Goal: Task Accomplishment & Management: Use online tool/utility

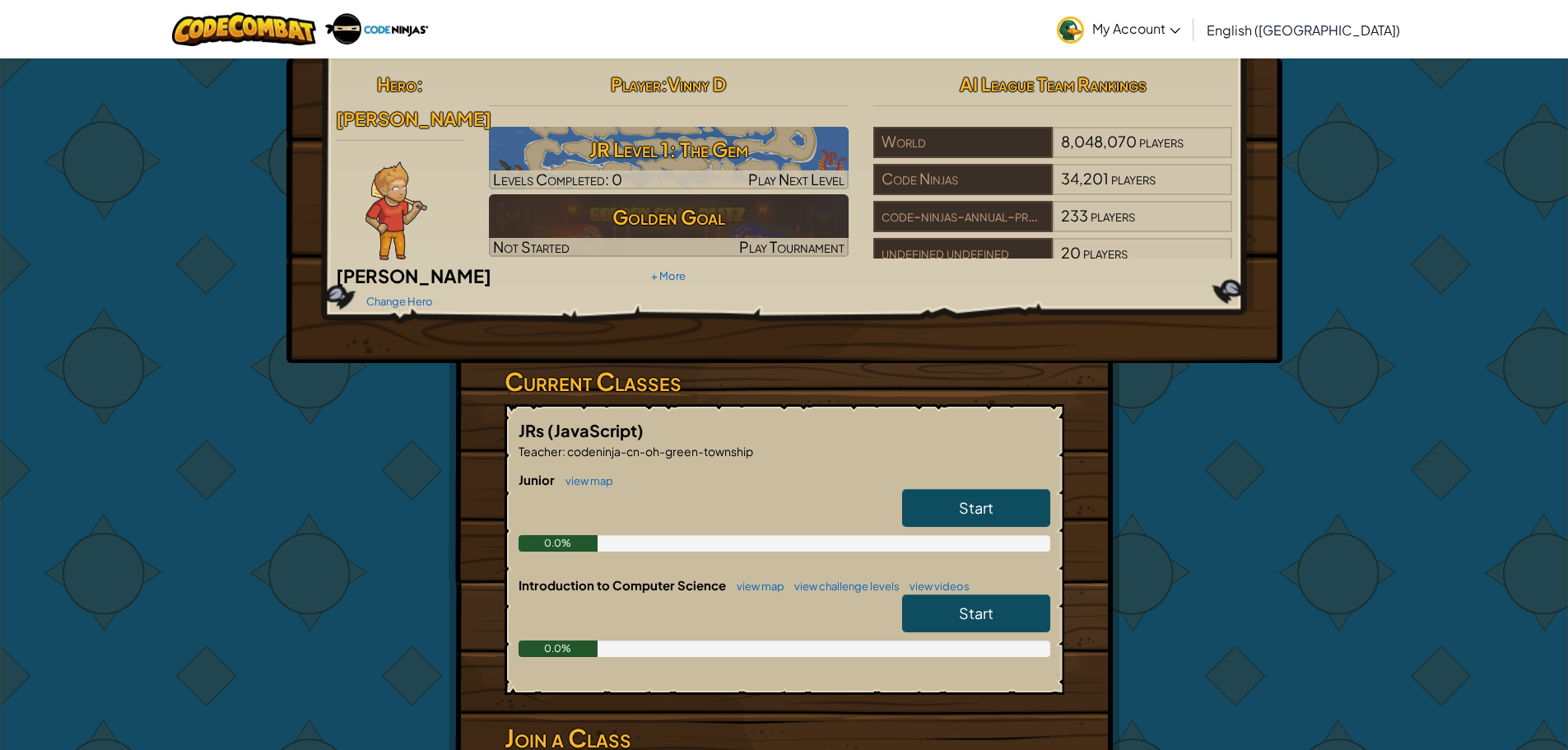
click at [987, 498] on span "Start" at bounding box center [976, 507] width 35 height 19
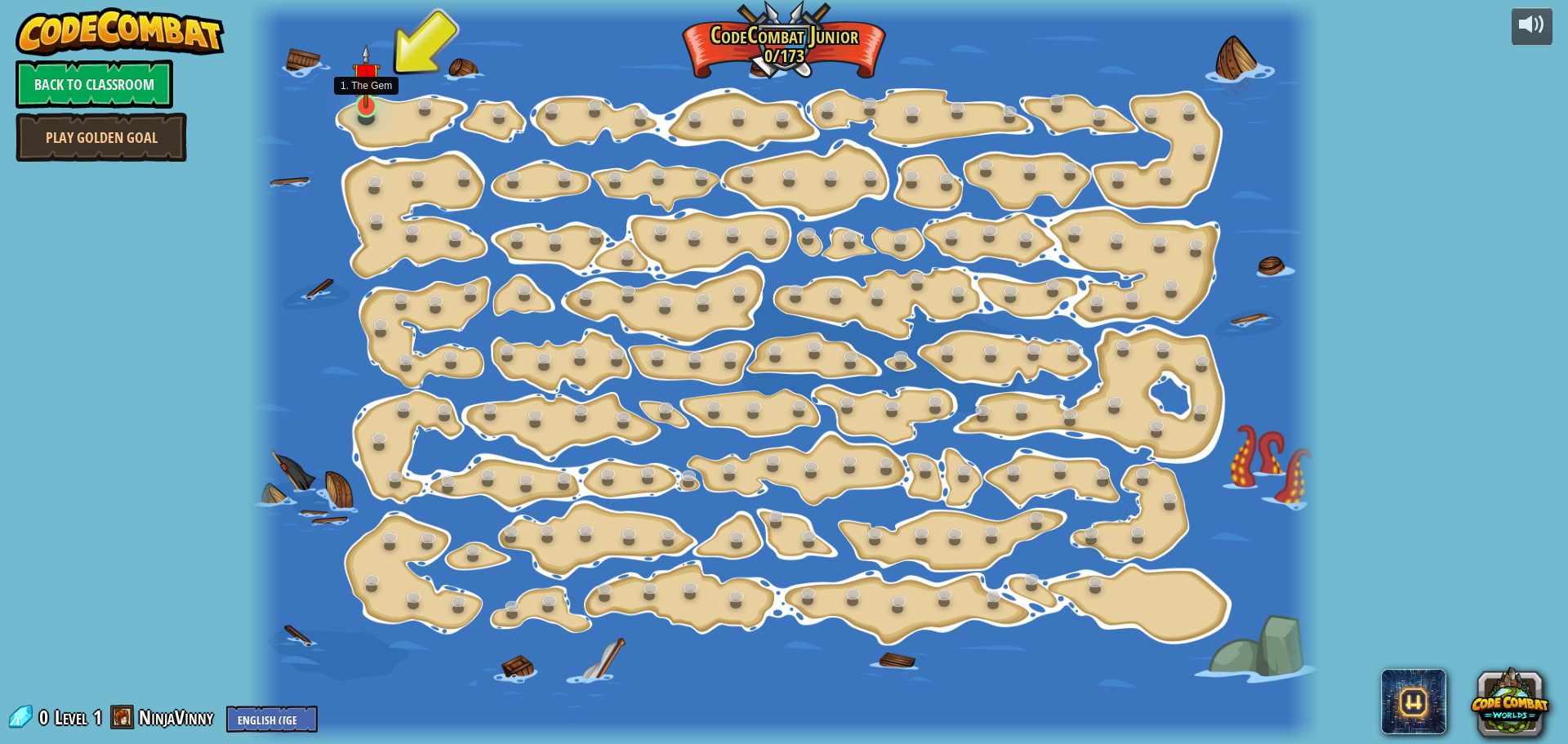
click at [365, 102] on img at bounding box center [365, 76] width 27 height 65
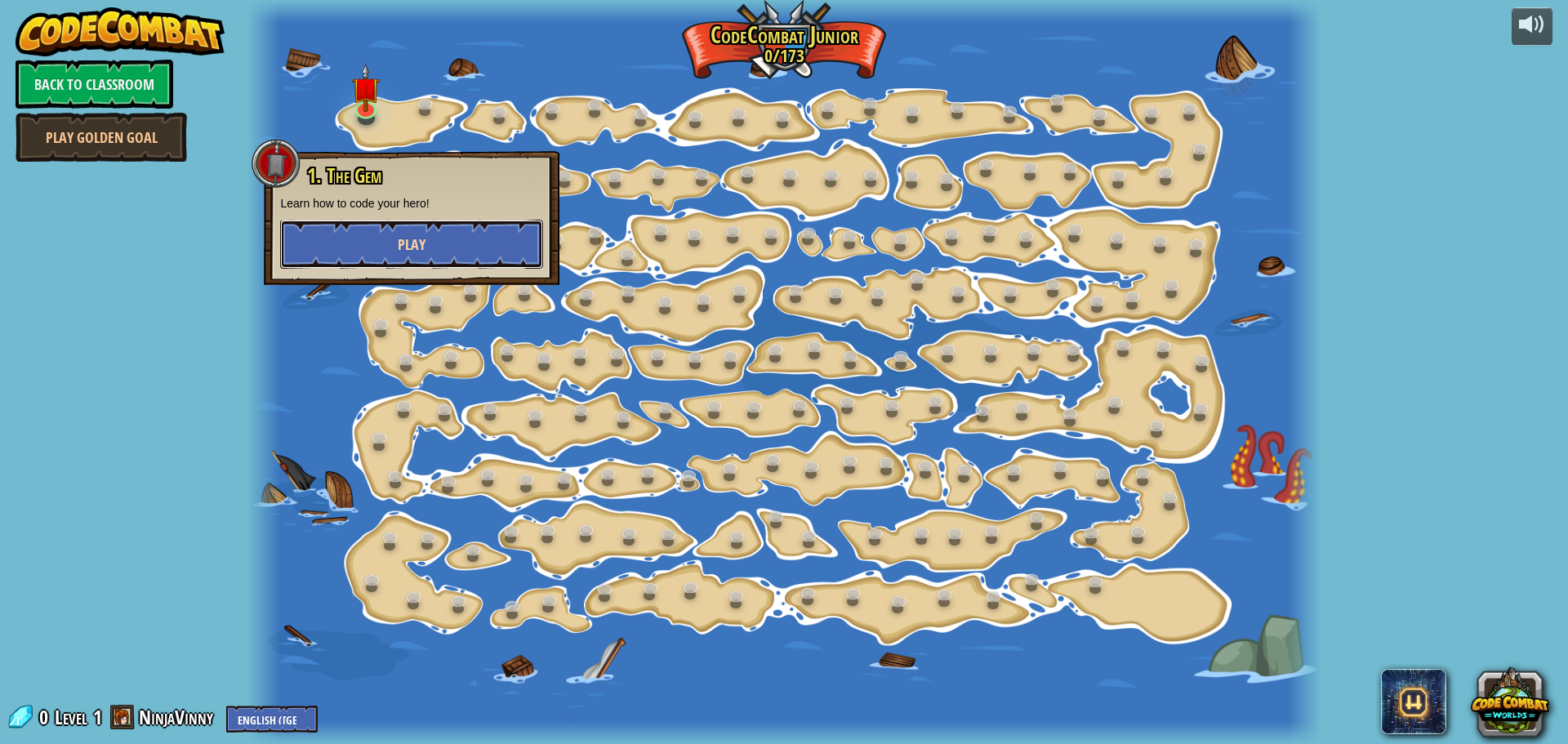
click at [422, 241] on span "Play" at bounding box center [411, 244] width 27 height 20
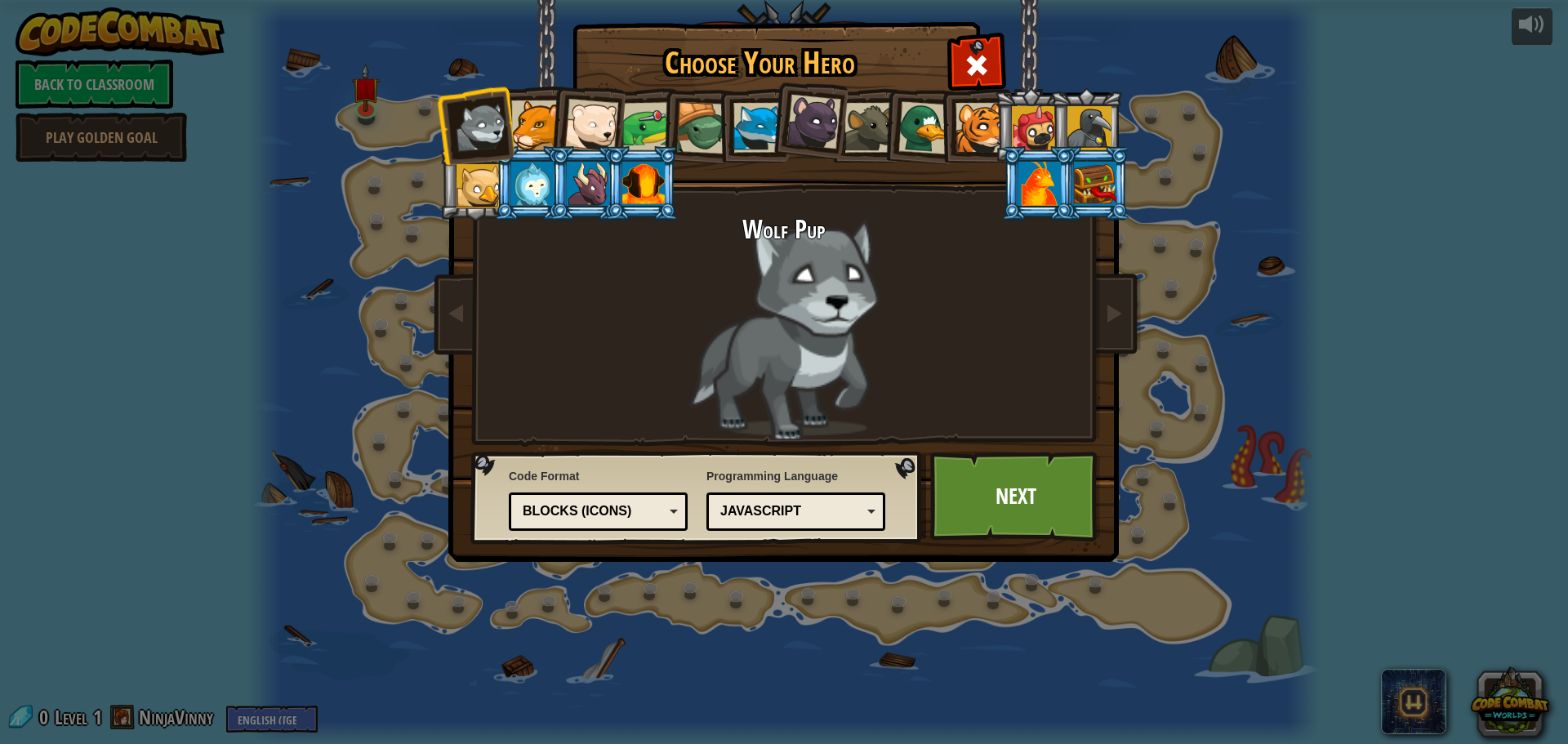
click at [819, 112] on div at bounding box center [814, 122] width 55 height 55
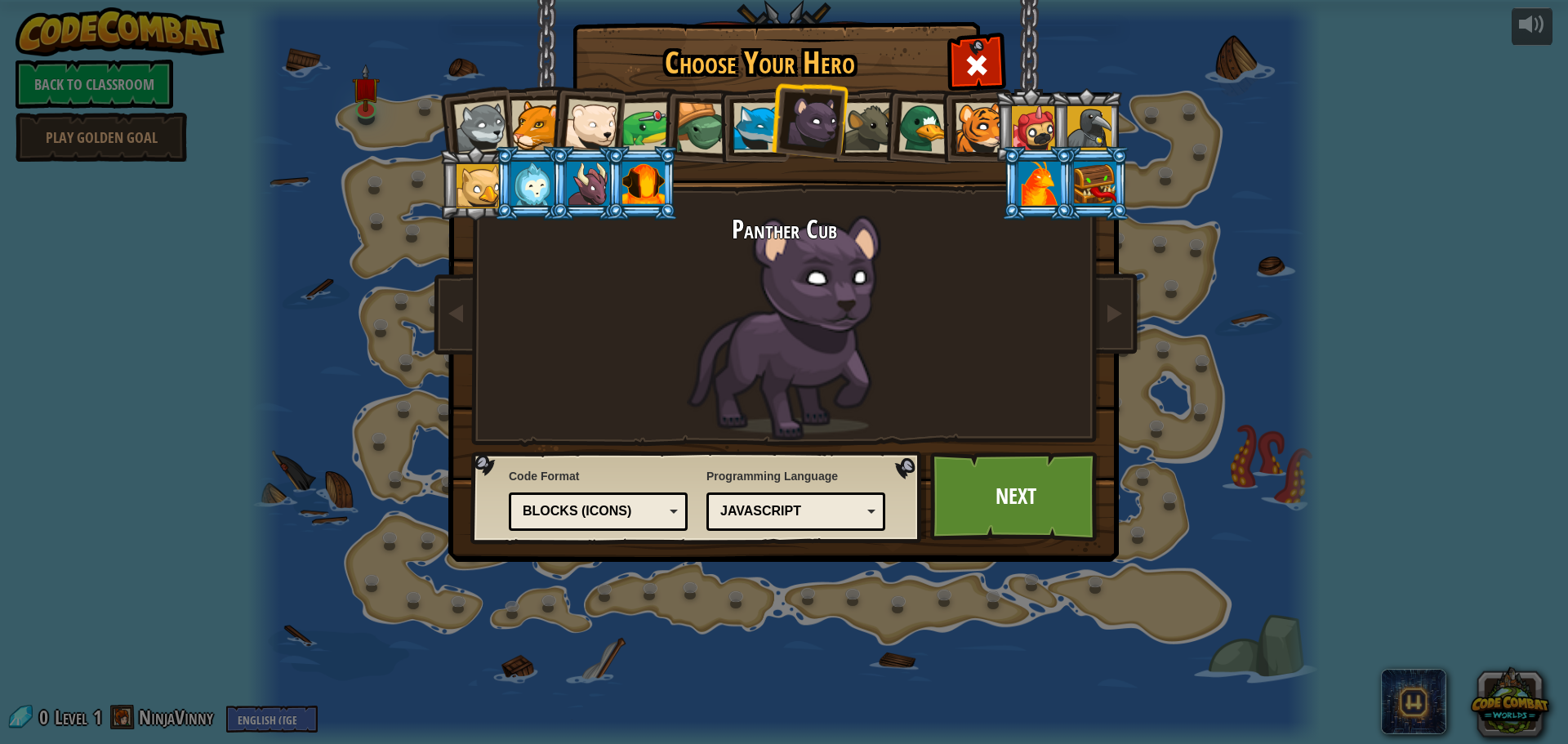
click at [706, 108] on div at bounding box center [702, 128] width 52 height 52
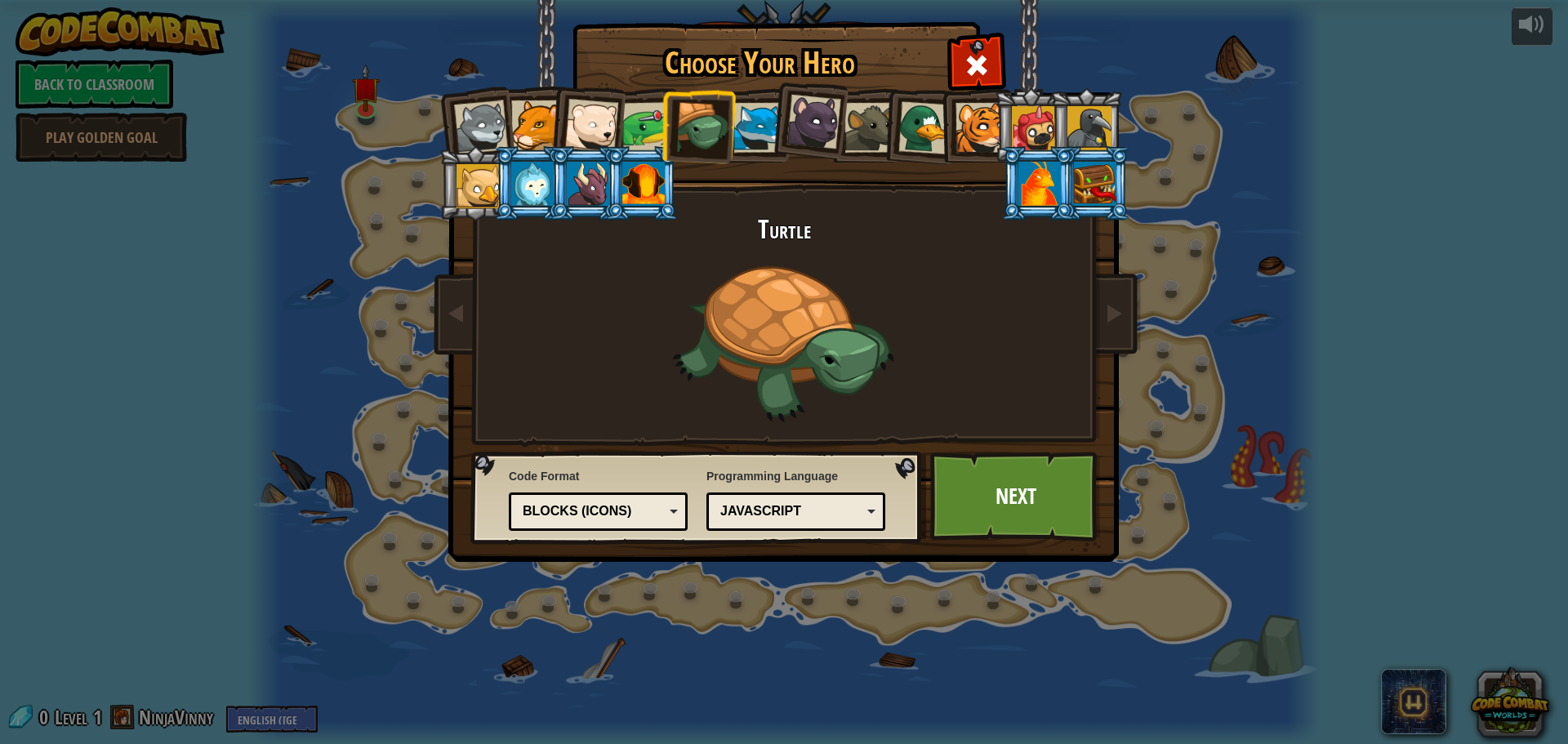
click at [609, 122] on div at bounding box center [591, 126] width 54 height 54
click at [609, 121] on div at bounding box center [591, 126] width 54 height 54
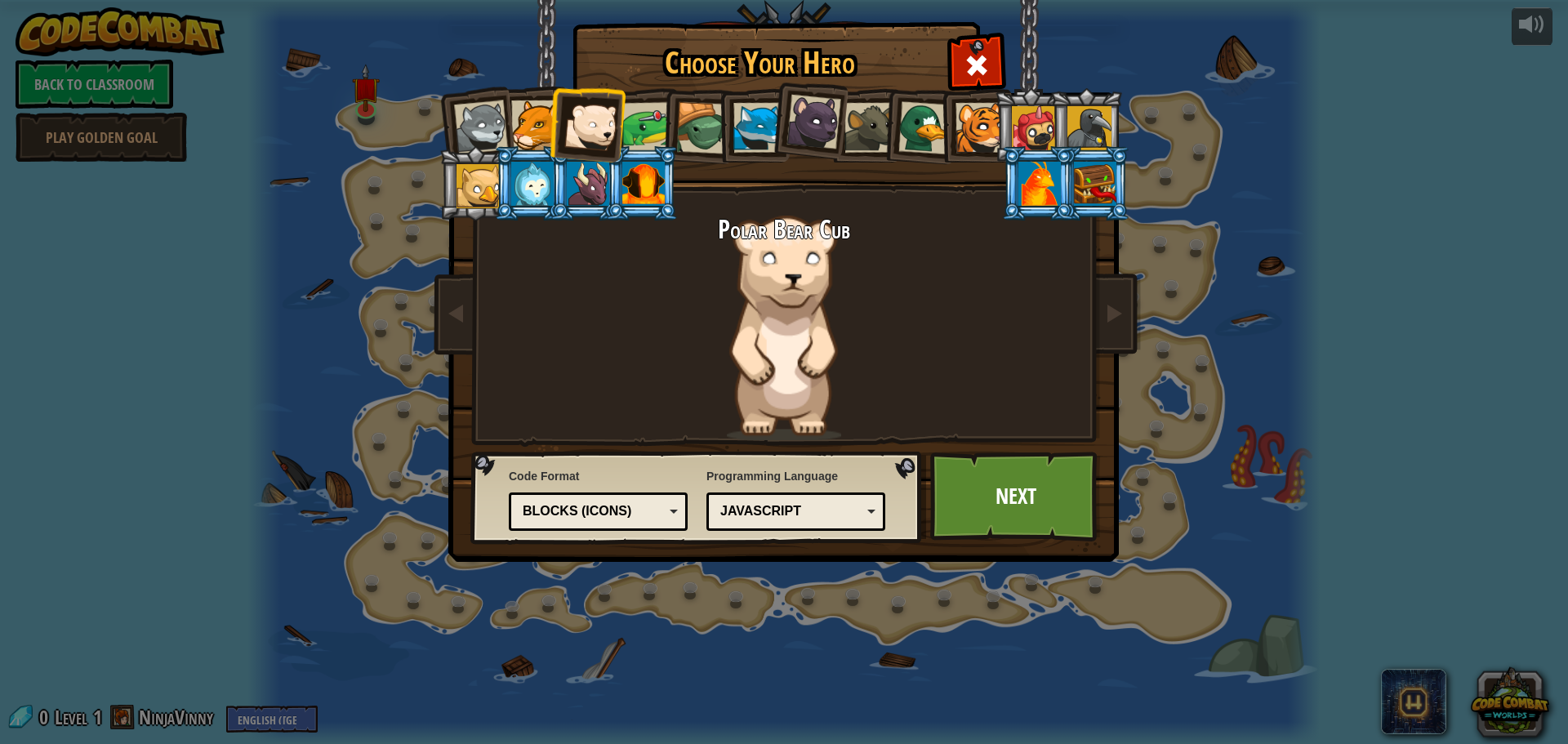
click at [455, 136] on li at bounding box center [475, 125] width 80 height 80
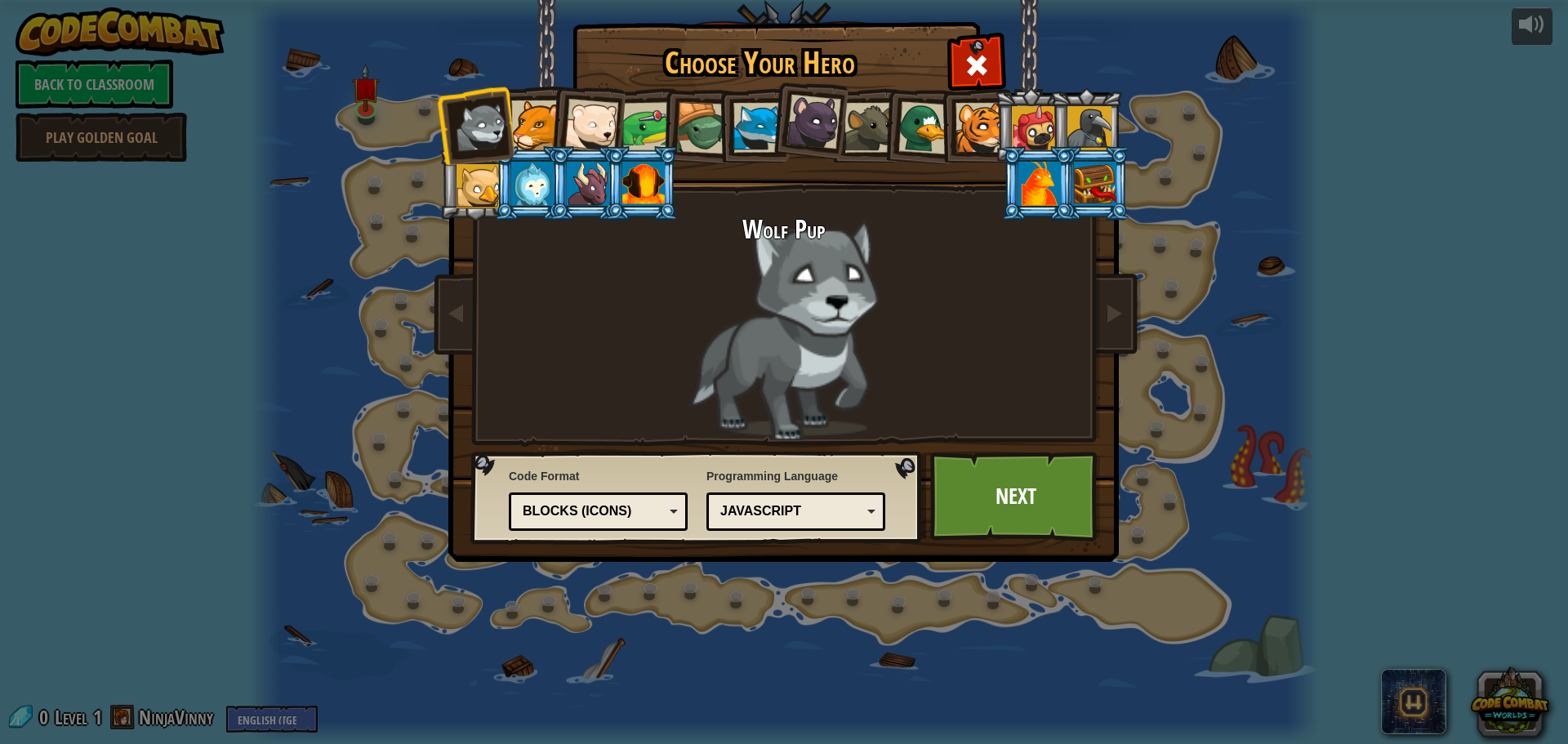
click at [482, 119] on div at bounding box center [481, 127] width 54 height 54
click at [548, 114] on div at bounding box center [536, 125] width 50 height 50
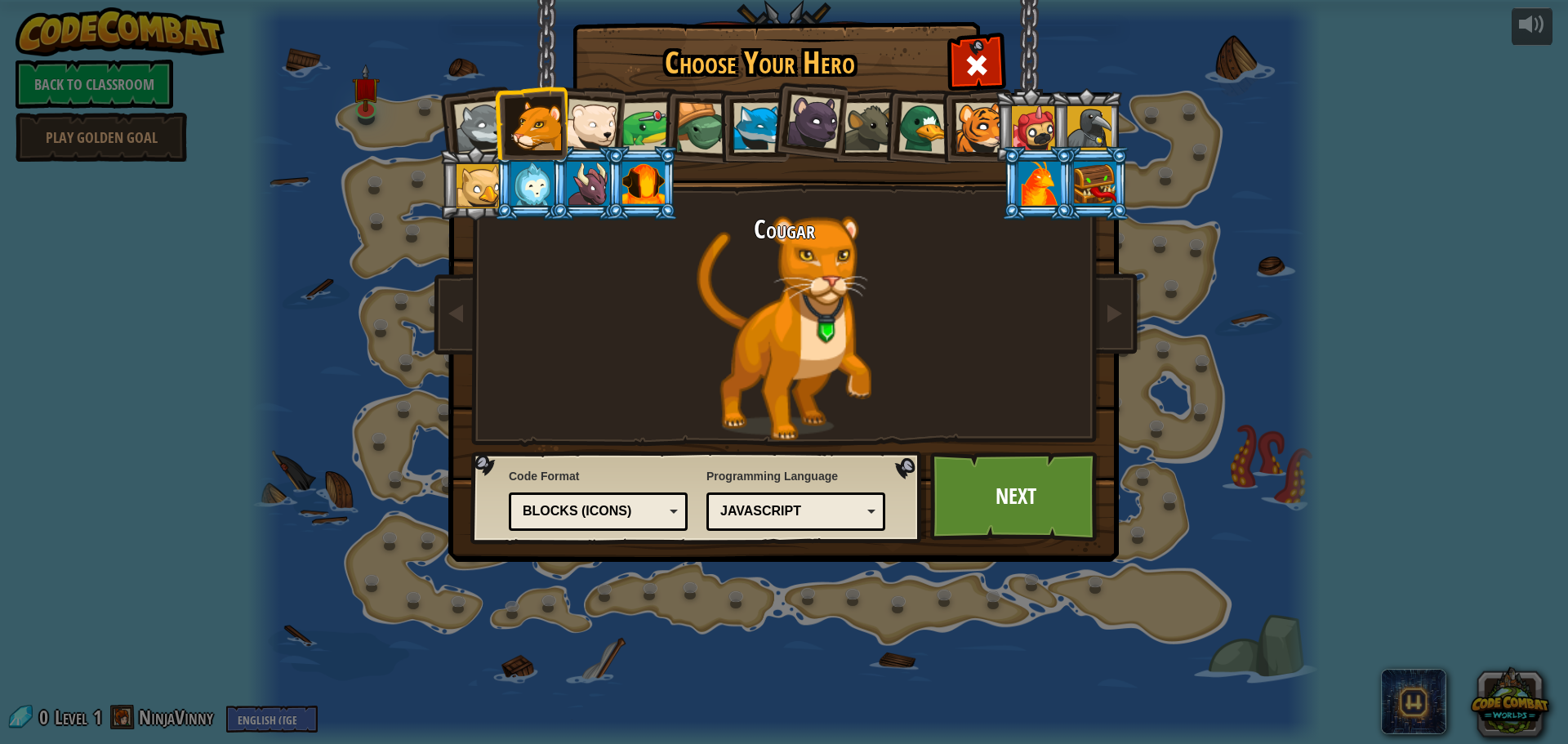
click at [618, 115] on li at bounding box center [586, 122] width 80 height 80
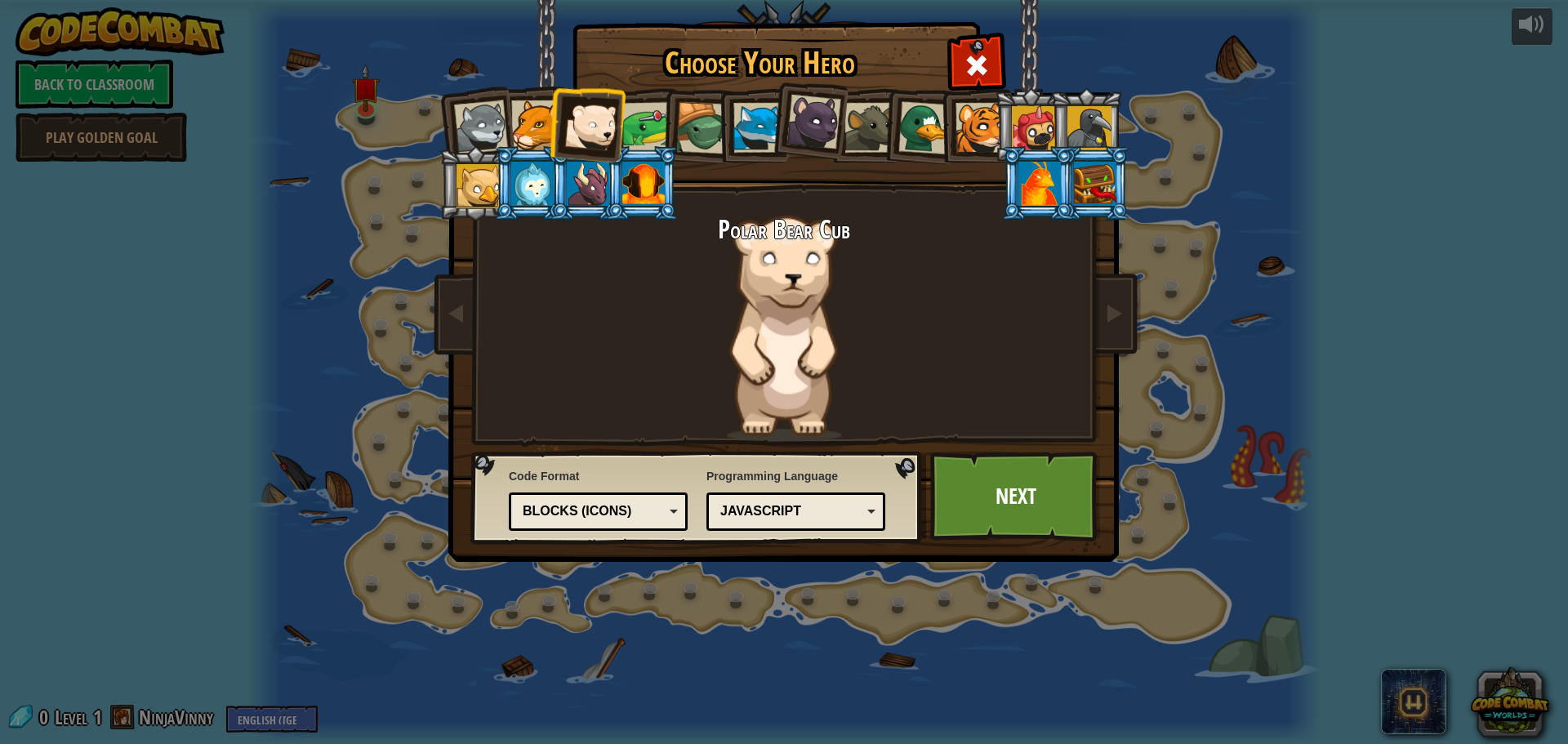
click at [549, 170] on li at bounding box center [586, 183] width 74 height 74
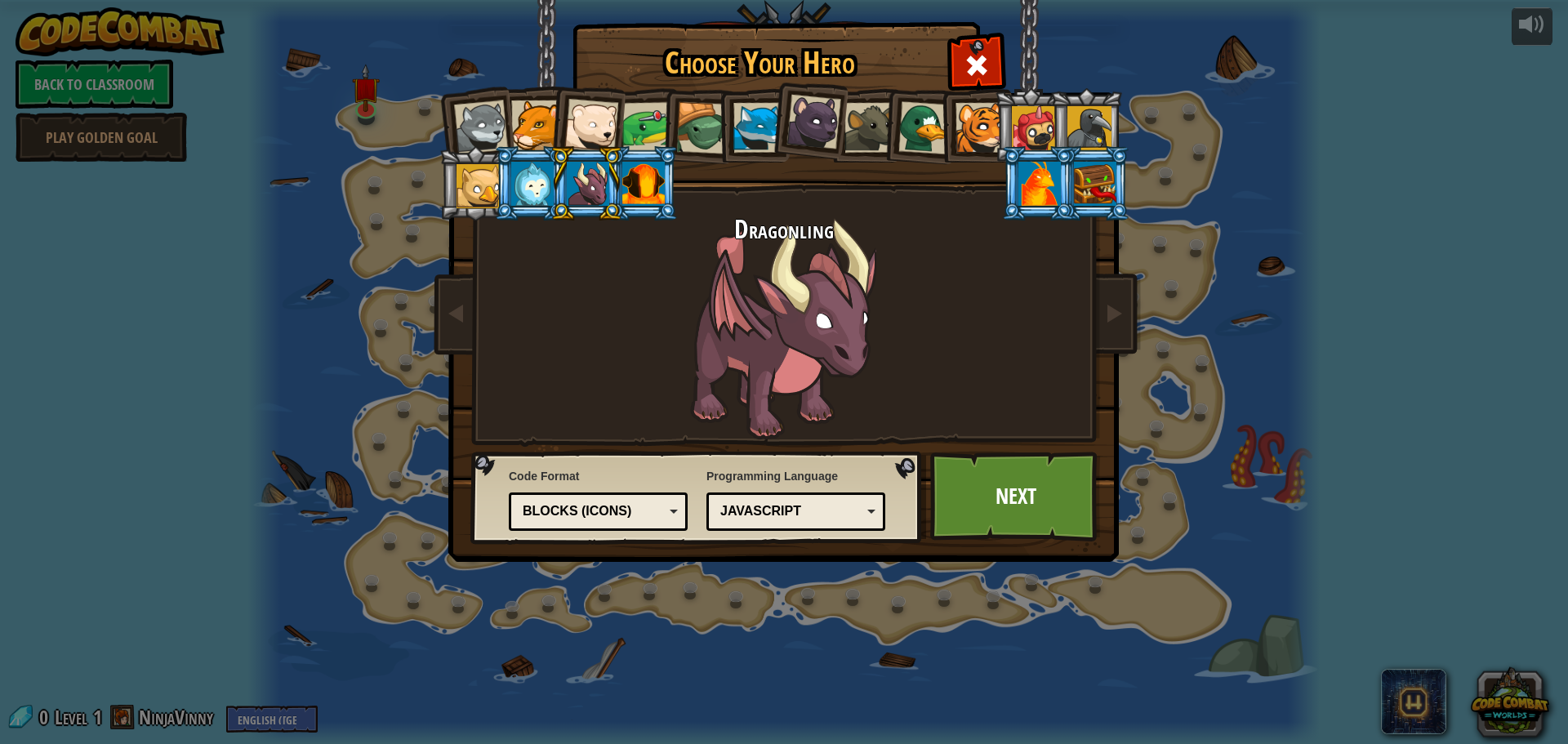
click at [488, 208] on li at bounding box center [475, 183] width 74 height 74
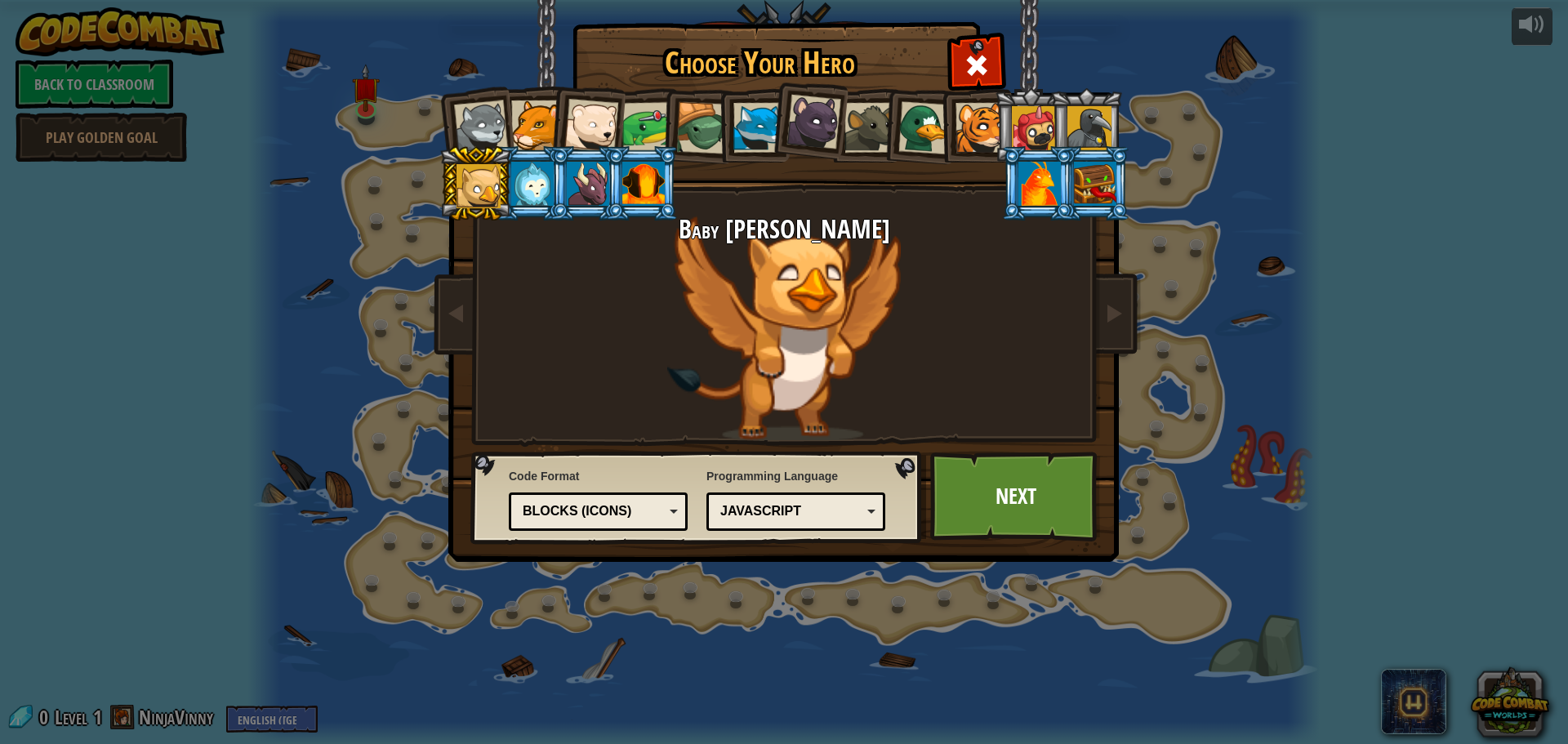
click at [965, 118] on div at bounding box center [981, 128] width 50 height 50
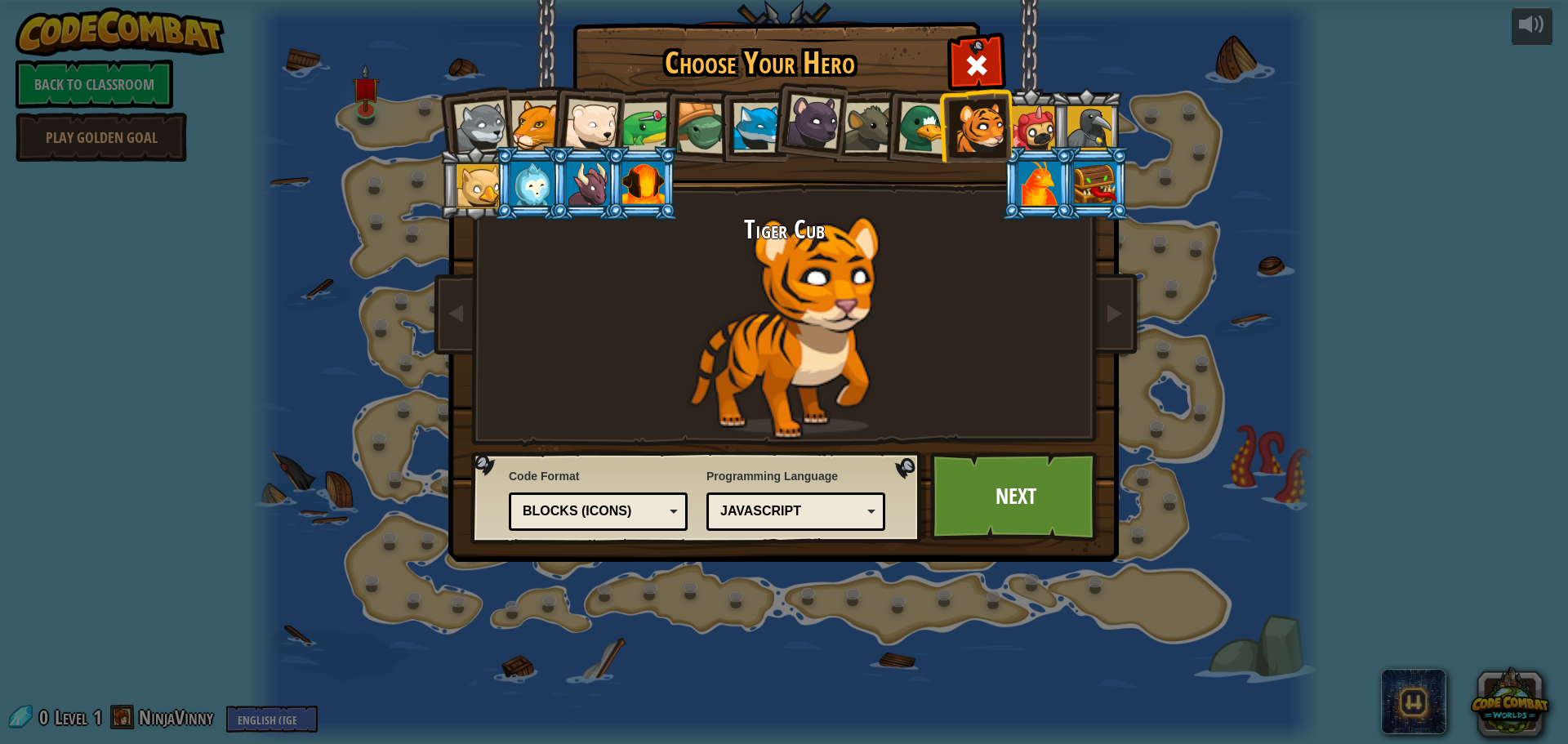
click at [469, 128] on div at bounding box center [481, 127] width 54 height 54
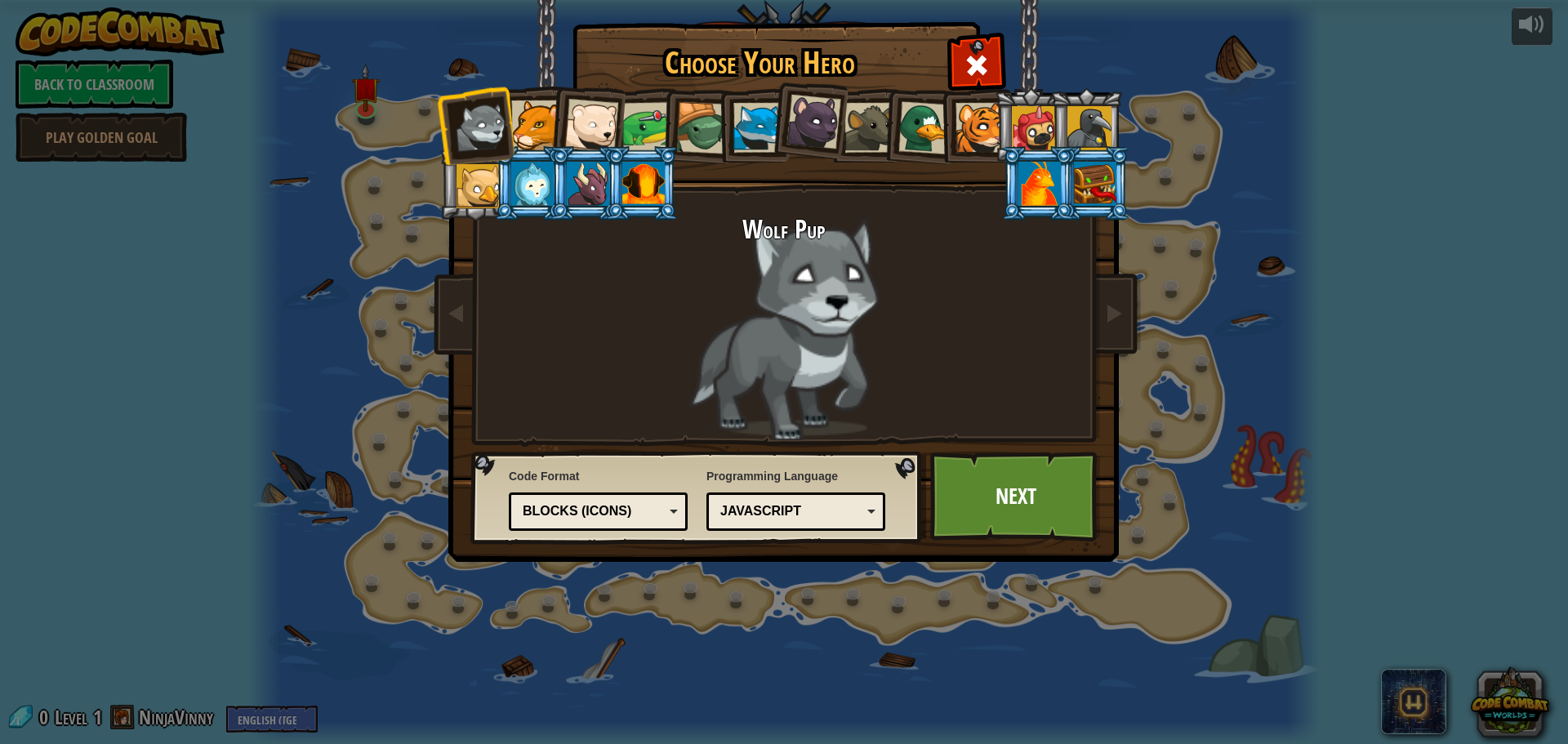
click at [922, 120] on div at bounding box center [925, 128] width 53 height 53
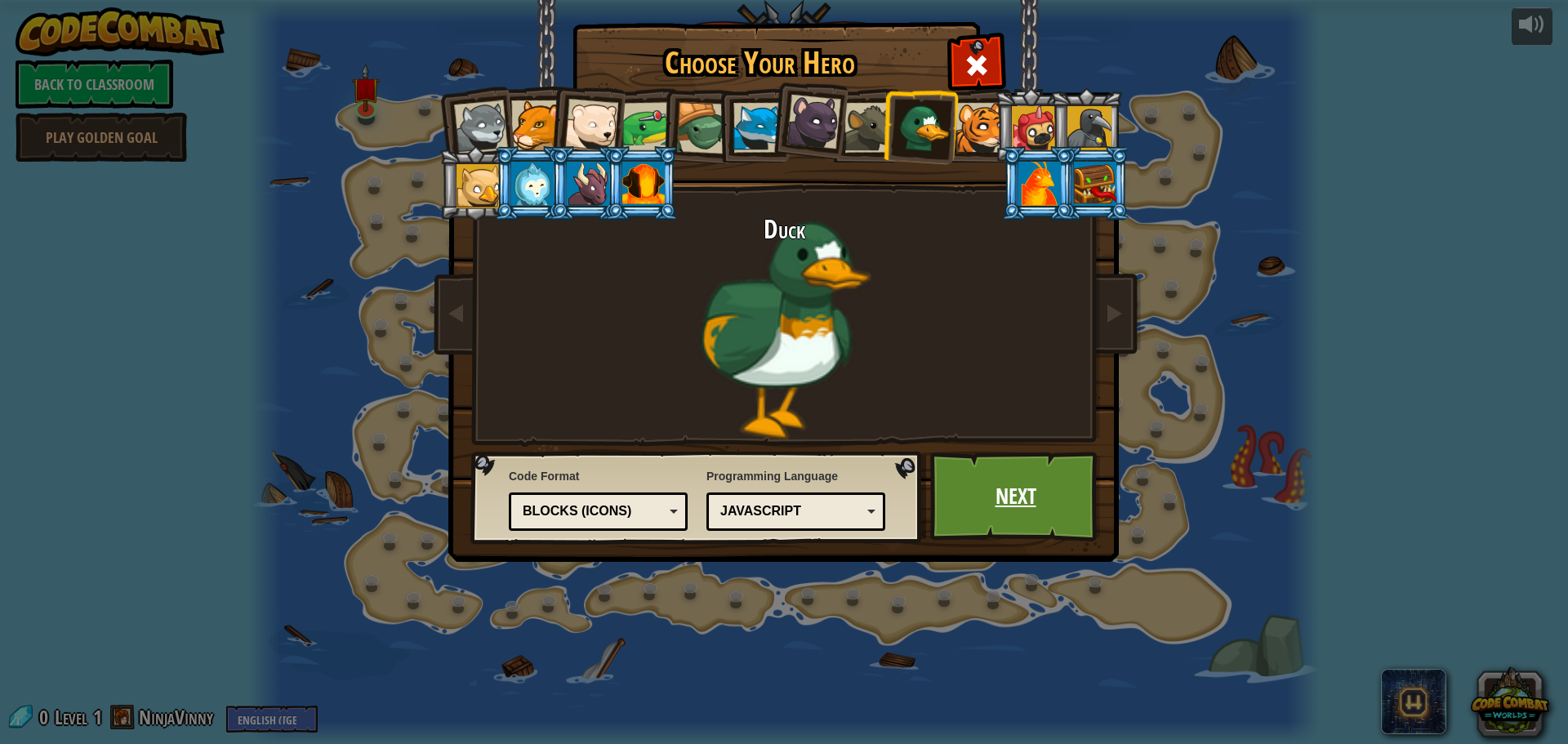
click at [1032, 509] on link "Next" at bounding box center [1015, 496] width 171 height 89
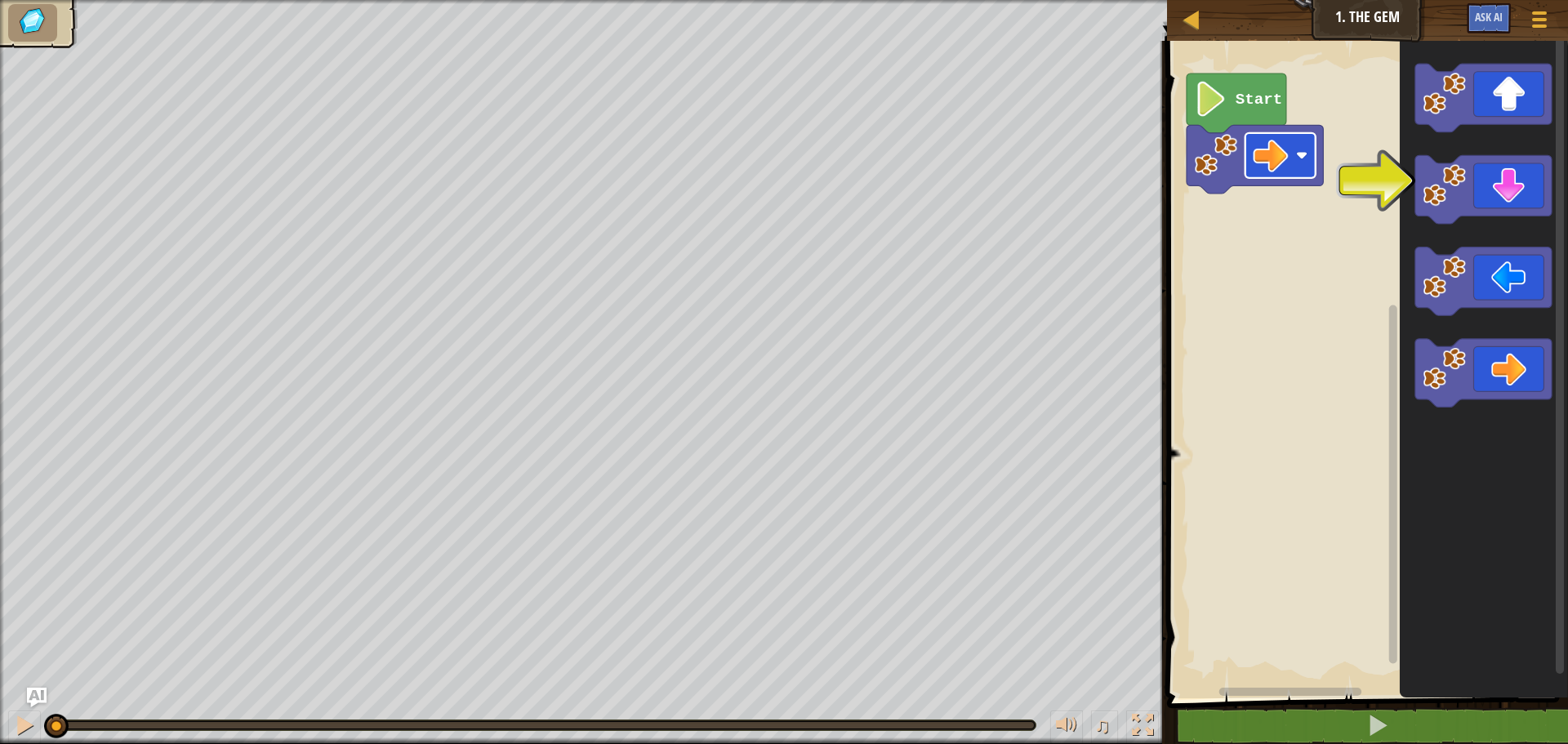
click at [1277, 163] on image "Blockly Workspace" at bounding box center [1270, 156] width 35 height 35
click at [1282, 162] on image "Blockly Workspace" at bounding box center [1270, 156] width 35 height 35
click at [1344, 358] on rect "Blockly Workspace" at bounding box center [1365, 365] width 406 height 665
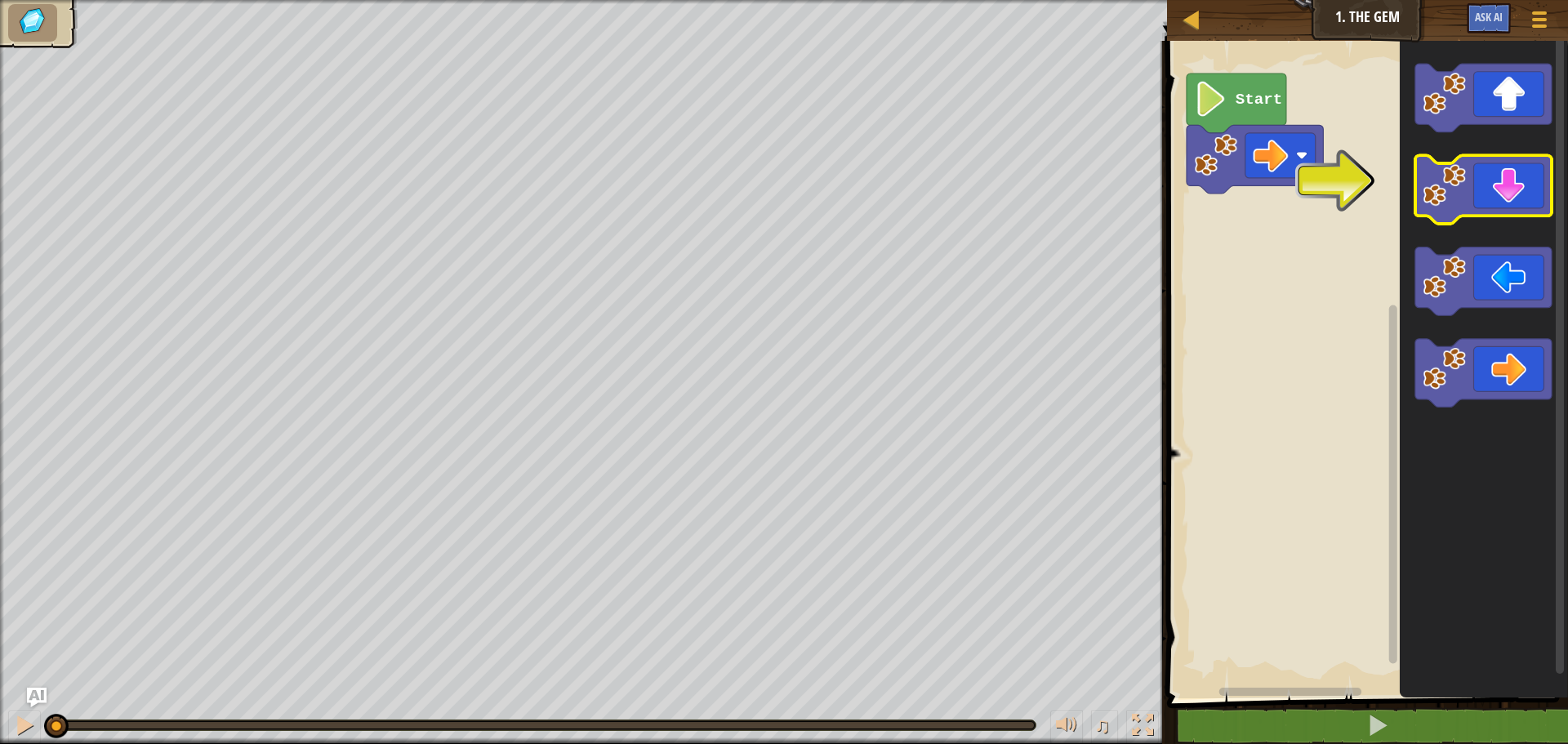
click at [1513, 206] on icon "Blockly Workspace" at bounding box center [1484, 190] width 136 height 68
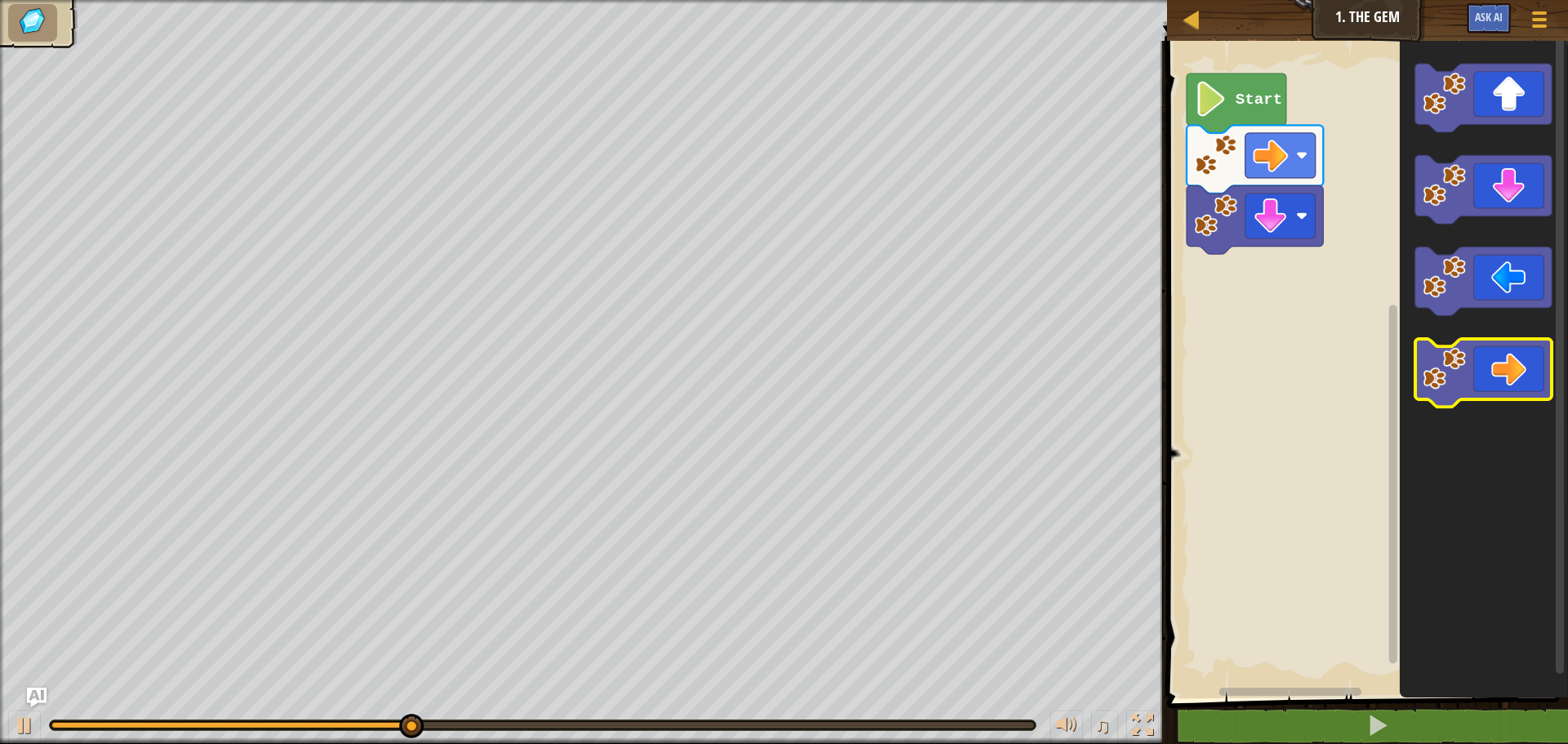
click at [1531, 371] on icon "Blockly Workspace" at bounding box center [1484, 373] width 136 height 68
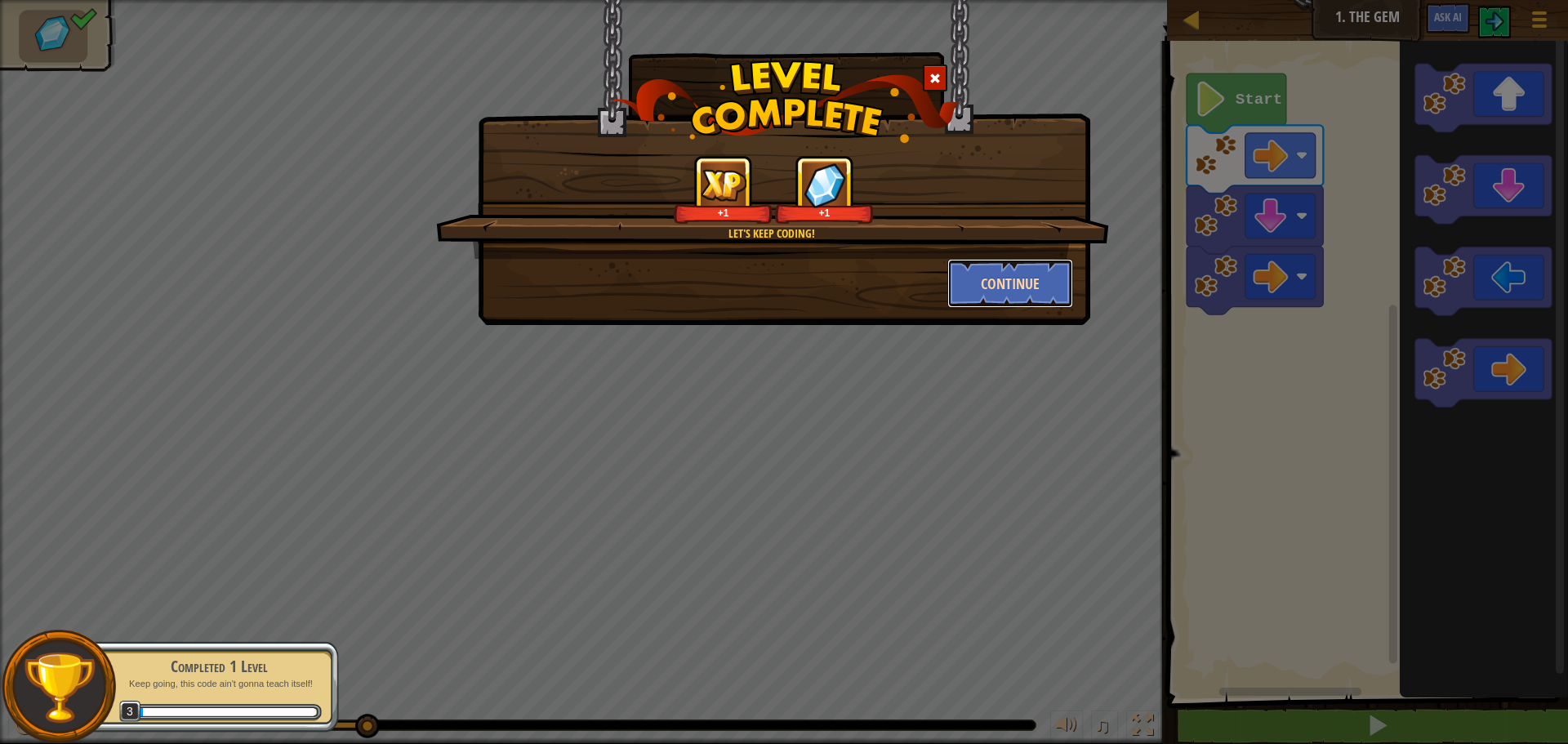
click at [997, 274] on button "Continue" at bounding box center [1010, 283] width 127 height 49
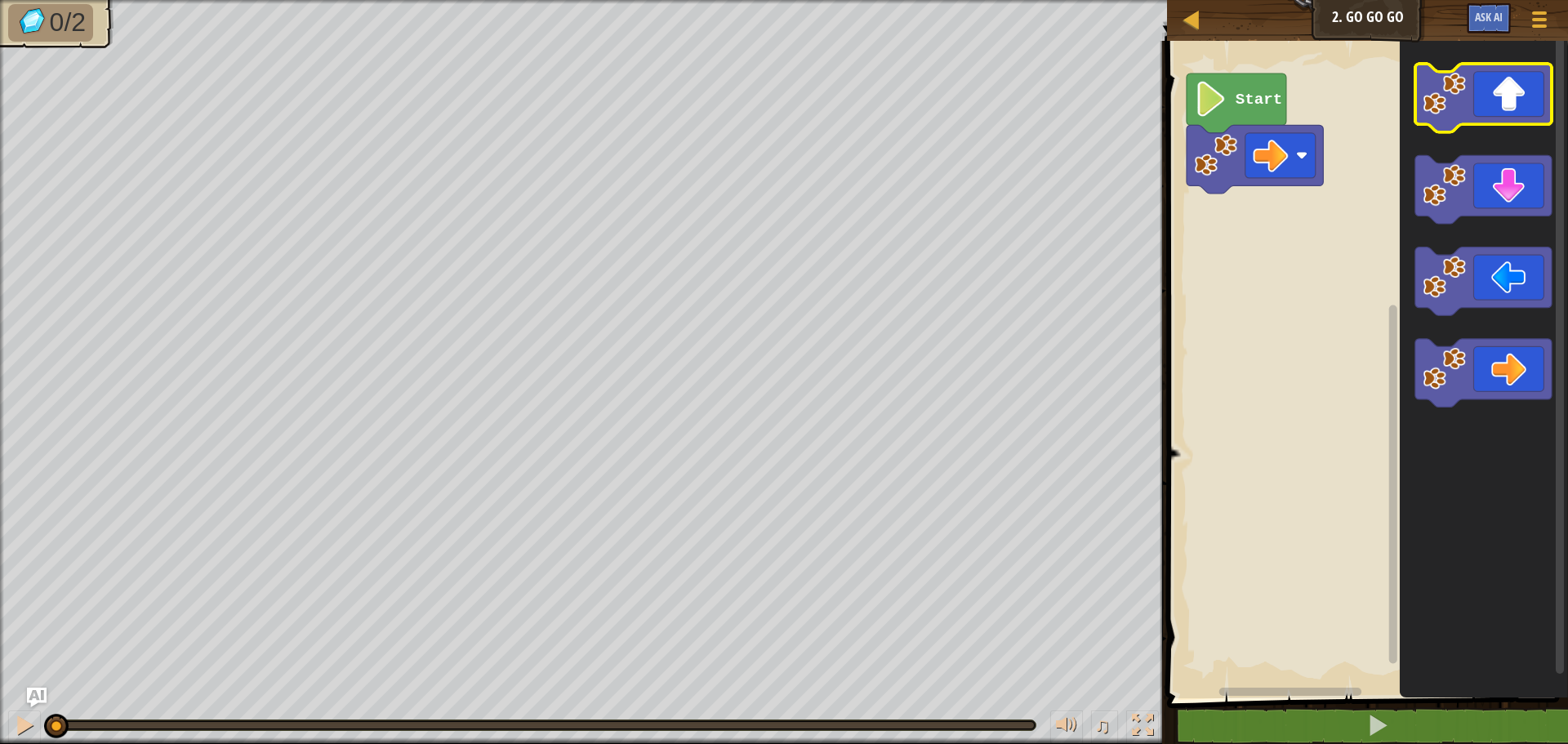
click at [1483, 110] on icon "Blockly Workspace" at bounding box center [1484, 97] width 136 height 68
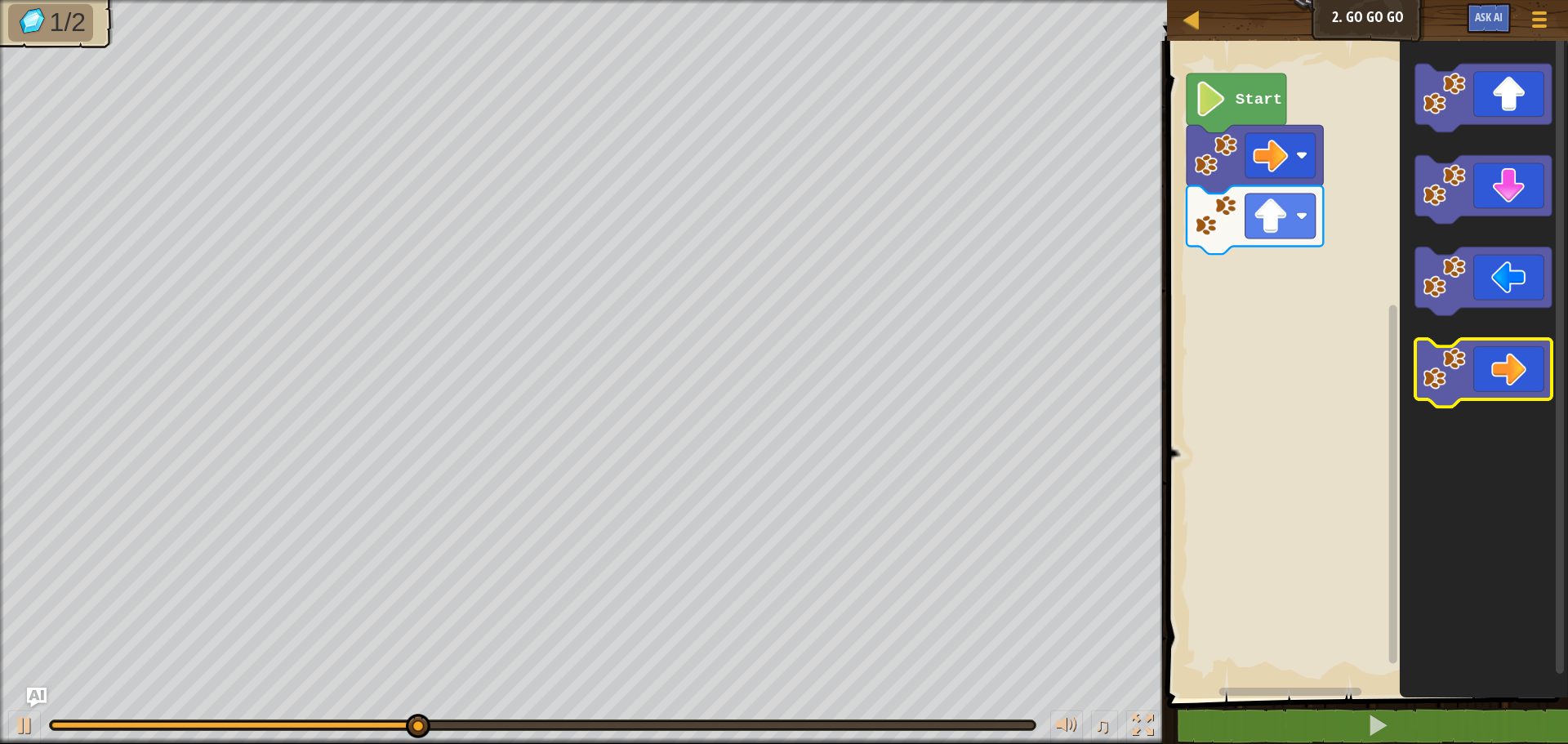
click at [1518, 367] on icon "Blockly Workspace" at bounding box center [1484, 373] width 136 height 68
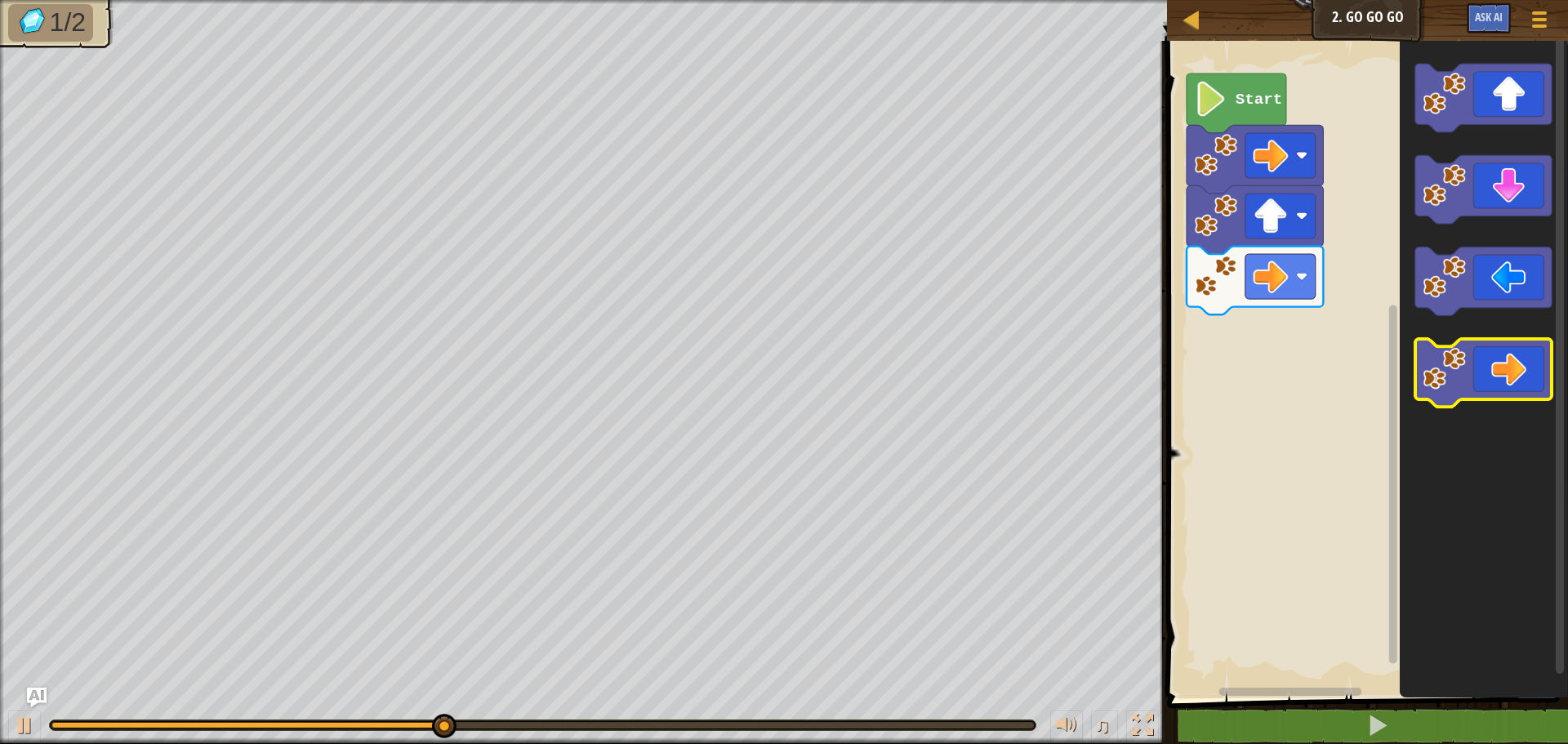
click at [1518, 367] on icon "Blockly Workspace" at bounding box center [1484, 373] width 136 height 68
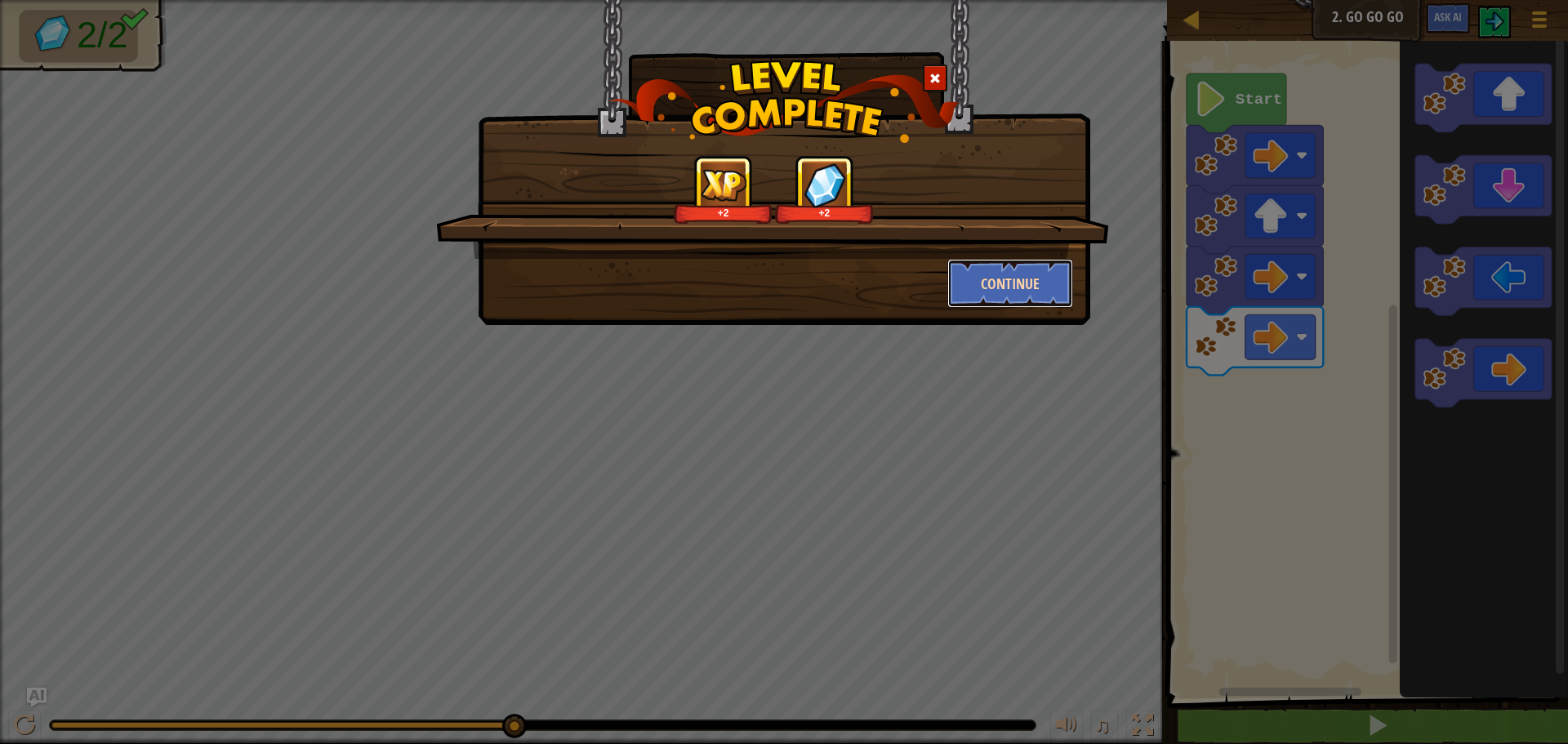
click at [1015, 283] on button "Continue" at bounding box center [1010, 283] width 127 height 49
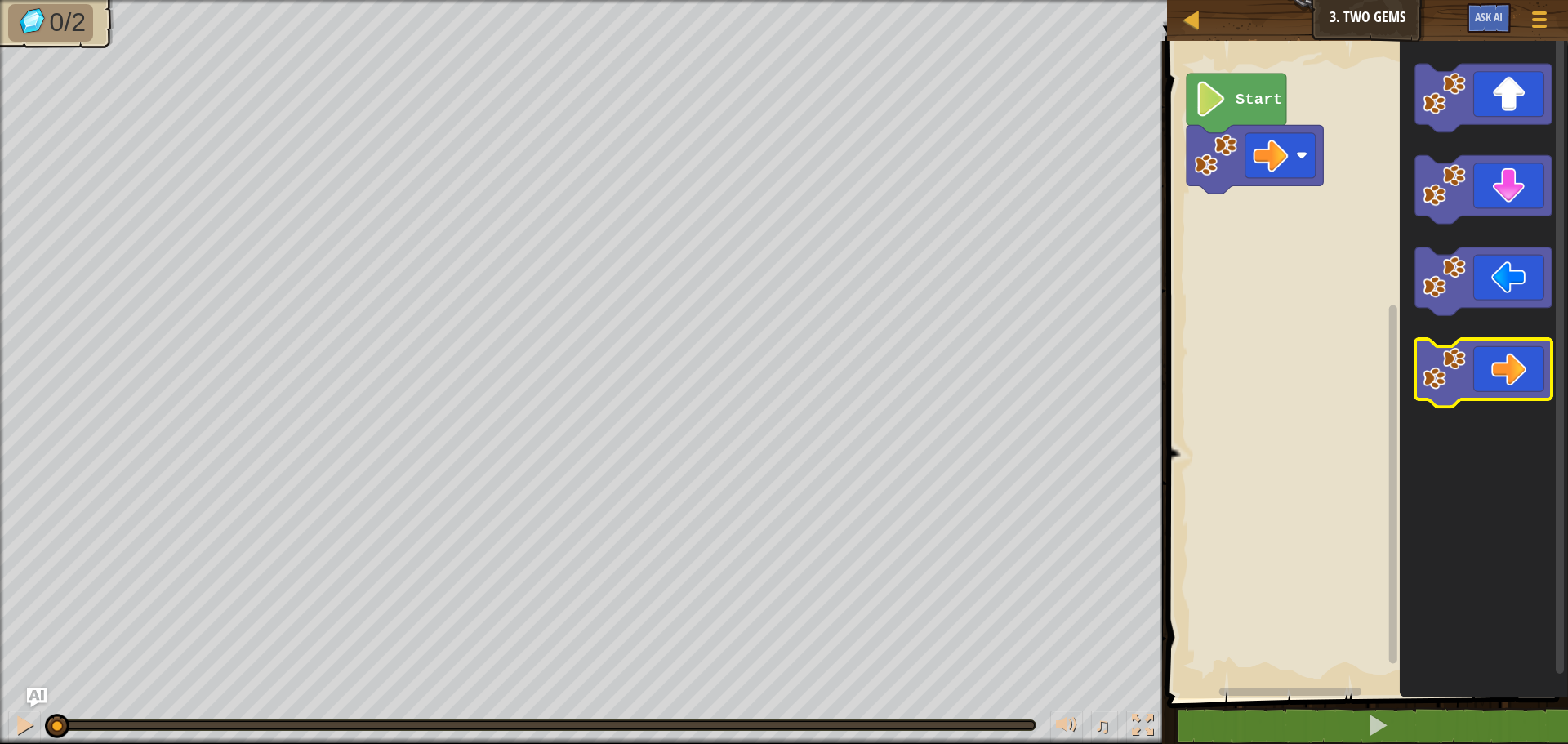
click at [1512, 391] on icon "Blockly Workspace" at bounding box center [1484, 373] width 136 height 68
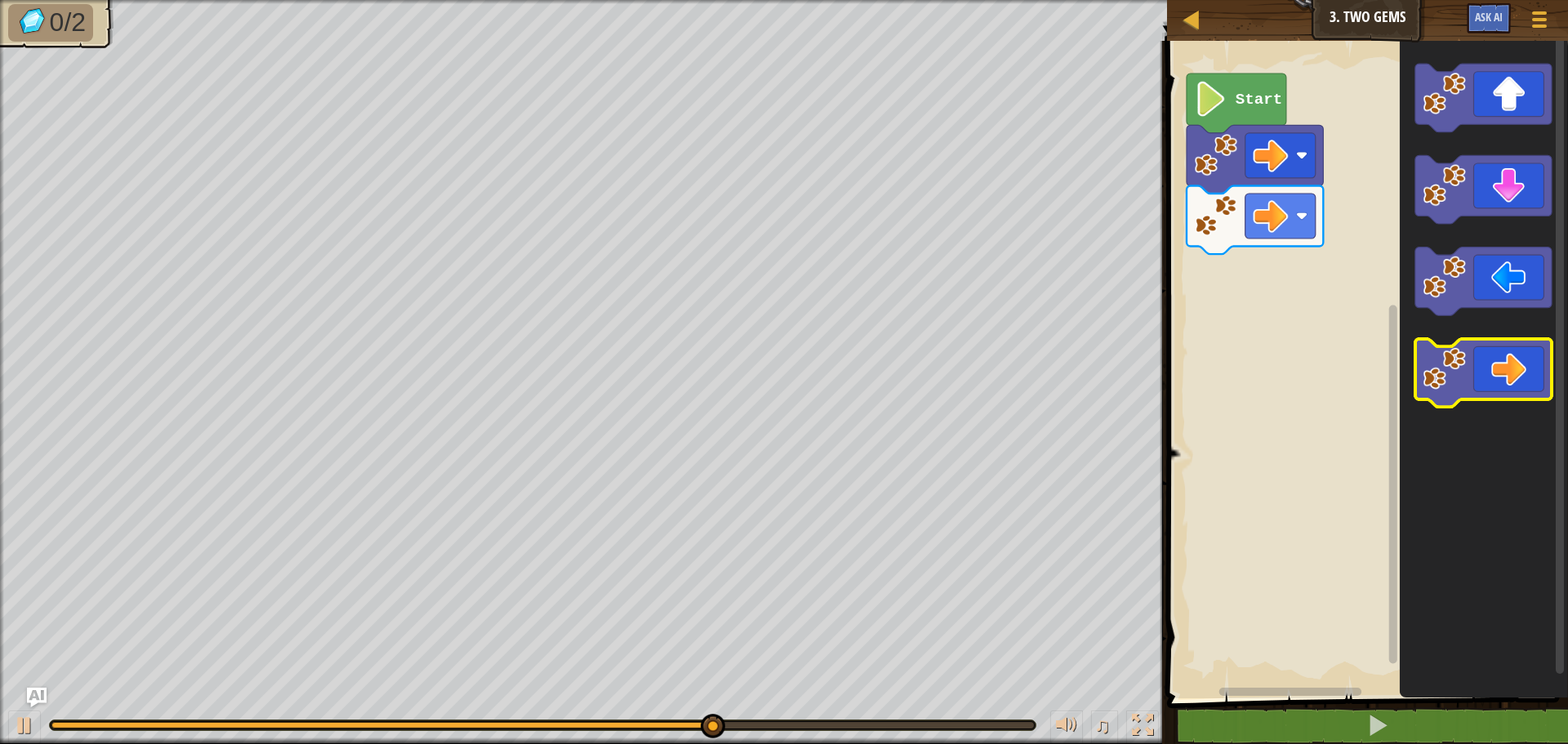
click at [1518, 388] on icon "Blockly Workspace" at bounding box center [1484, 373] width 136 height 68
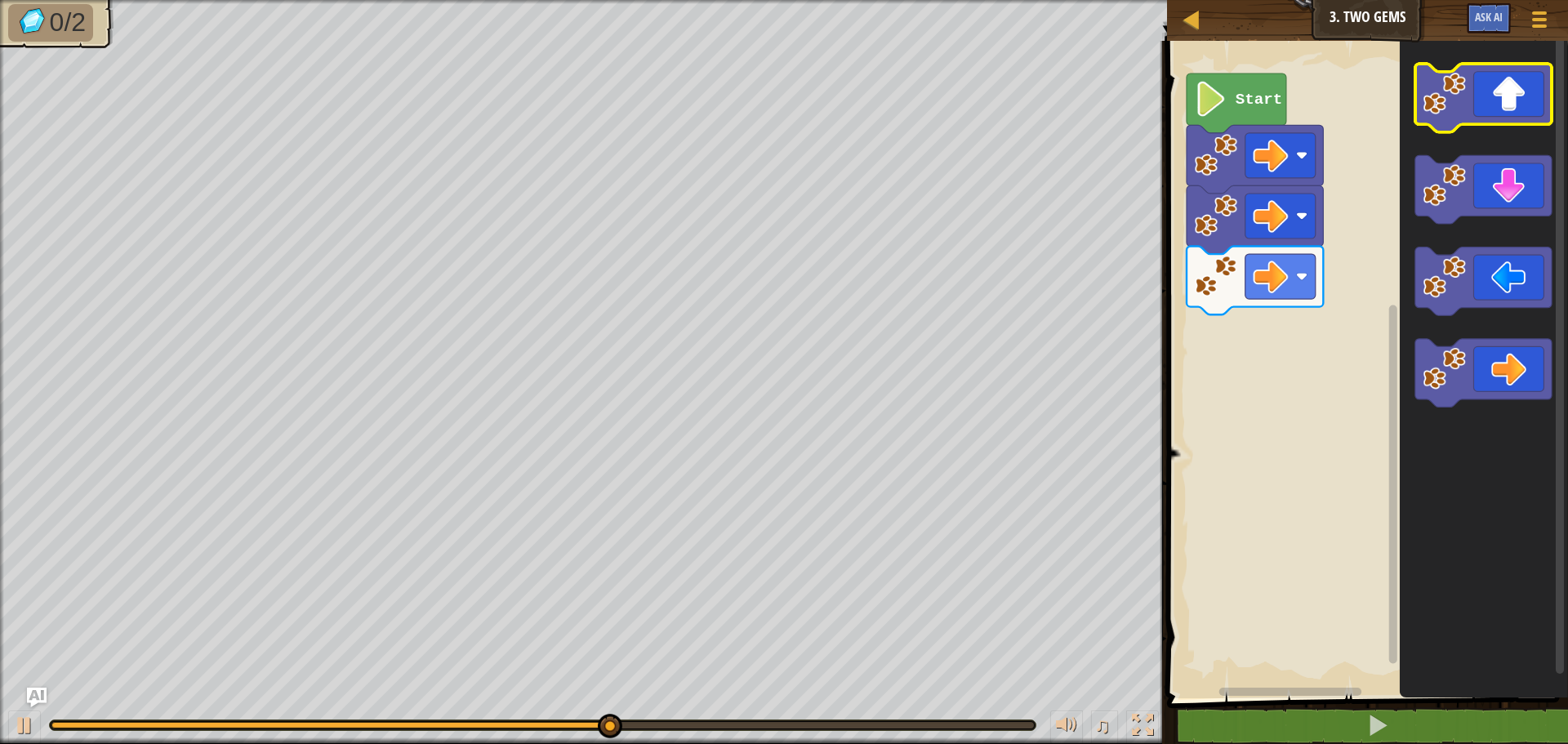
click at [1471, 129] on rect "Blockly Workspace" at bounding box center [1484, 97] width 136 height 68
click at [1536, 105] on icon "Blockly Workspace" at bounding box center [1484, 97] width 136 height 68
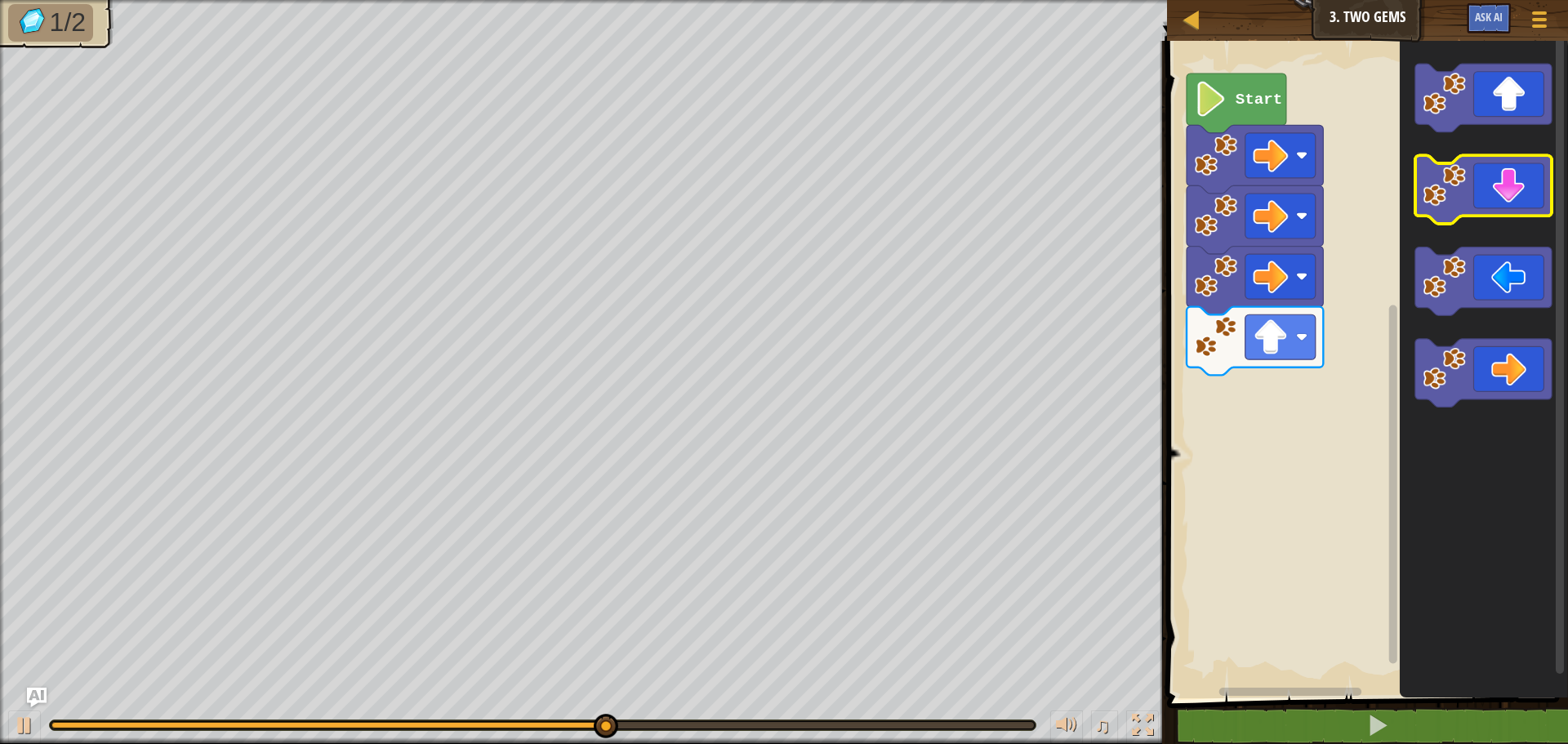
click at [1504, 202] on icon "Blockly Workspace" at bounding box center [1484, 190] width 136 height 68
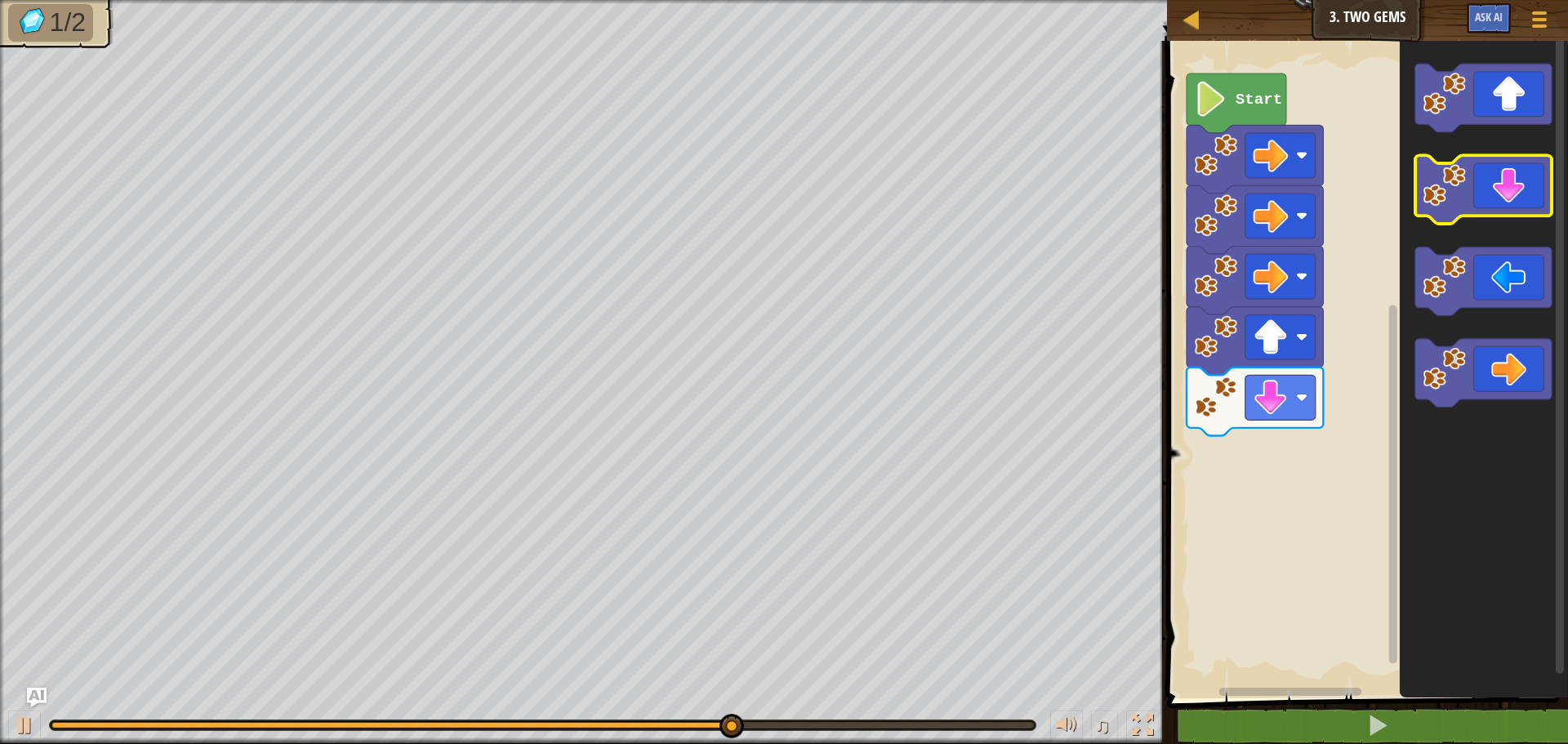
click at [1504, 202] on icon "Blockly Workspace" at bounding box center [1484, 190] width 136 height 68
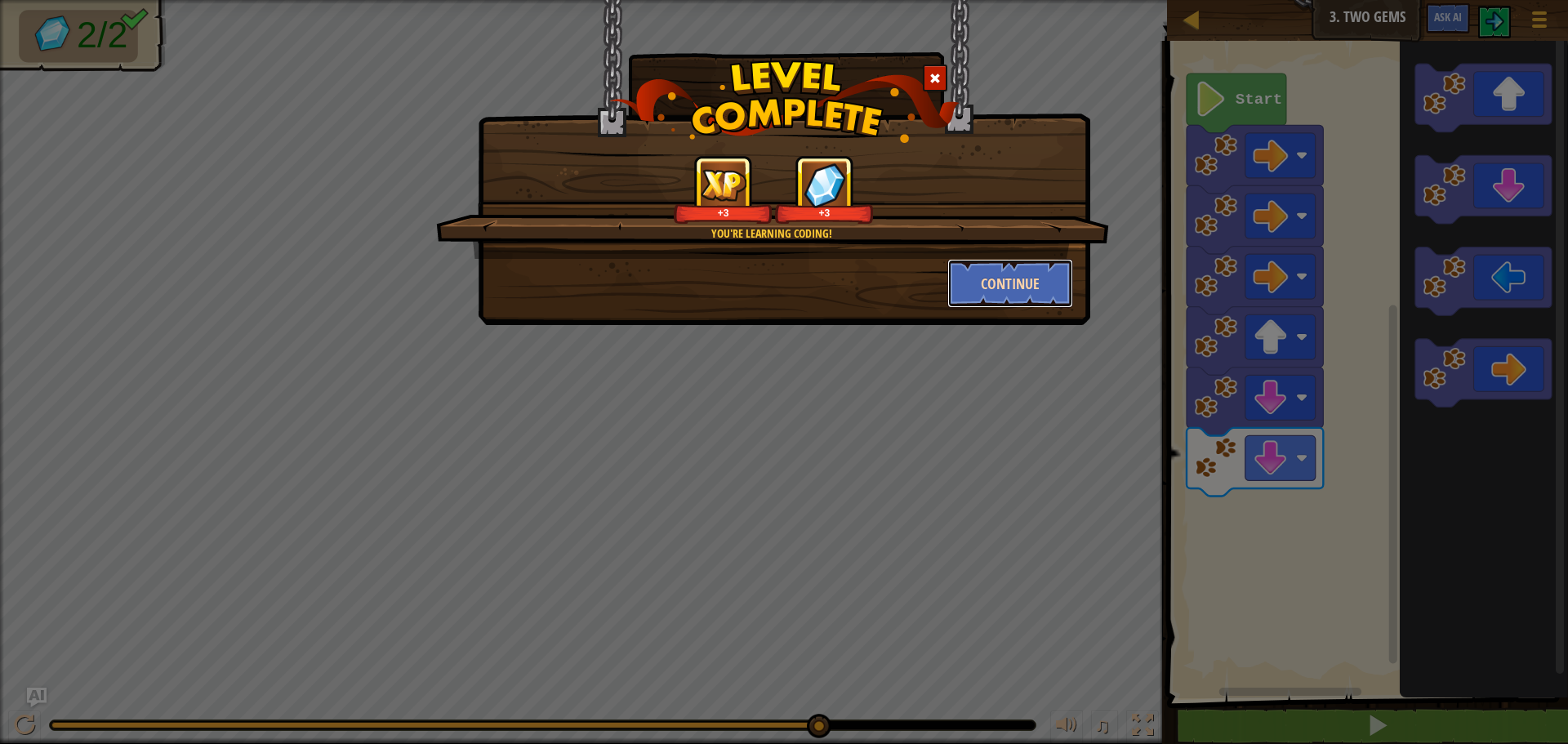
click at [1044, 276] on button "Continue" at bounding box center [1010, 283] width 127 height 49
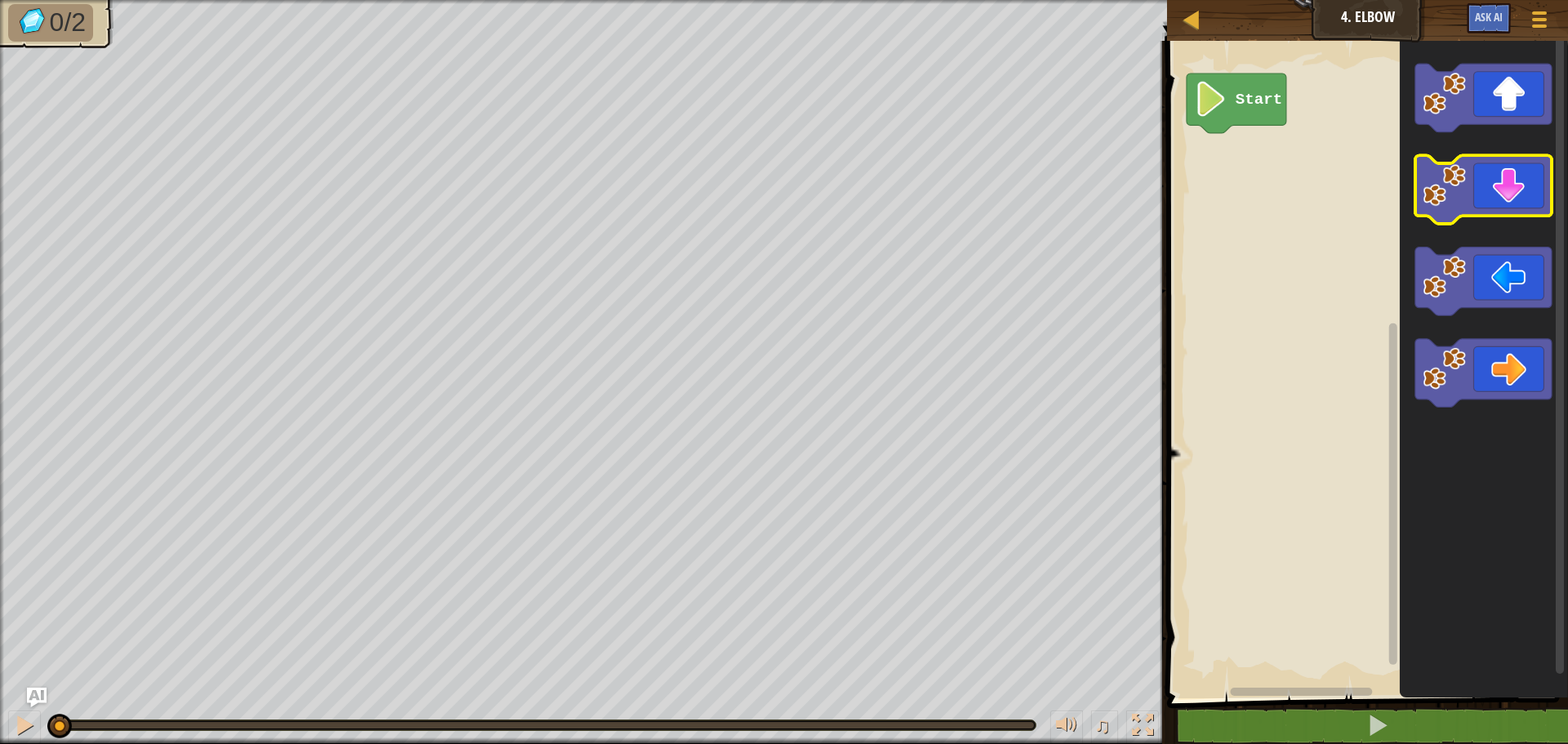
click at [1491, 191] on icon "Blockly Workspace" at bounding box center [1484, 190] width 136 height 68
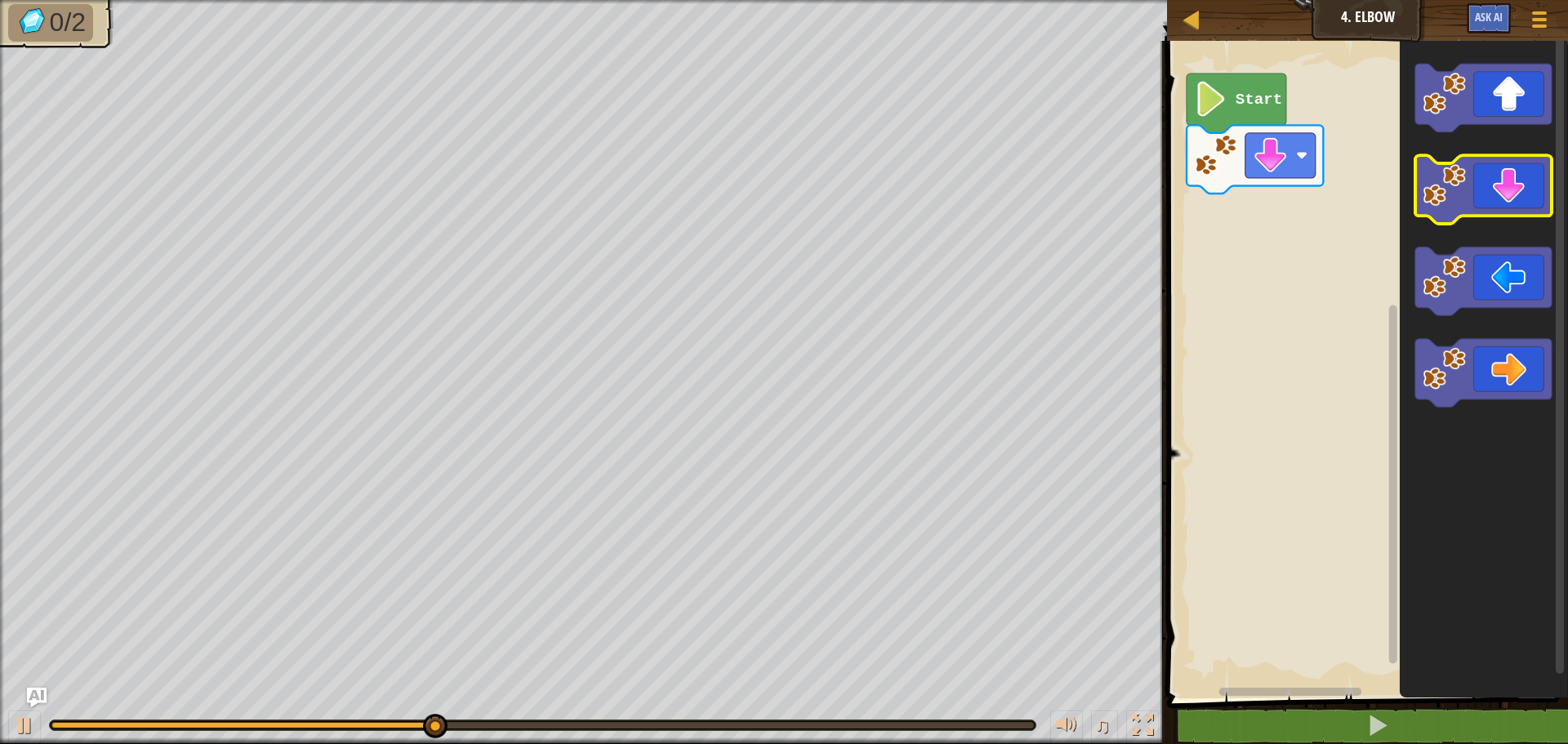
click at [1491, 192] on icon "Blockly Workspace" at bounding box center [1484, 190] width 136 height 68
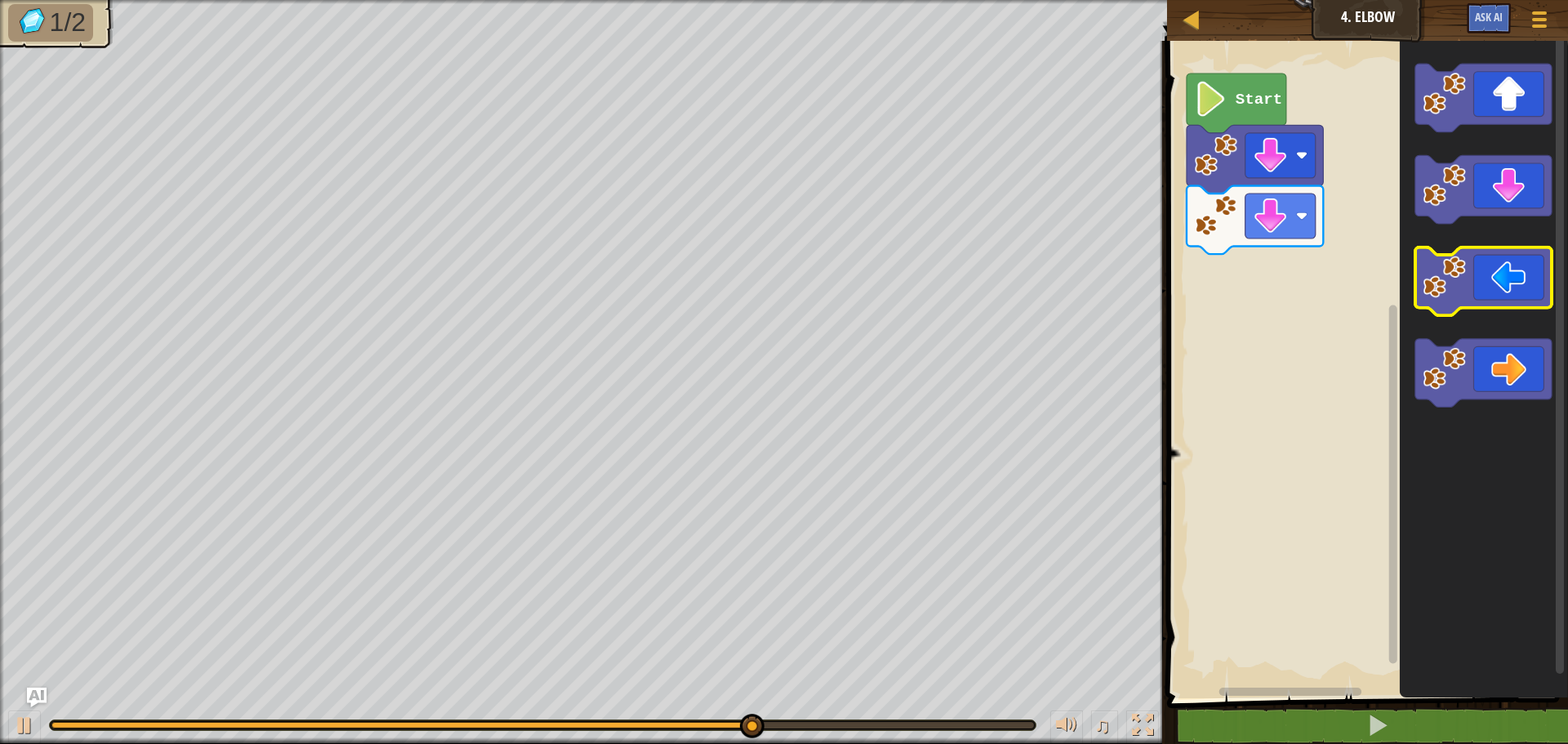
click at [1510, 289] on icon "Blockly Workspace" at bounding box center [1484, 281] width 136 height 68
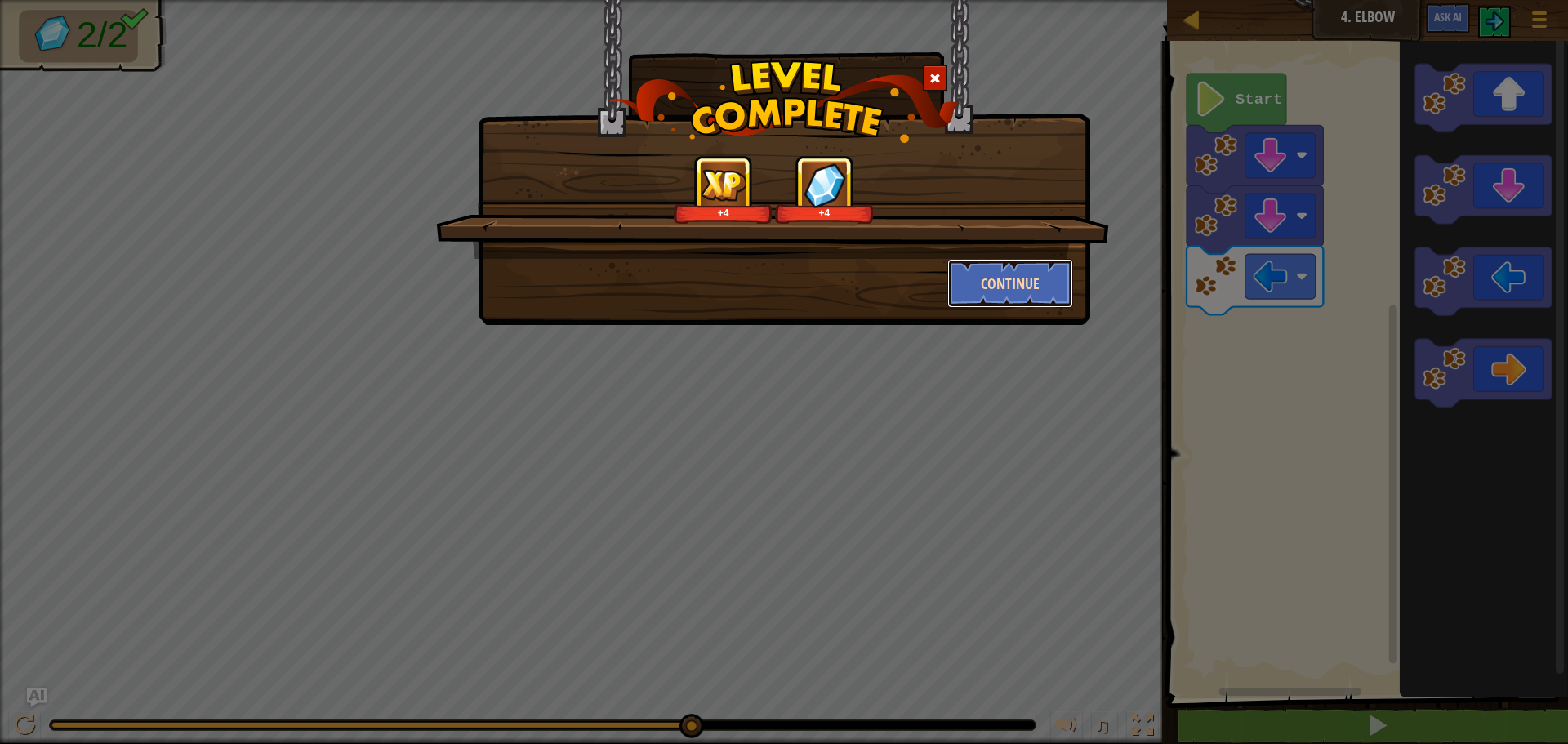
drag, startPoint x: 1007, startPoint y: 278, endPoint x: 1007, endPoint y: 261, distance: 17.0
click at [1007, 261] on button "Continue" at bounding box center [1010, 283] width 127 height 49
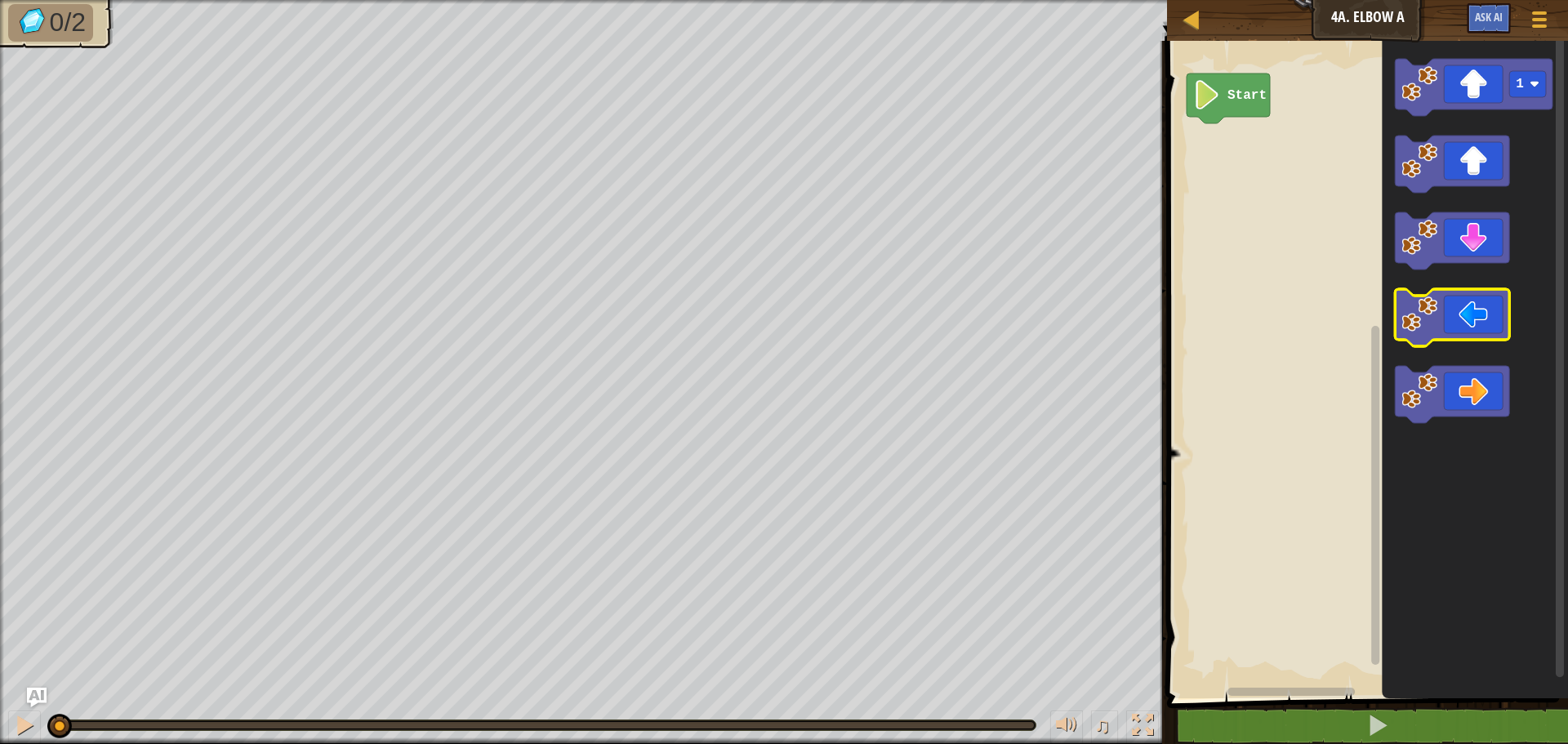
click at [1459, 316] on icon "Blockly Workspace" at bounding box center [1452, 317] width 114 height 58
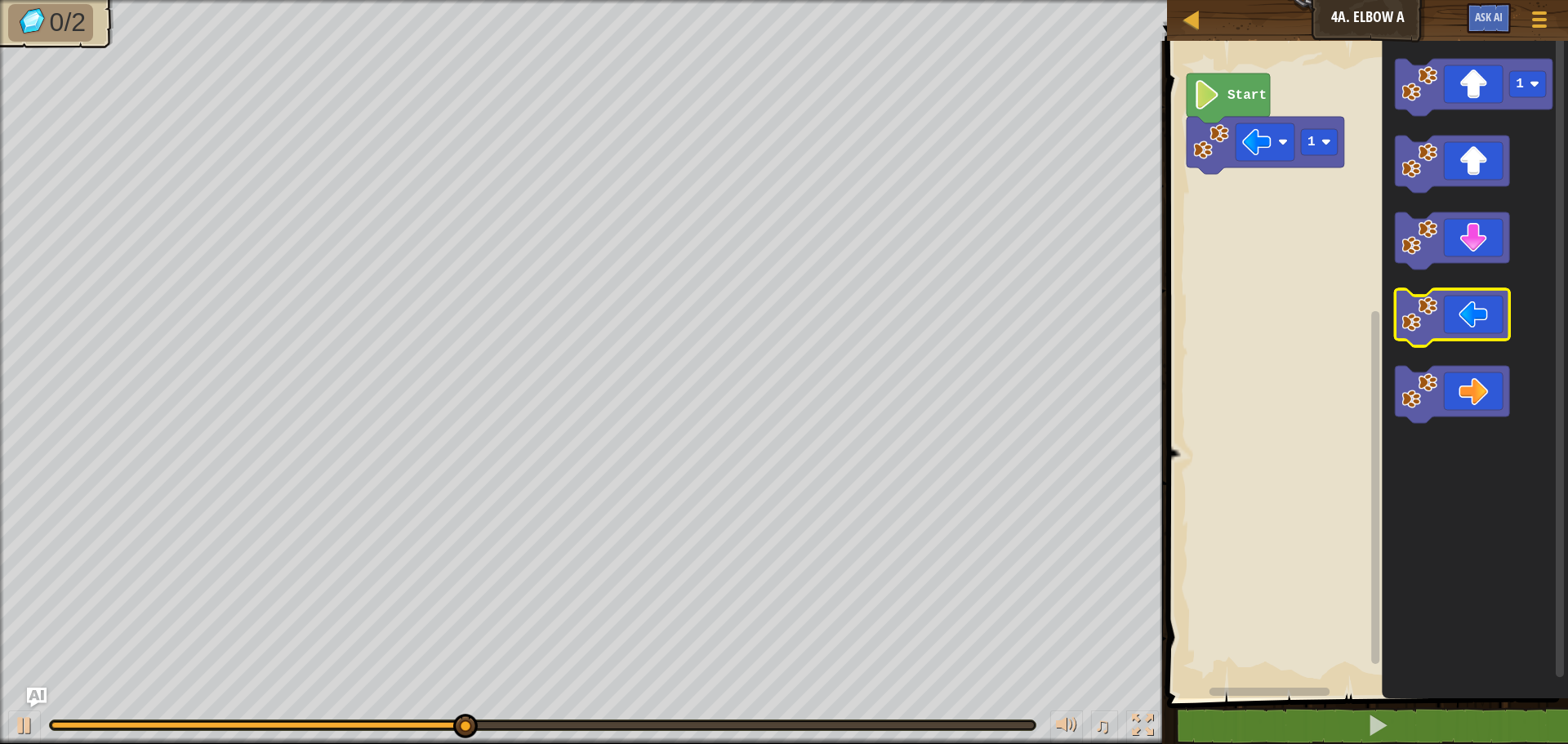
click at [1457, 296] on icon "Blockly Workspace" at bounding box center [1452, 317] width 114 height 58
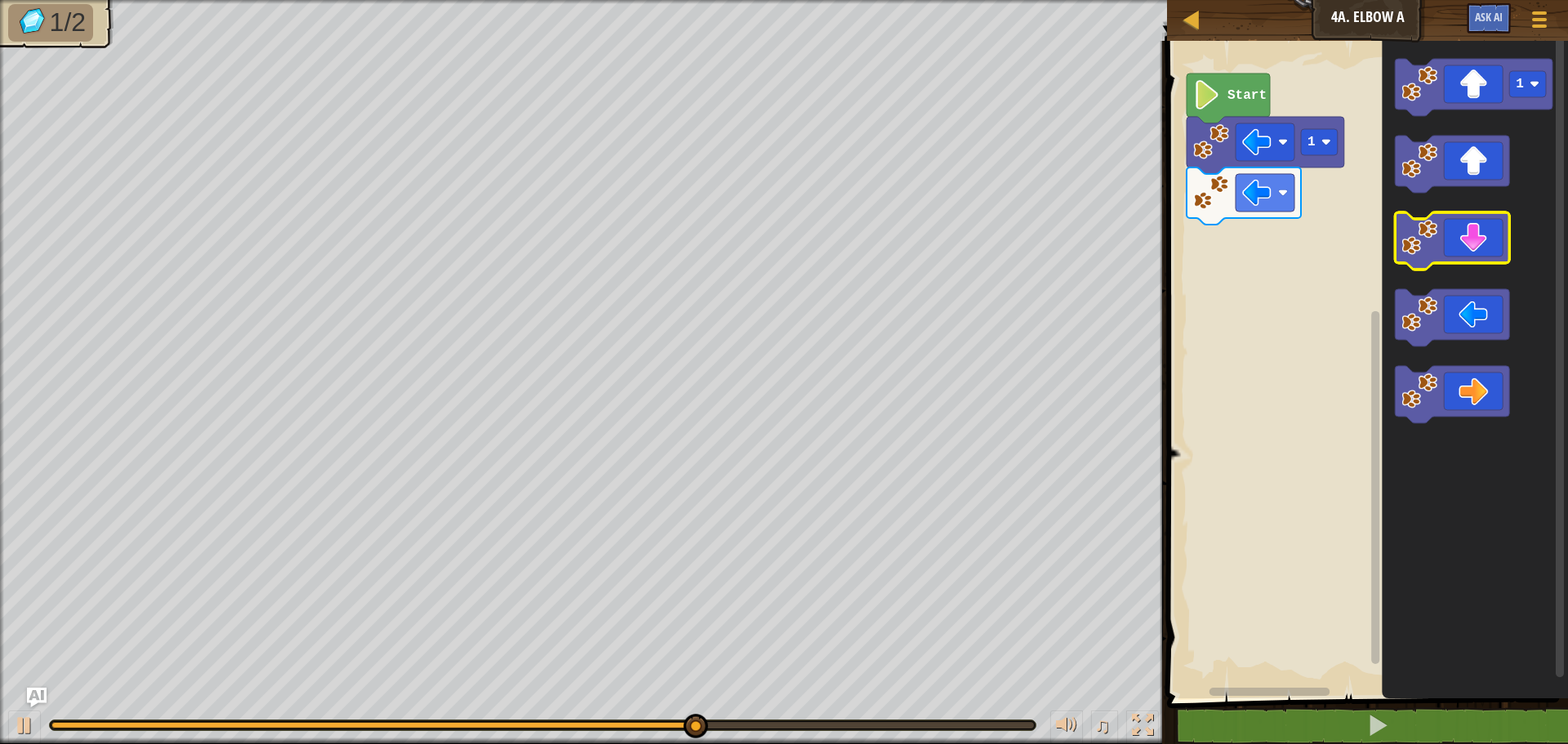
click at [1453, 231] on icon "Blockly Workspace" at bounding box center [1452, 241] width 114 height 58
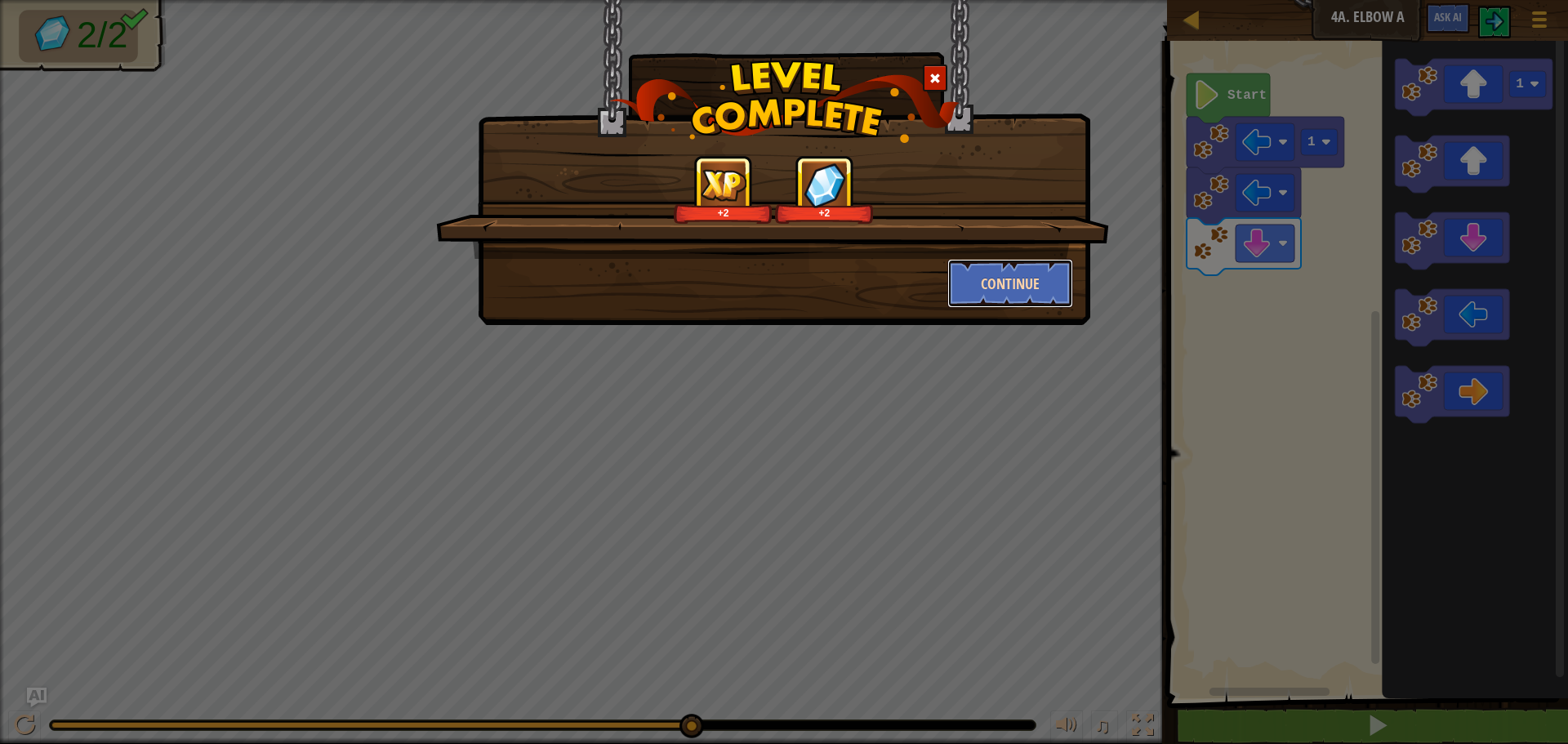
click at [1029, 277] on button "Continue" at bounding box center [1010, 283] width 127 height 49
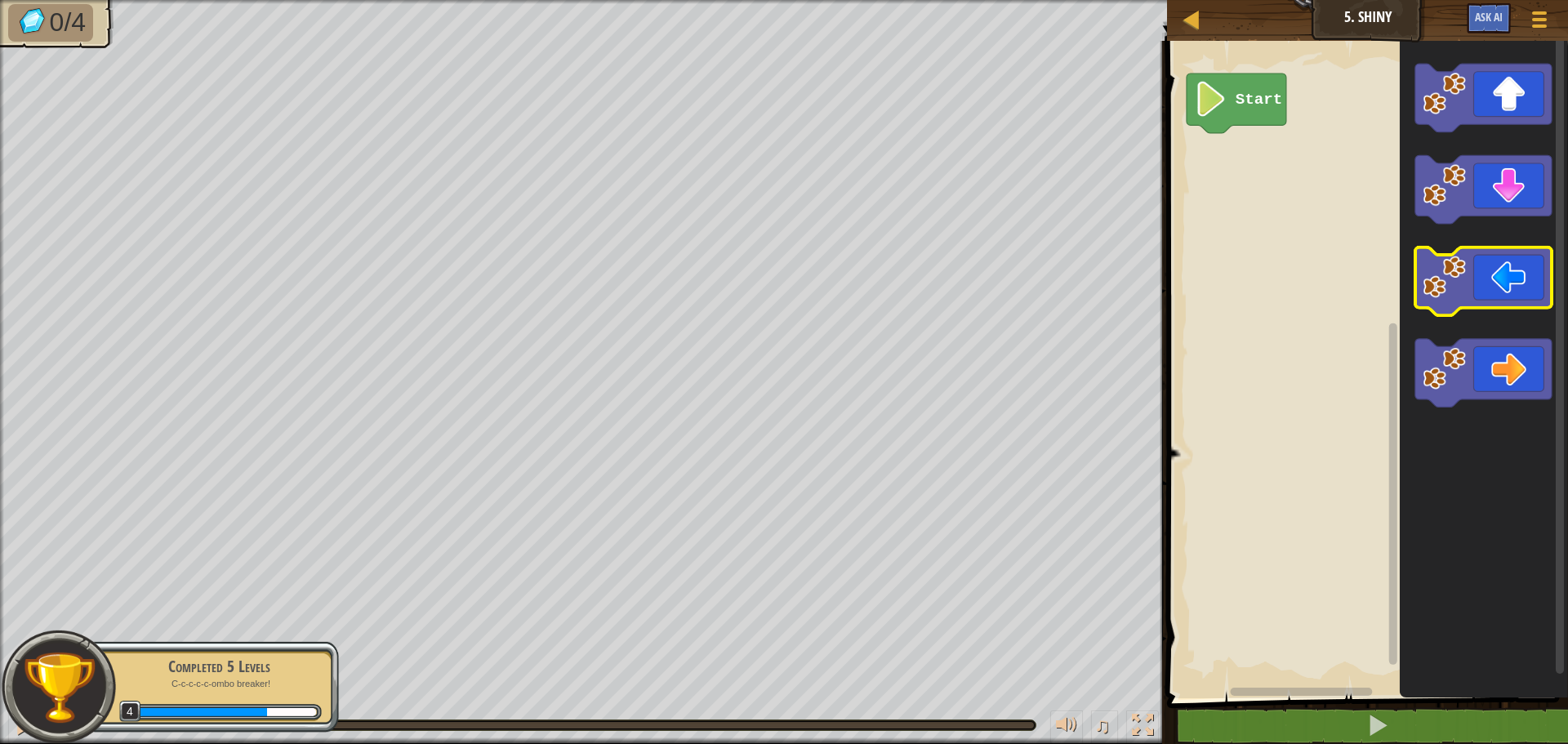
click at [1454, 283] on image "Blockly Workspace" at bounding box center [1445, 277] width 43 height 43
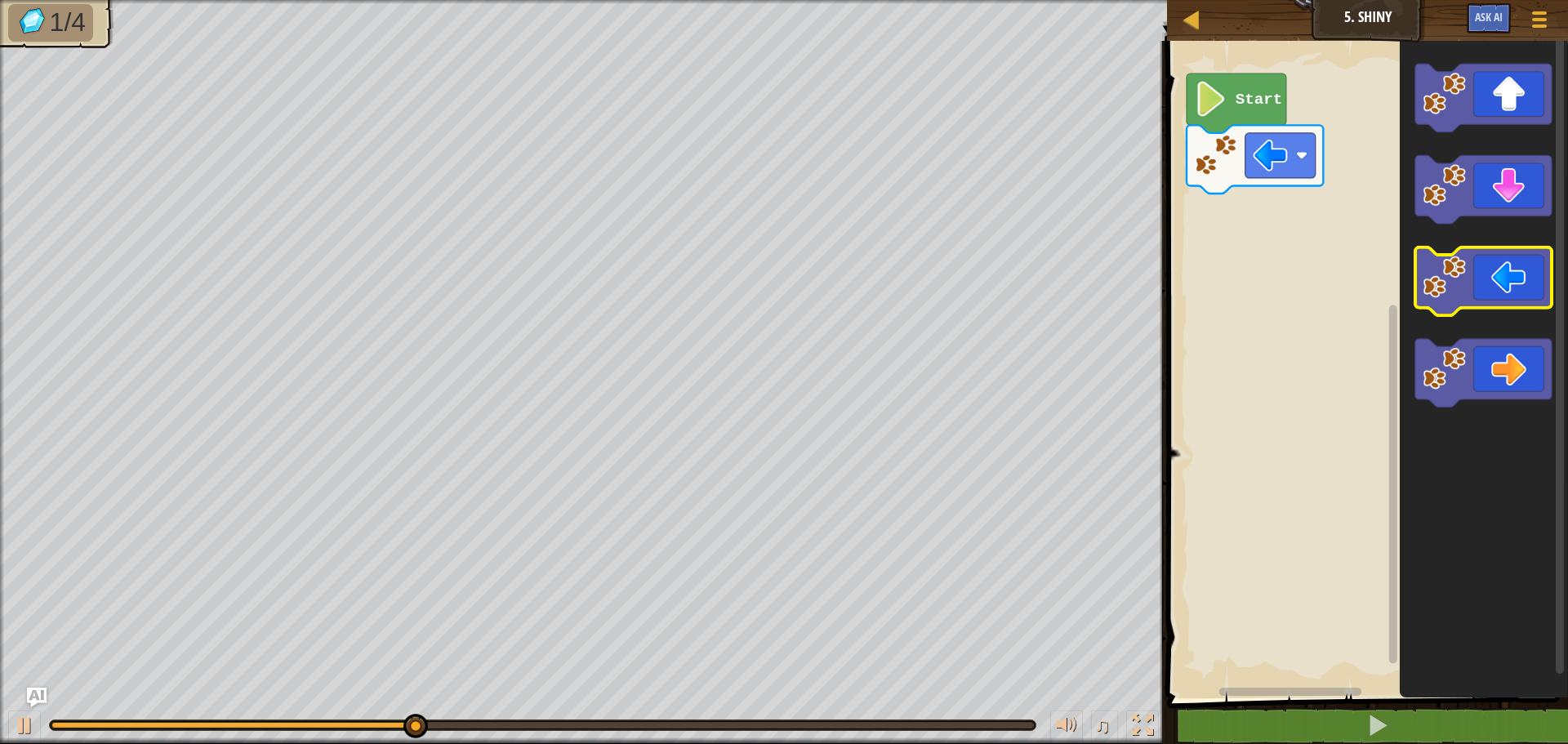
click at [1454, 283] on image "Blockly Workspace" at bounding box center [1445, 277] width 43 height 43
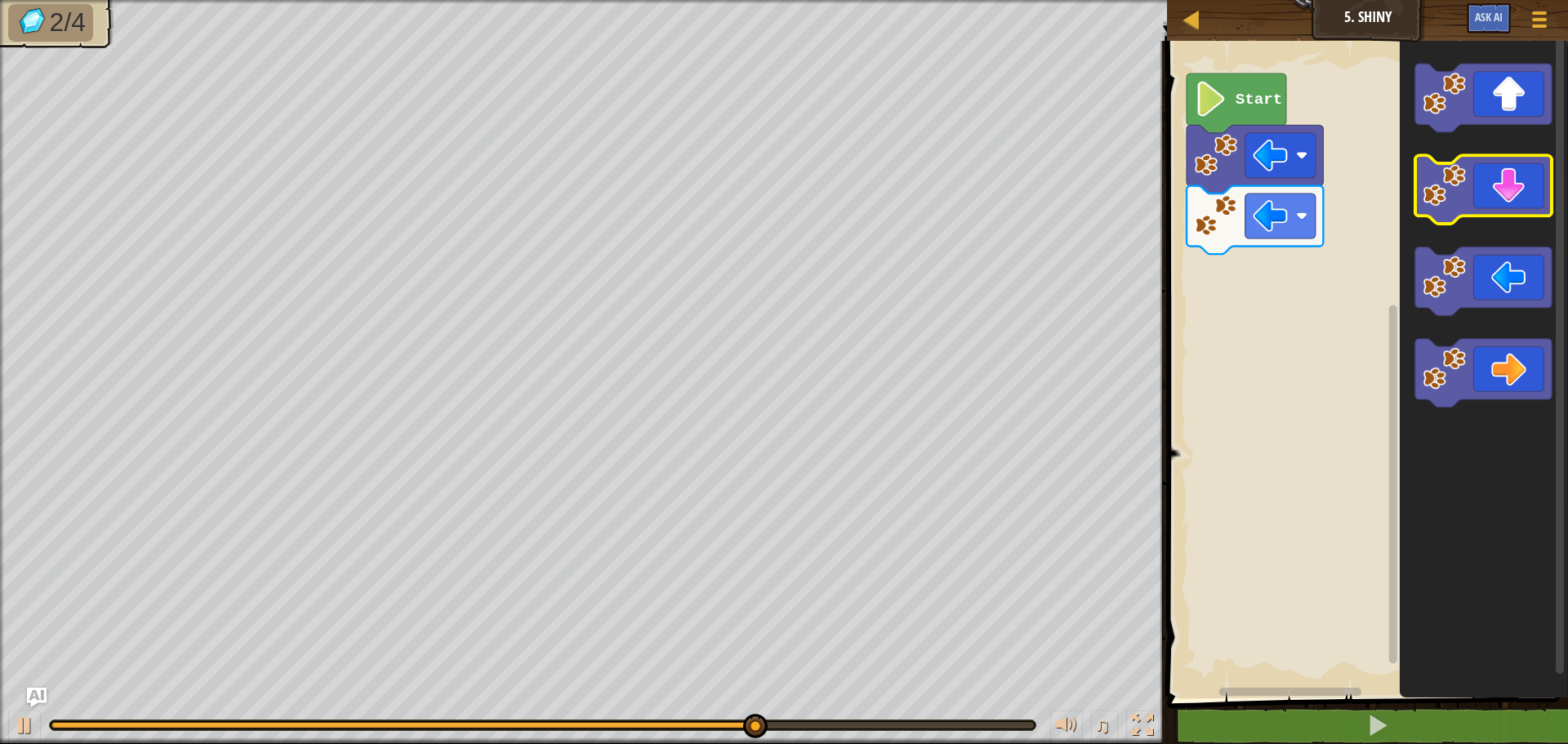
click at [1532, 182] on icon "Blockly Workspace" at bounding box center [1484, 190] width 136 height 68
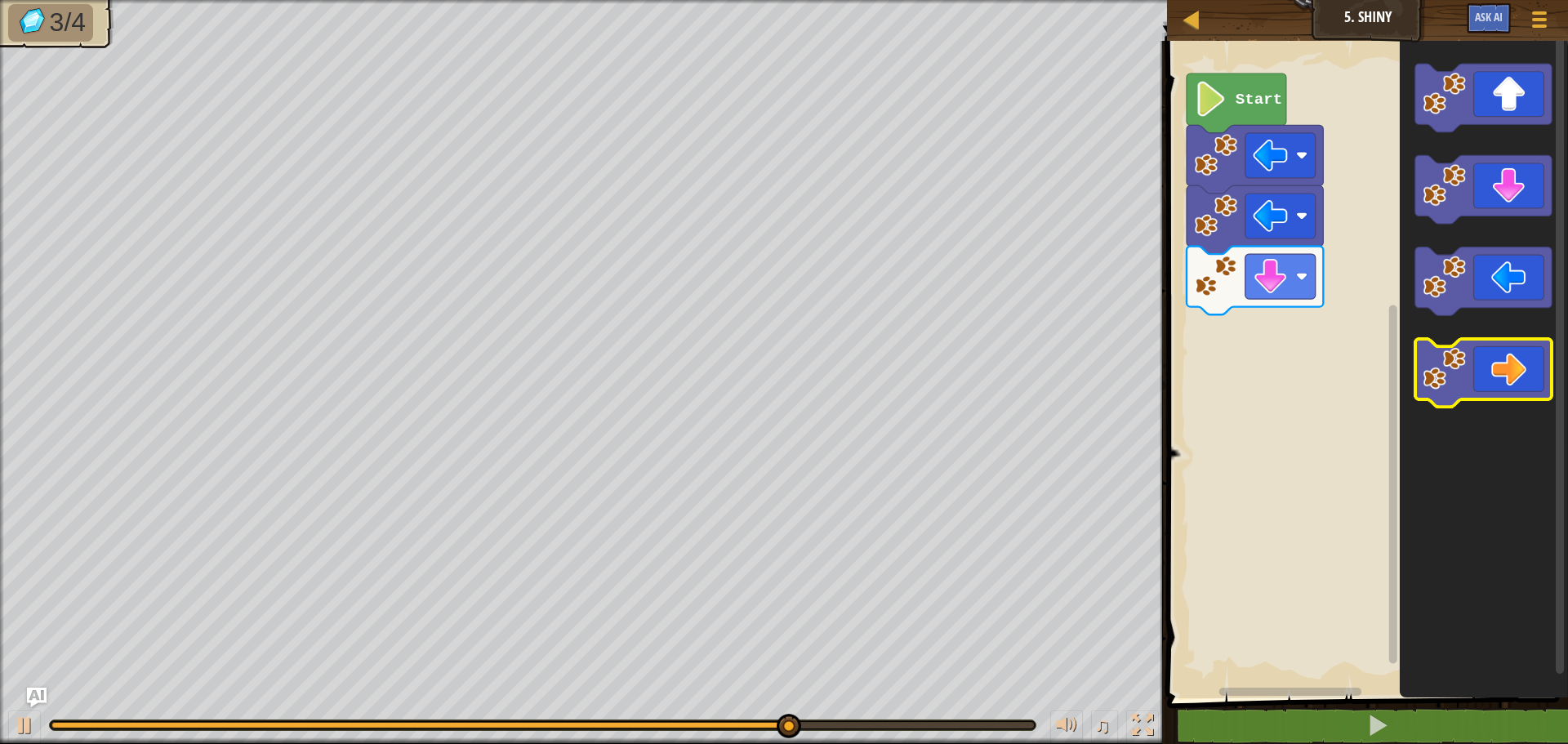
click at [1498, 364] on icon "Blockly Workspace" at bounding box center [1484, 373] width 136 height 68
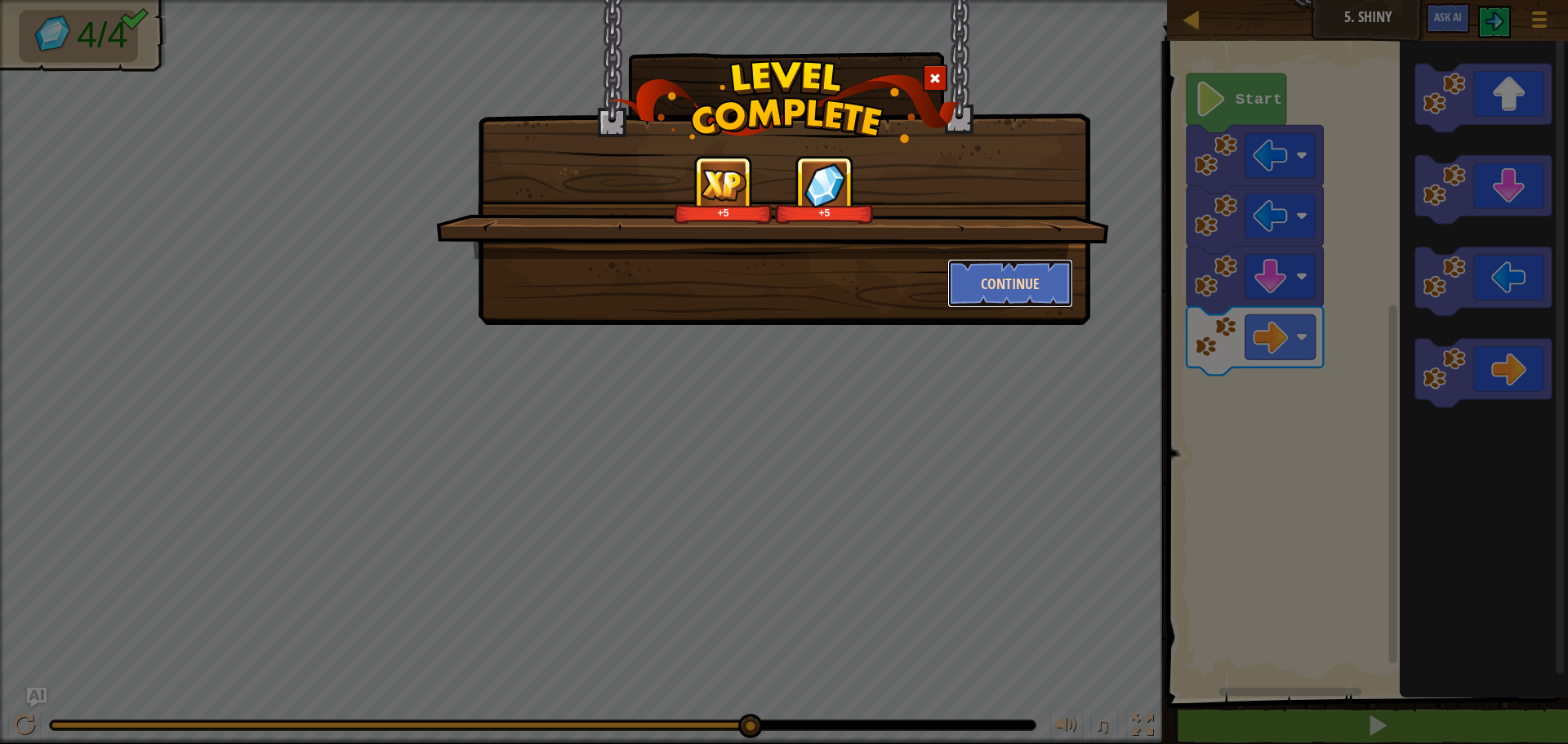
click at [1029, 279] on button "Continue" at bounding box center [1010, 283] width 127 height 49
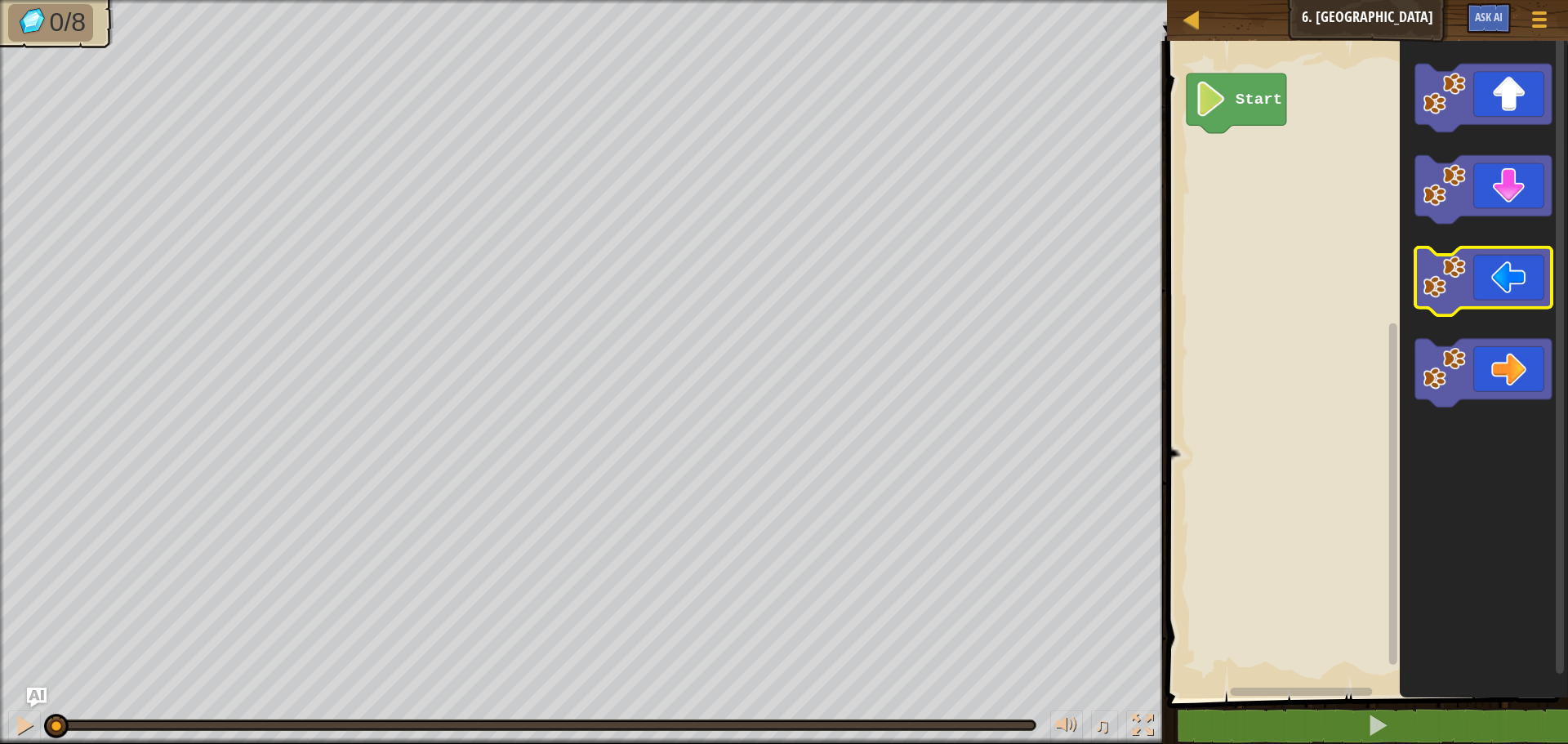
click at [1521, 278] on icon "Blockly Workspace" at bounding box center [1484, 281] width 136 height 68
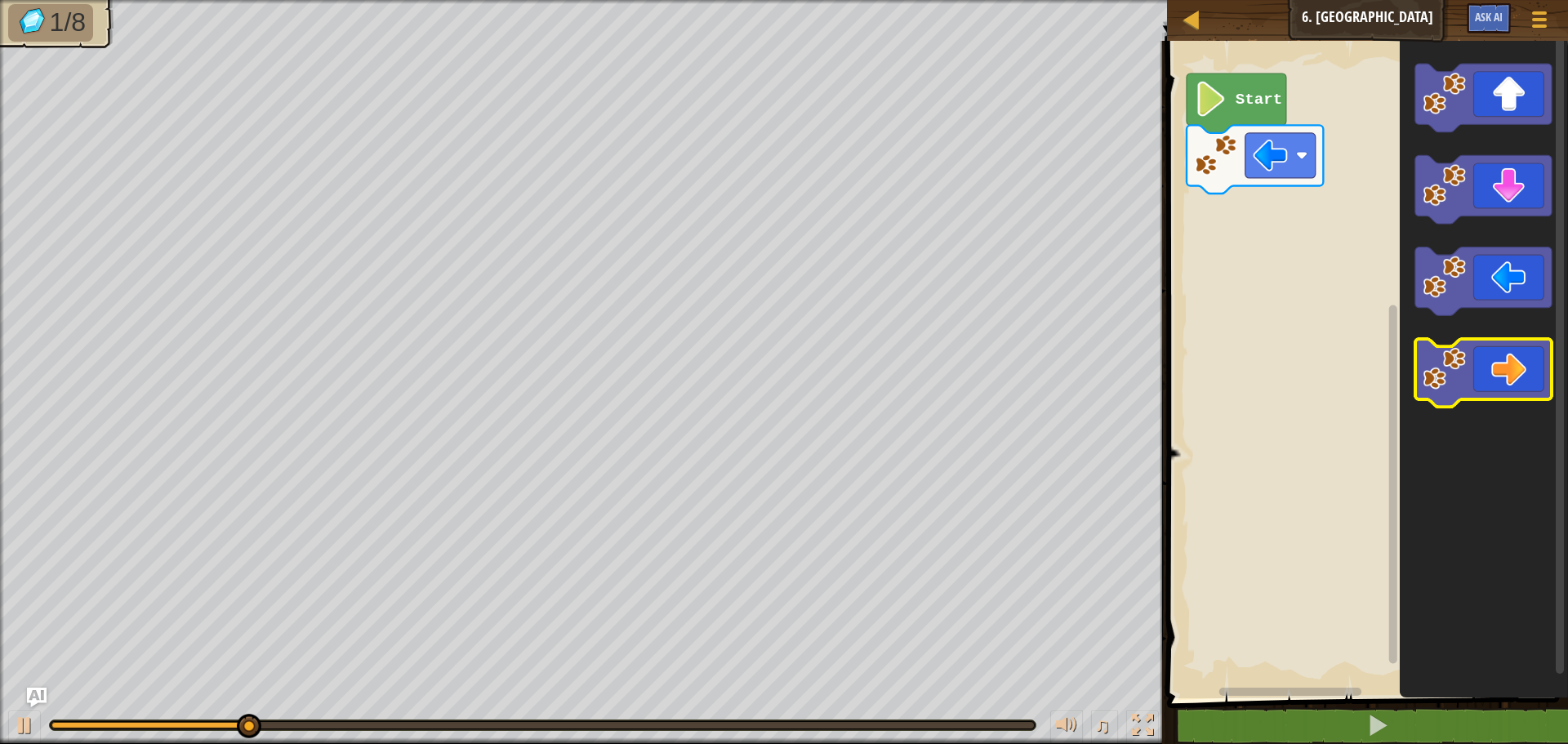
click at [1551, 354] on icon "Blockly Workspace" at bounding box center [1484, 373] width 136 height 68
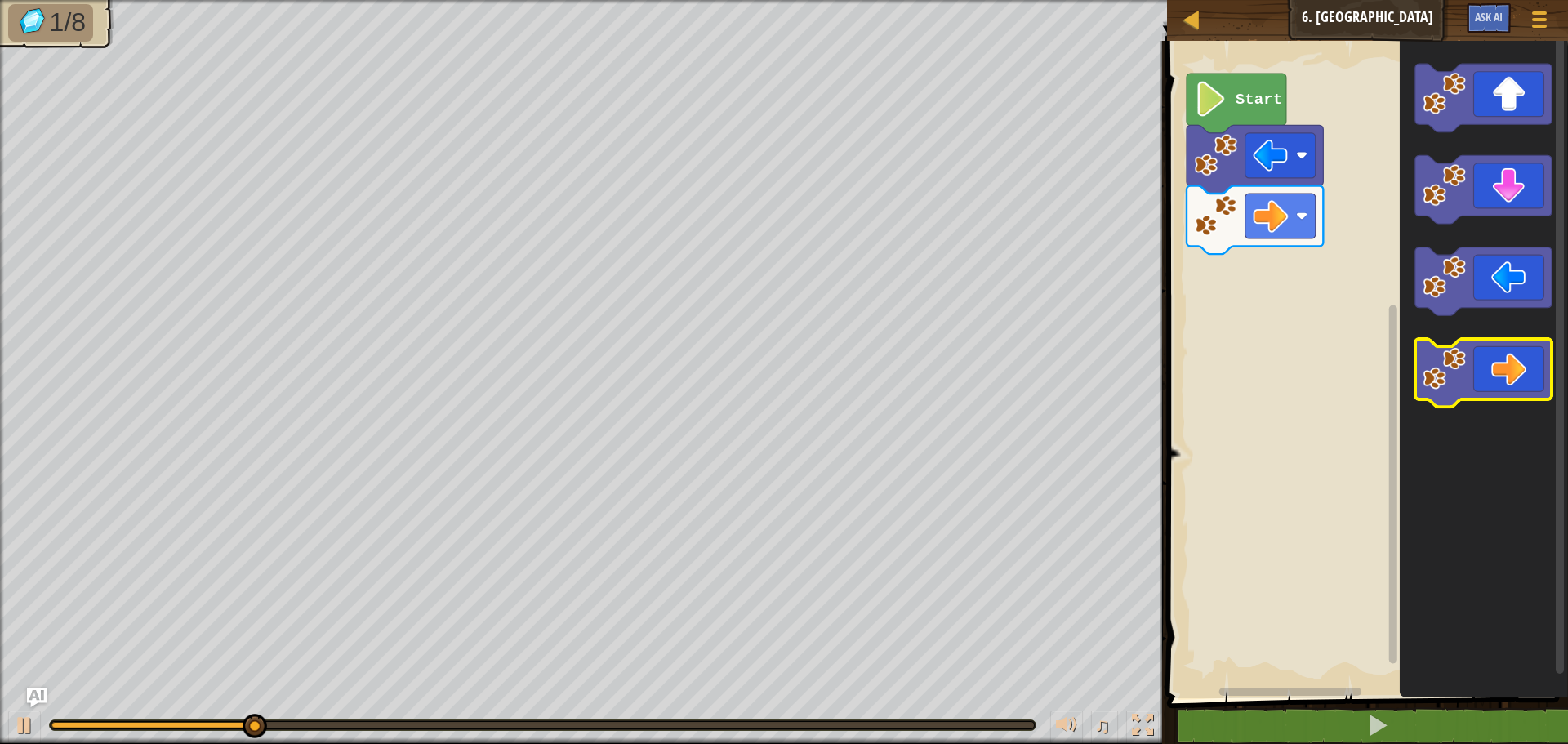
click at [1551, 354] on icon "Blockly Workspace" at bounding box center [1484, 373] width 136 height 68
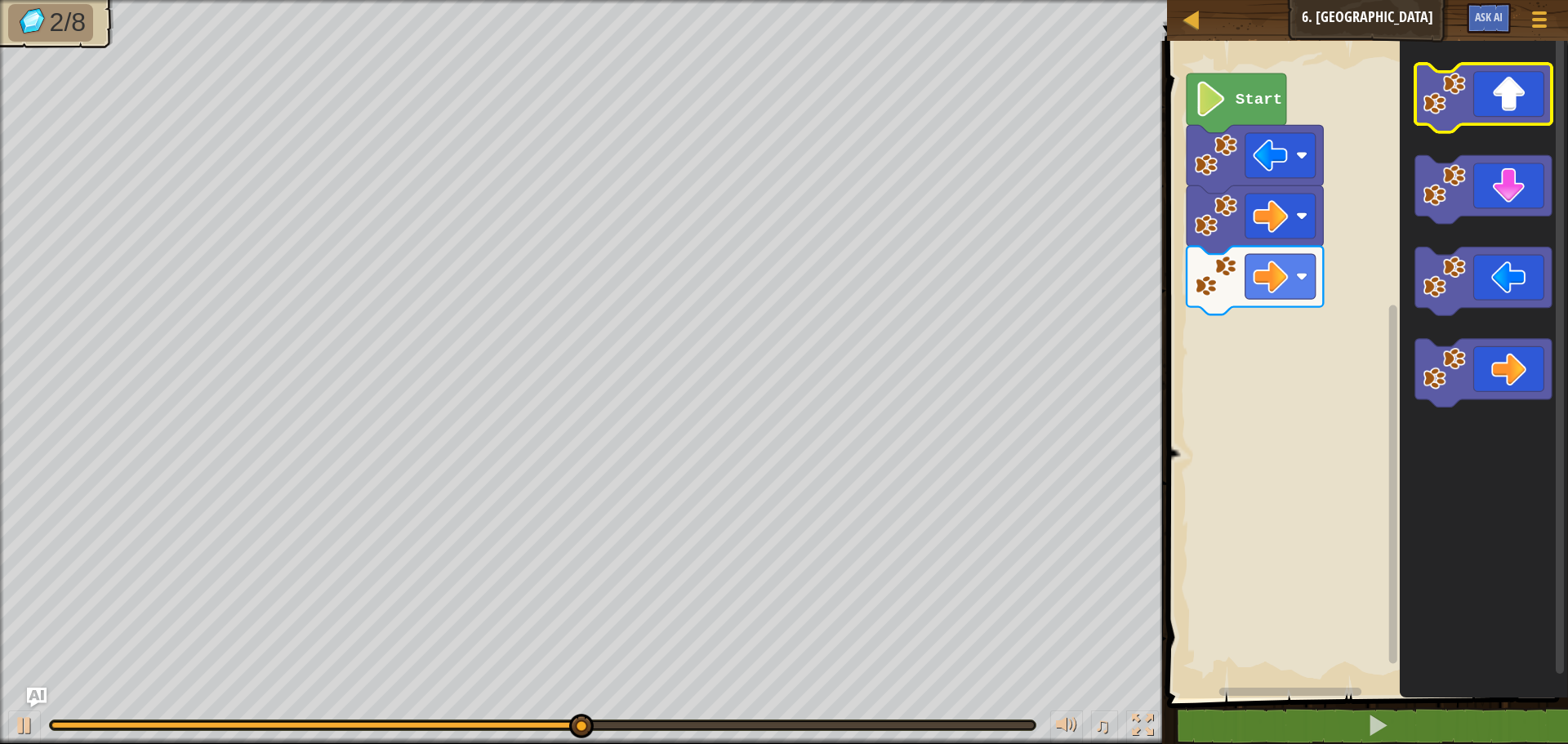
click at [1463, 112] on image "Blockly Workspace" at bounding box center [1445, 93] width 43 height 43
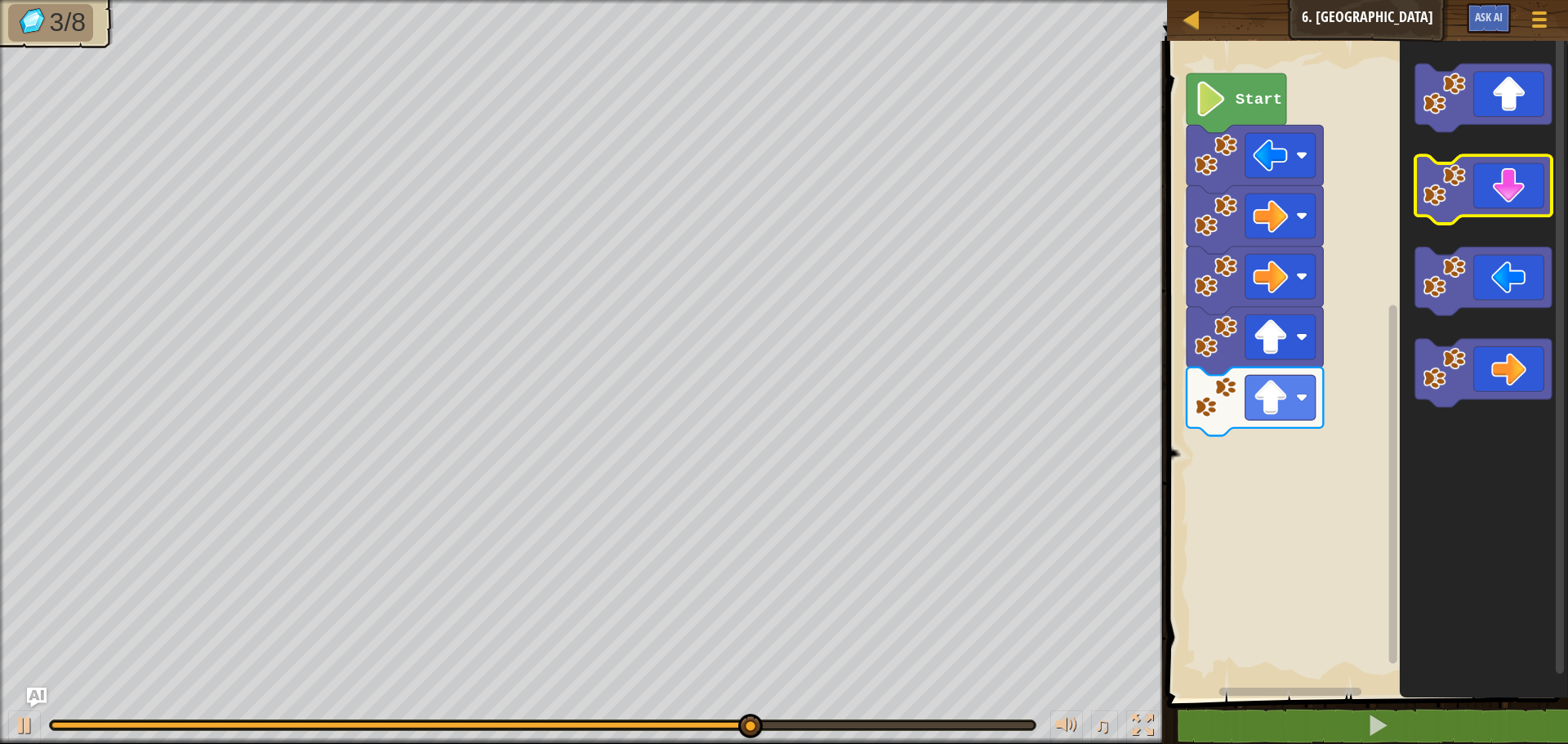
click at [1543, 204] on icon "Blockly Workspace" at bounding box center [1484, 190] width 136 height 68
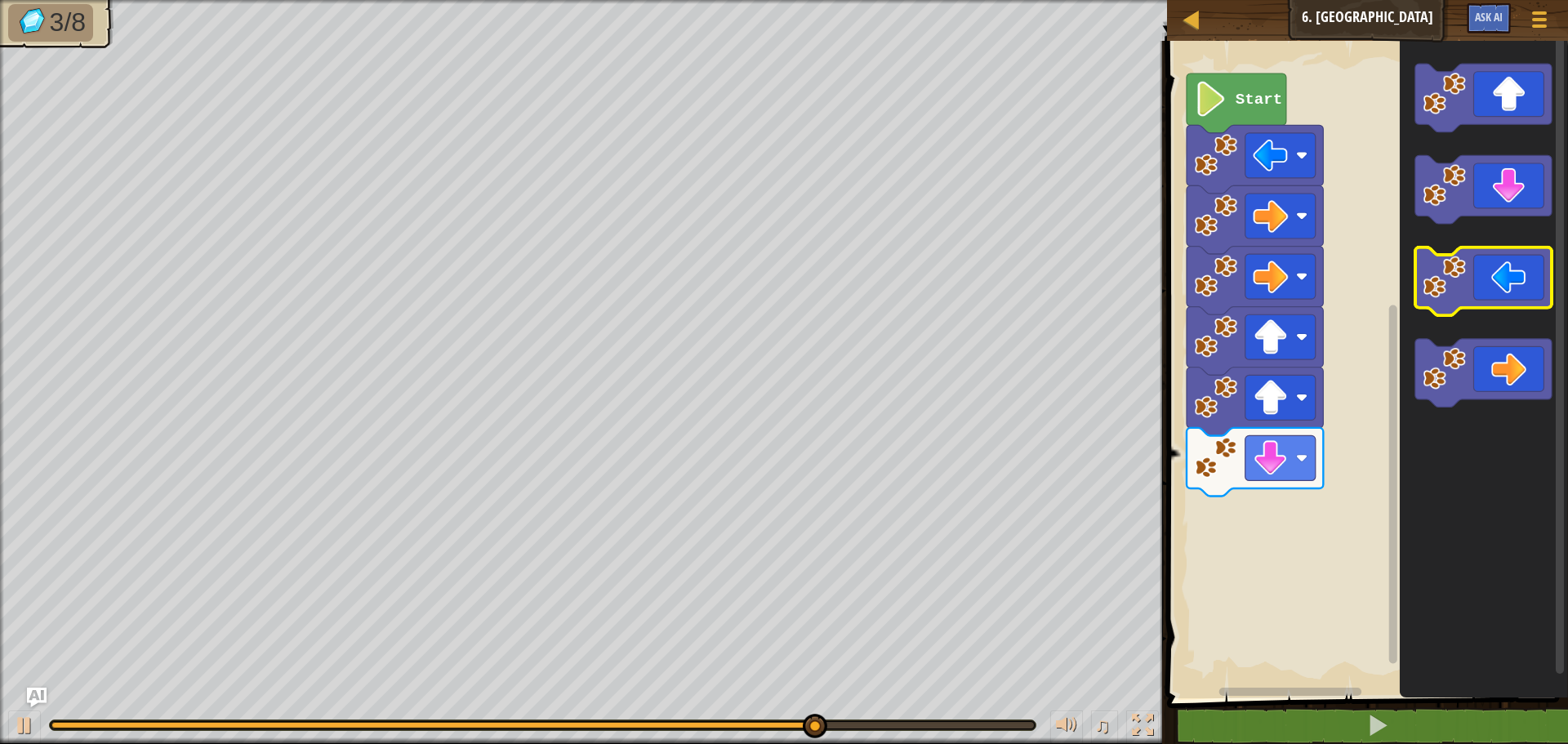
click at [1494, 292] on icon "Blockly Workspace" at bounding box center [1484, 281] width 136 height 68
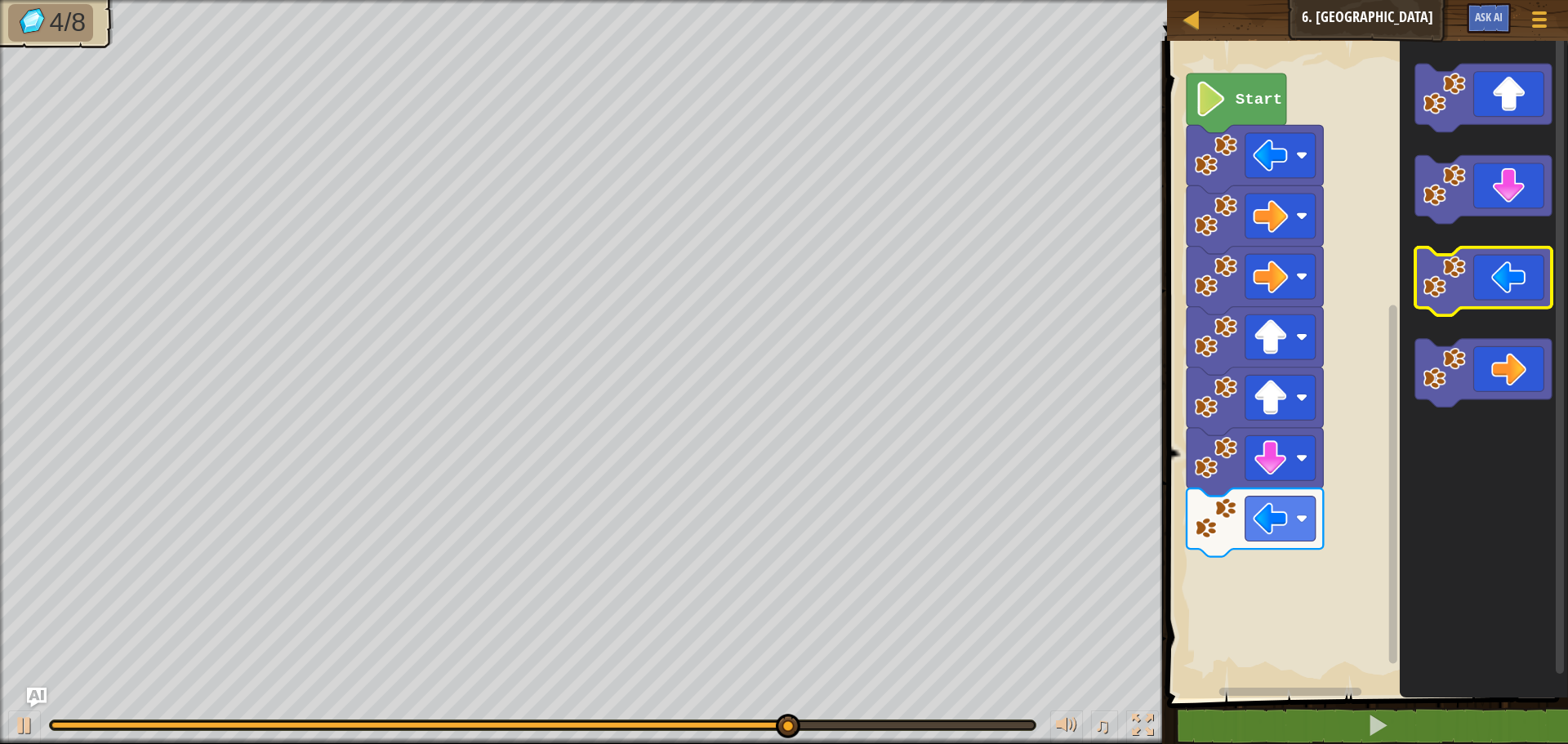
click at [1497, 291] on icon "Blockly Workspace" at bounding box center [1484, 281] width 136 height 68
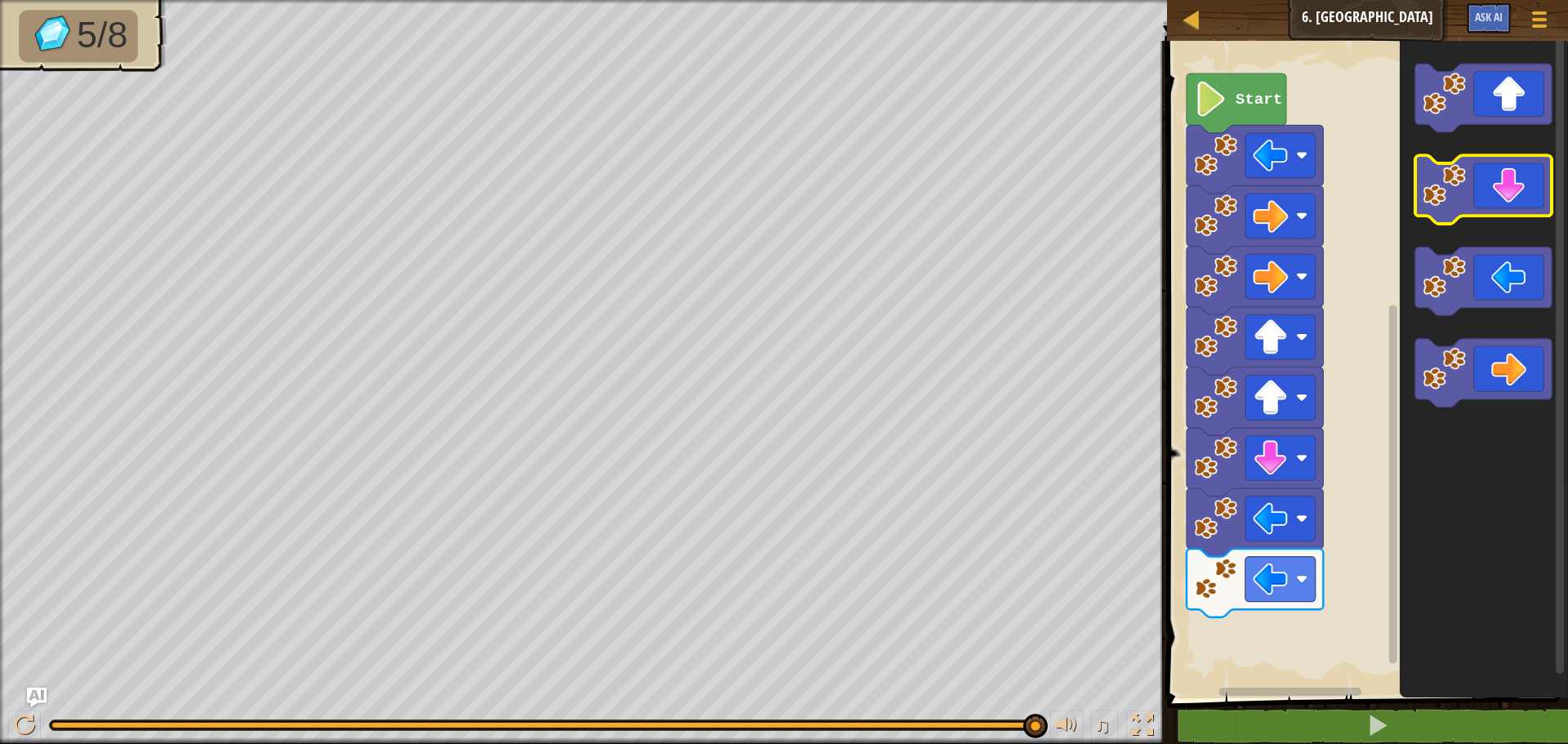
click at [1512, 176] on icon "Blockly Workspace" at bounding box center [1484, 190] width 136 height 68
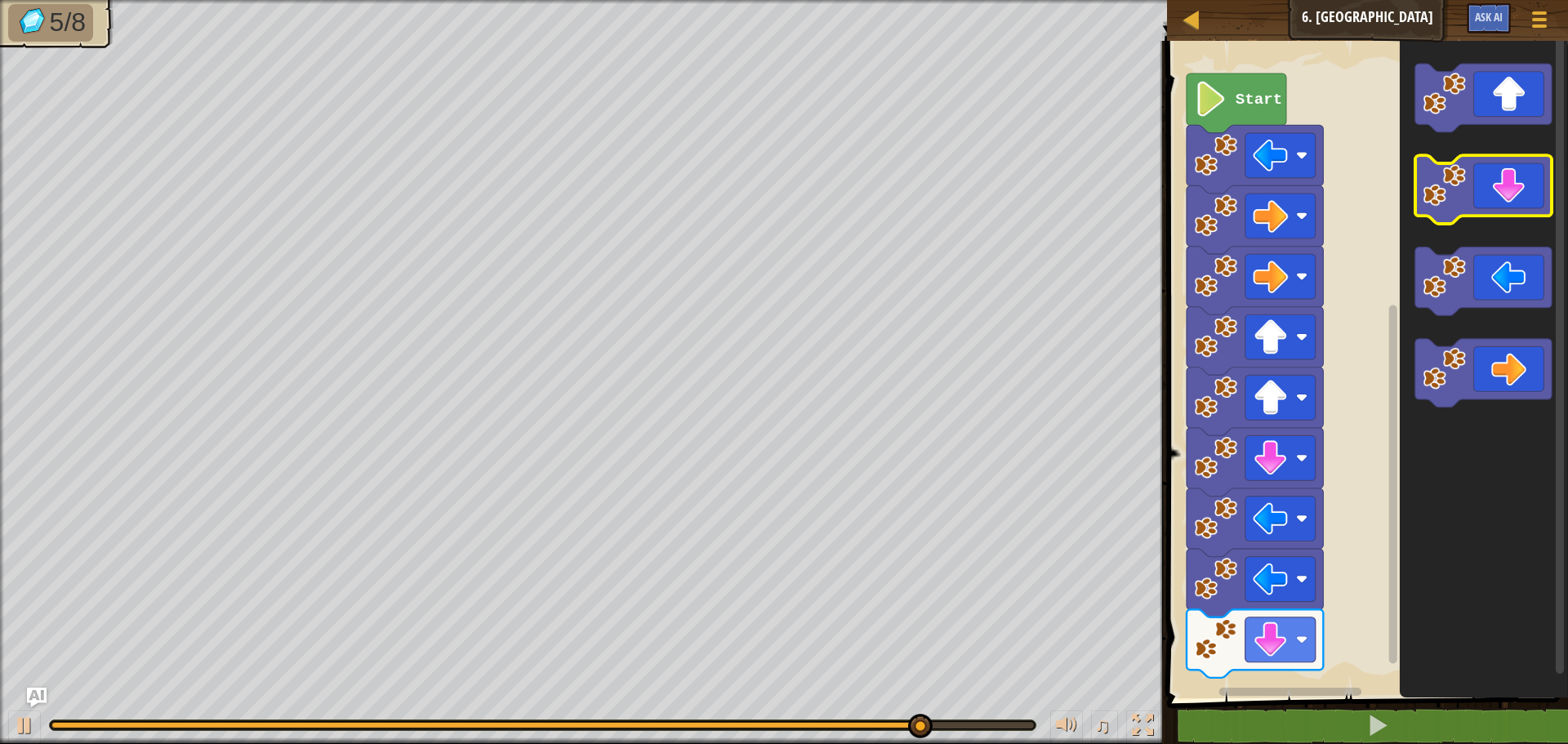
click at [1512, 176] on icon "Blockly Workspace" at bounding box center [1484, 190] width 136 height 68
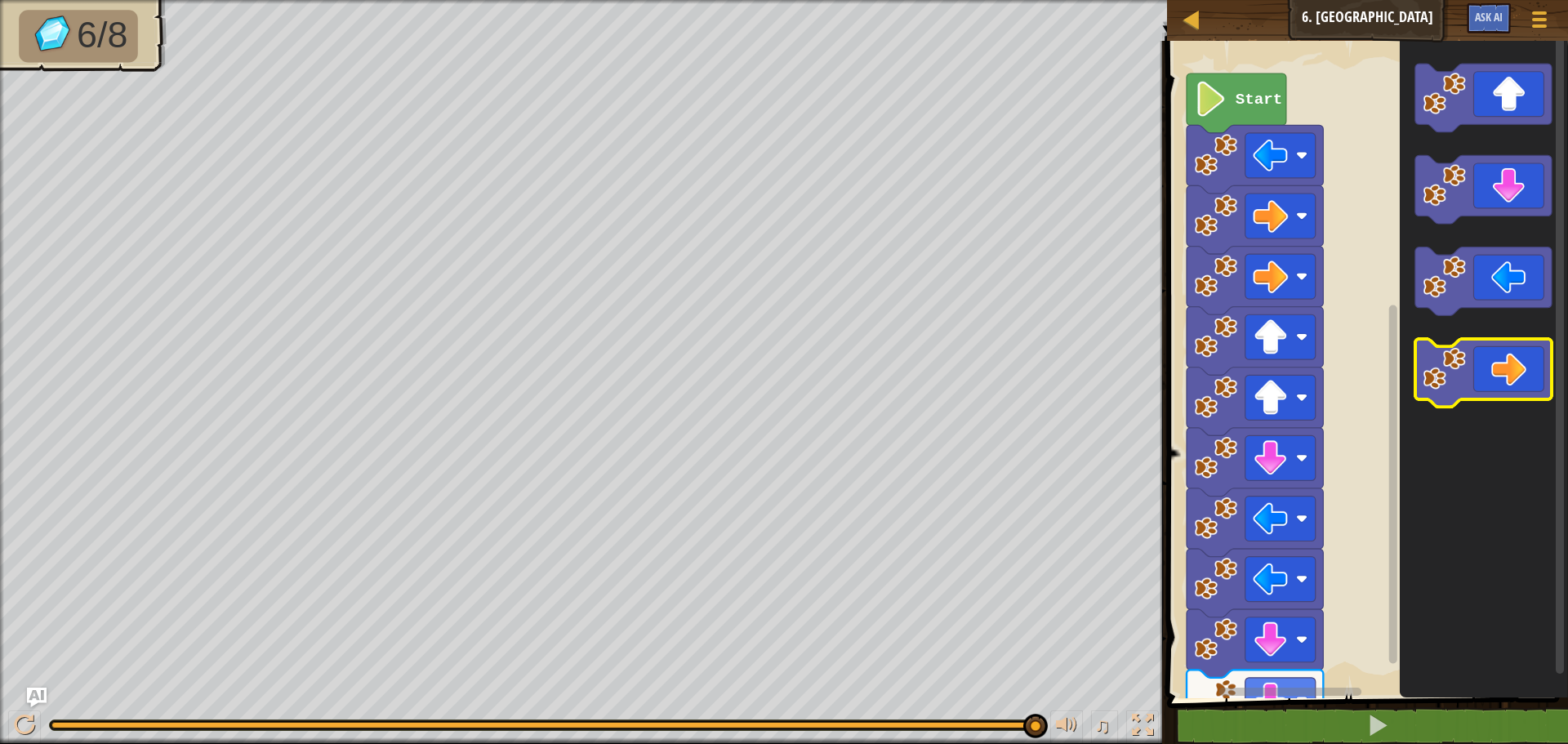
click at [1535, 362] on icon "Blockly Workspace" at bounding box center [1484, 373] width 136 height 68
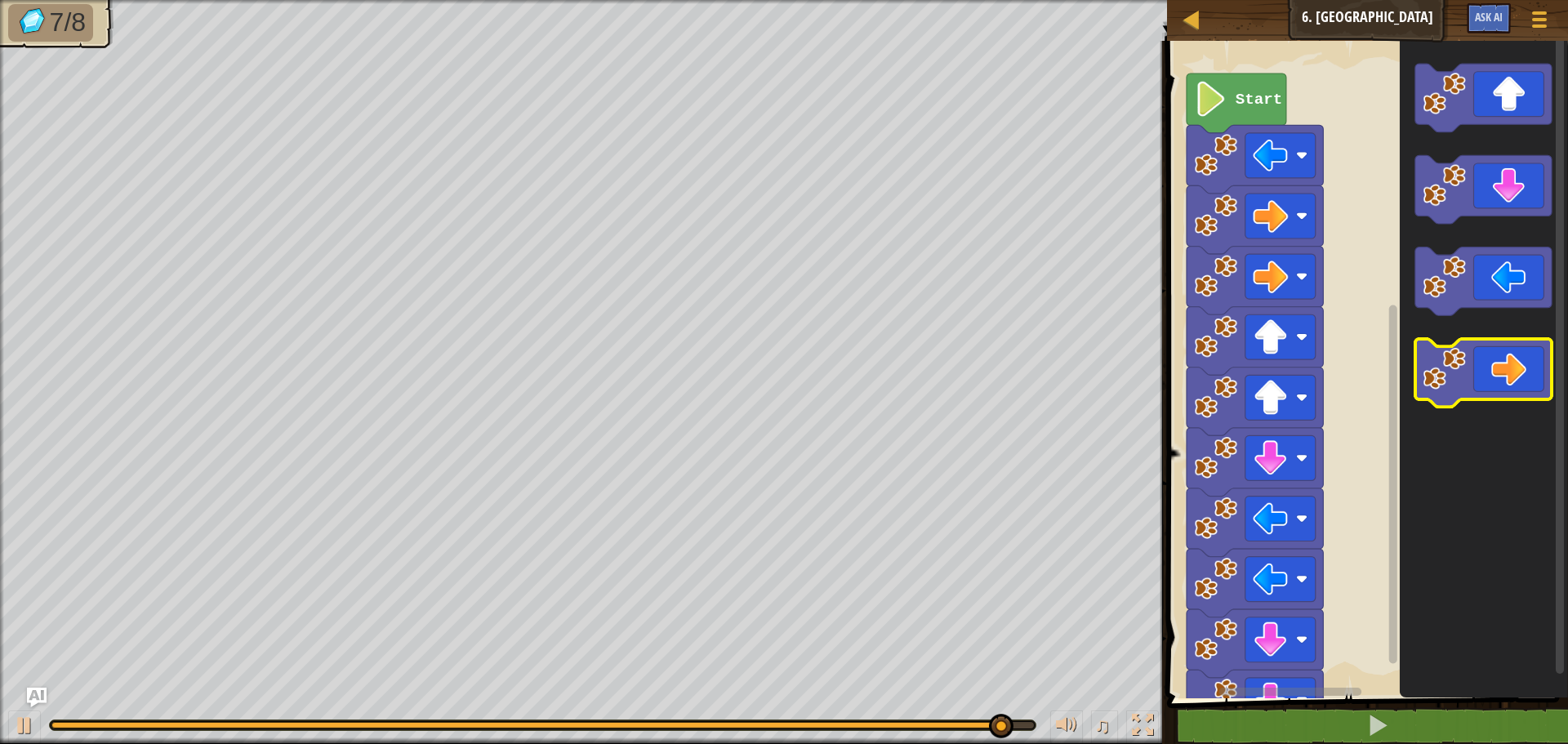
click at [1535, 362] on icon "Blockly Workspace" at bounding box center [1484, 373] width 136 height 68
click at [1529, 393] on icon "Blockly Workspace" at bounding box center [1484, 373] width 136 height 68
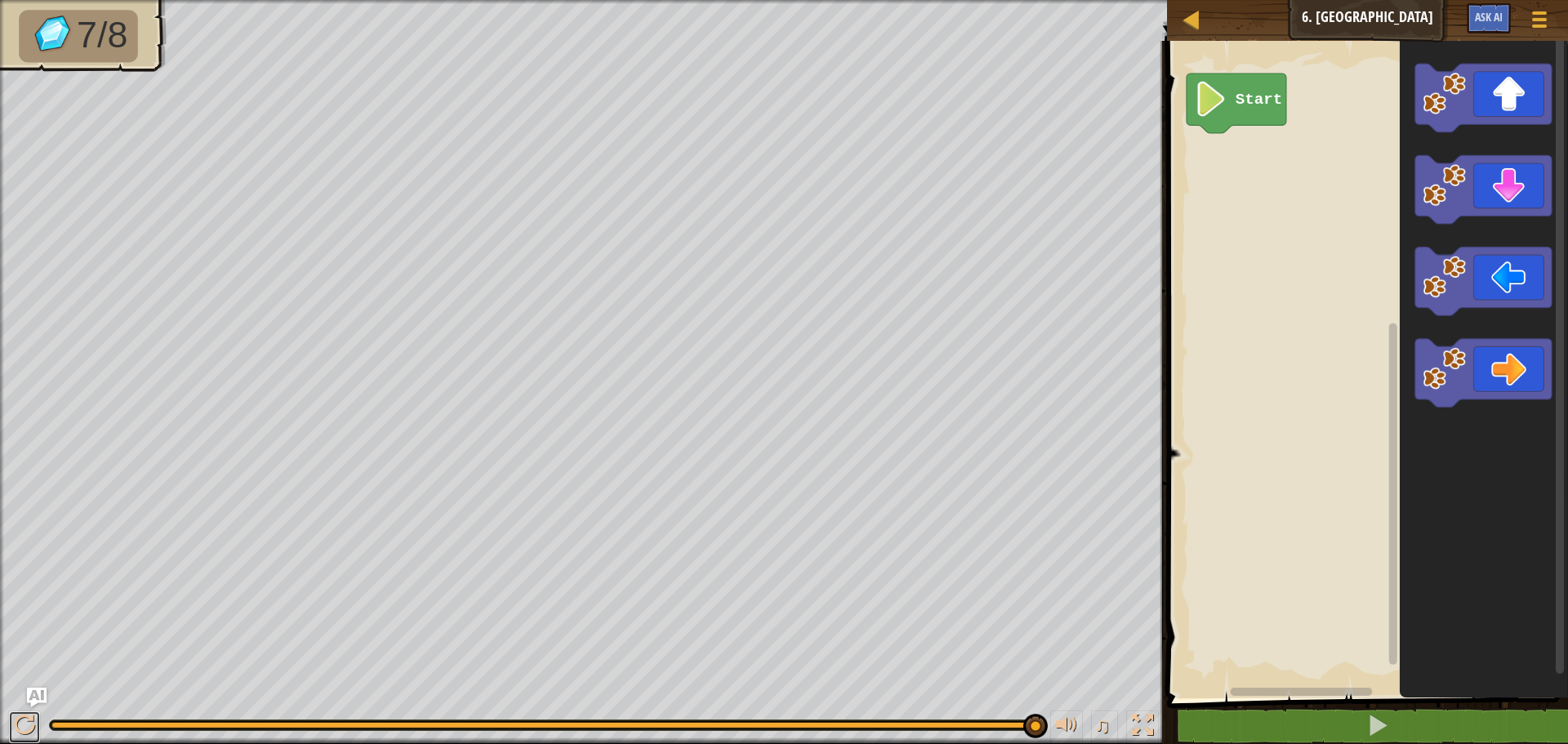
click at [24, 716] on div at bounding box center [25, 725] width 21 height 21
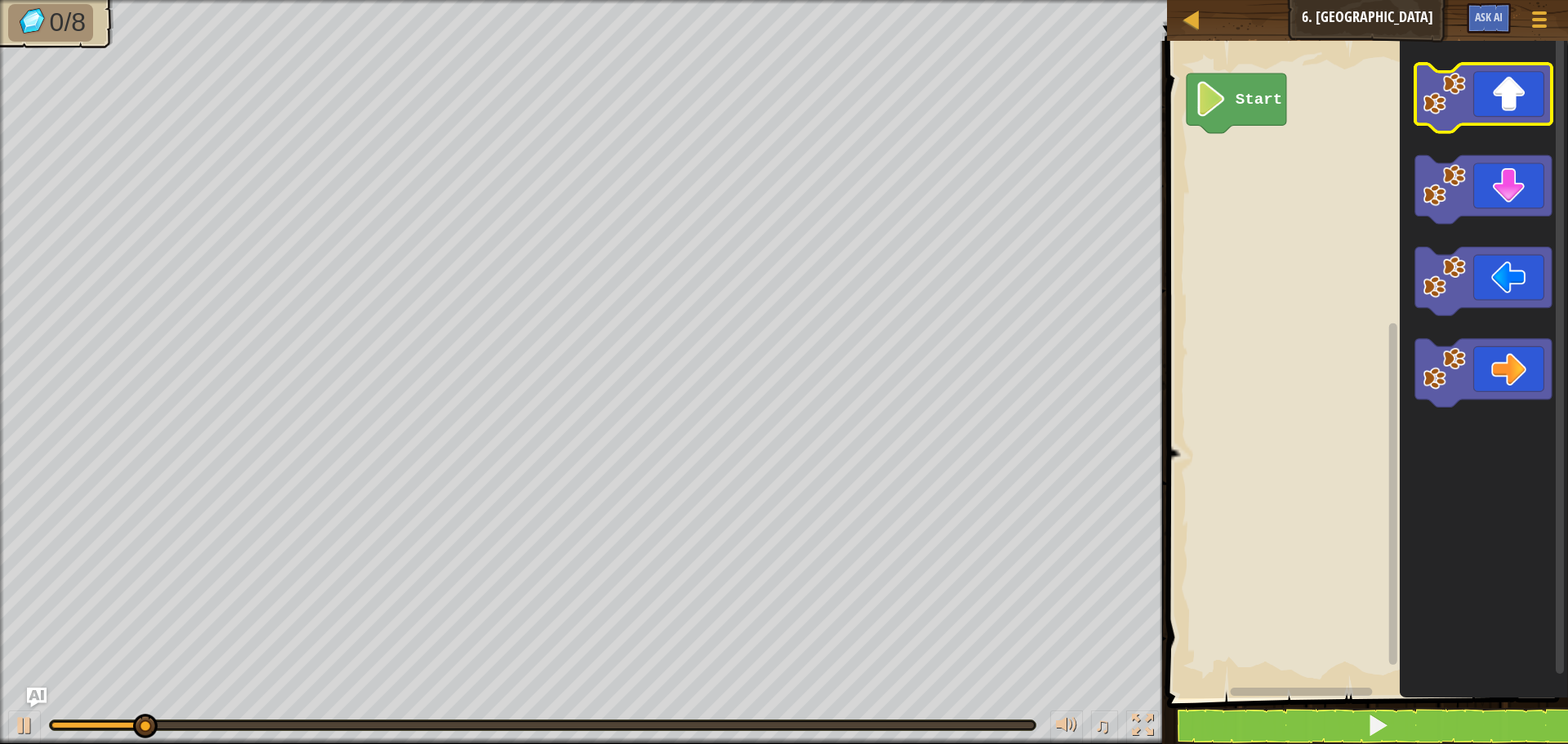
click at [1442, 95] on image "Blockly Workspace" at bounding box center [1445, 93] width 43 height 43
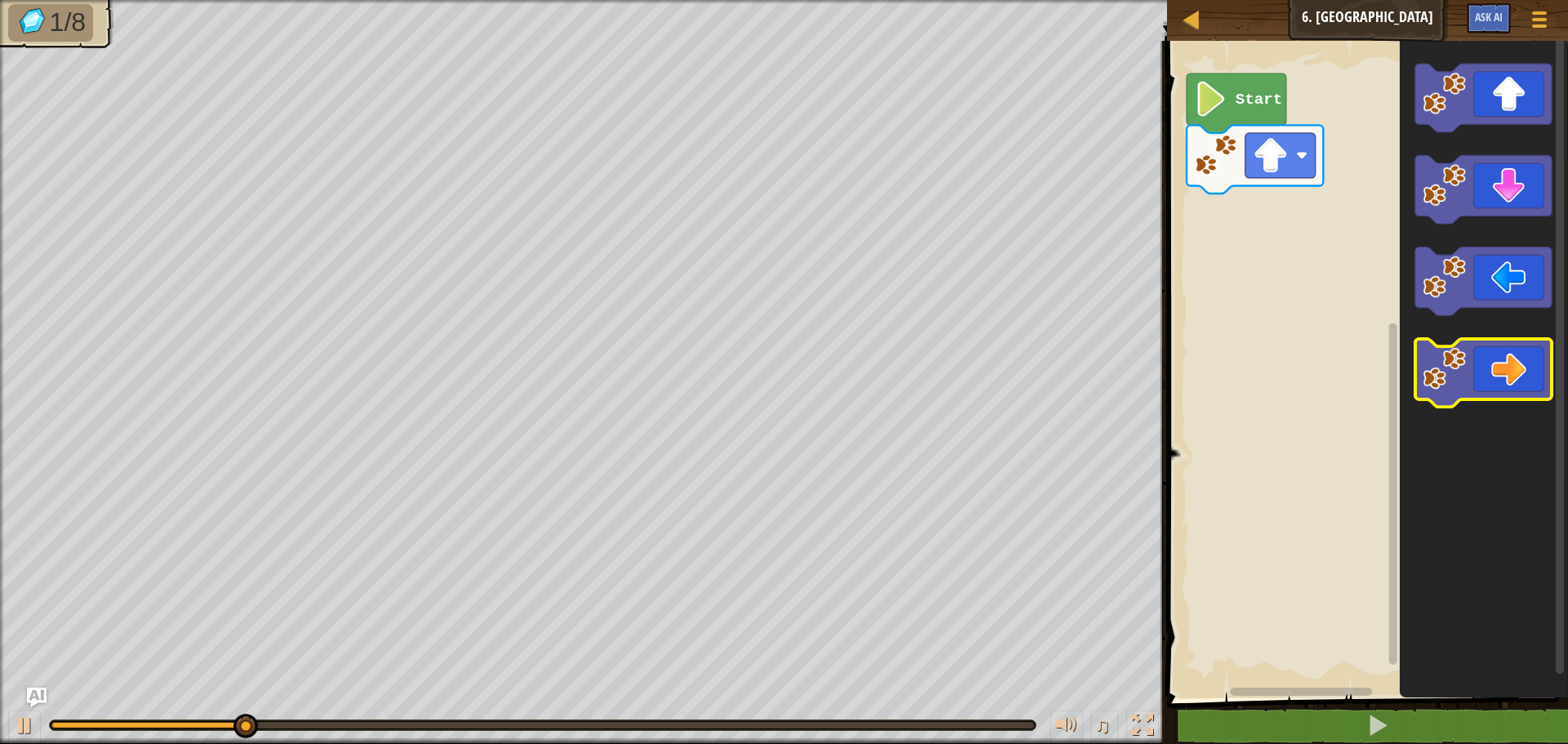
click at [1431, 371] on image "Blockly Workspace" at bounding box center [1445, 368] width 43 height 43
click at [1448, 390] on image "Blockly Workspace" at bounding box center [1445, 368] width 43 height 43
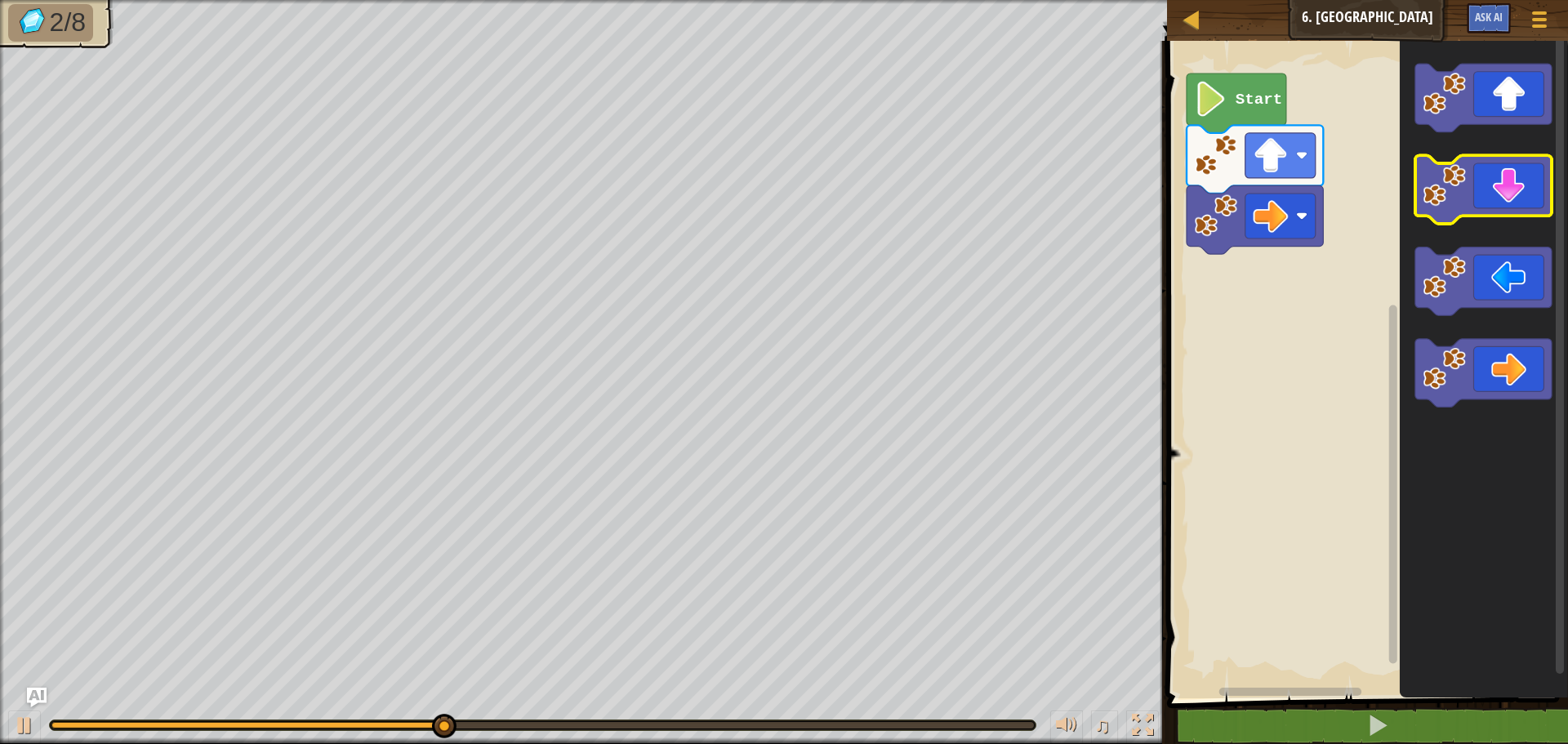
click at [1530, 191] on icon "Blockly Workspace" at bounding box center [1484, 190] width 136 height 68
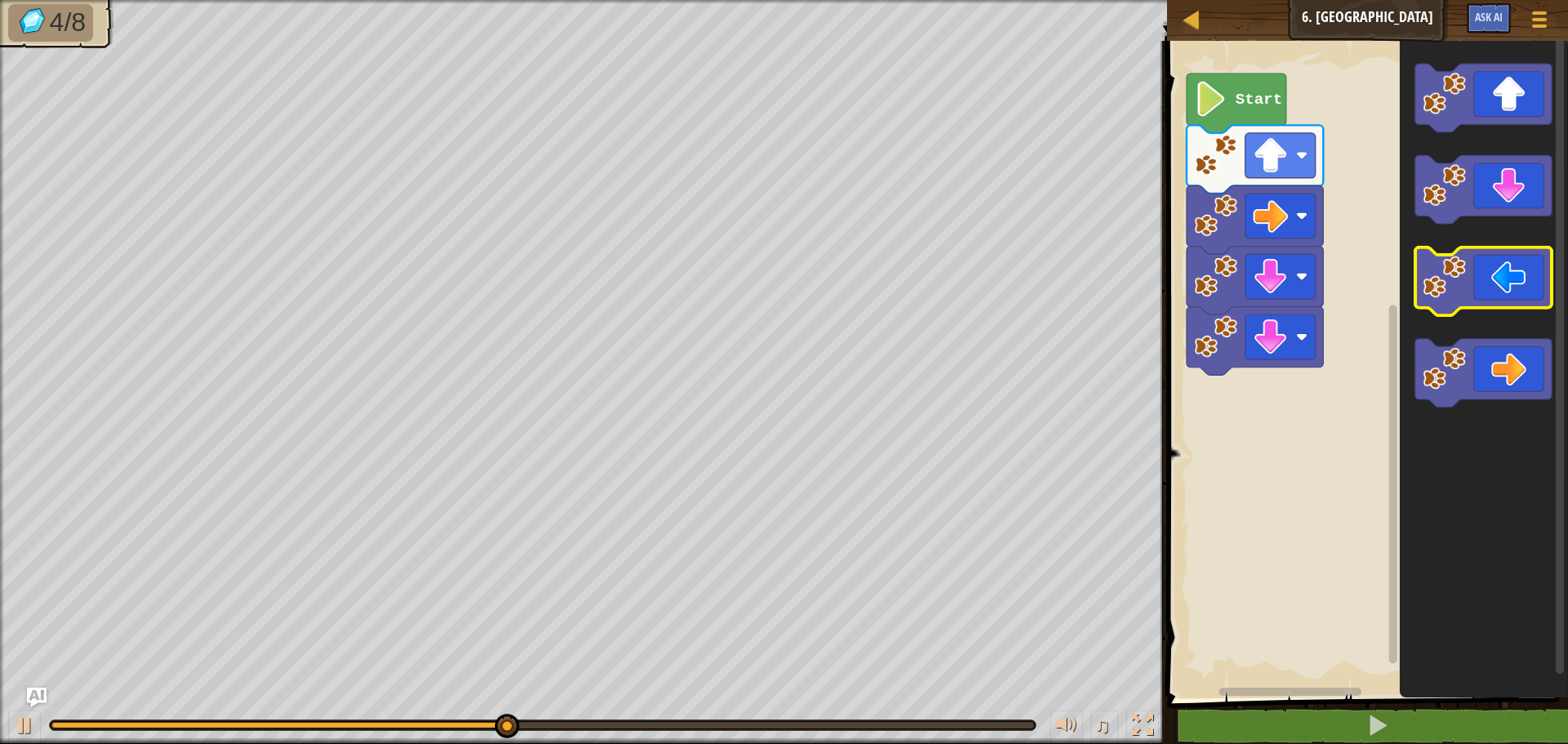
click at [1486, 298] on icon "Blockly Workspace" at bounding box center [1484, 281] width 136 height 68
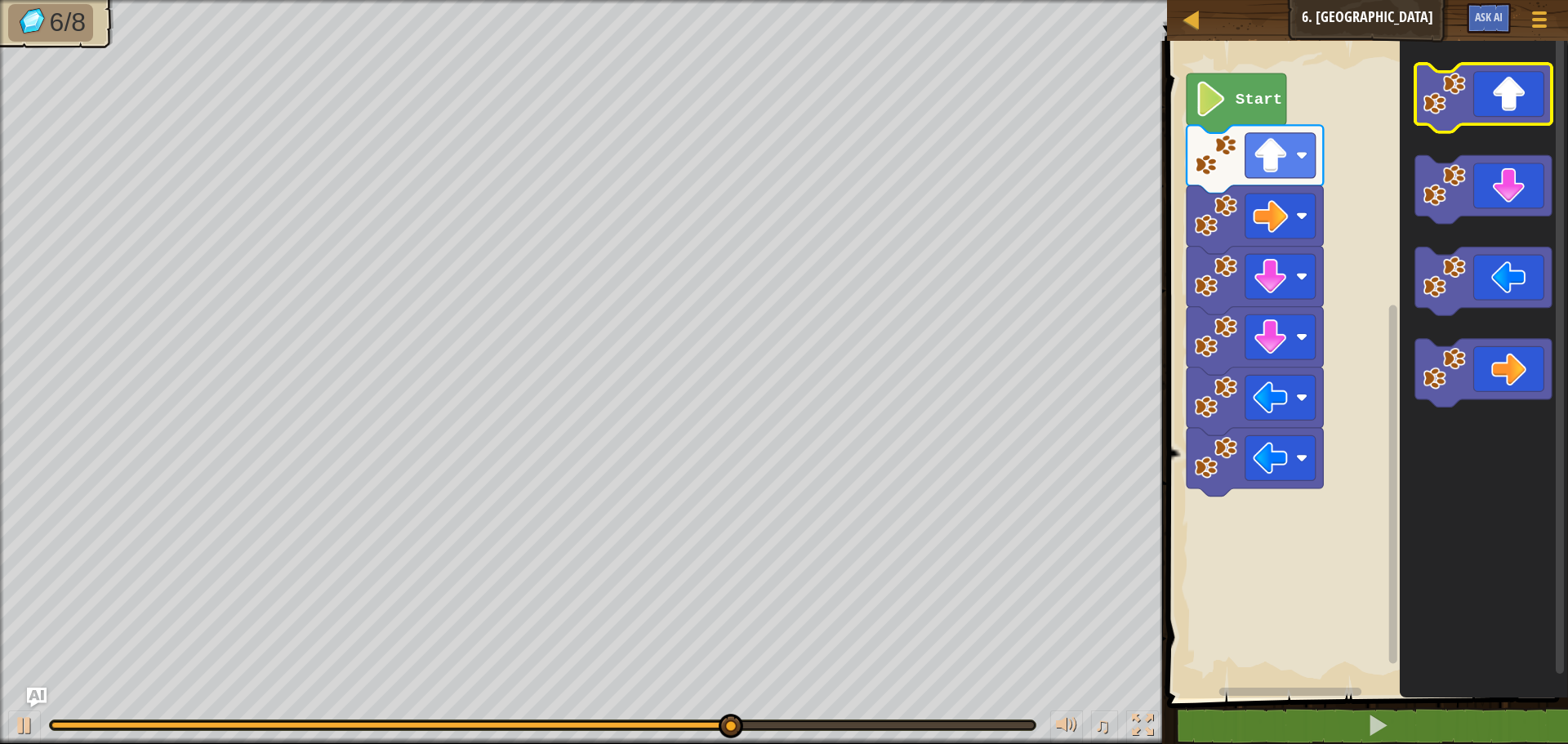
click at [1456, 110] on image "Blockly Workspace" at bounding box center [1445, 93] width 43 height 43
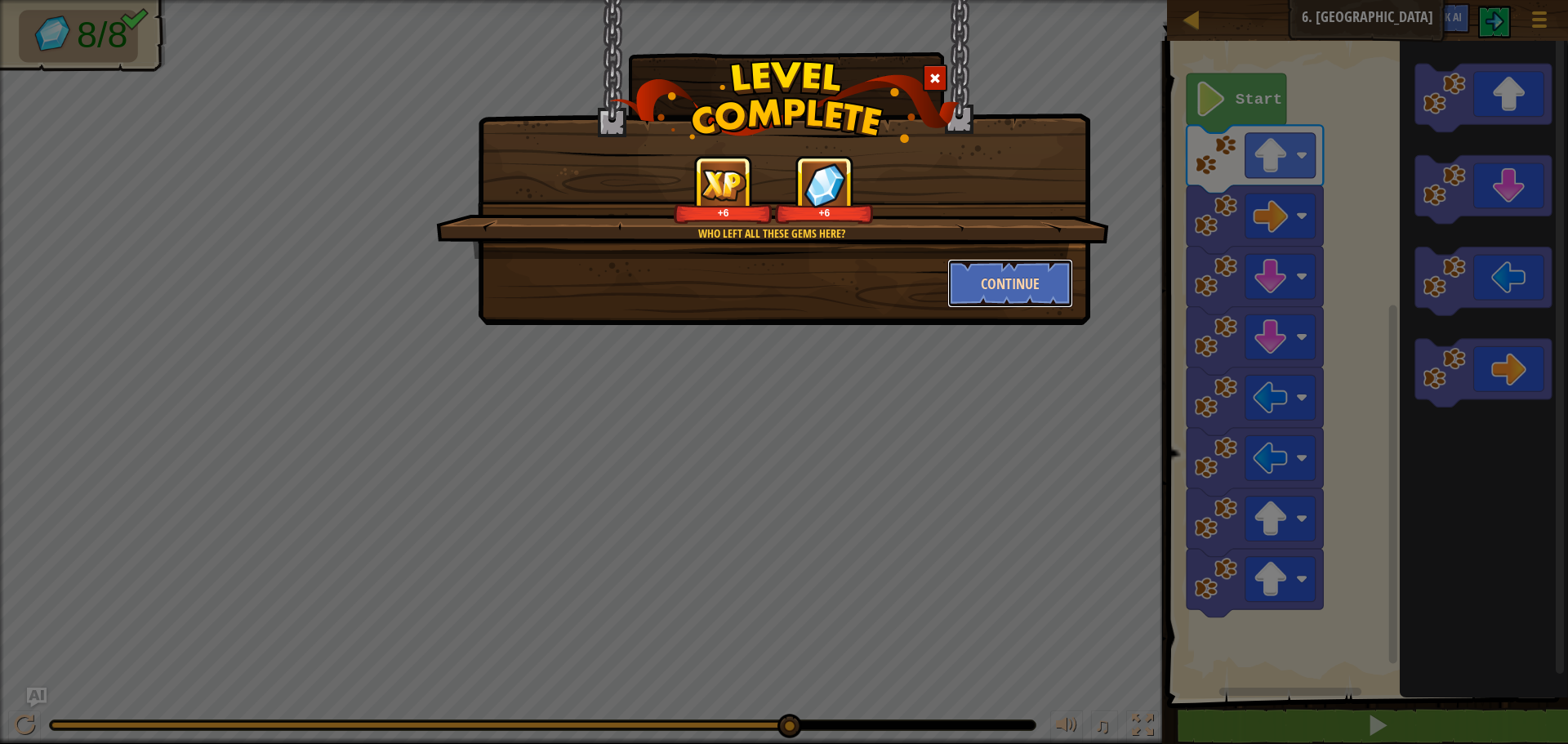
click at [1021, 281] on button "Continue" at bounding box center [1010, 283] width 127 height 49
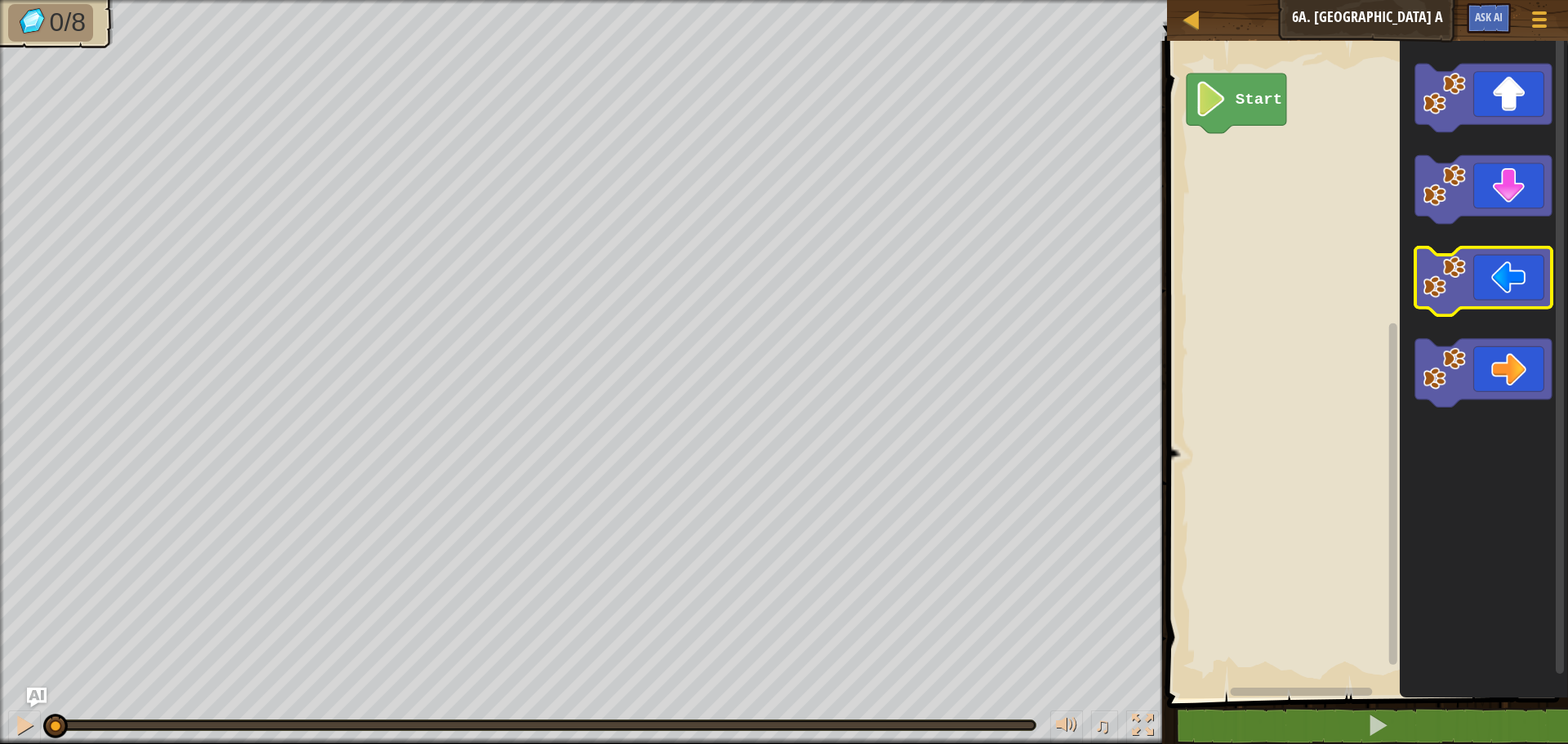
click at [1507, 267] on icon "Blockly Workspace" at bounding box center [1484, 281] width 136 height 68
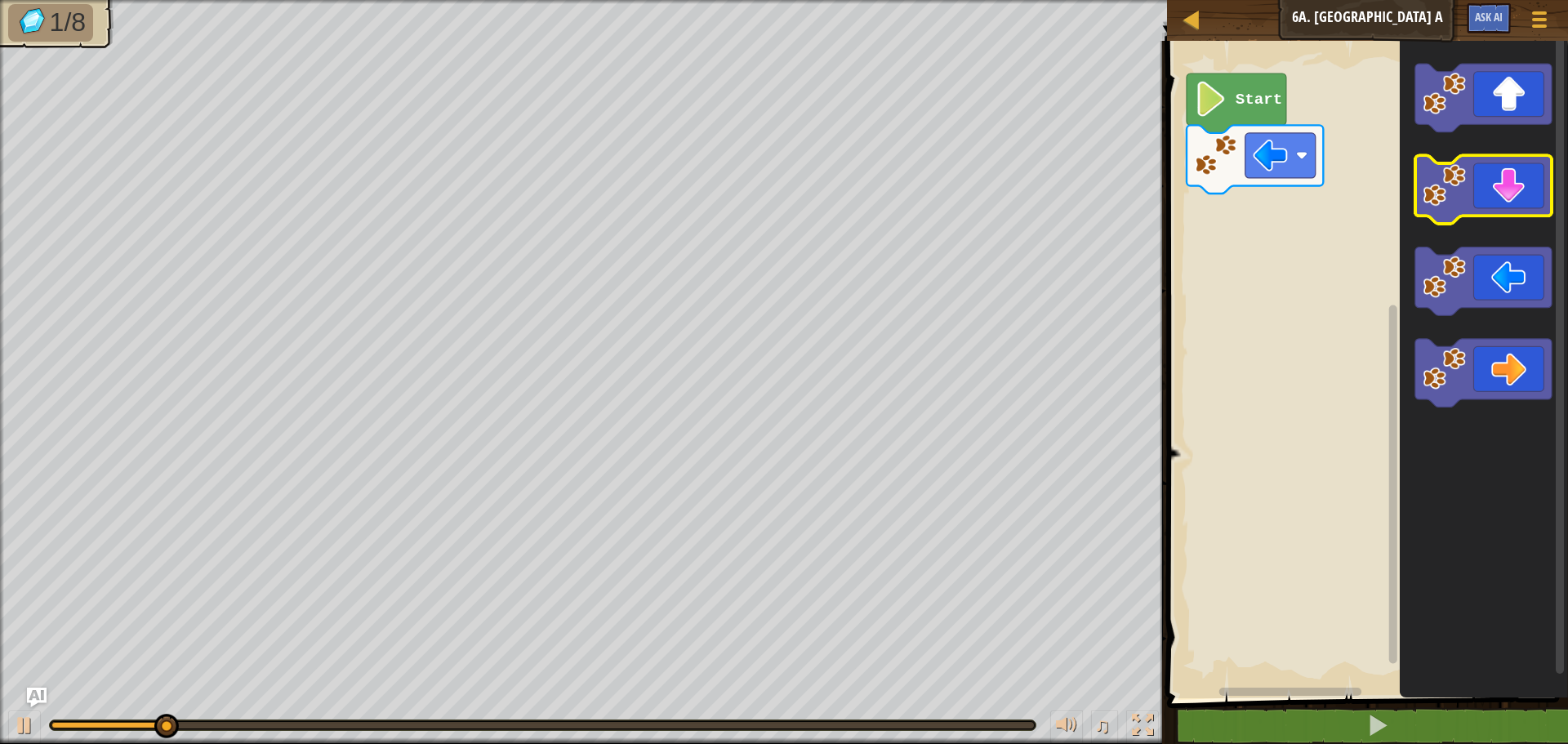
click at [1499, 196] on icon "Blockly Workspace" at bounding box center [1484, 190] width 136 height 68
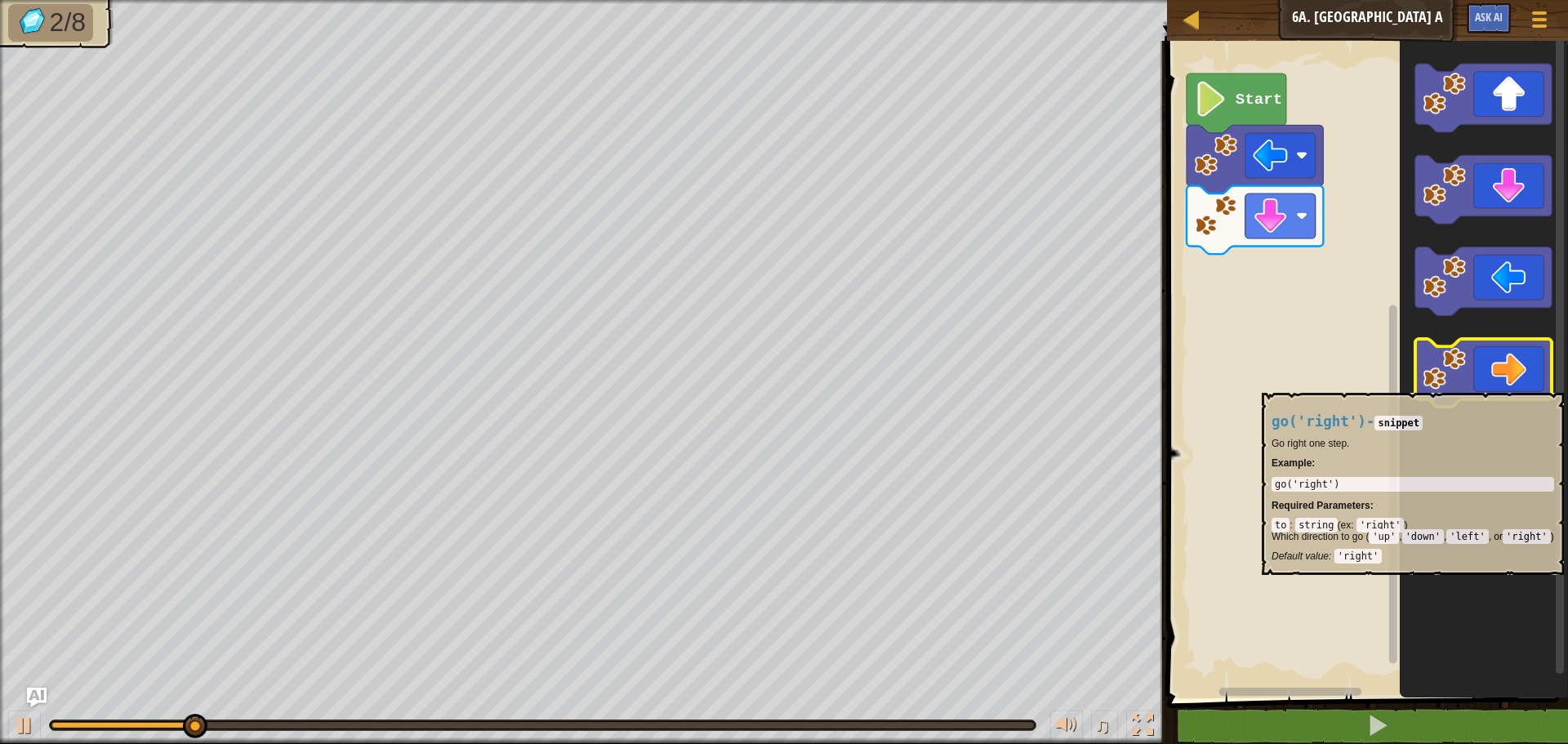
click at [1525, 384] on icon "Blockly Workspace" at bounding box center [1484, 373] width 136 height 68
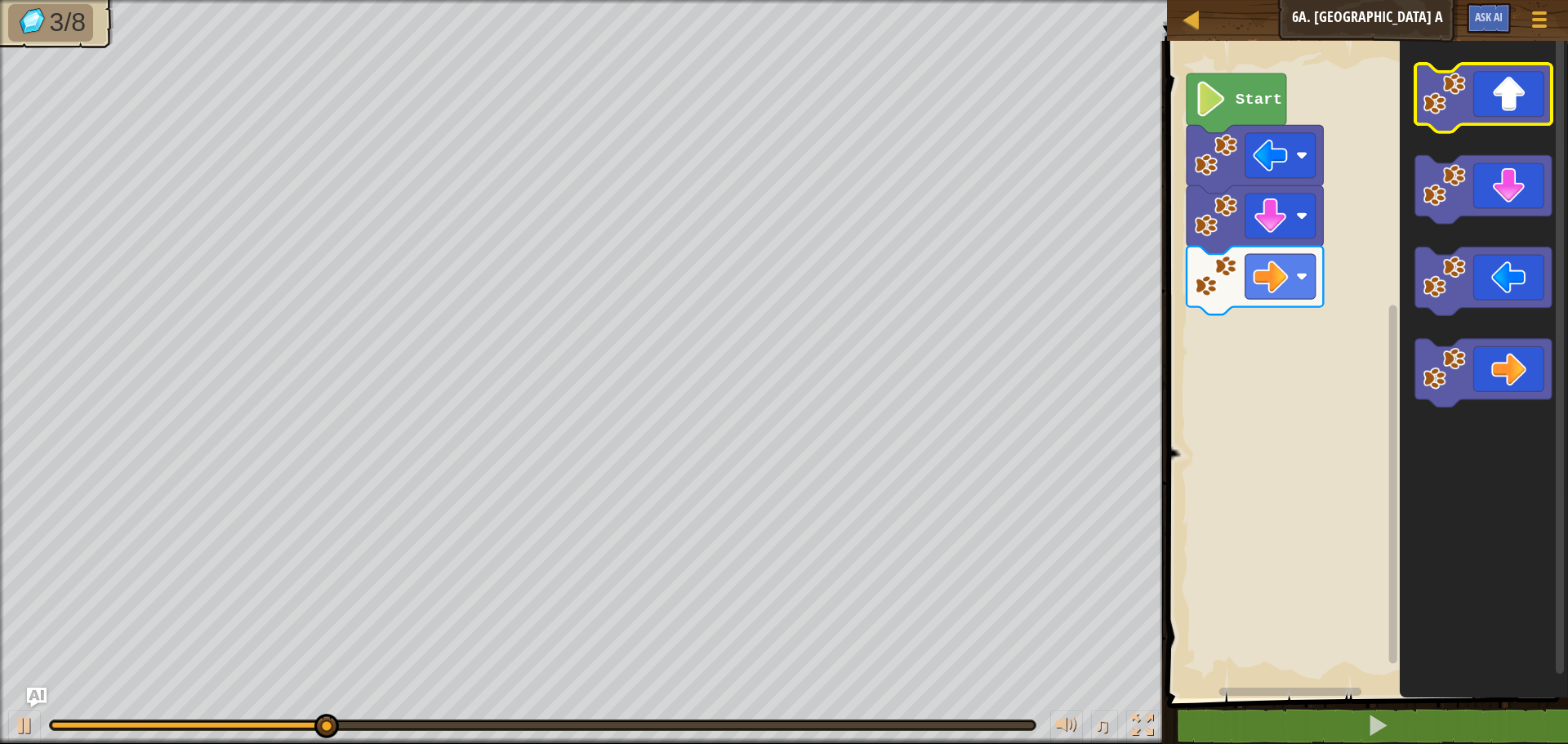
click at [1482, 87] on icon "Blockly Workspace" at bounding box center [1484, 97] width 136 height 68
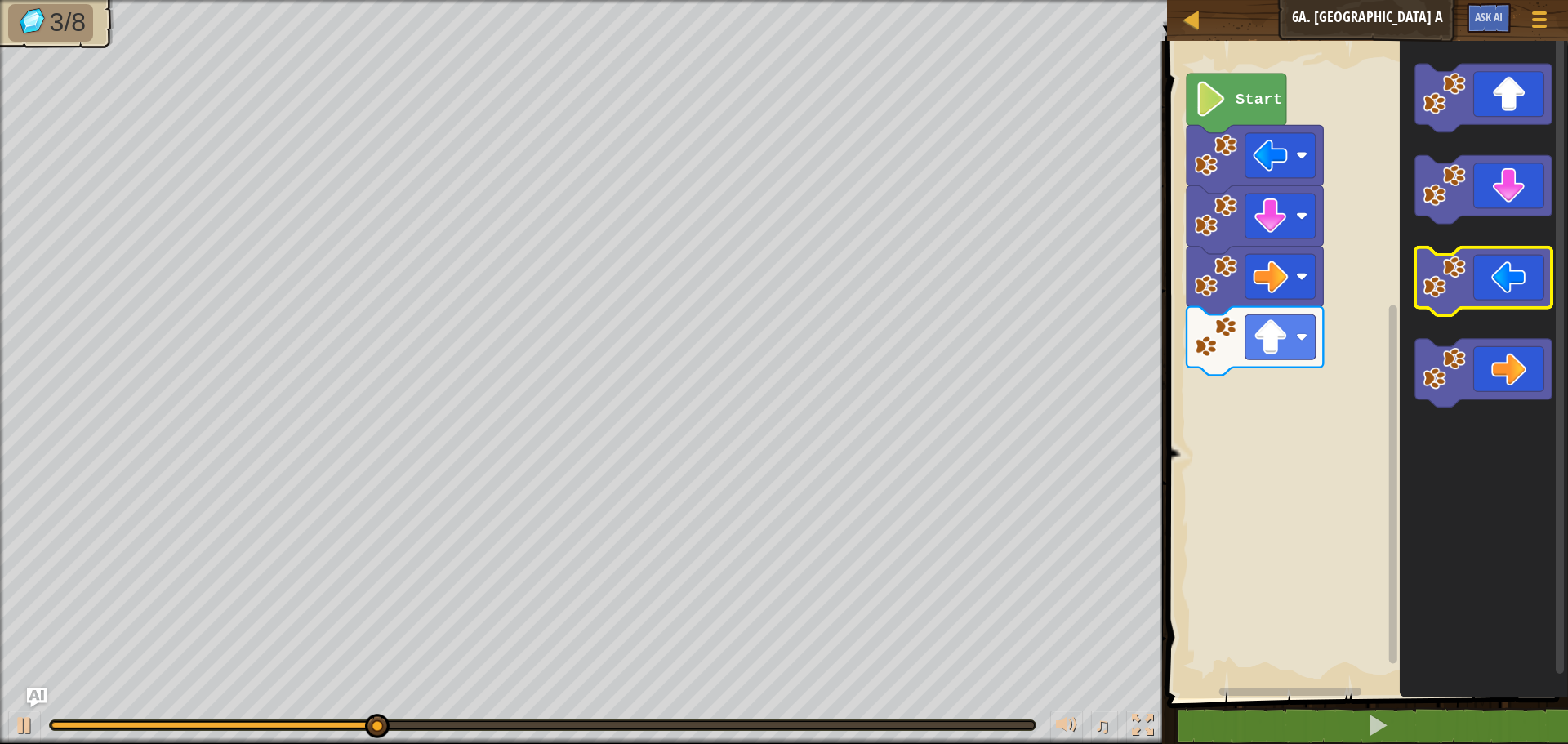
click at [1463, 253] on icon "Blockly Workspace" at bounding box center [1484, 281] width 136 height 68
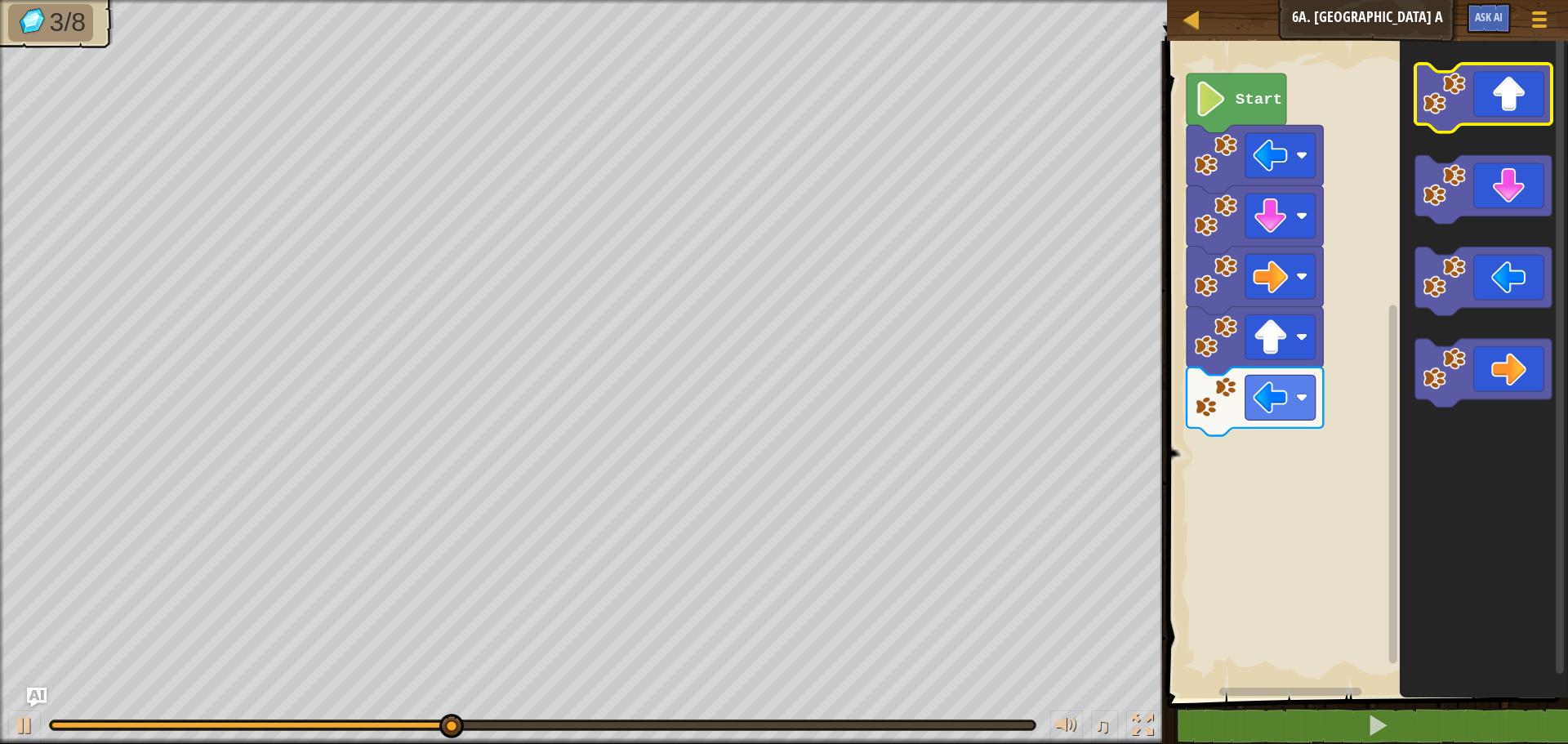
click at [1471, 108] on icon "Blockly Workspace" at bounding box center [1484, 97] width 136 height 68
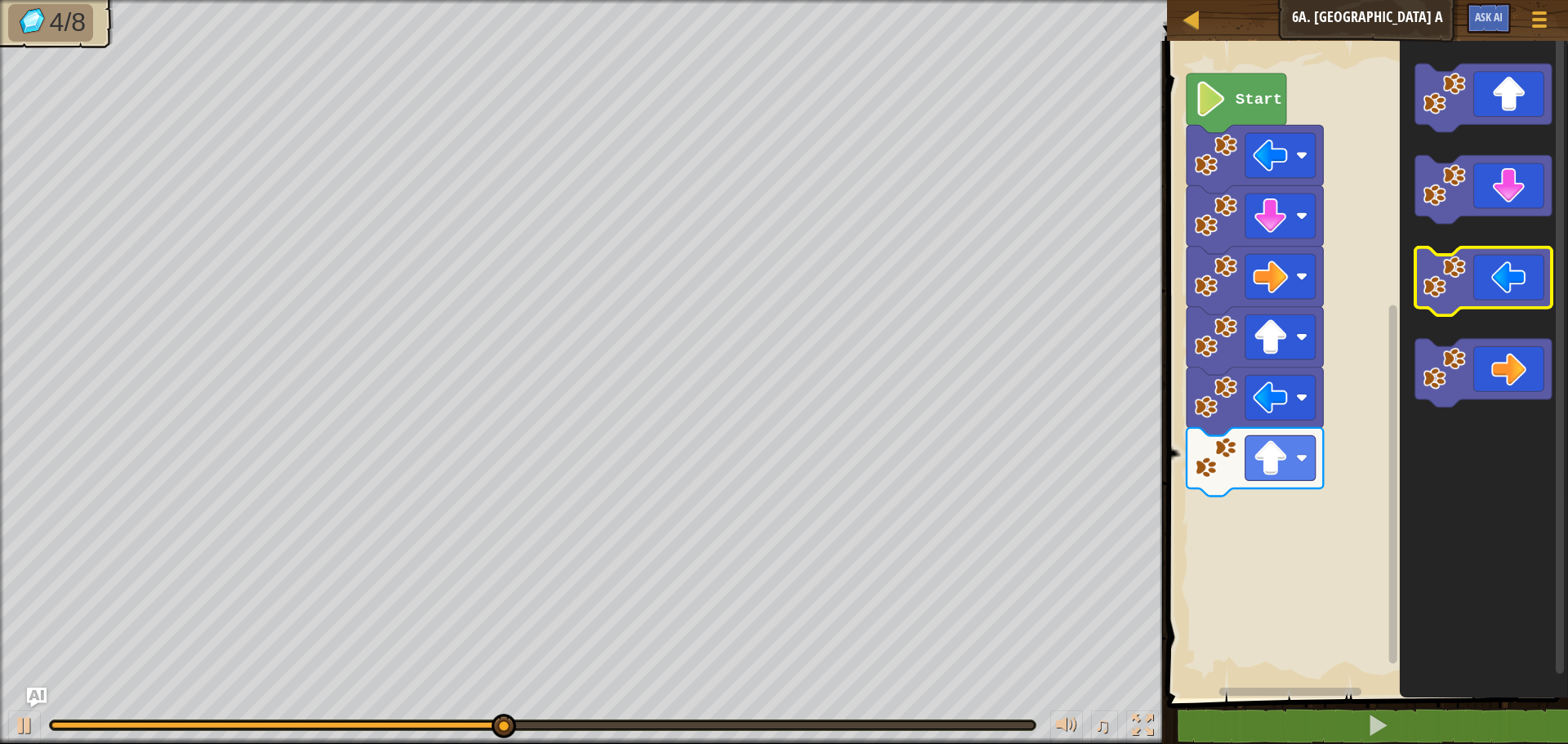
click at [1460, 267] on image "Blockly Workspace" at bounding box center [1445, 277] width 43 height 43
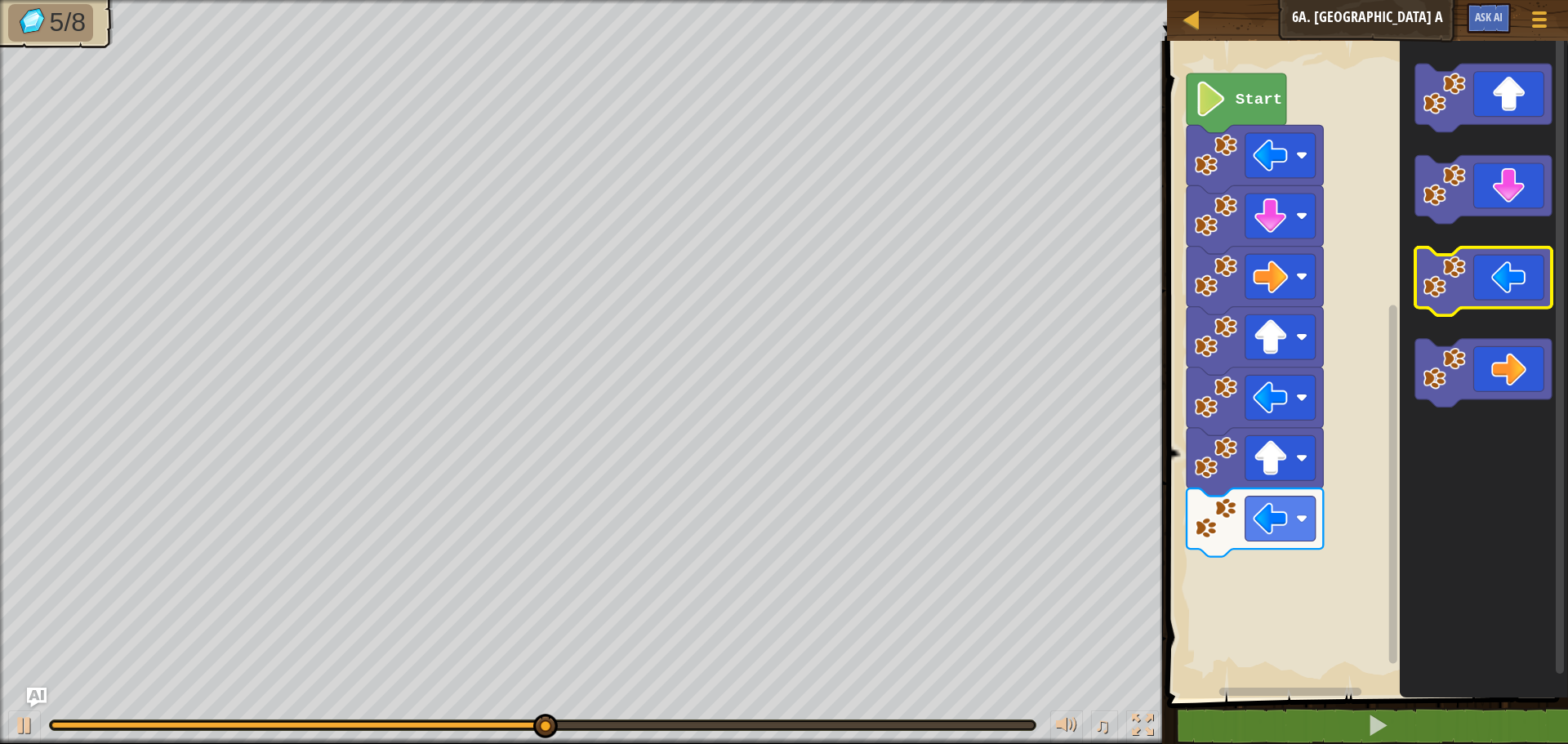
click at [1460, 267] on image "Blockly Workspace" at bounding box center [1445, 277] width 43 height 43
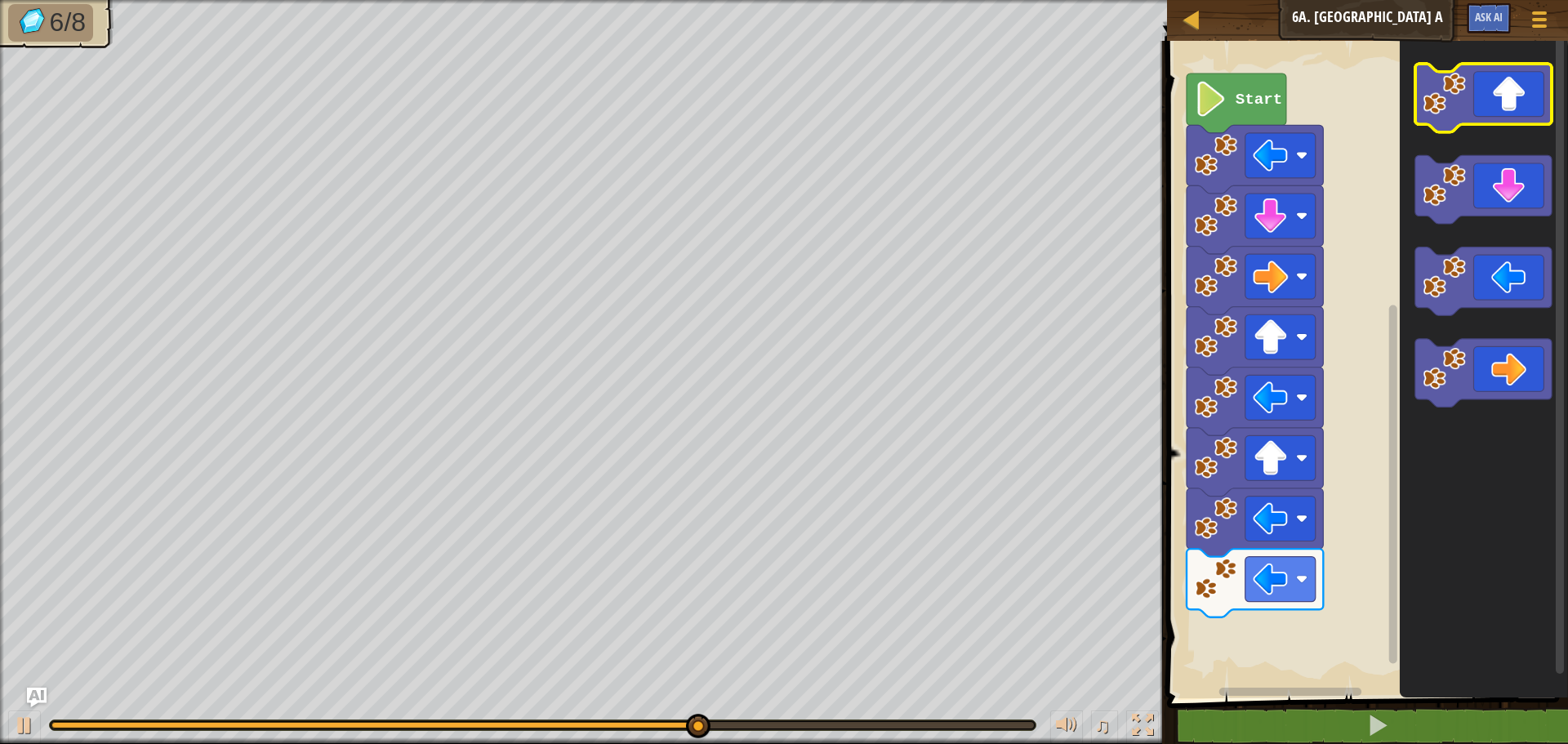
click at [1499, 90] on icon "Blockly Workspace" at bounding box center [1484, 97] width 136 height 68
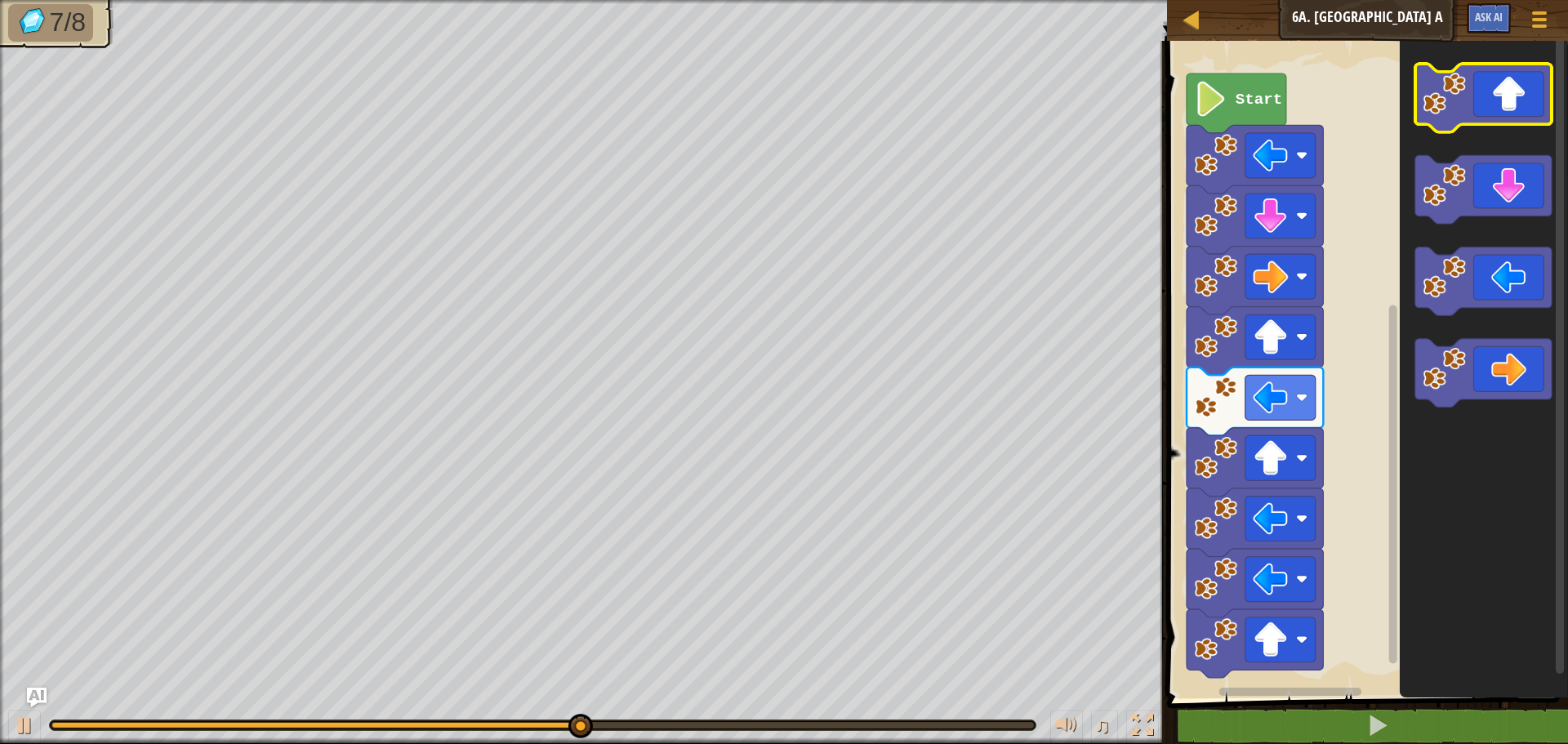
click at [1499, 90] on icon "Blockly Workspace" at bounding box center [1484, 97] width 136 height 68
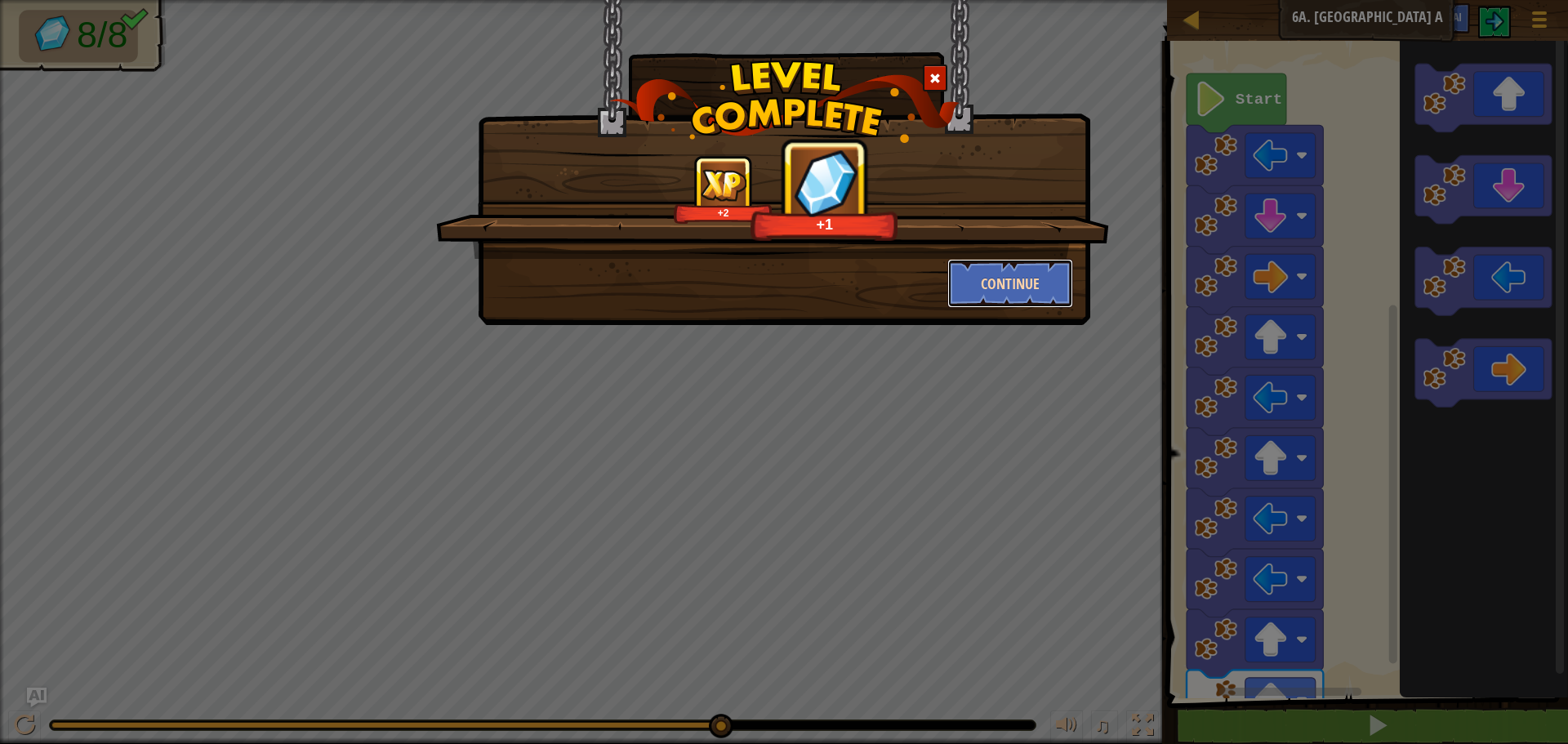
click at [1000, 281] on button "Continue" at bounding box center [1010, 283] width 127 height 49
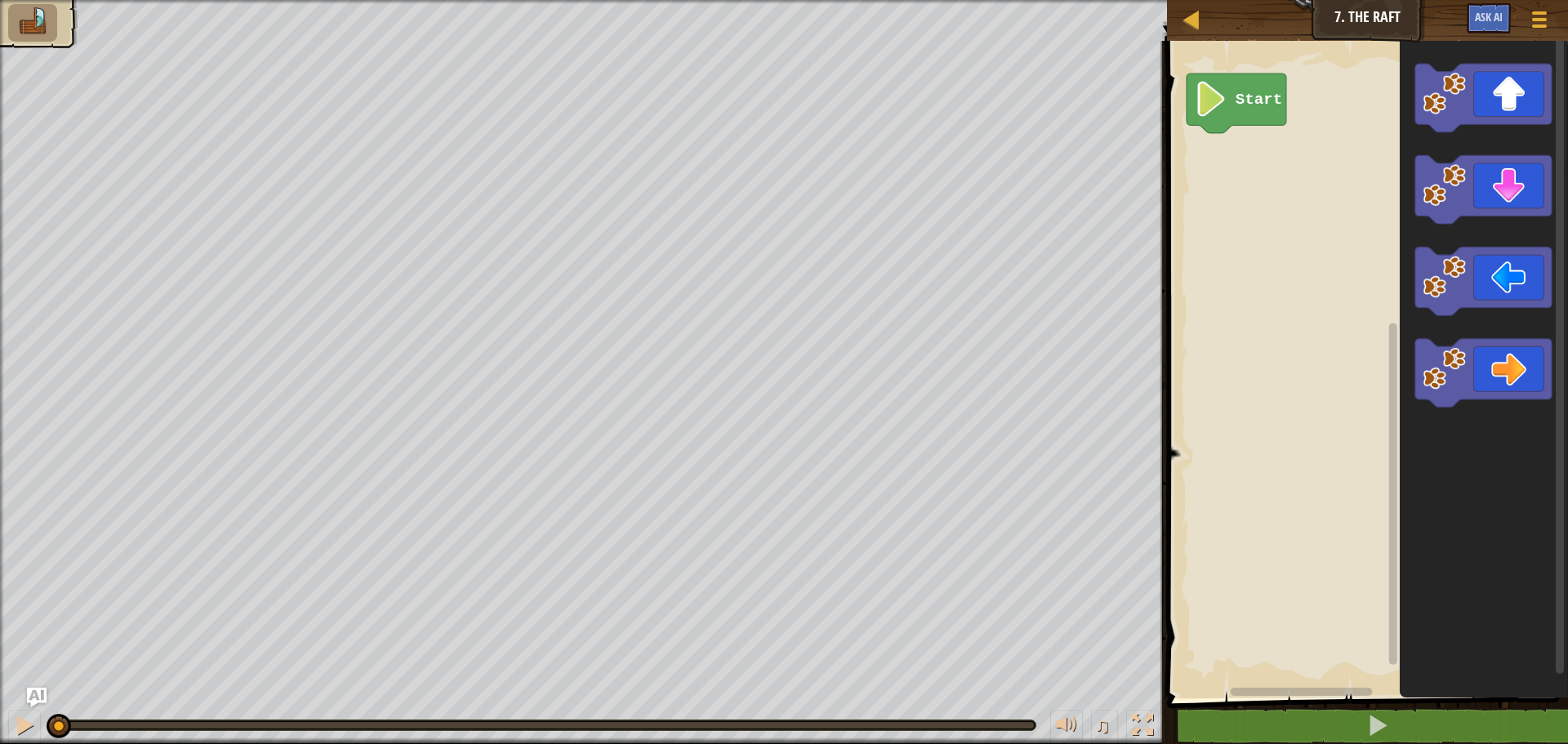
click at [1461, 54] on icon "Blockly Workspace" at bounding box center [1484, 365] width 168 height 665
click at [1465, 92] on image "Blockly Workspace" at bounding box center [1445, 93] width 43 height 43
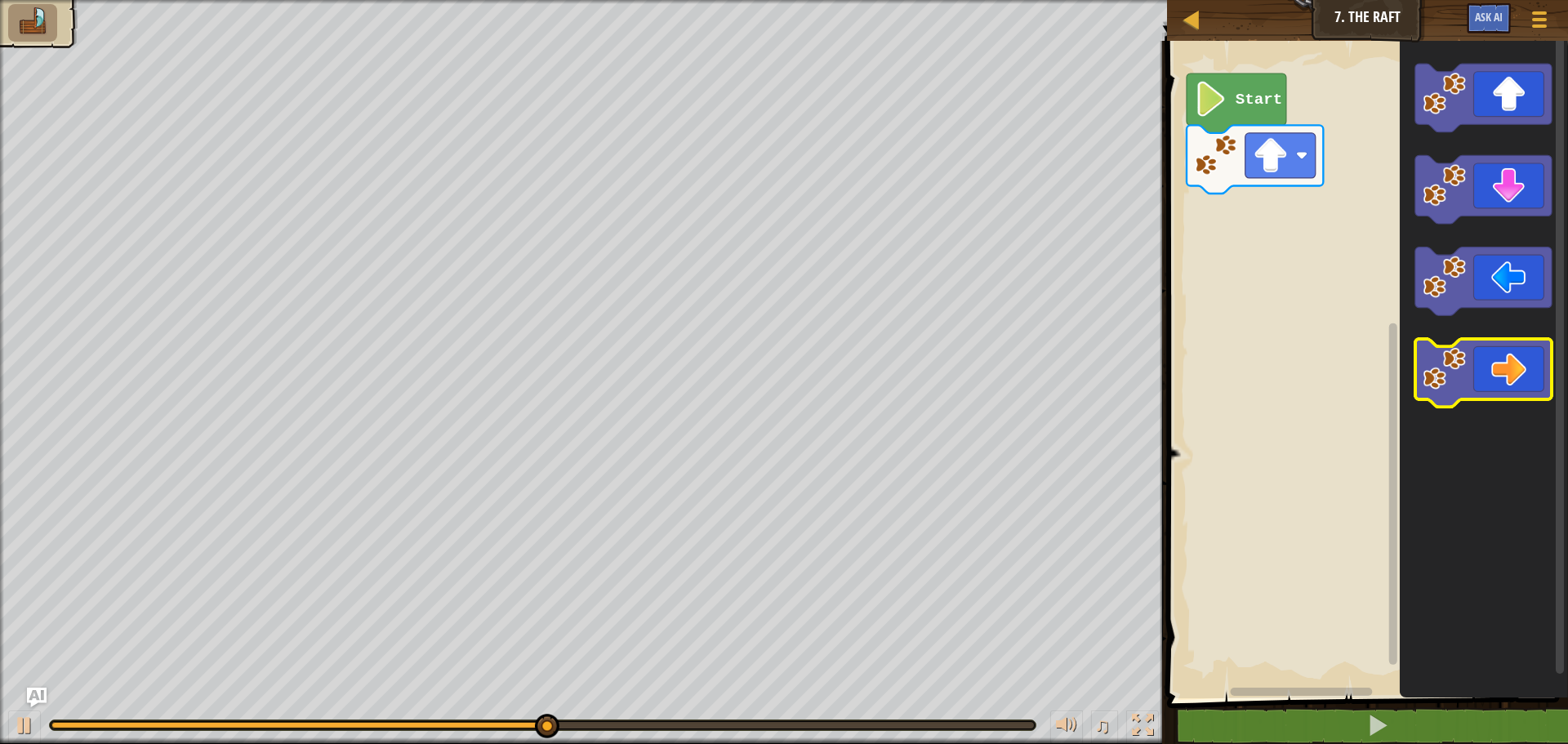
click at [1527, 356] on icon "Blockly Workspace" at bounding box center [1484, 373] width 136 height 68
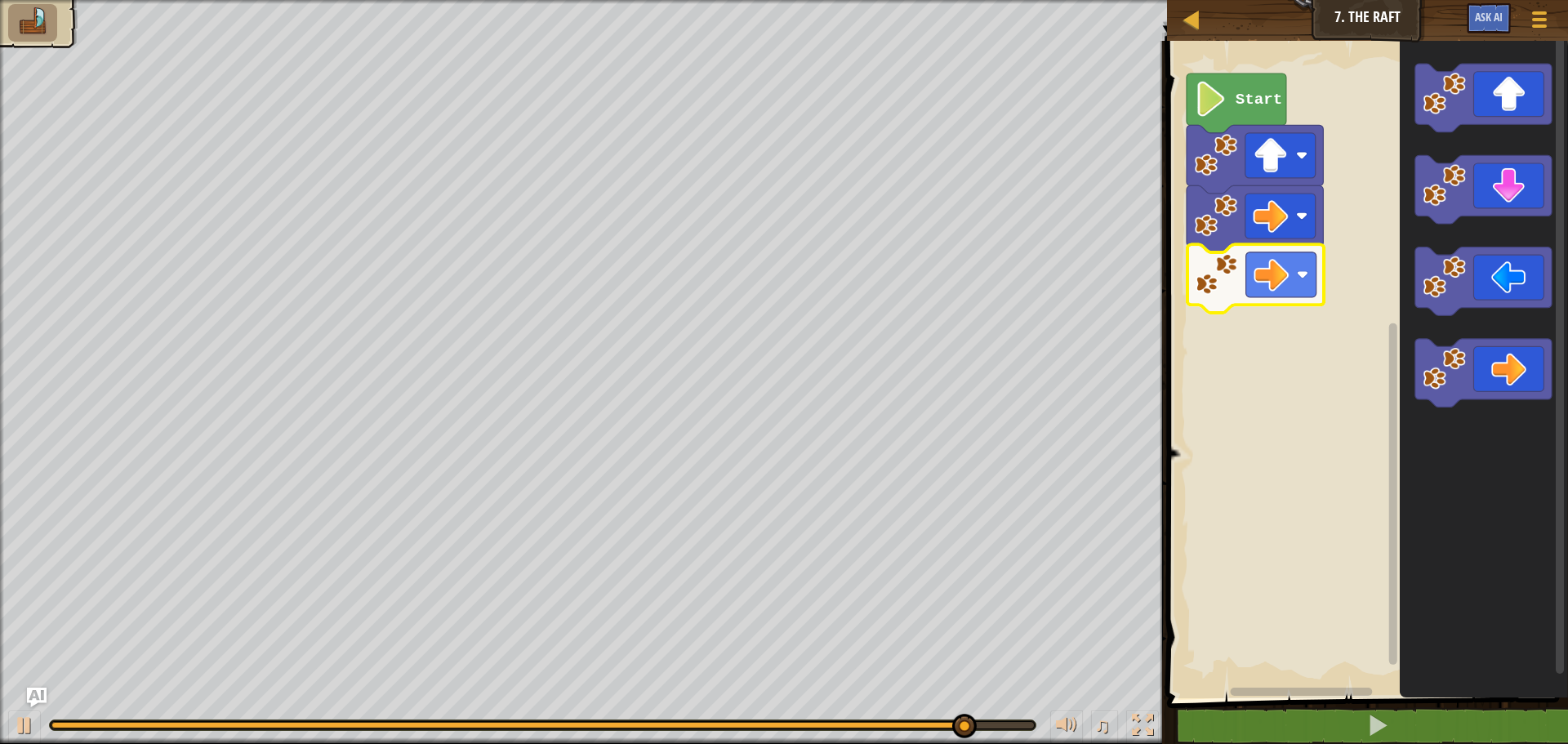
click at [1290, 294] on div "Start" at bounding box center [1365, 365] width 406 height 665
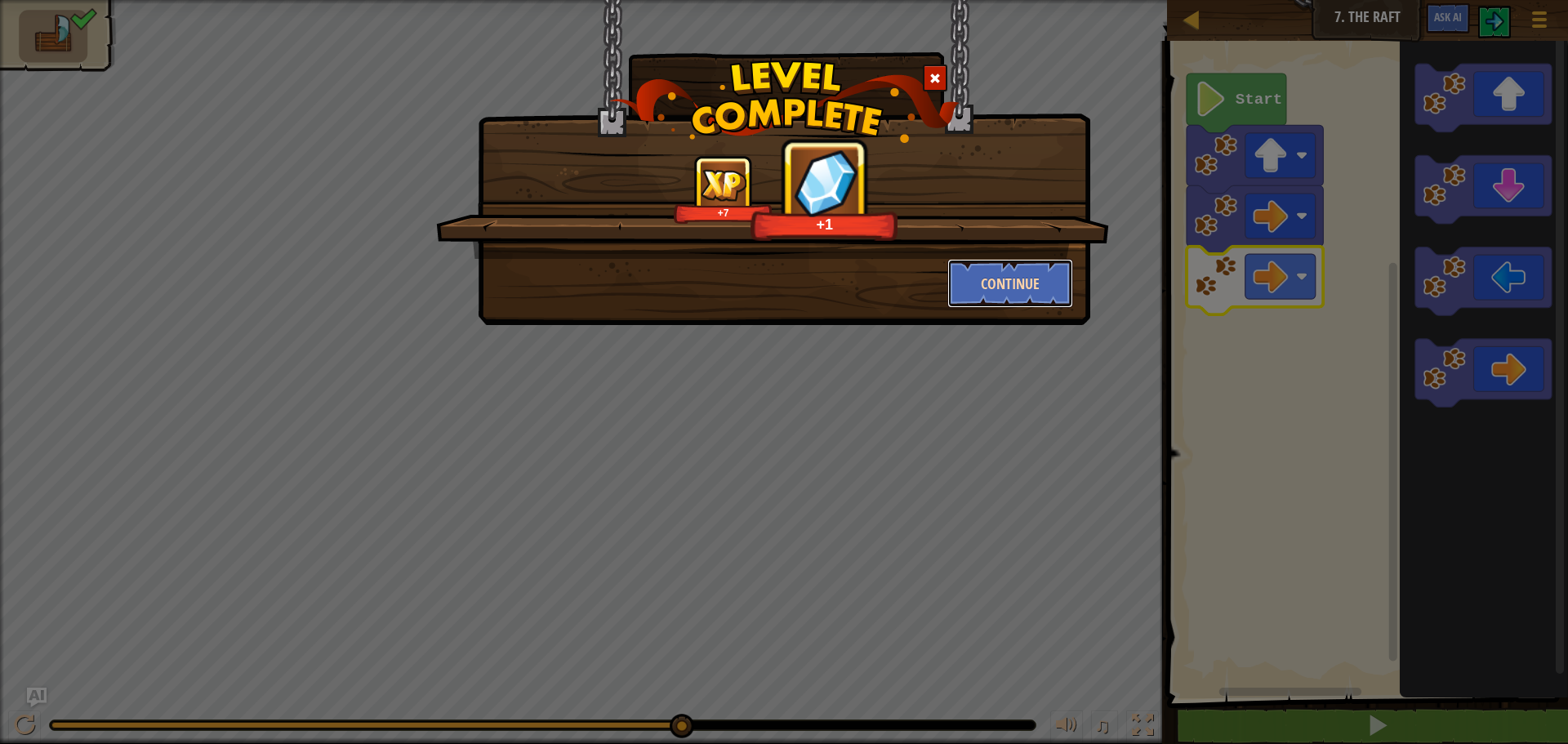
click at [1012, 290] on button "Continue" at bounding box center [1010, 283] width 127 height 49
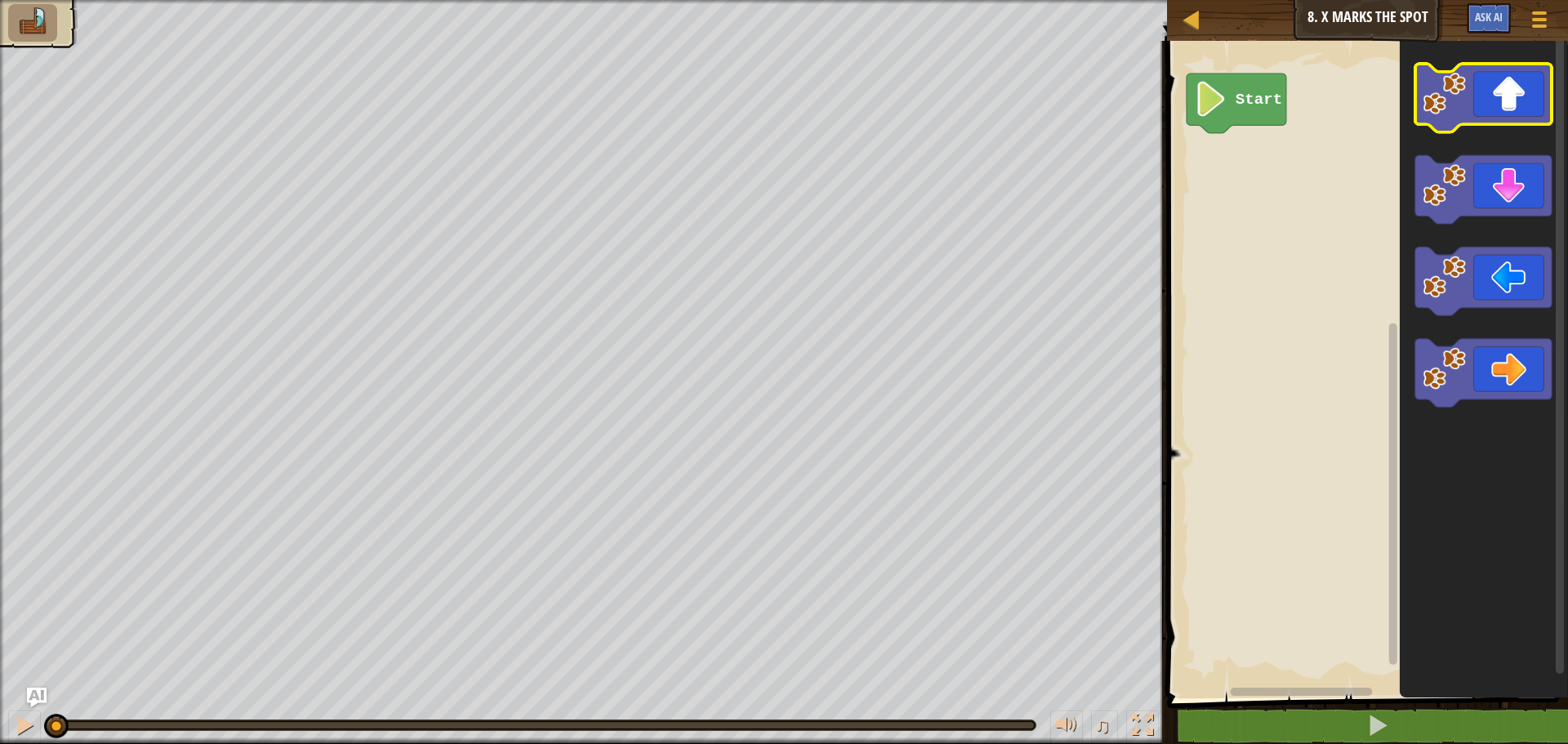
click at [1460, 99] on image "Blockly Workspace" at bounding box center [1445, 93] width 43 height 43
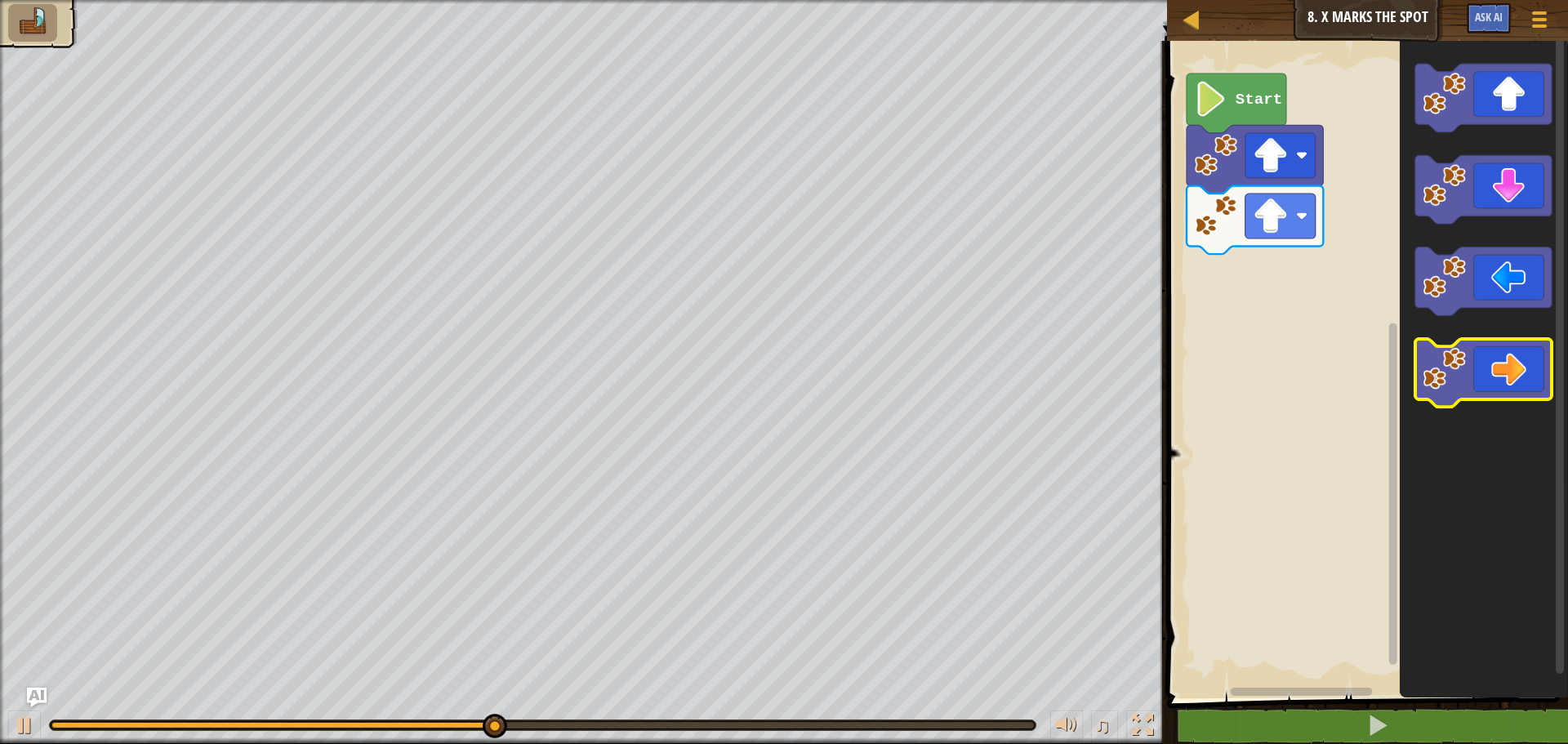
click at [1493, 391] on icon "Blockly Workspace" at bounding box center [1484, 373] width 136 height 68
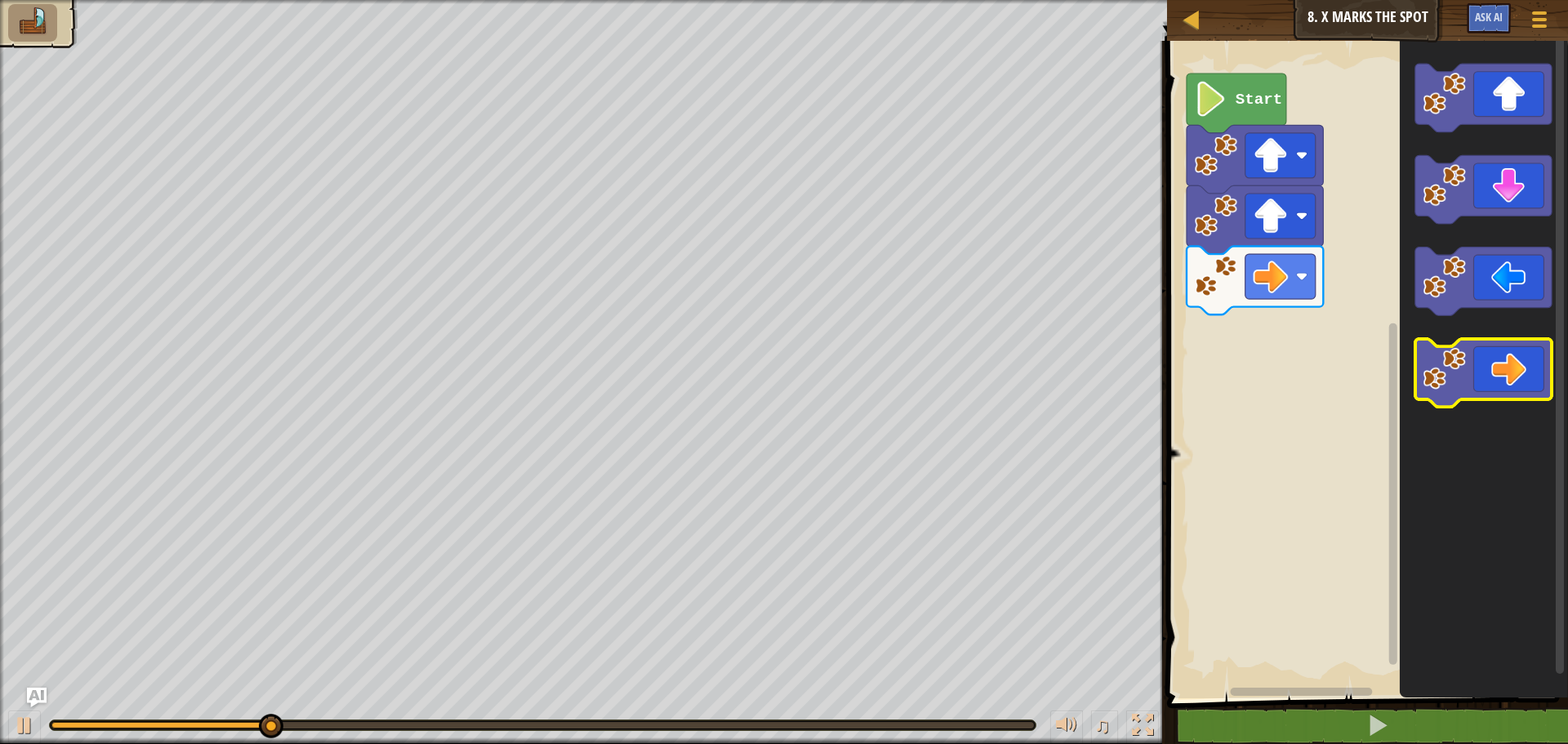
click at [1493, 391] on icon "Blockly Workspace" at bounding box center [1484, 373] width 136 height 68
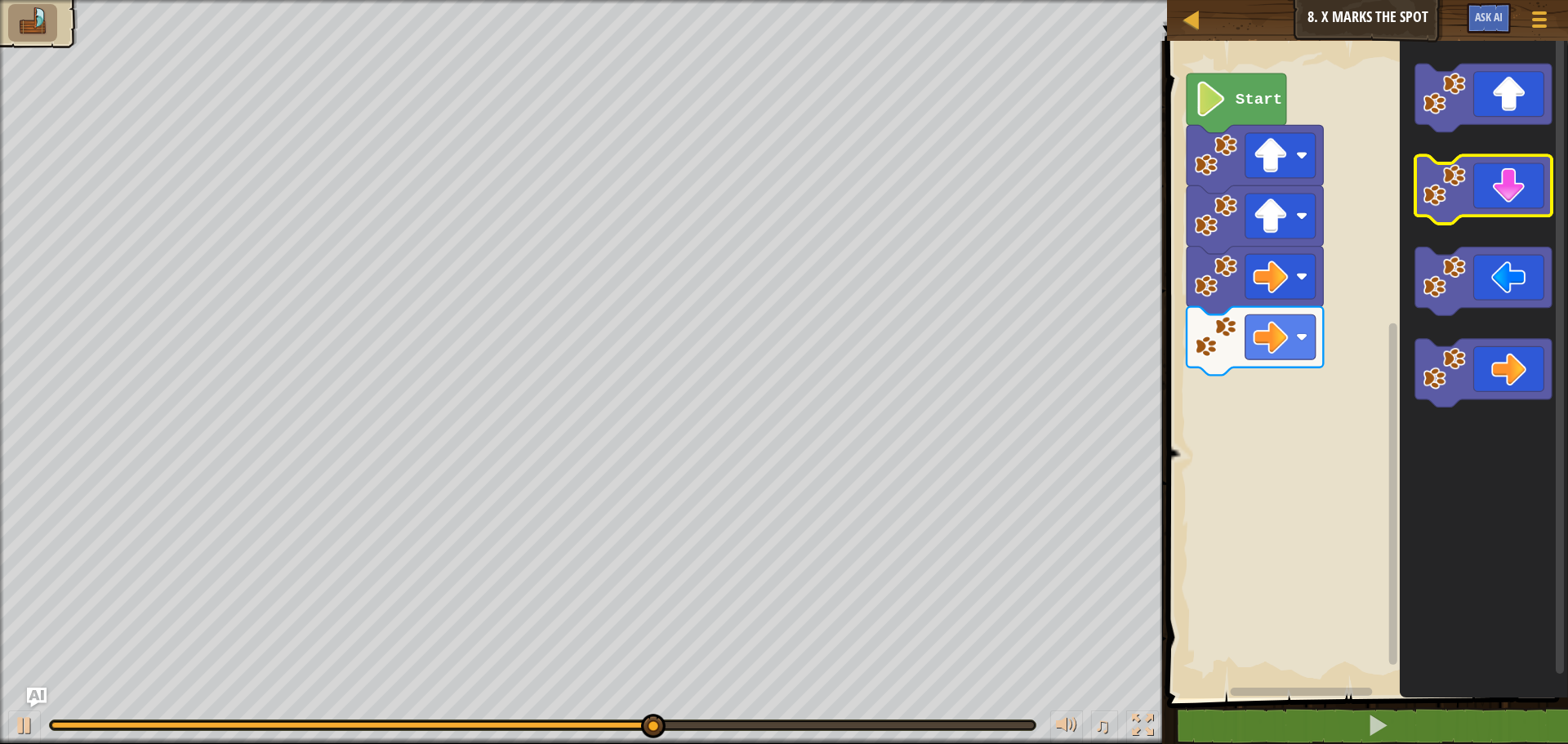
click at [1502, 199] on icon "Blockly Workspace" at bounding box center [1484, 190] width 136 height 68
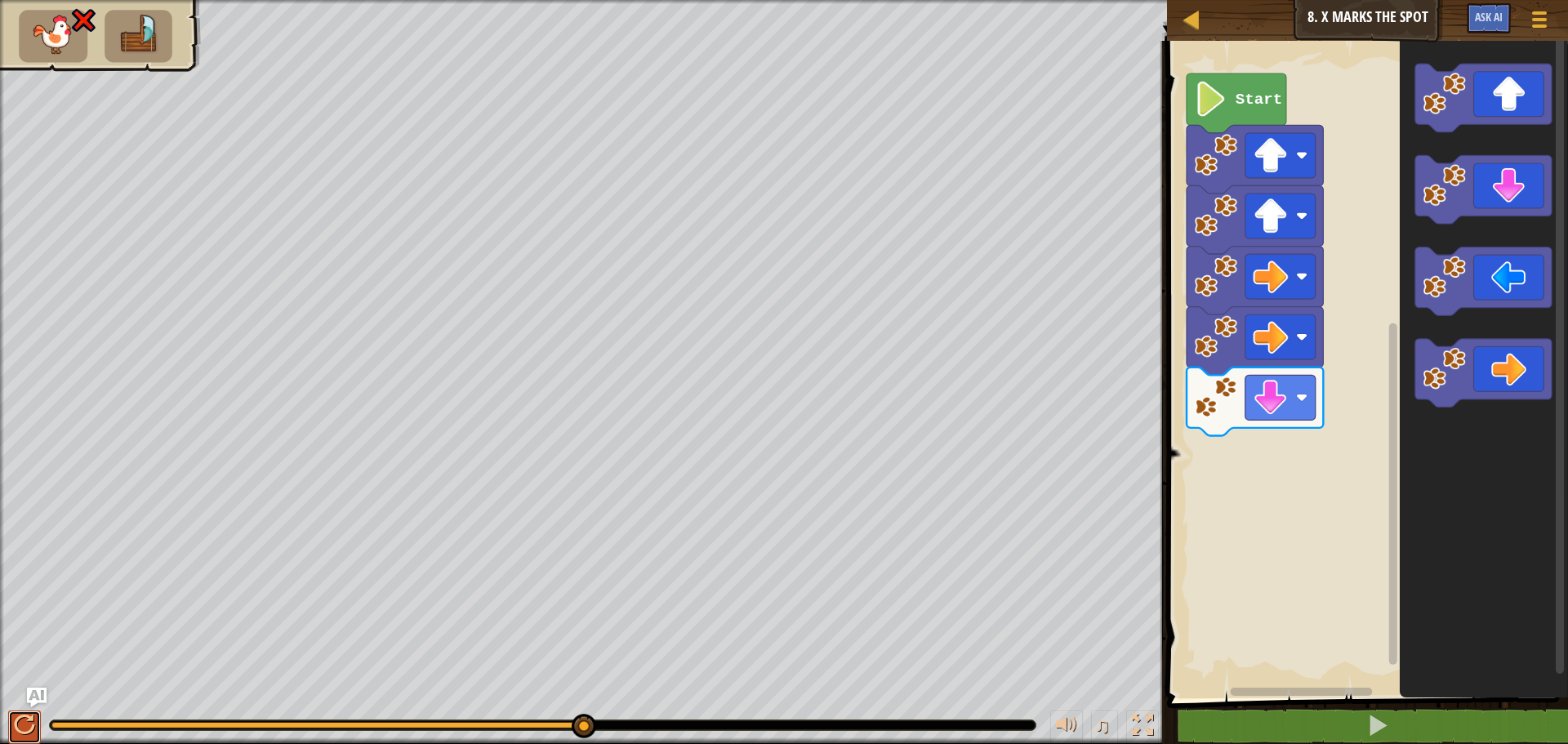
click at [15, 725] on div at bounding box center [25, 725] width 21 height 21
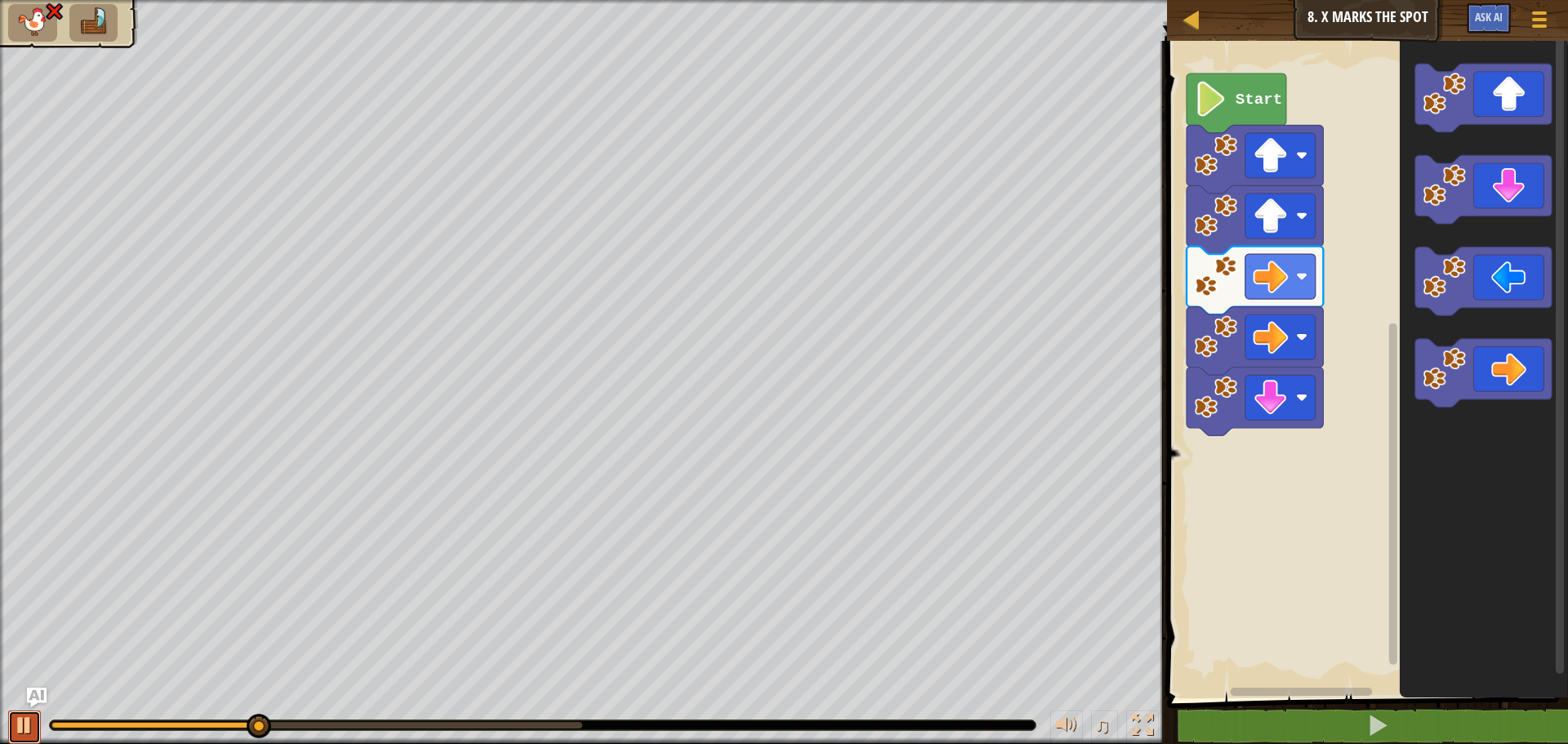
click at [21, 728] on div at bounding box center [25, 725] width 21 height 21
click at [1516, 376] on icon "Blockly Workspace" at bounding box center [1484, 373] width 136 height 68
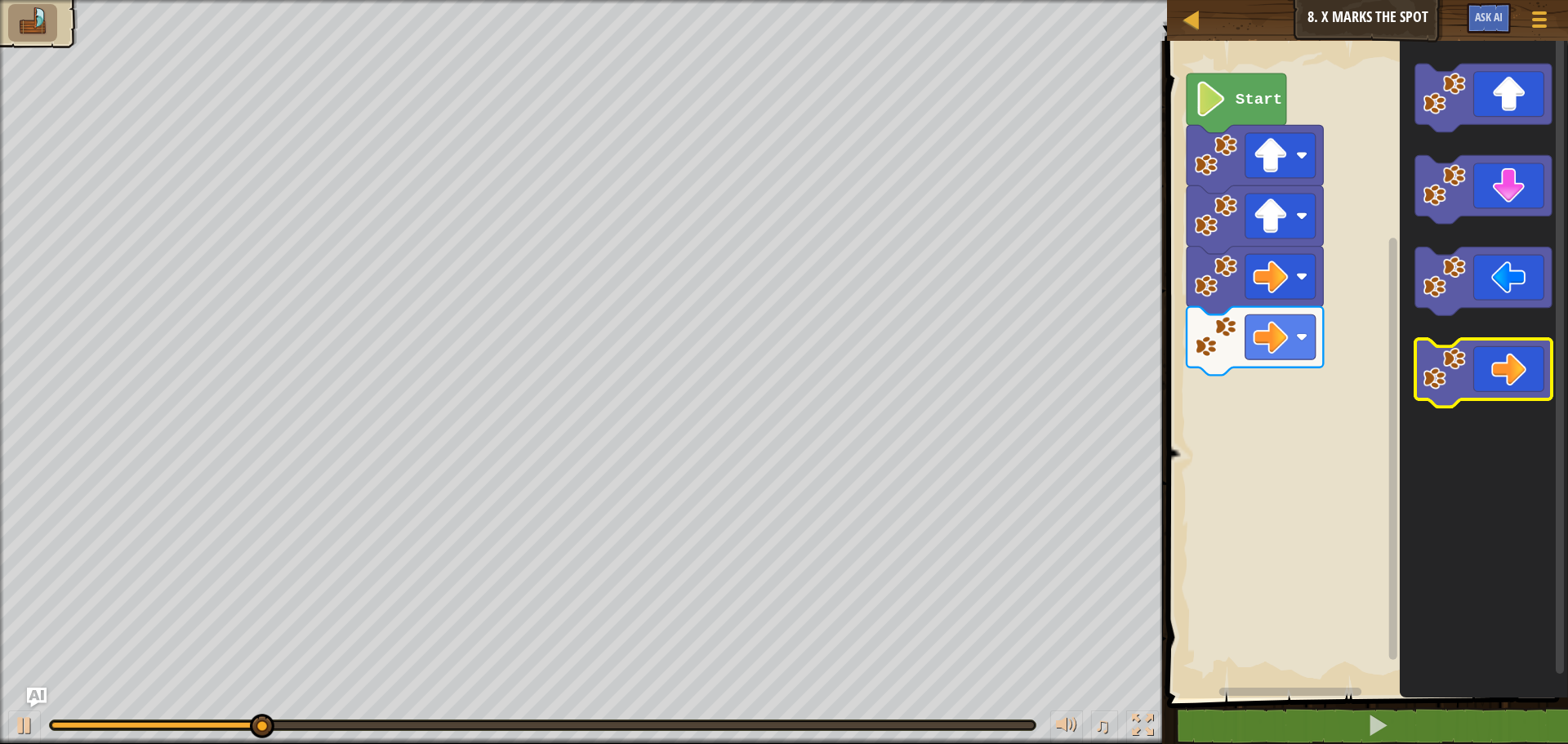
click at [1542, 382] on icon "Blockly Workspace" at bounding box center [1484, 373] width 136 height 68
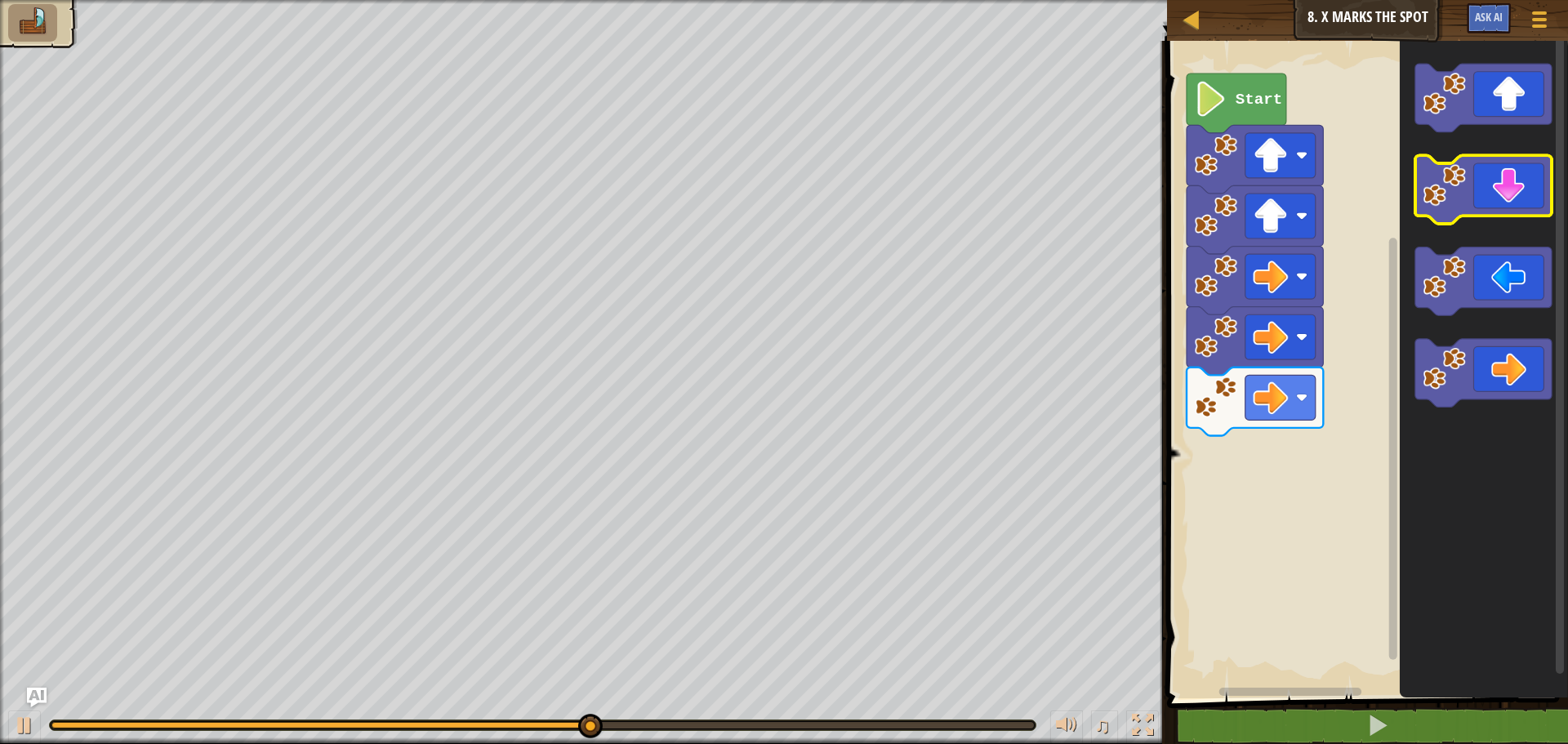
click at [1491, 190] on icon "Blockly Workspace" at bounding box center [1484, 190] width 136 height 68
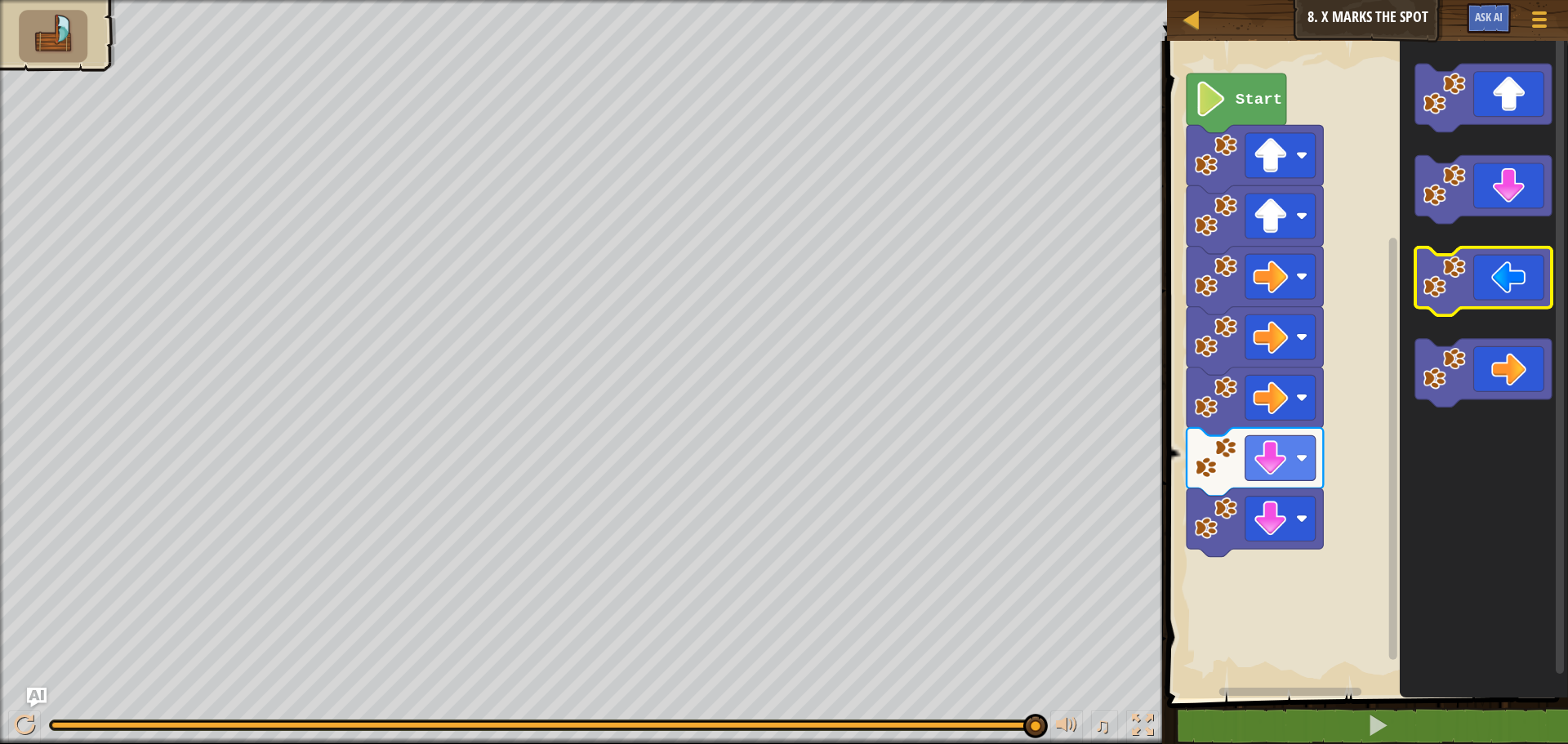
click at [1476, 290] on icon "Blockly Workspace" at bounding box center [1484, 281] width 136 height 68
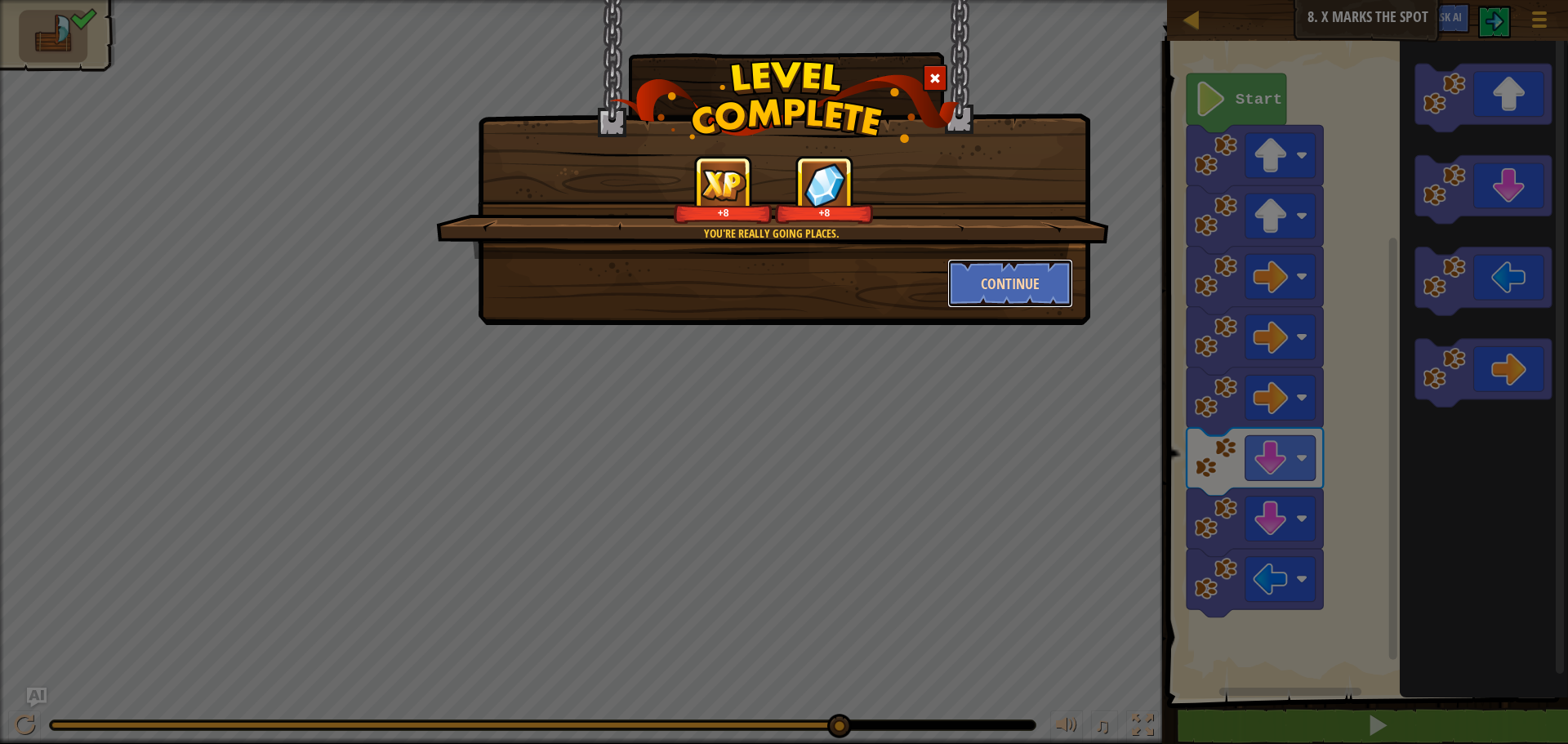
click at [1026, 290] on button "Continue" at bounding box center [1010, 283] width 127 height 49
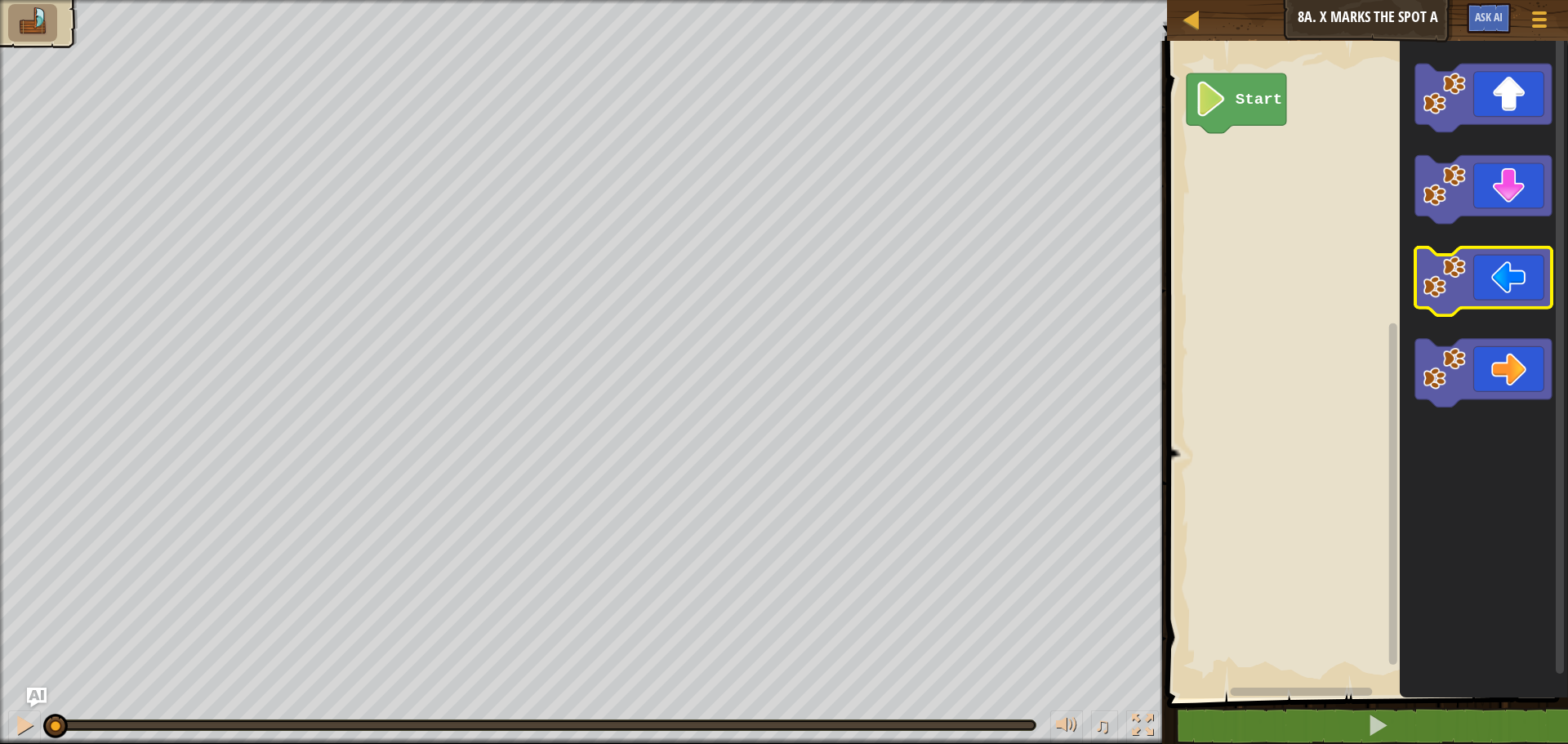
click at [1534, 277] on icon "Blockly Workspace" at bounding box center [1484, 281] width 136 height 68
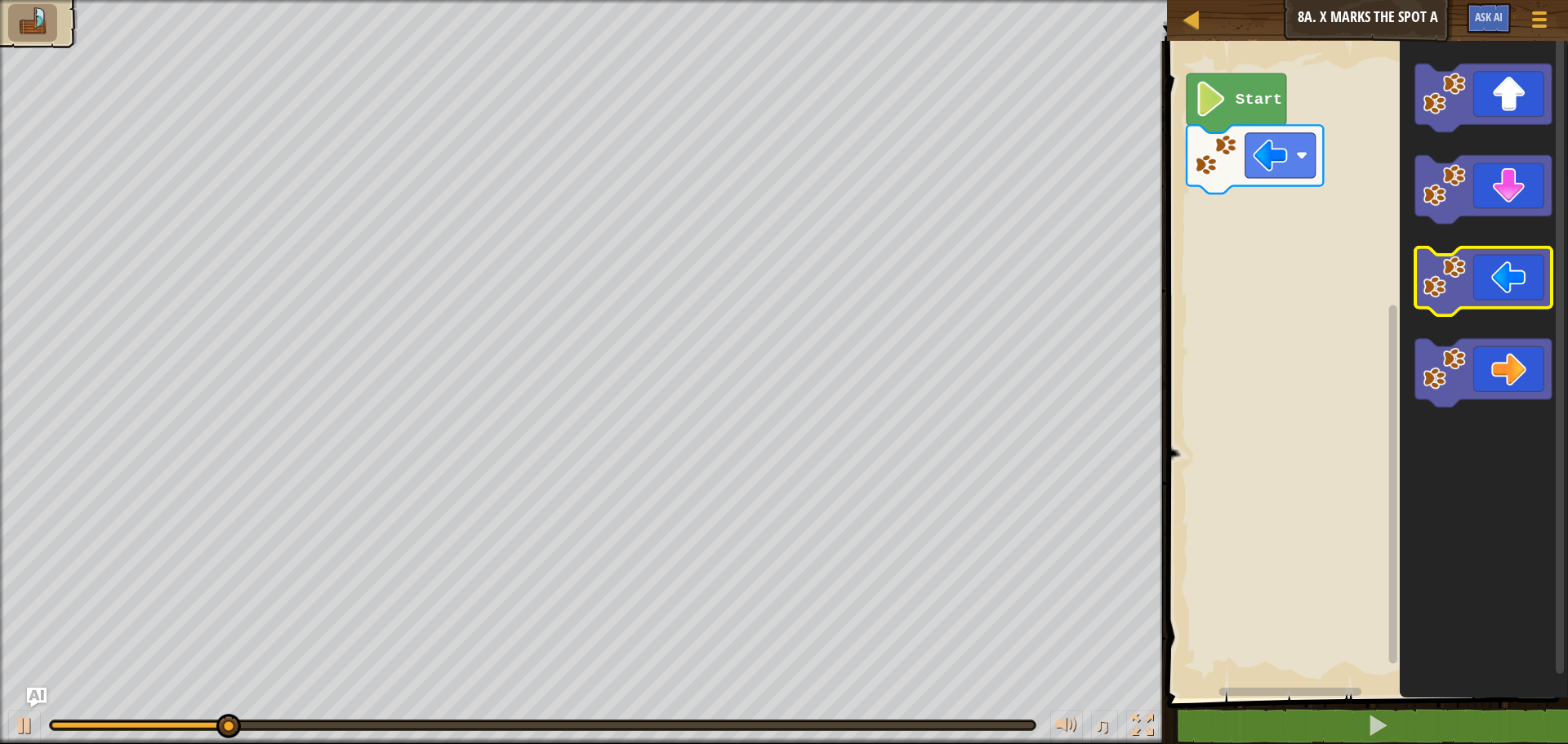
click at [1534, 277] on icon "Blockly Workspace" at bounding box center [1484, 281] width 136 height 68
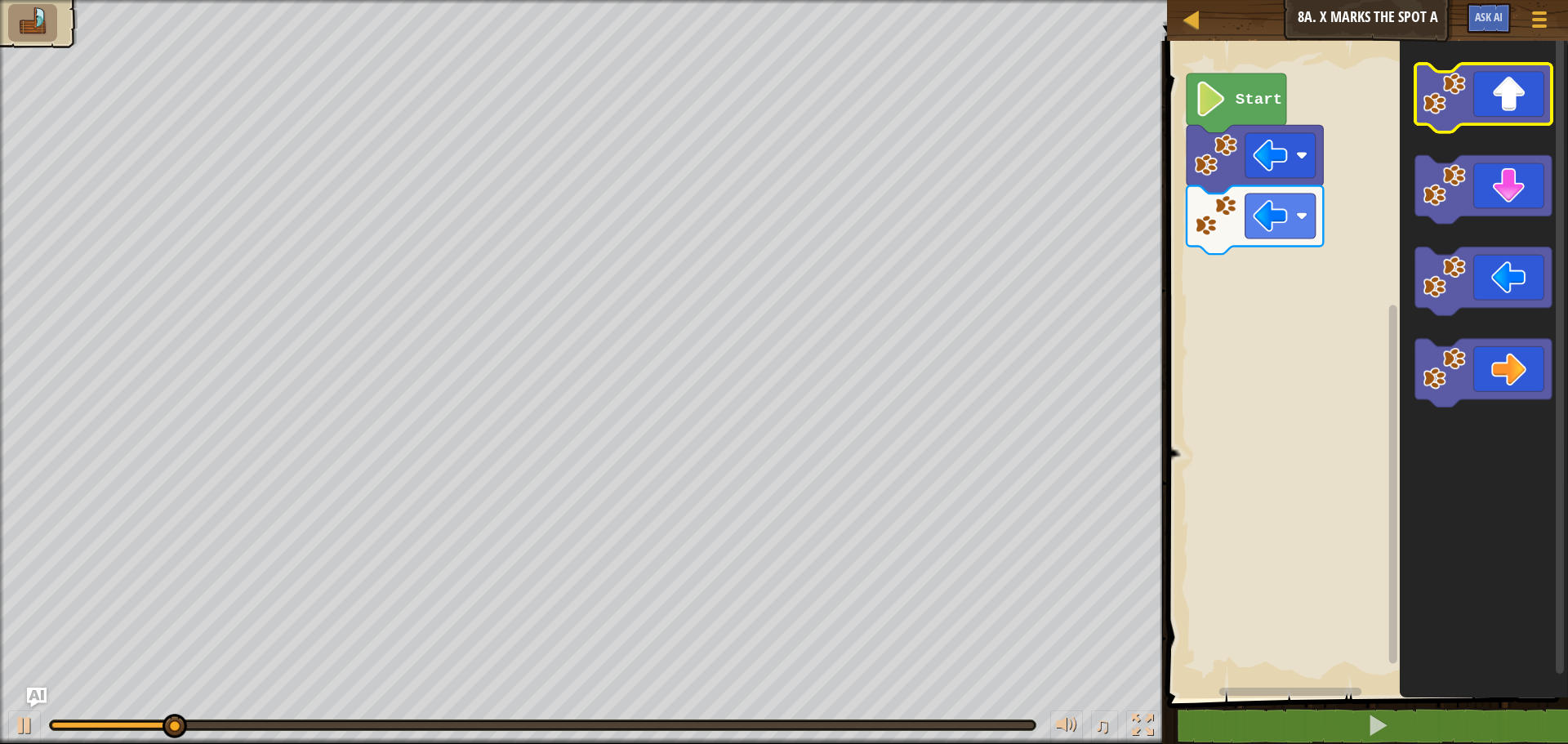
click at [1515, 115] on icon "Blockly Workspace" at bounding box center [1484, 97] width 136 height 68
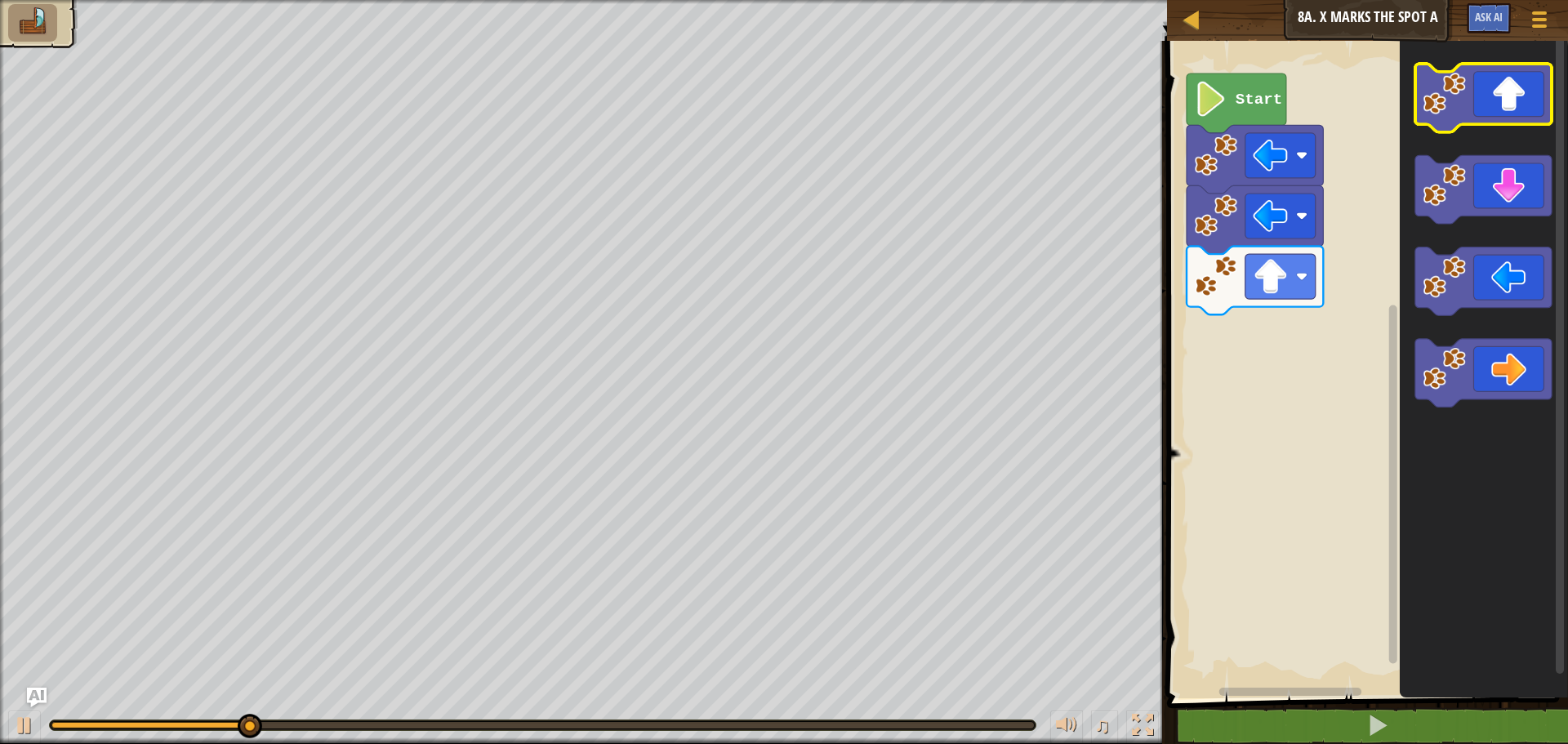
click at [1515, 115] on icon "Blockly Workspace" at bounding box center [1484, 97] width 136 height 68
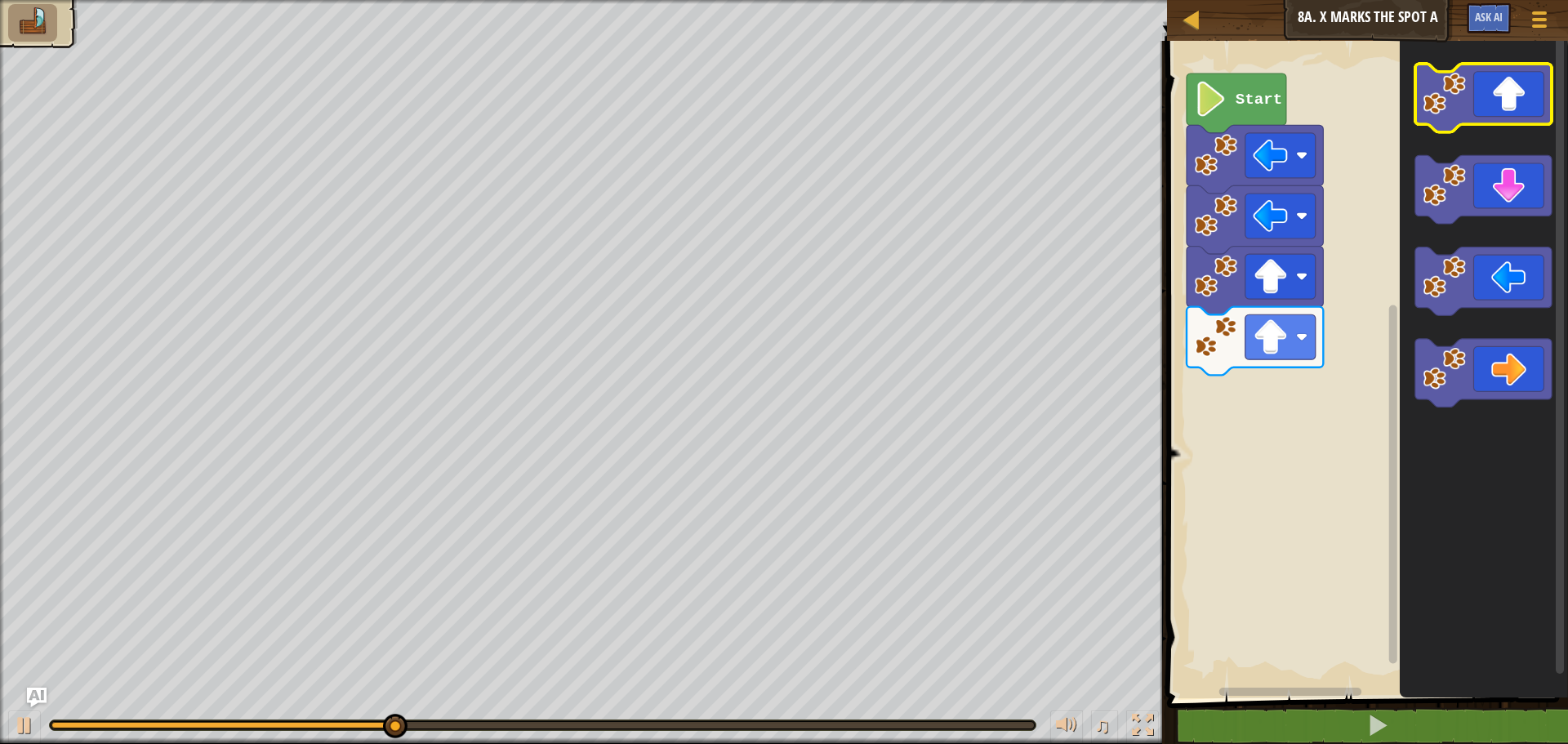
click at [1515, 115] on icon "Blockly Workspace" at bounding box center [1484, 97] width 136 height 68
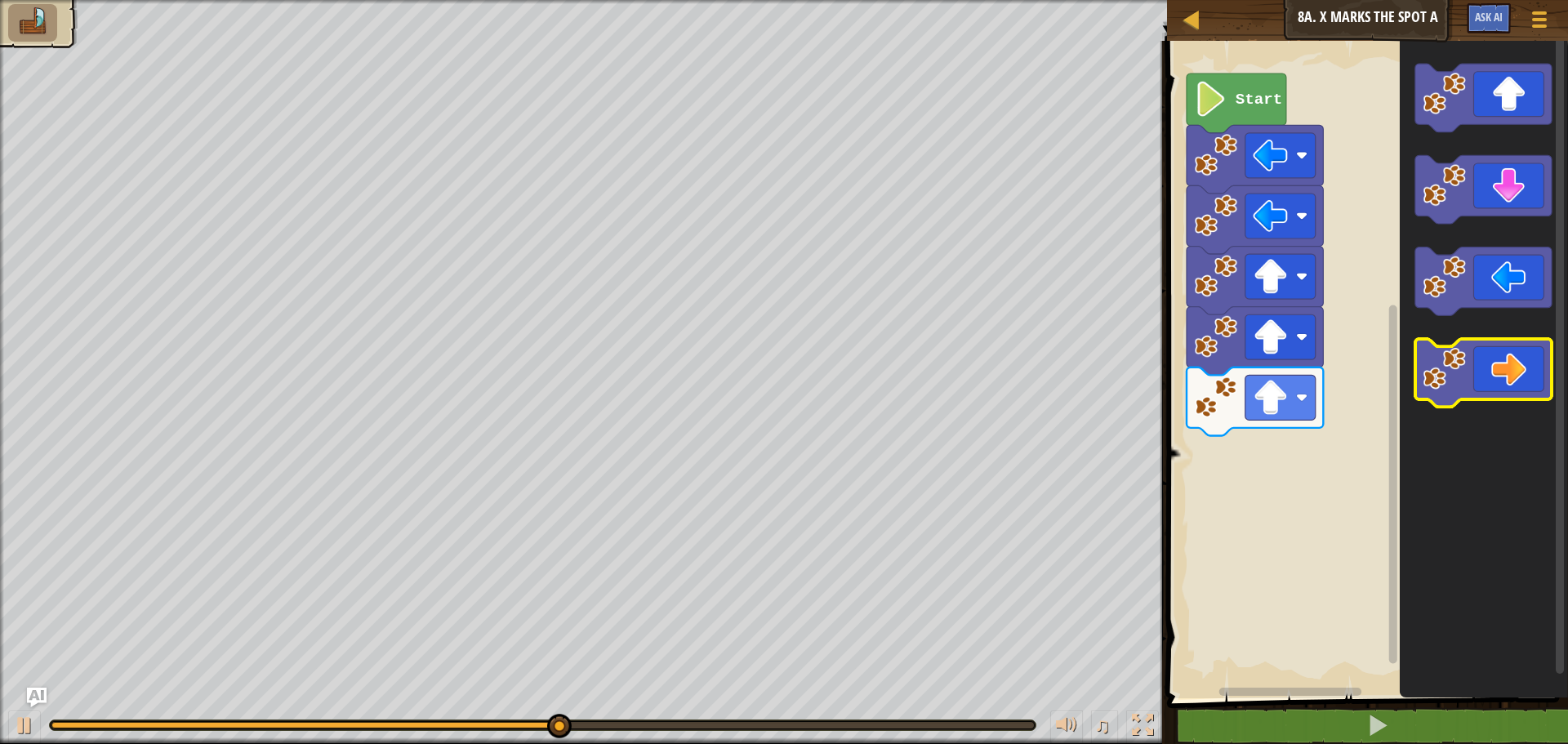
click at [1508, 365] on icon "Blockly Workspace" at bounding box center [1484, 373] width 136 height 68
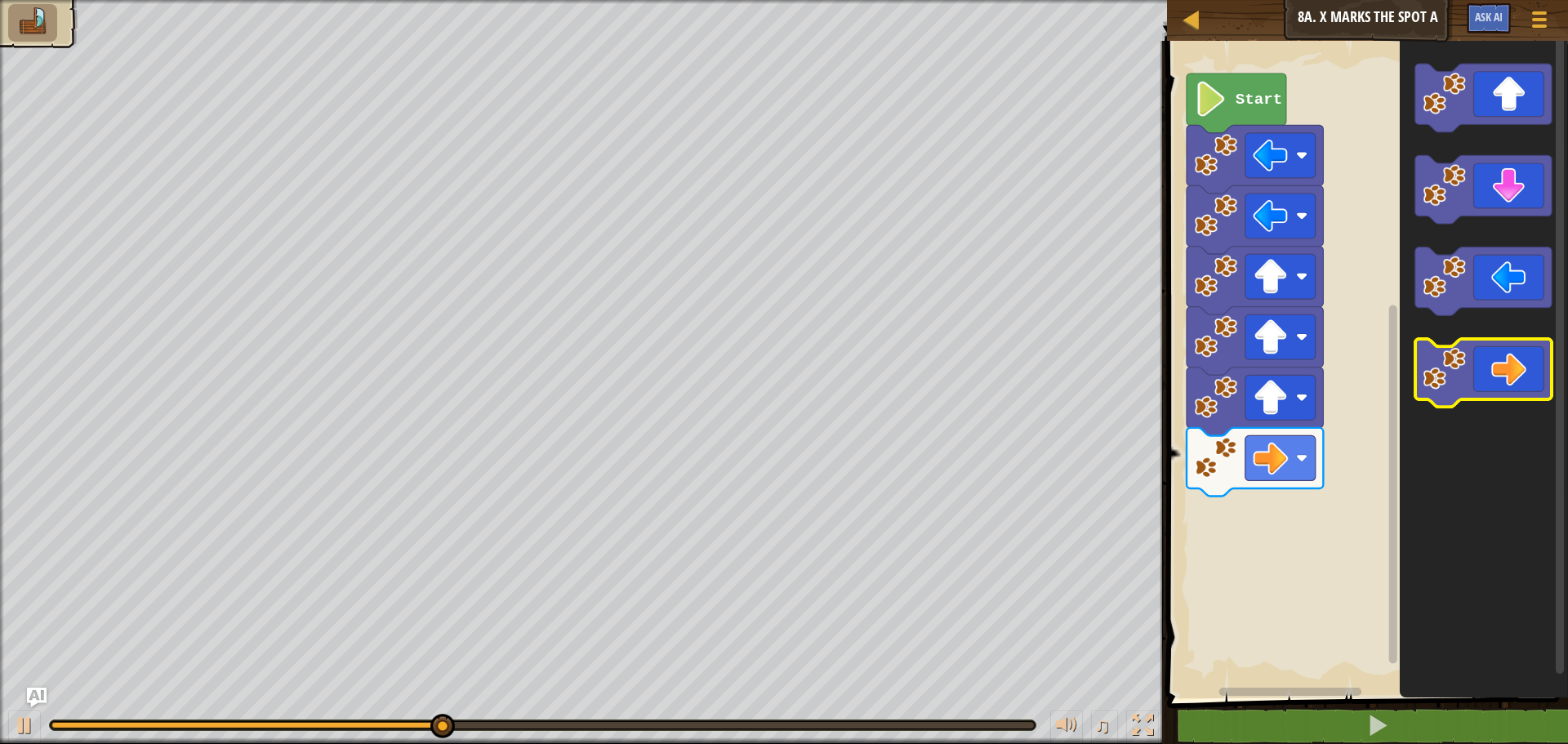
click at [1508, 365] on icon "Blockly Workspace" at bounding box center [1484, 373] width 136 height 68
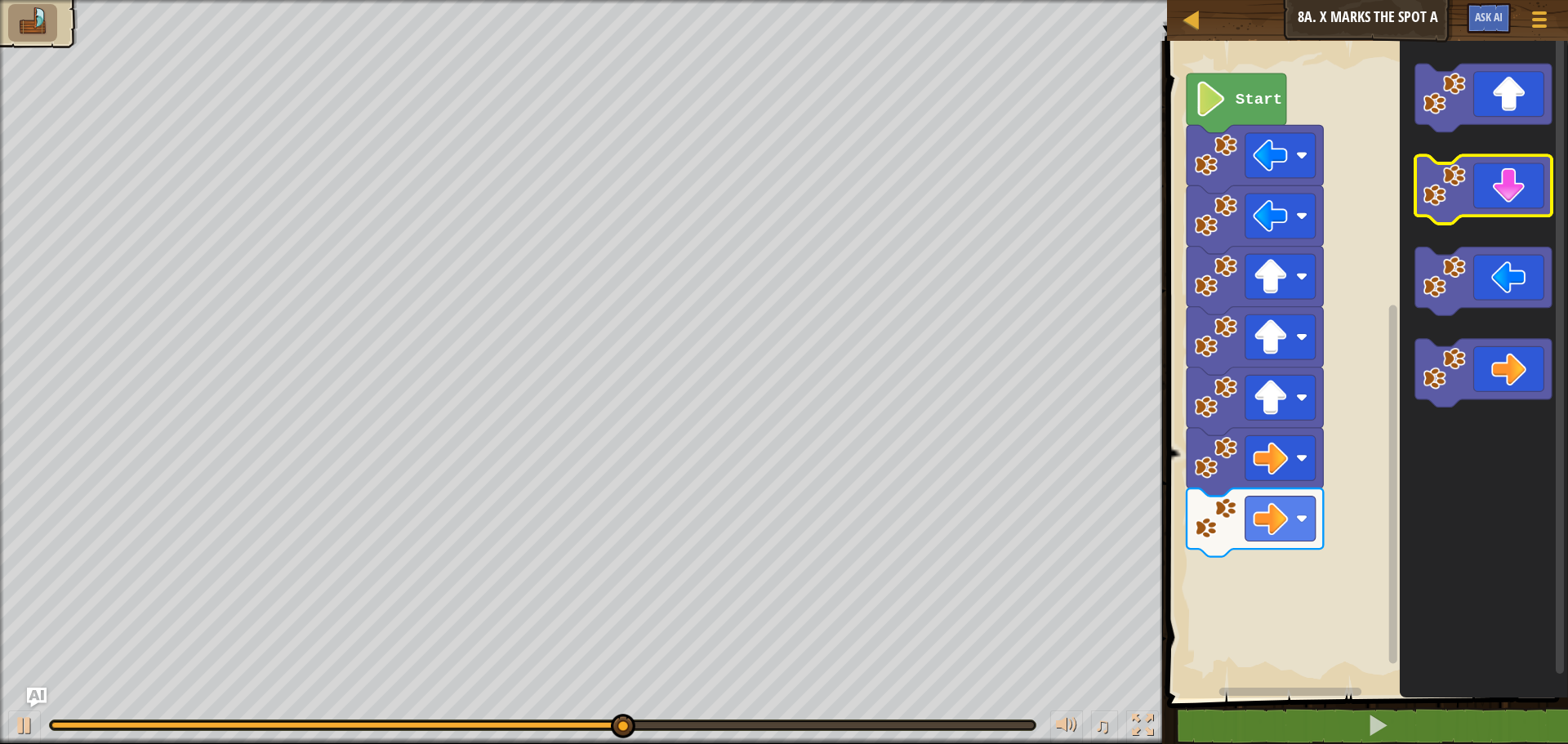
click at [1512, 186] on icon "Blockly Workspace" at bounding box center [1484, 190] width 136 height 68
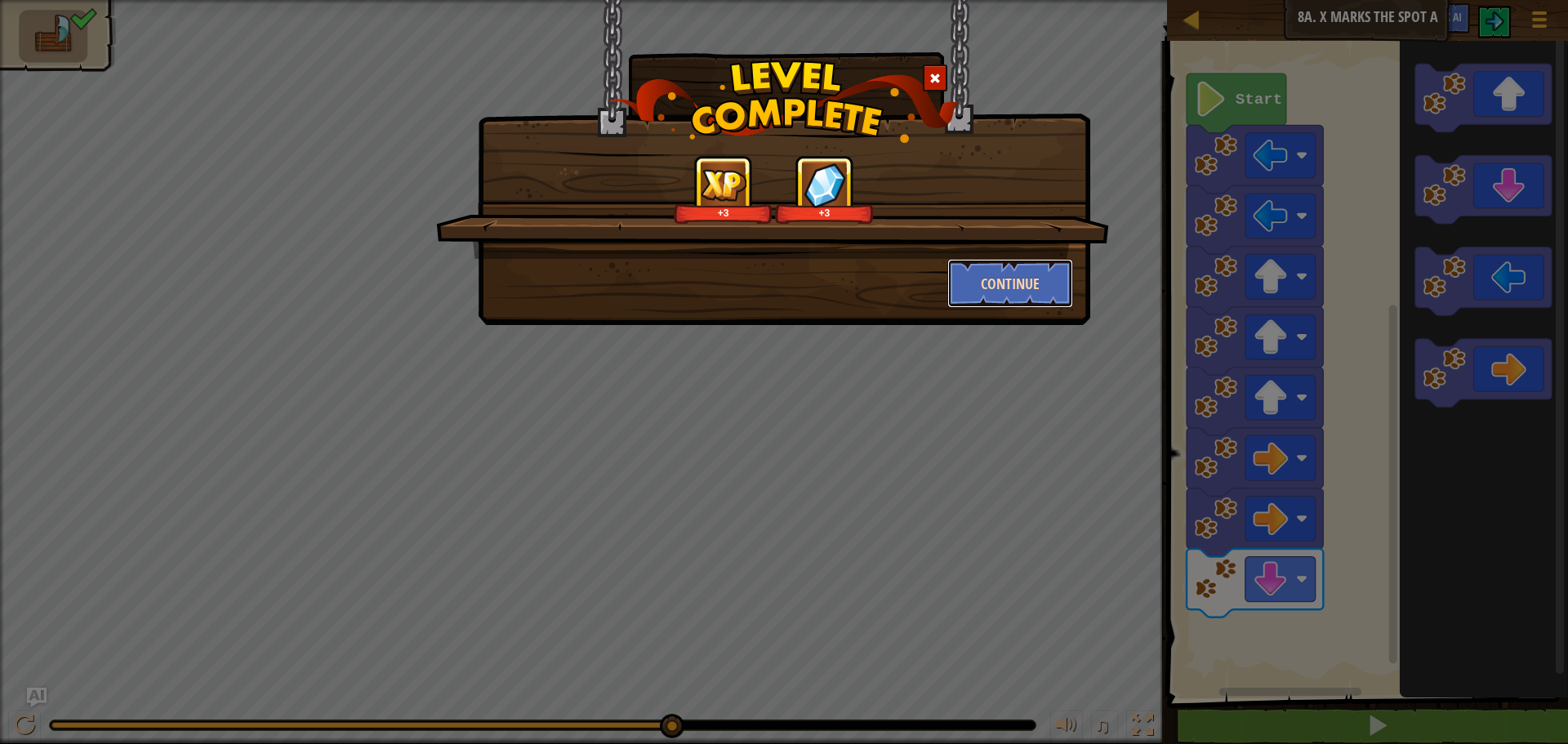
drag, startPoint x: 1037, startPoint y: 278, endPoint x: 1013, endPoint y: 291, distance: 27.3
click at [1013, 291] on button "Continue" at bounding box center [1010, 283] width 127 height 49
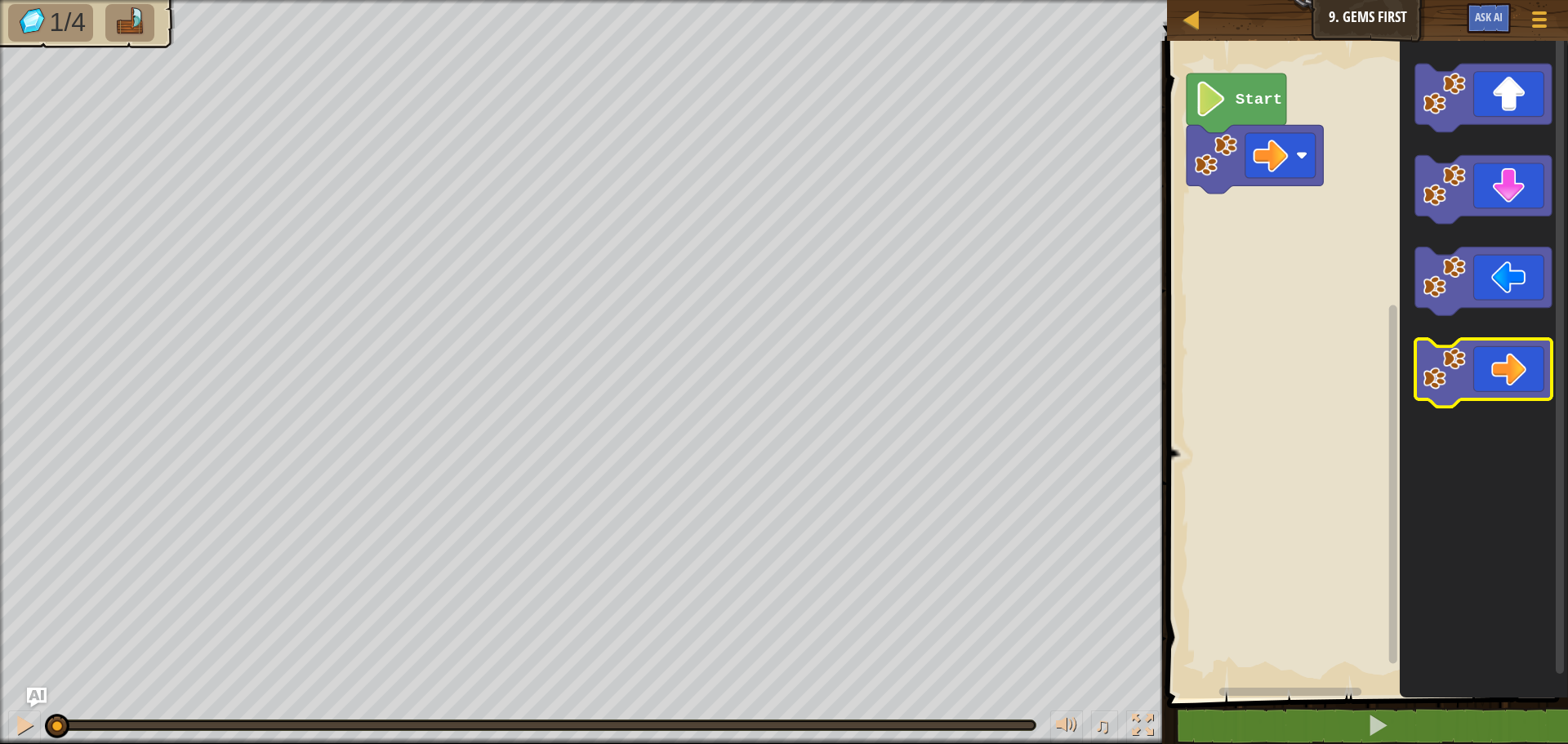
click at [1521, 395] on icon "Blockly Workspace" at bounding box center [1484, 373] width 136 height 68
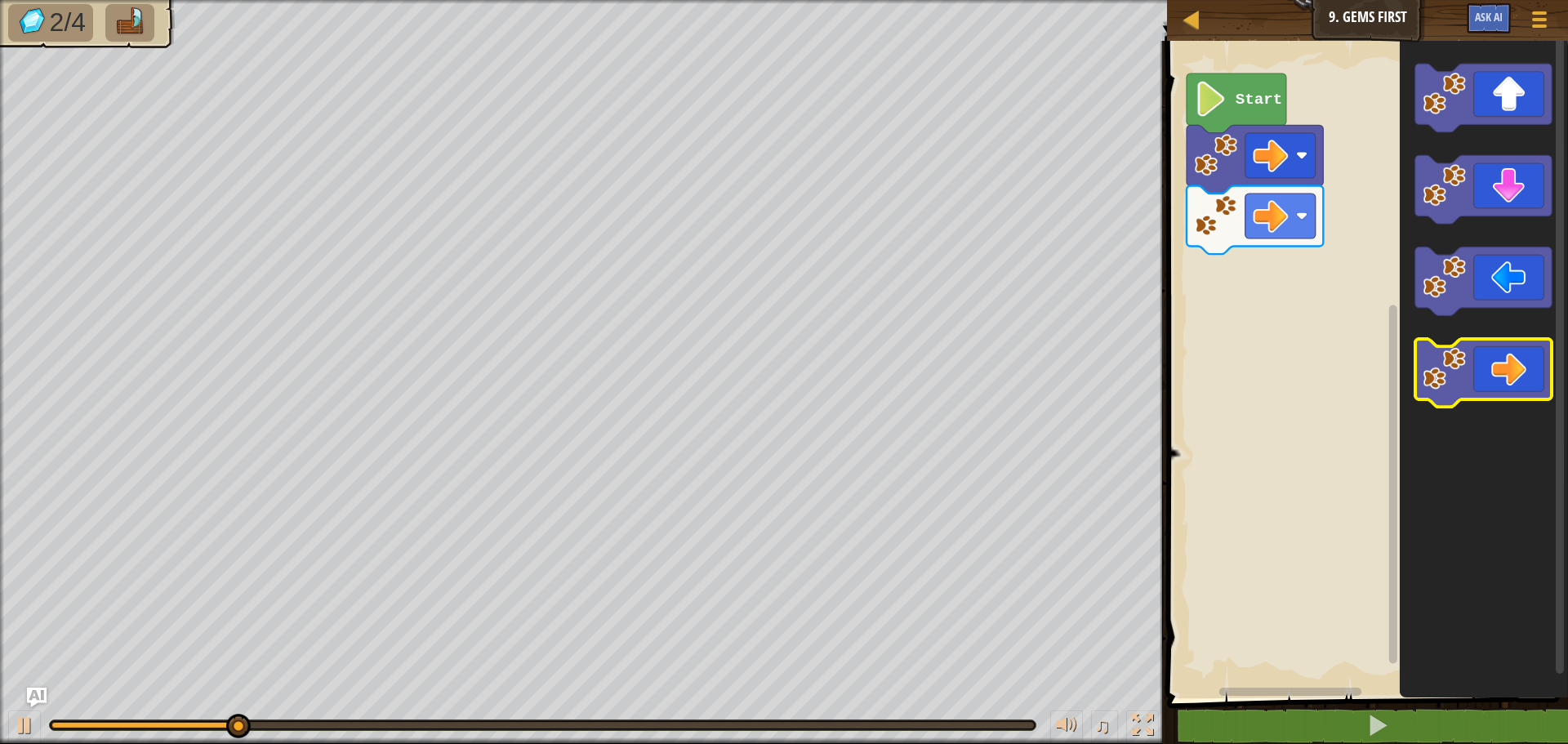
click at [1521, 395] on icon "Blockly Workspace" at bounding box center [1484, 373] width 136 height 68
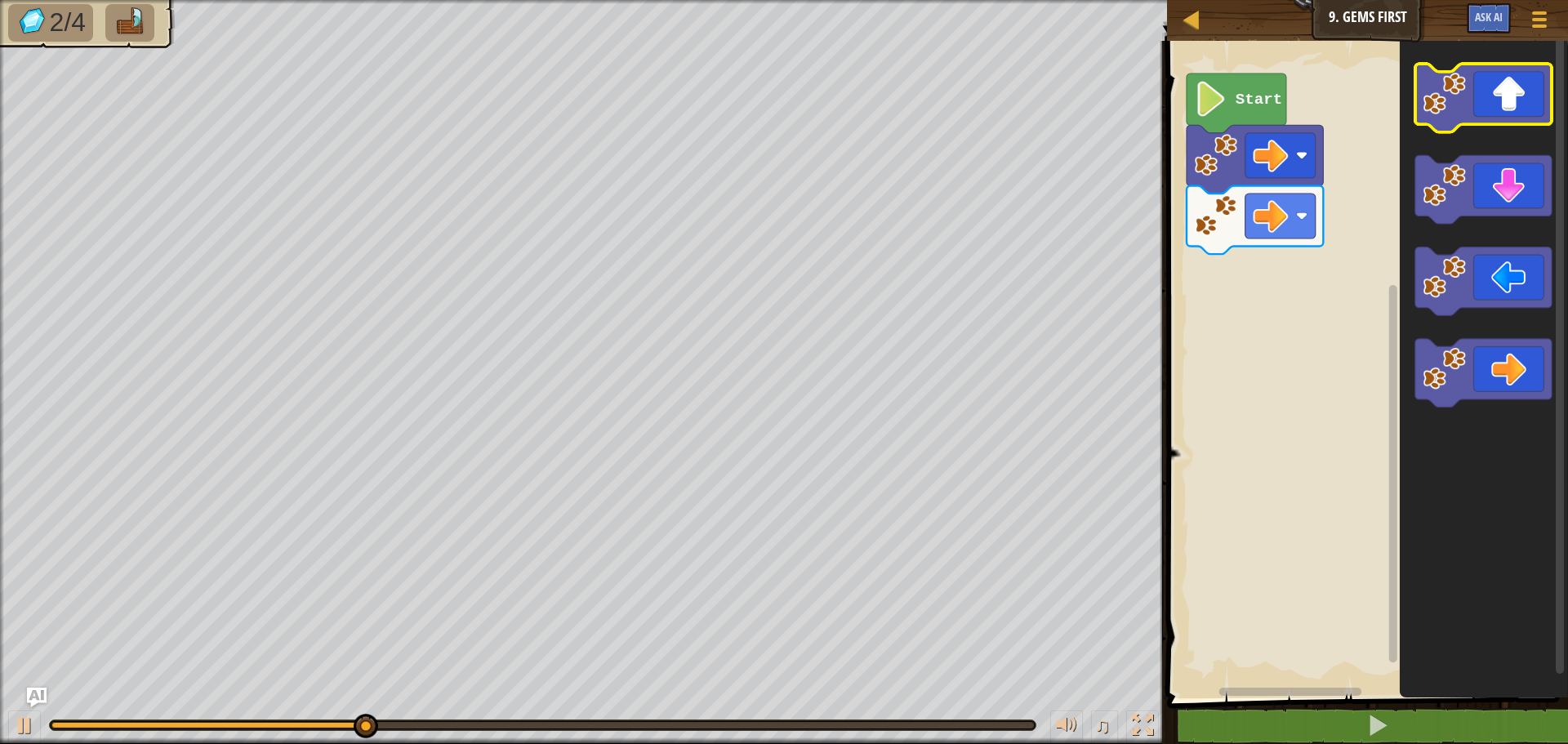
click at [1454, 92] on image "Blockly Workspace" at bounding box center [1445, 93] width 43 height 43
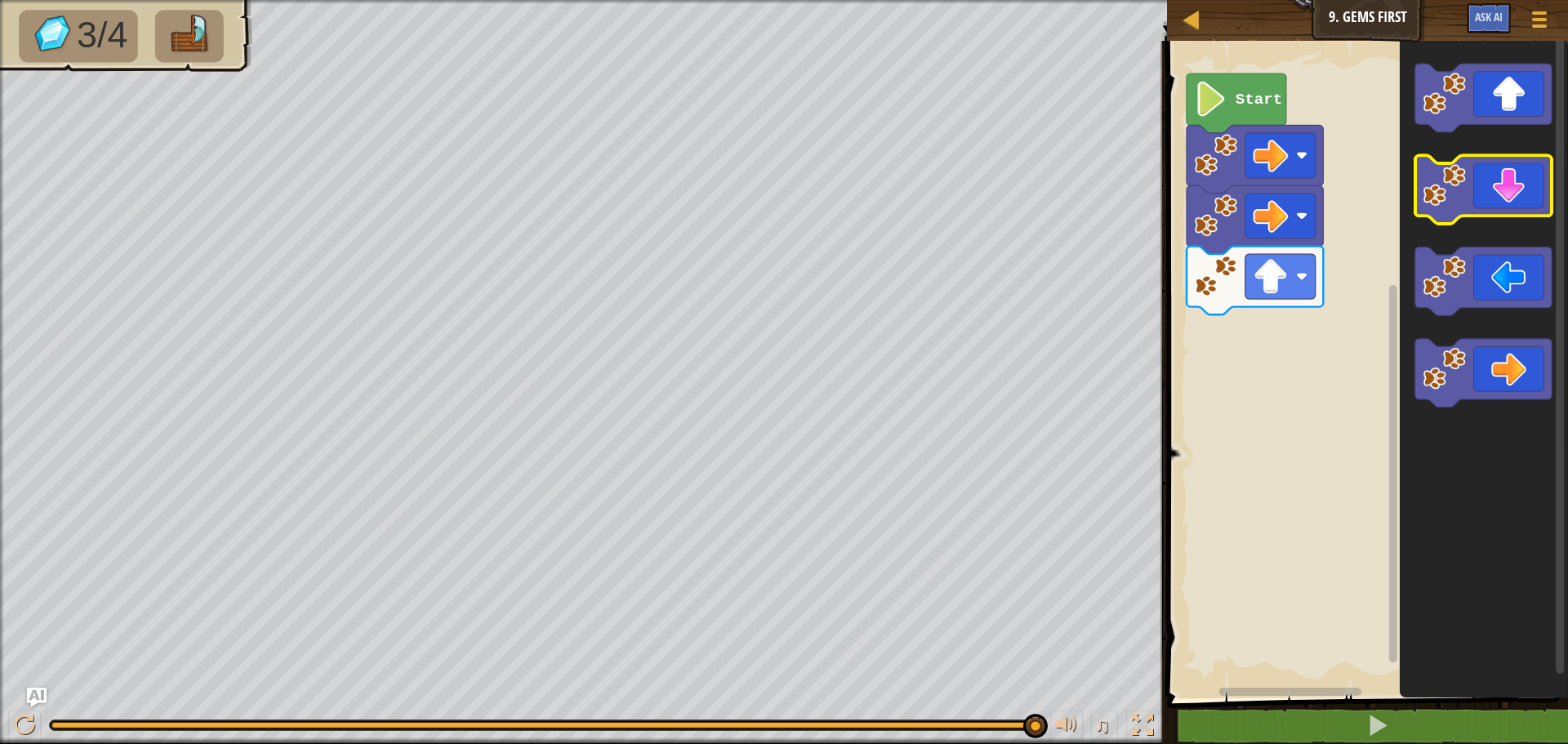
click at [1492, 198] on icon "Blockly Workspace" at bounding box center [1484, 190] width 136 height 68
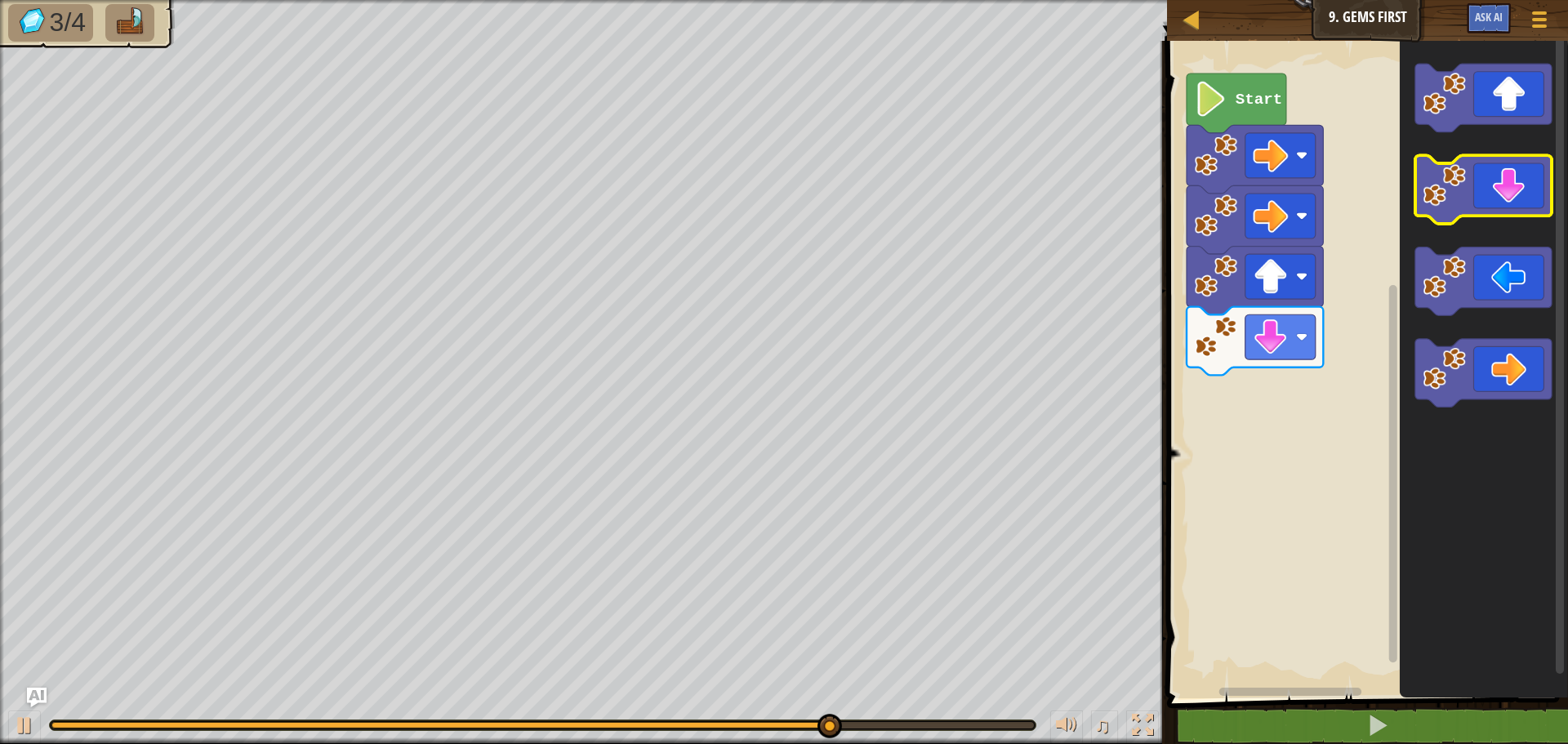
click at [1506, 201] on icon "Blockly Workspace" at bounding box center [1484, 190] width 136 height 68
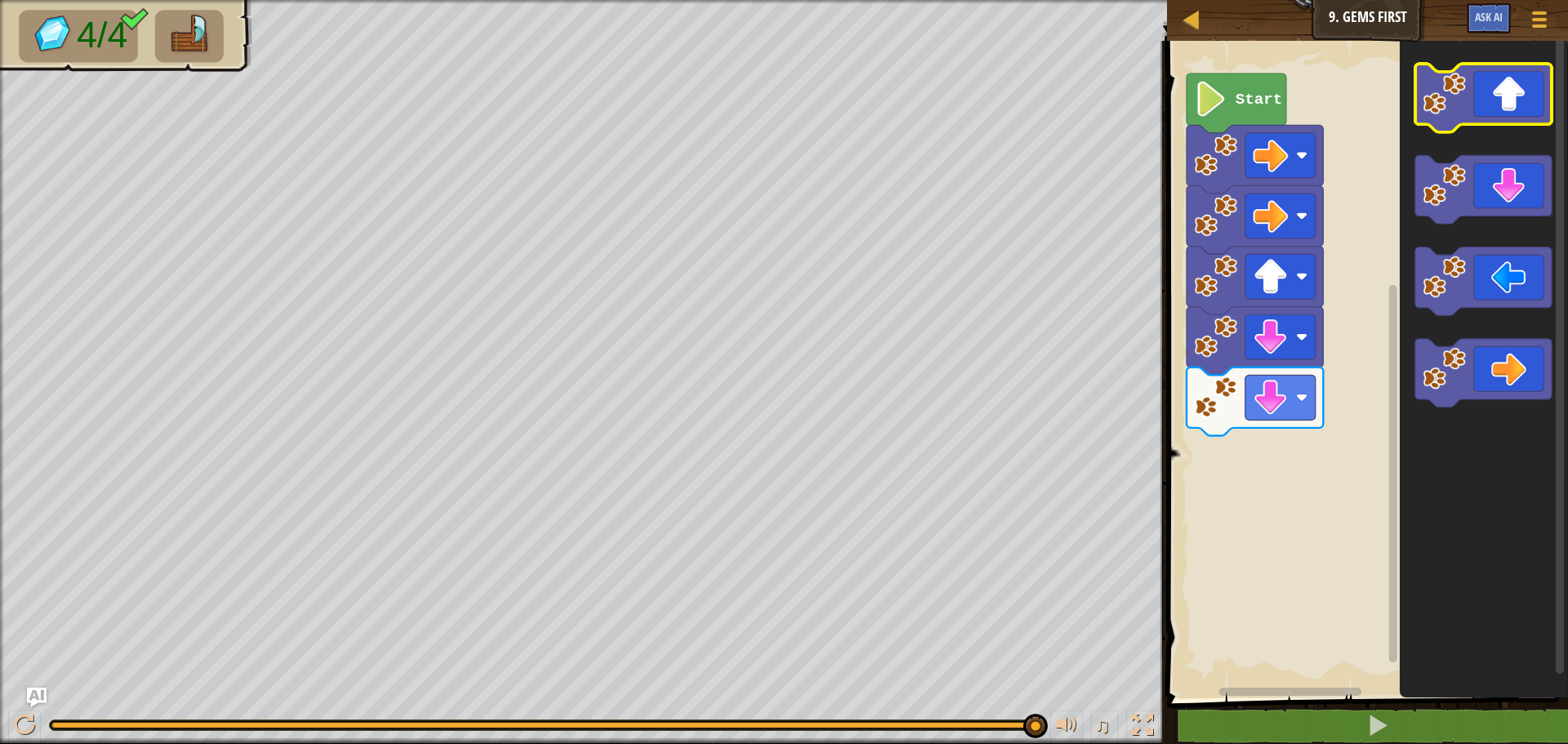
click at [1533, 99] on icon "Blockly Workspace" at bounding box center [1484, 97] width 136 height 68
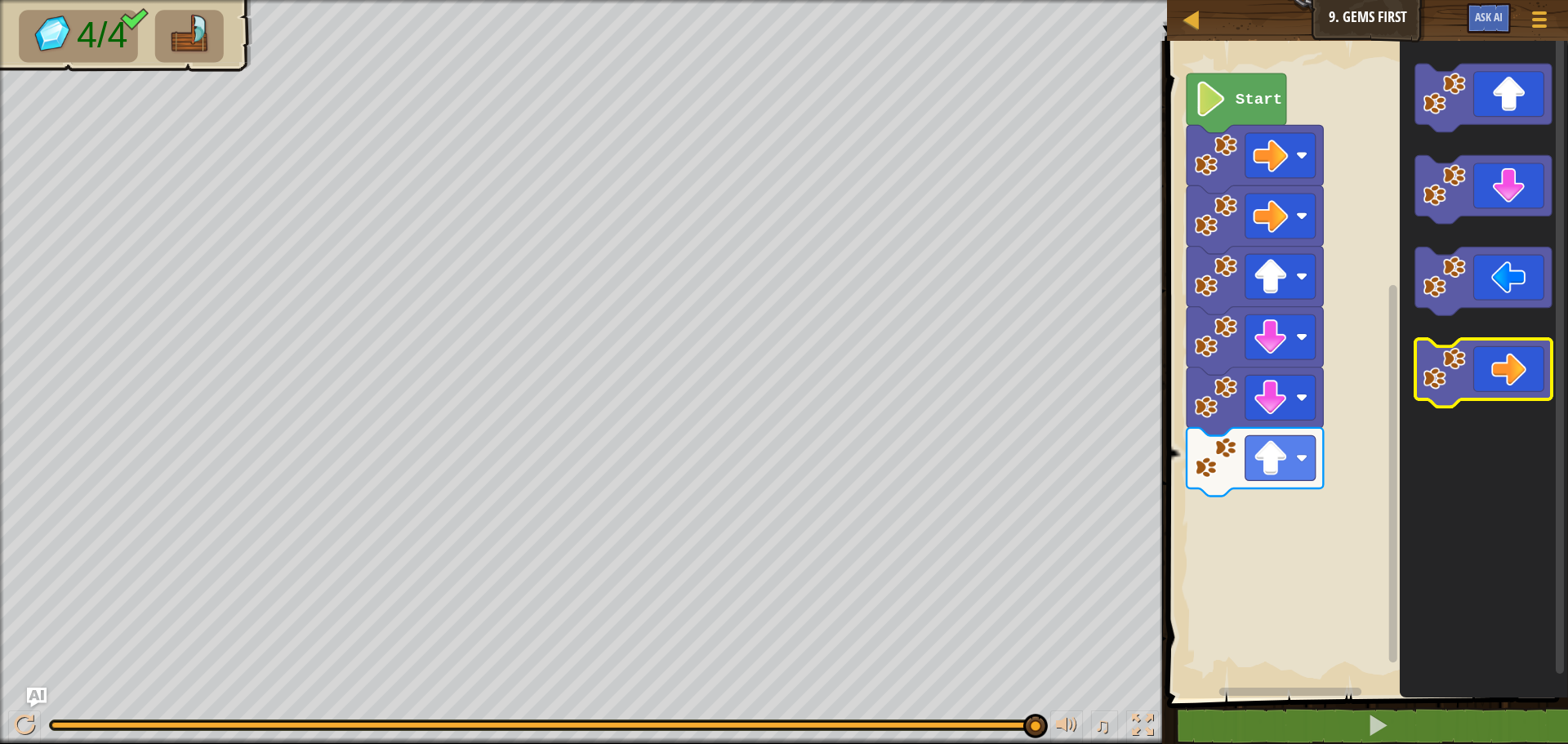
click at [1541, 370] on icon "Blockly Workspace" at bounding box center [1484, 373] width 136 height 68
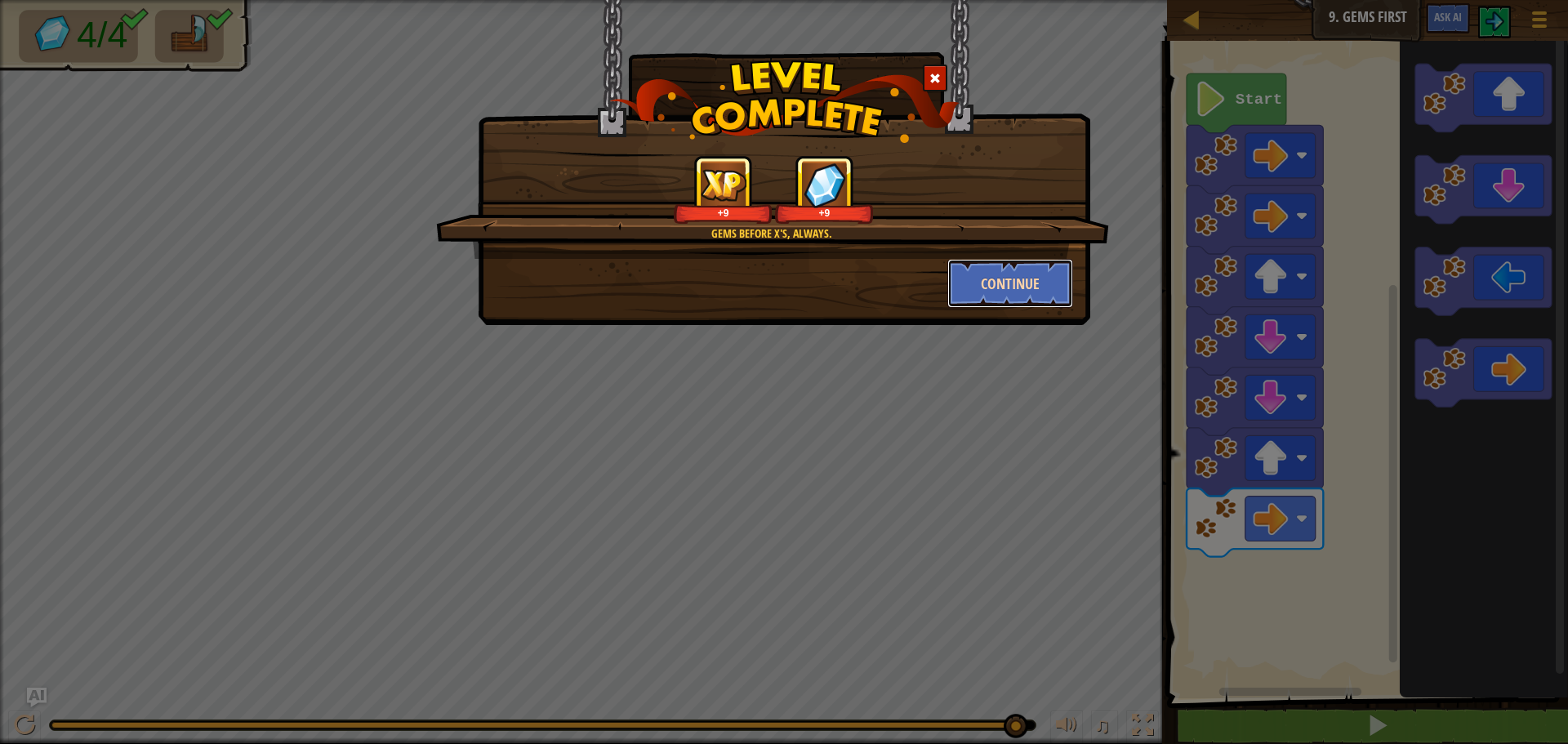
click at [1025, 291] on button "Continue" at bounding box center [1010, 283] width 127 height 49
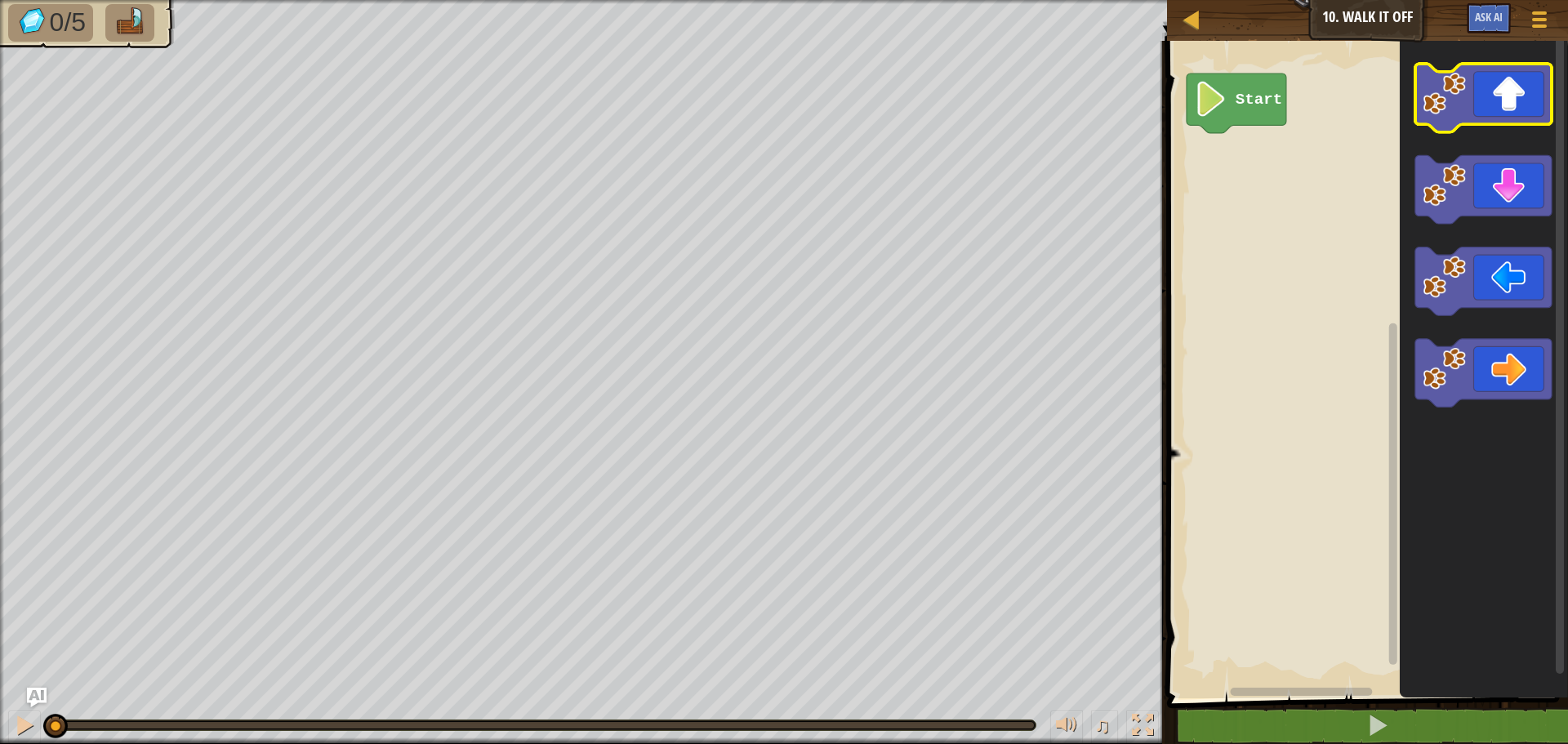
click at [1508, 92] on icon "Blockly Workspace" at bounding box center [1484, 97] width 136 height 68
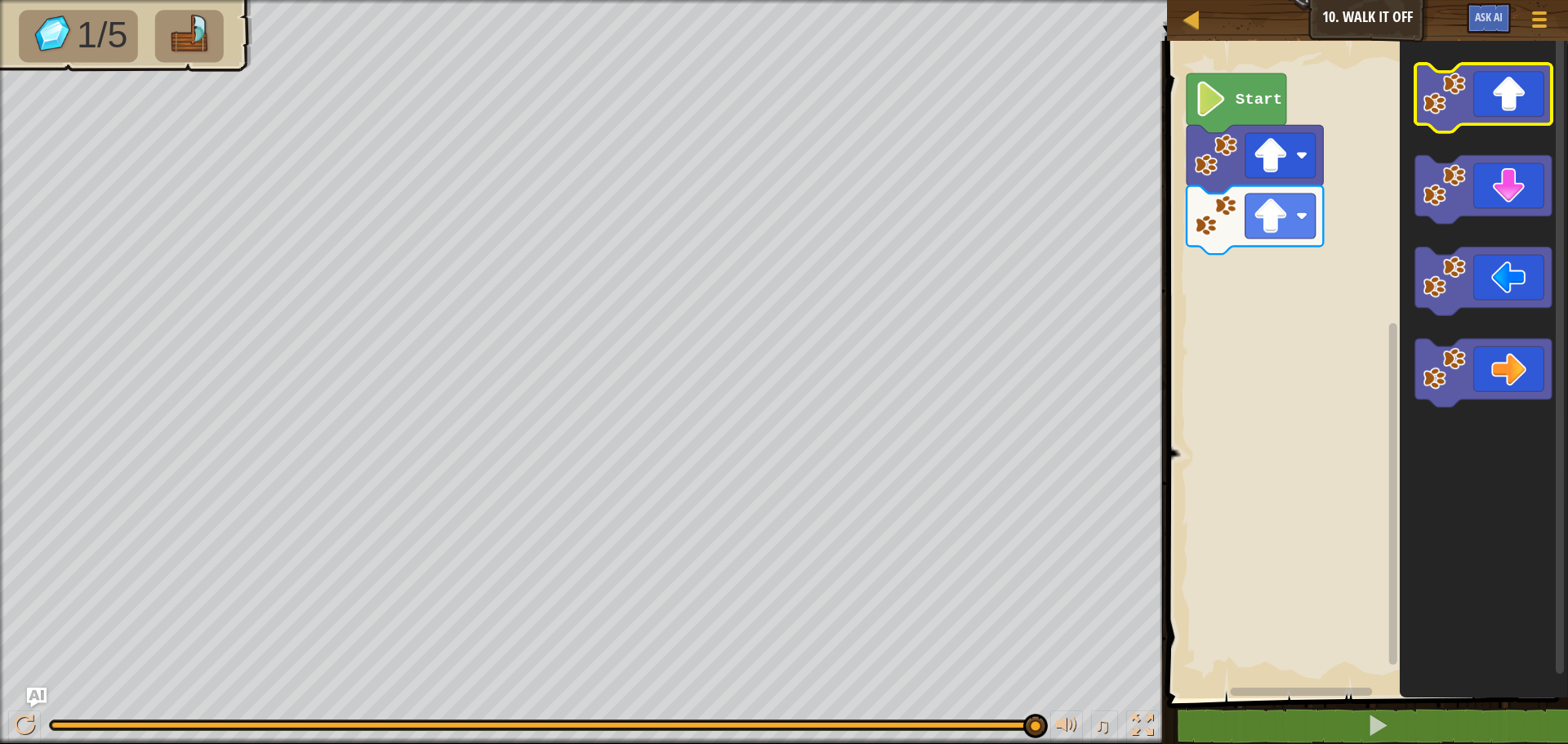
click at [1508, 103] on icon "Blockly Workspace" at bounding box center [1484, 97] width 136 height 68
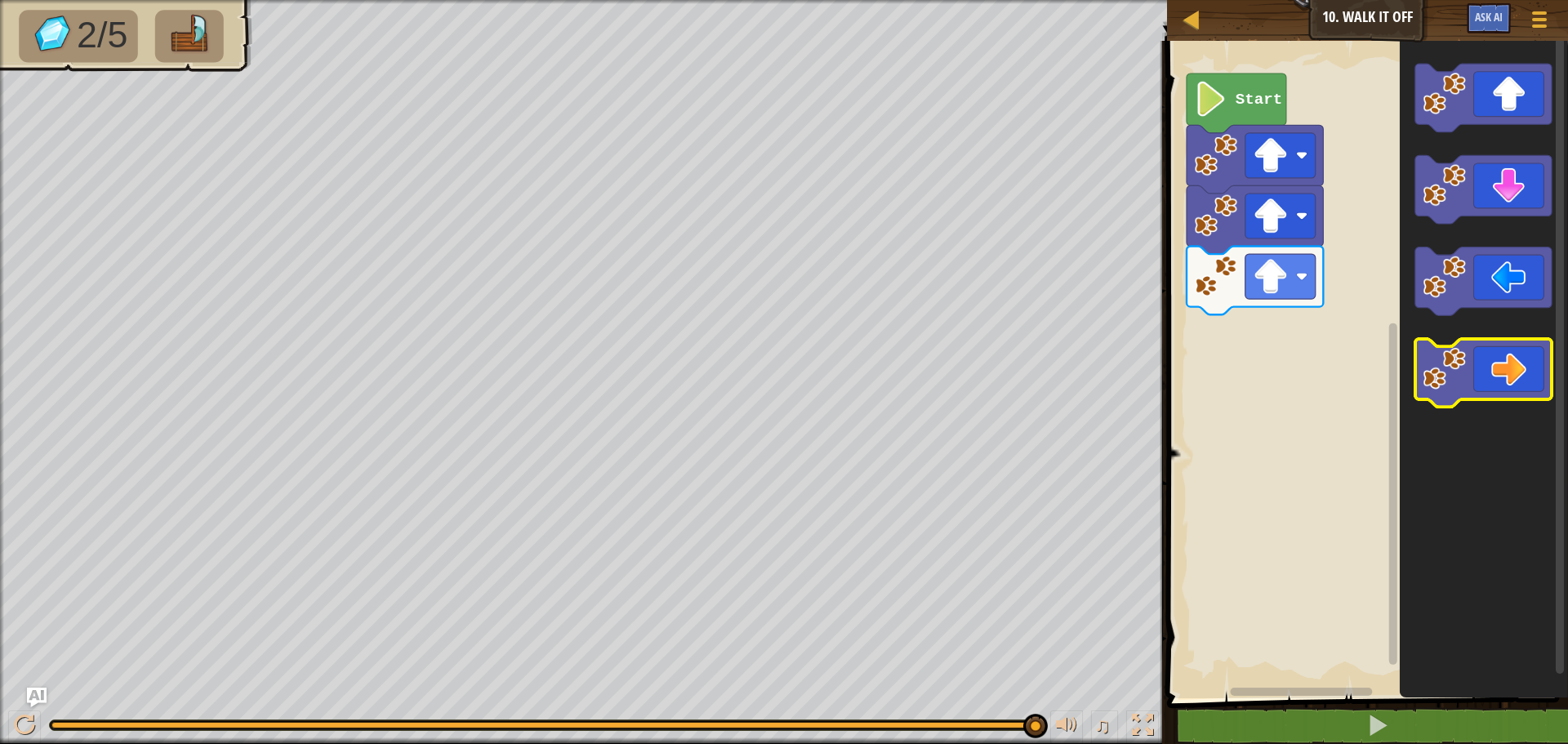
click at [1511, 370] on icon "Blockly Workspace" at bounding box center [1484, 373] width 136 height 68
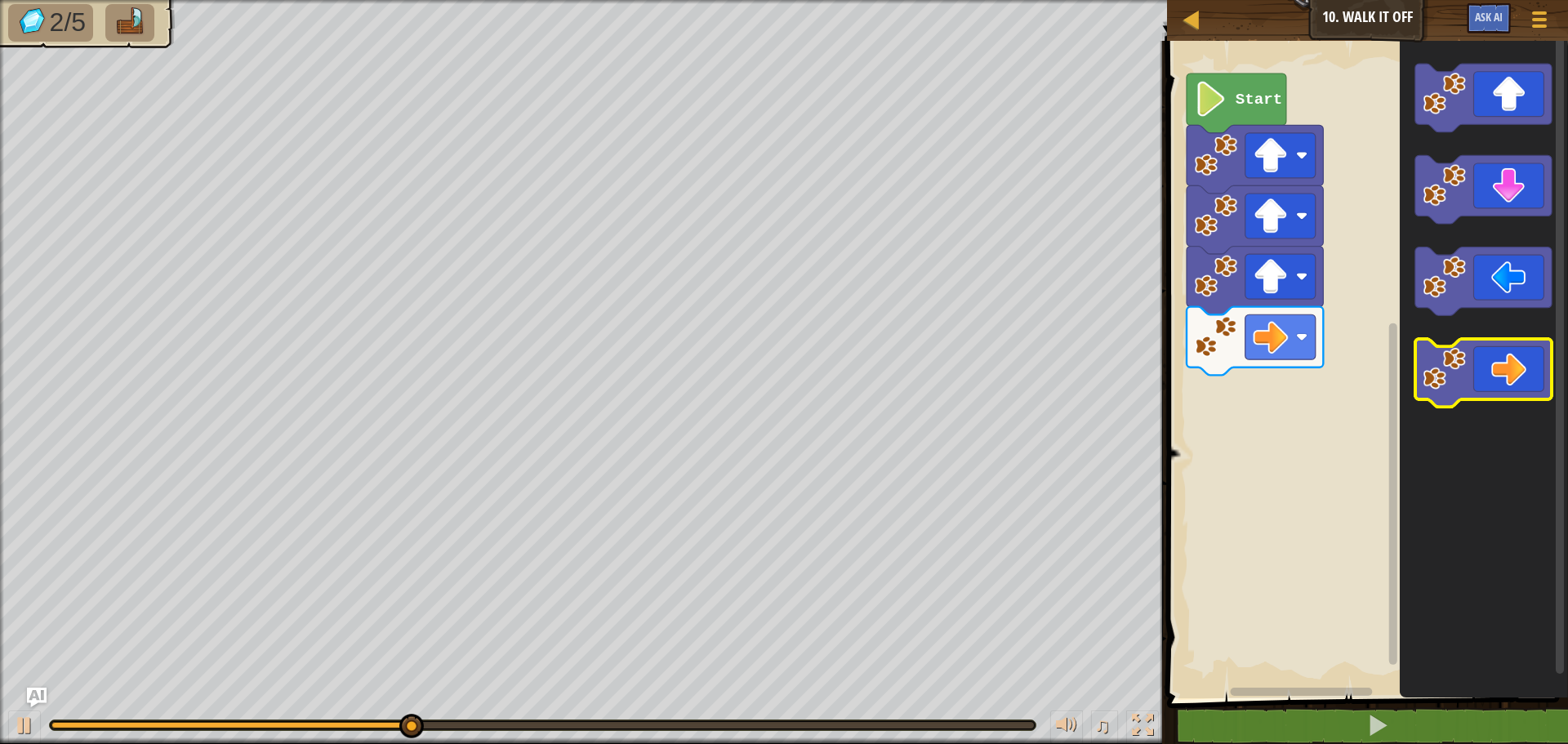
click at [1511, 370] on icon "Blockly Workspace" at bounding box center [1484, 373] width 136 height 68
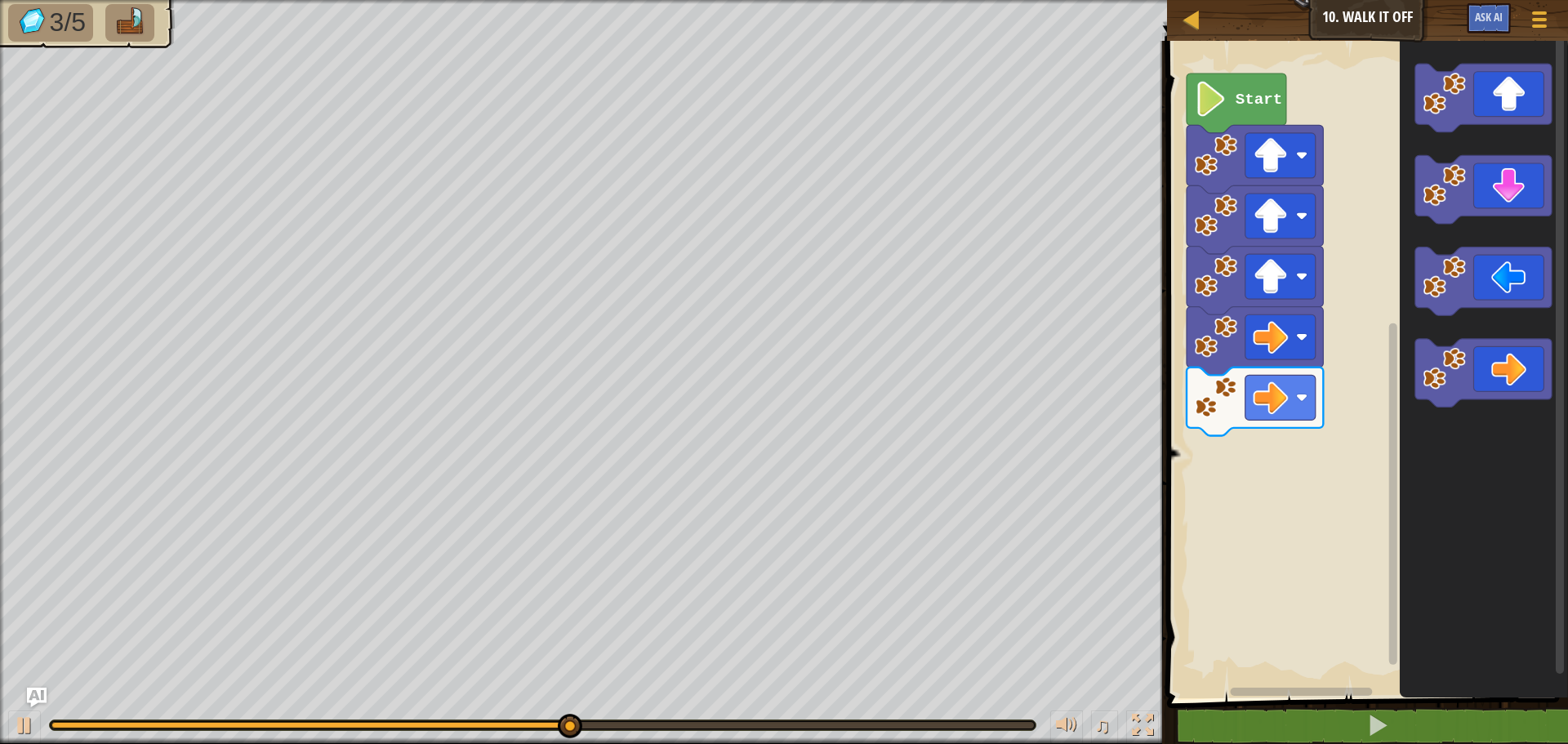
click at [1554, 383] on icon "Blockly Workspace" at bounding box center [1560, 366] width 12 height 662
click at [1516, 383] on icon "Blockly Workspace" at bounding box center [1484, 373] width 136 height 68
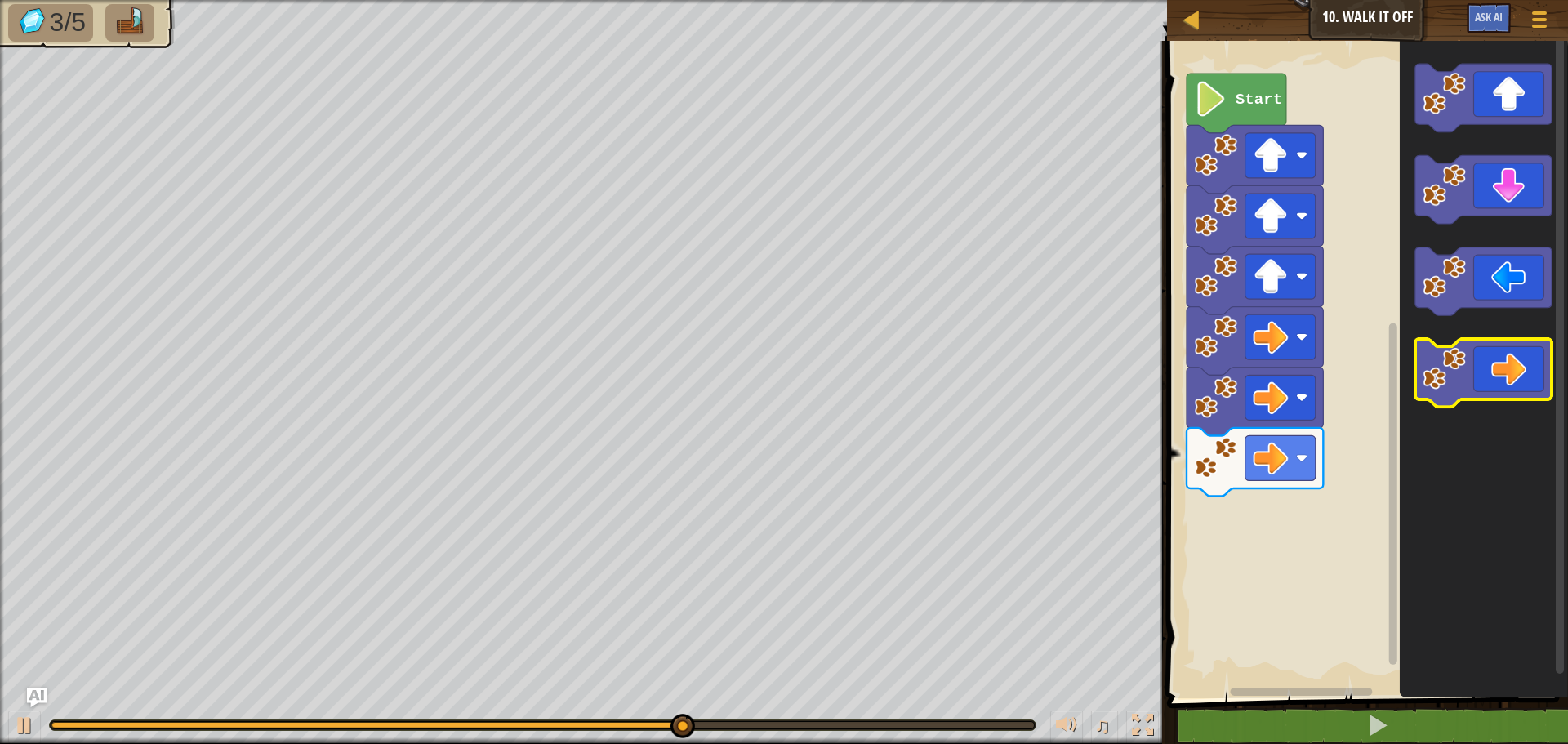
click at [1494, 384] on icon "Blockly Workspace" at bounding box center [1484, 373] width 136 height 68
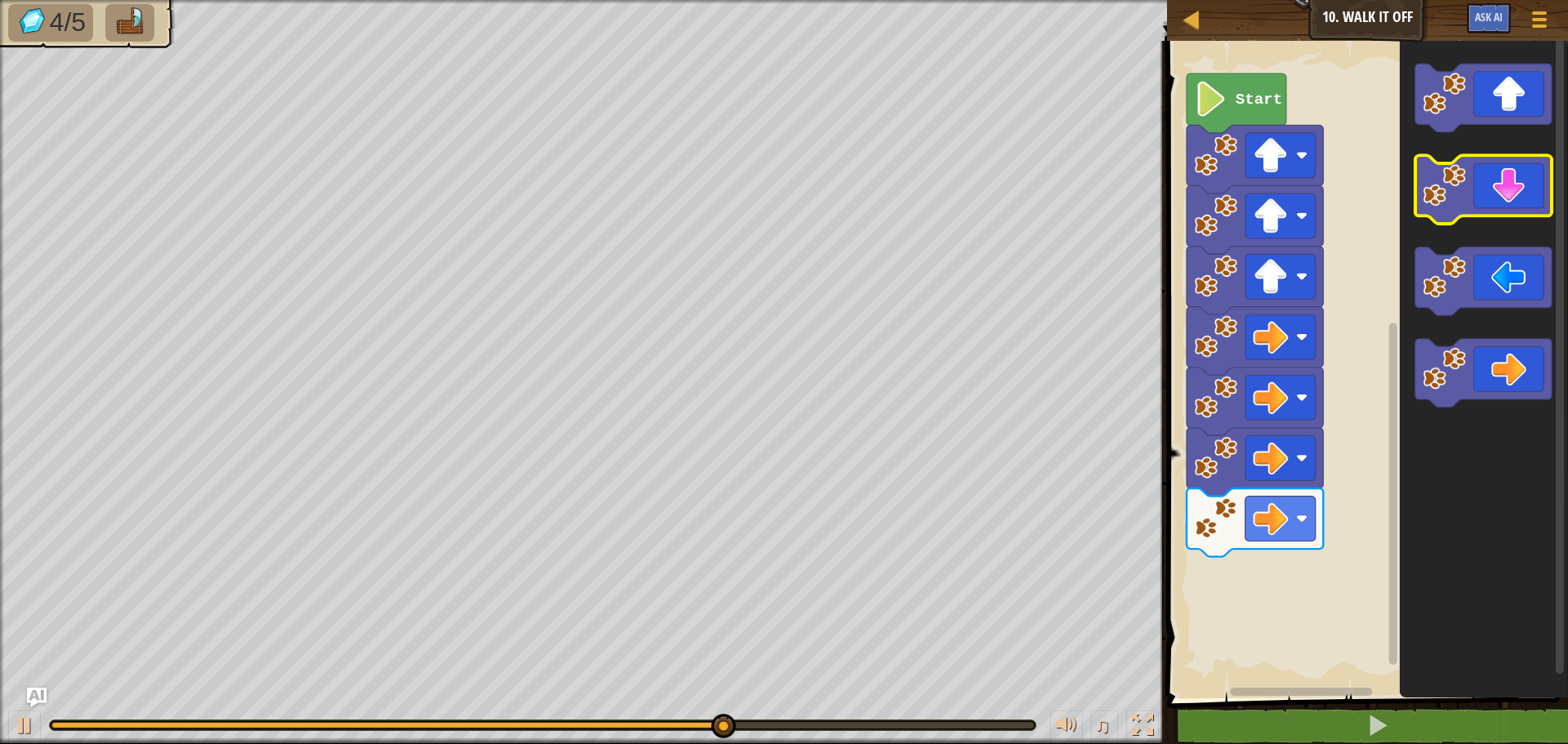
click at [1491, 200] on icon "Blockly Workspace" at bounding box center [1484, 190] width 136 height 68
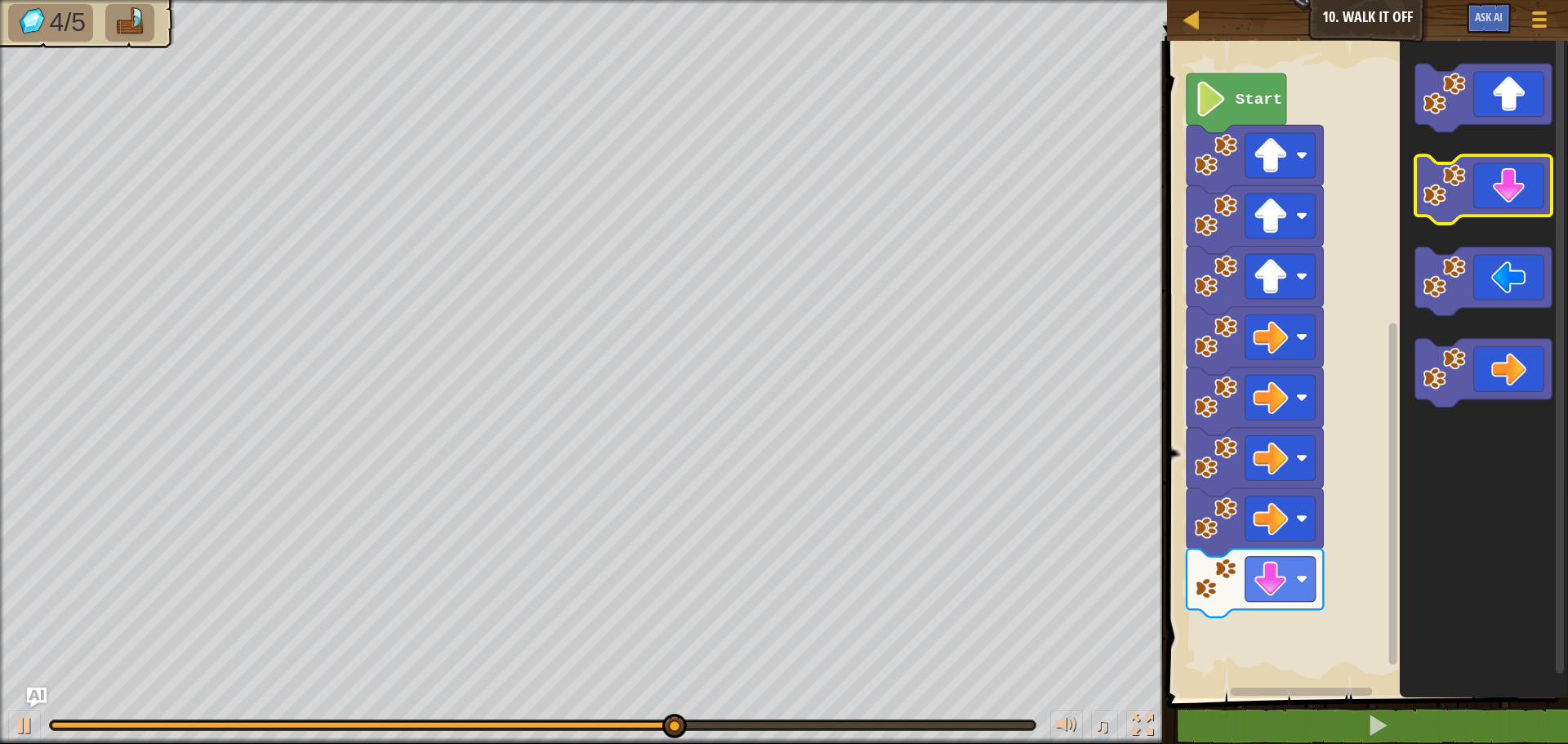
click at [1491, 200] on icon "Blockly Workspace" at bounding box center [1484, 190] width 136 height 68
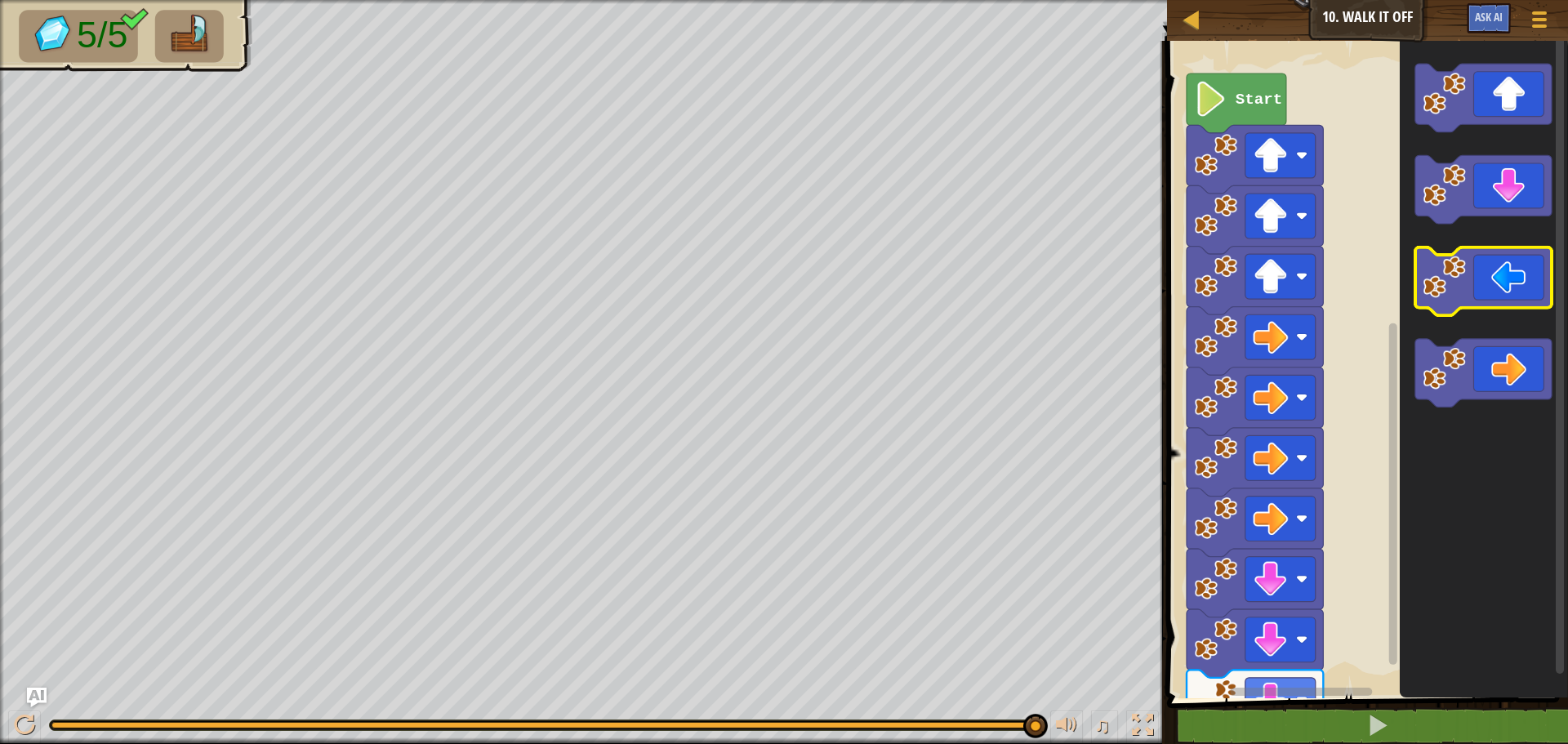
click at [1511, 280] on icon "Blockly Workspace" at bounding box center [1484, 281] width 136 height 68
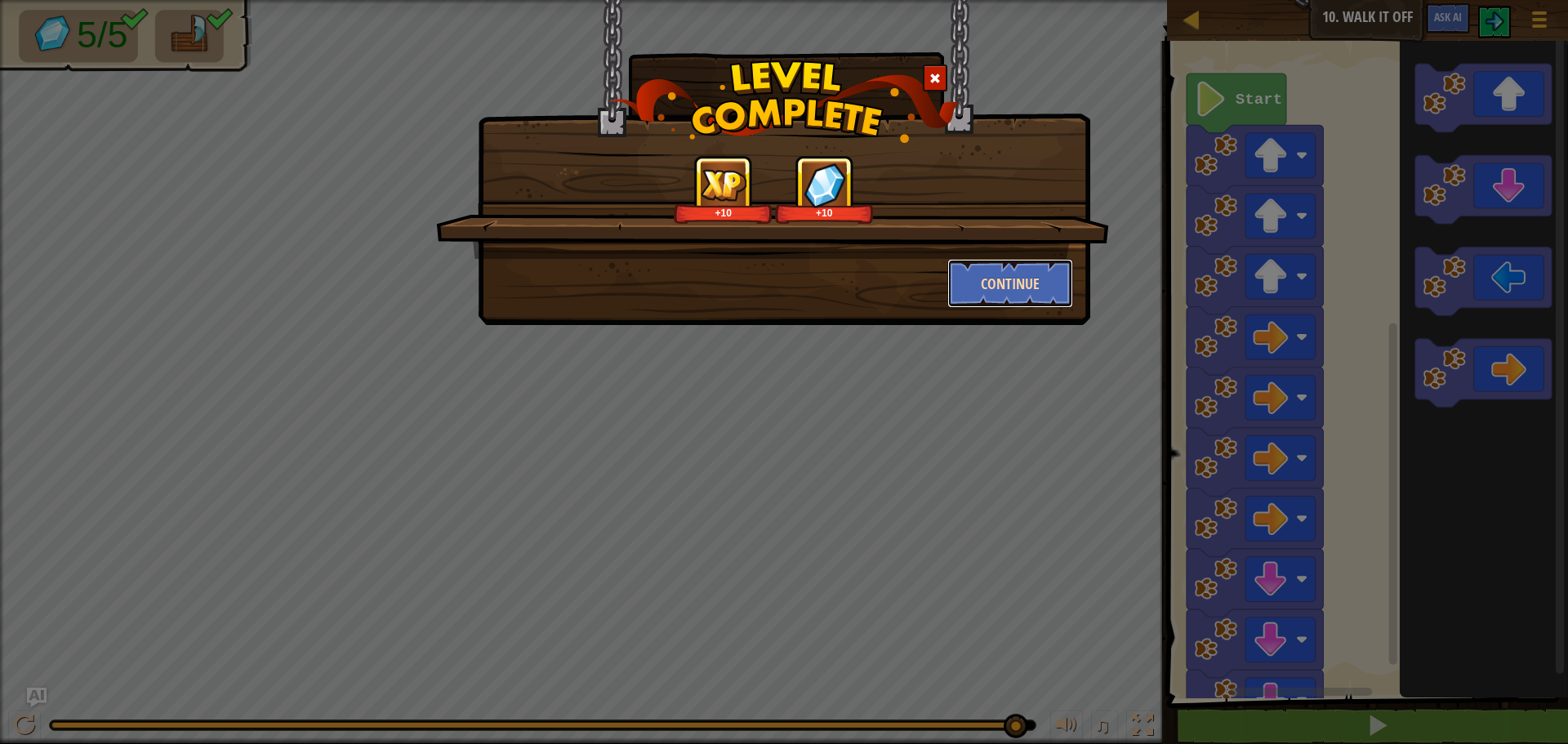
click at [1010, 279] on button "Continue" at bounding box center [1010, 283] width 127 height 49
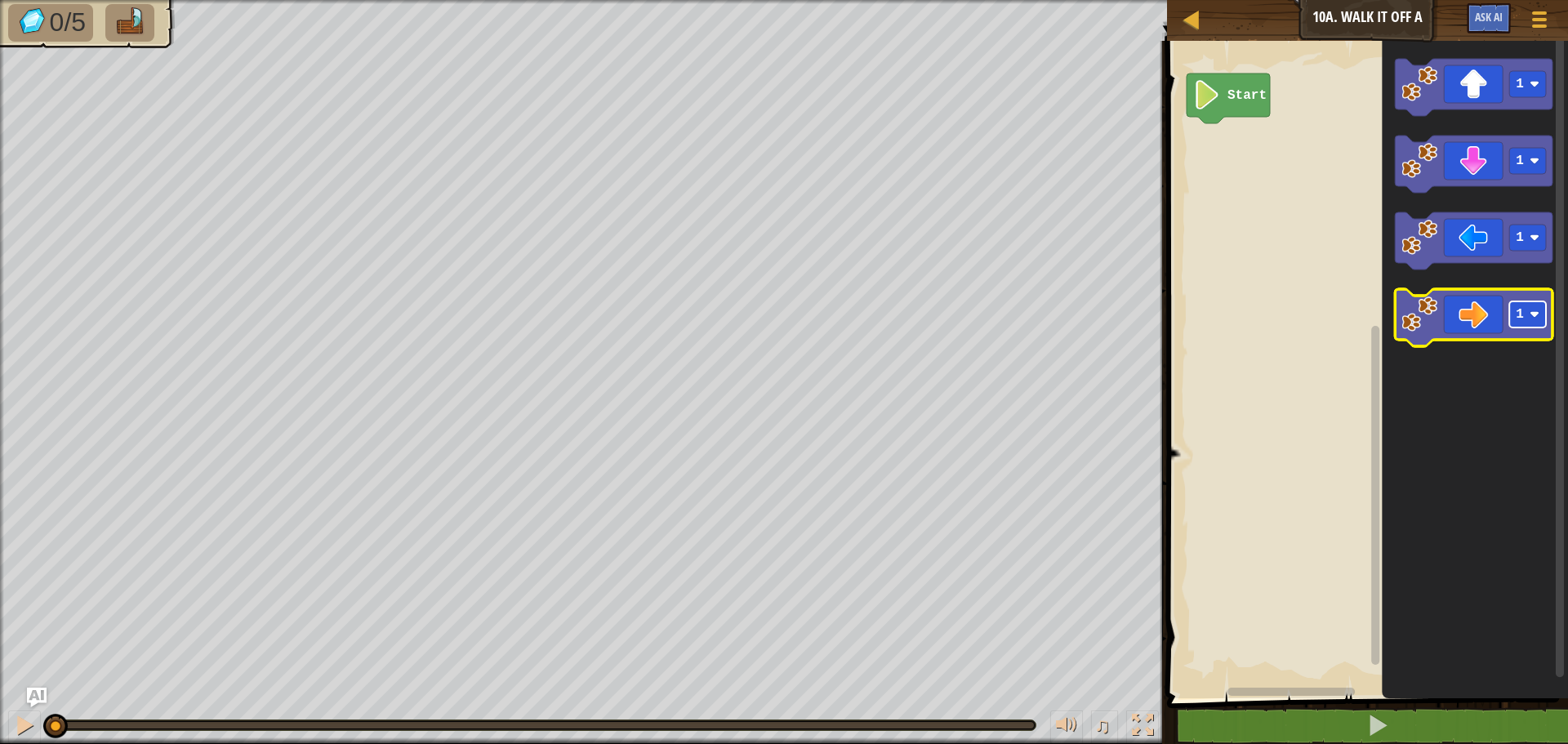
click at [1531, 314] on image "Blockly Workspace" at bounding box center [1534, 314] width 10 height 10
click at [1477, 329] on icon "Blockly Workspace" at bounding box center [1474, 317] width 158 height 58
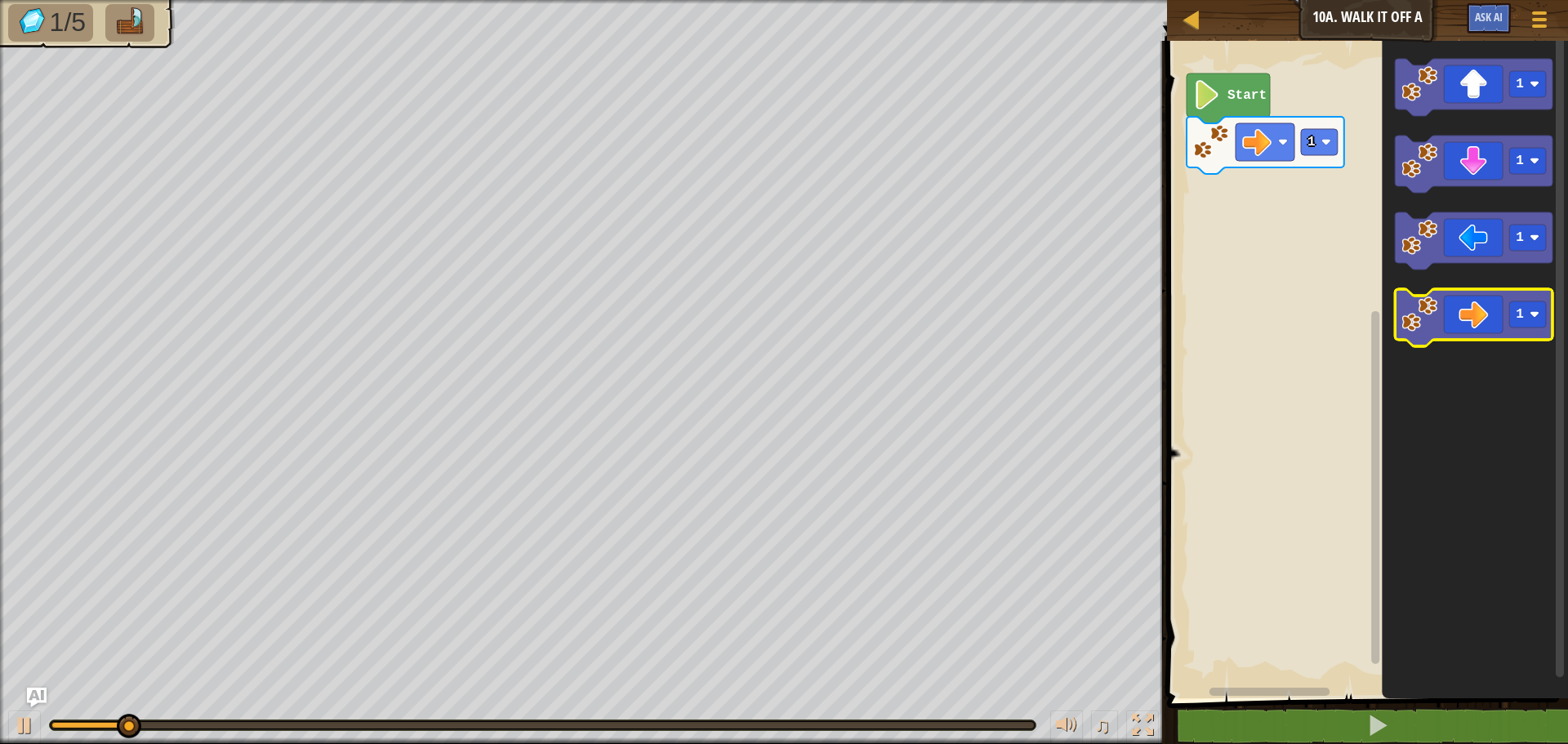
click at [1502, 314] on icon "Blockly Workspace" at bounding box center [1474, 317] width 158 height 58
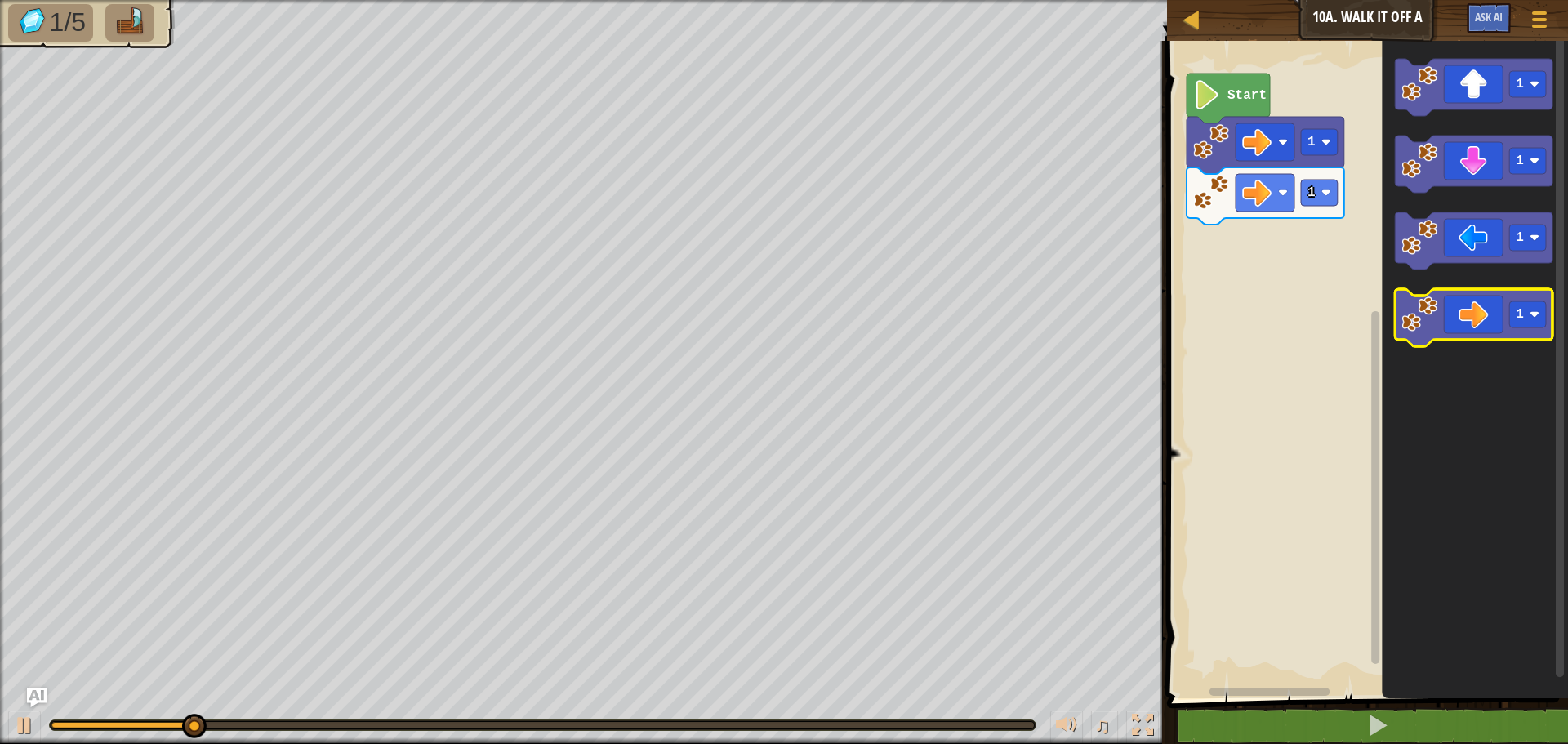
click at [1502, 314] on icon "Blockly Workspace" at bounding box center [1474, 317] width 158 height 58
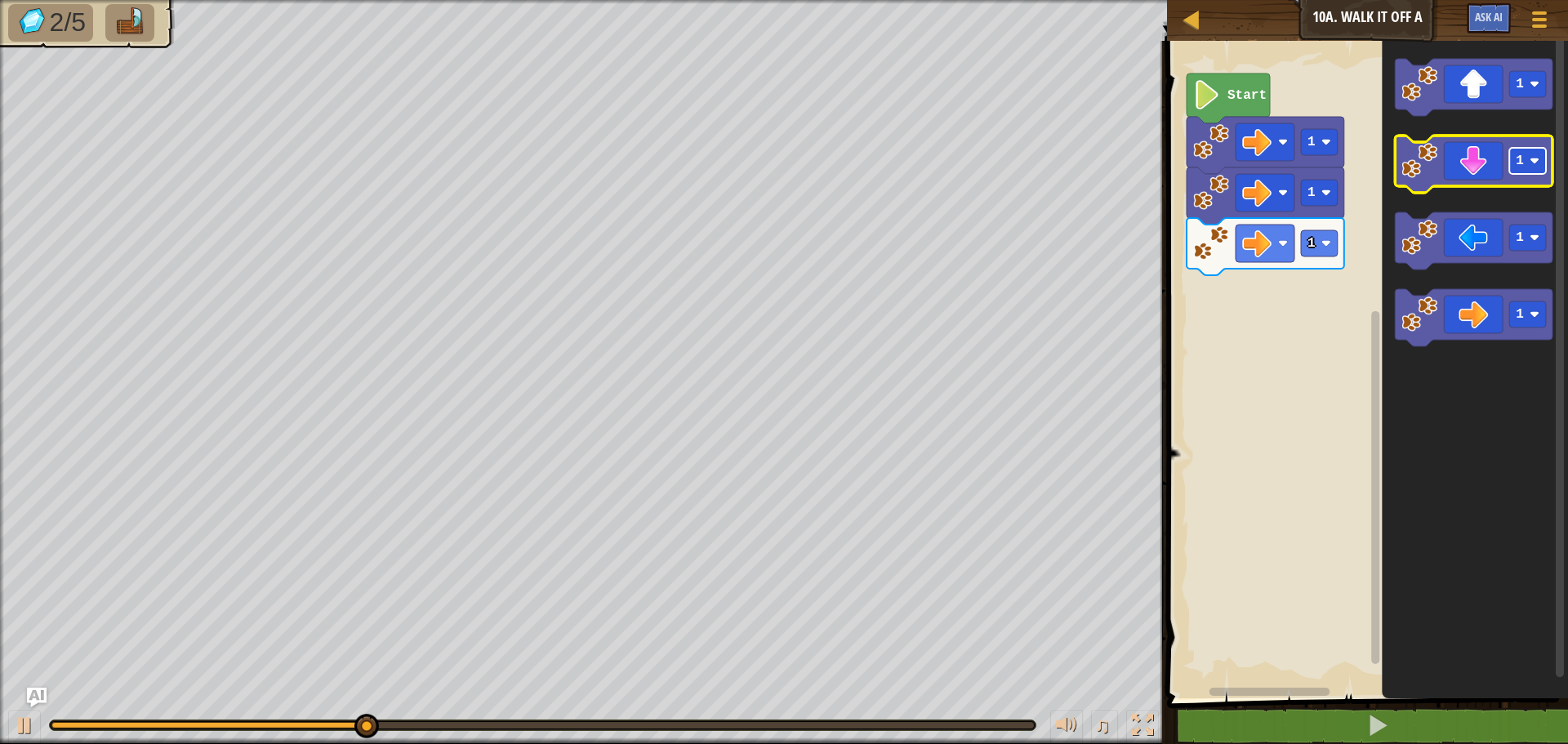
click at [1522, 151] on rect "Blockly Workspace" at bounding box center [1527, 161] width 36 height 27
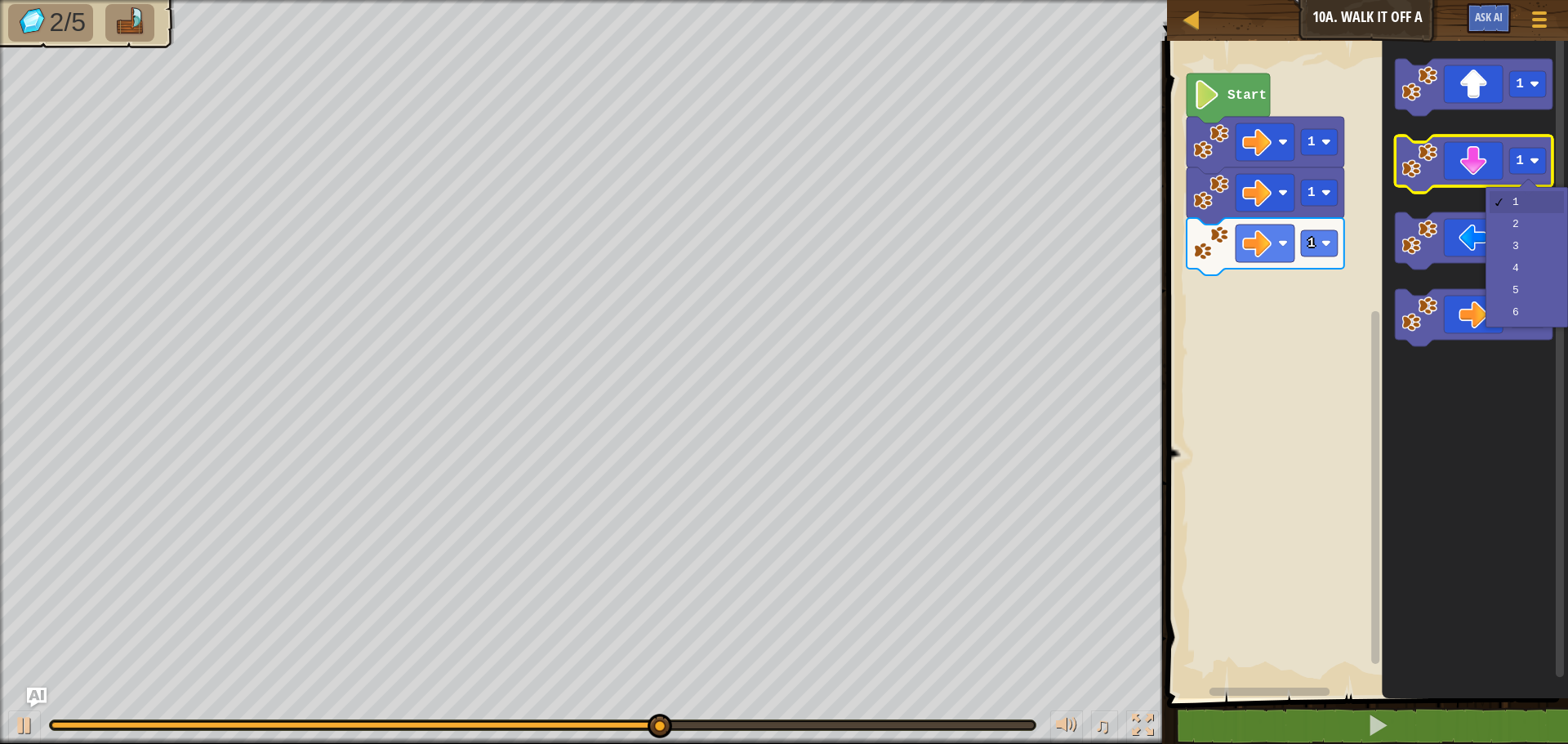
click at [1473, 170] on icon "Blockly Workspace" at bounding box center [1474, 164] width 158 height 58
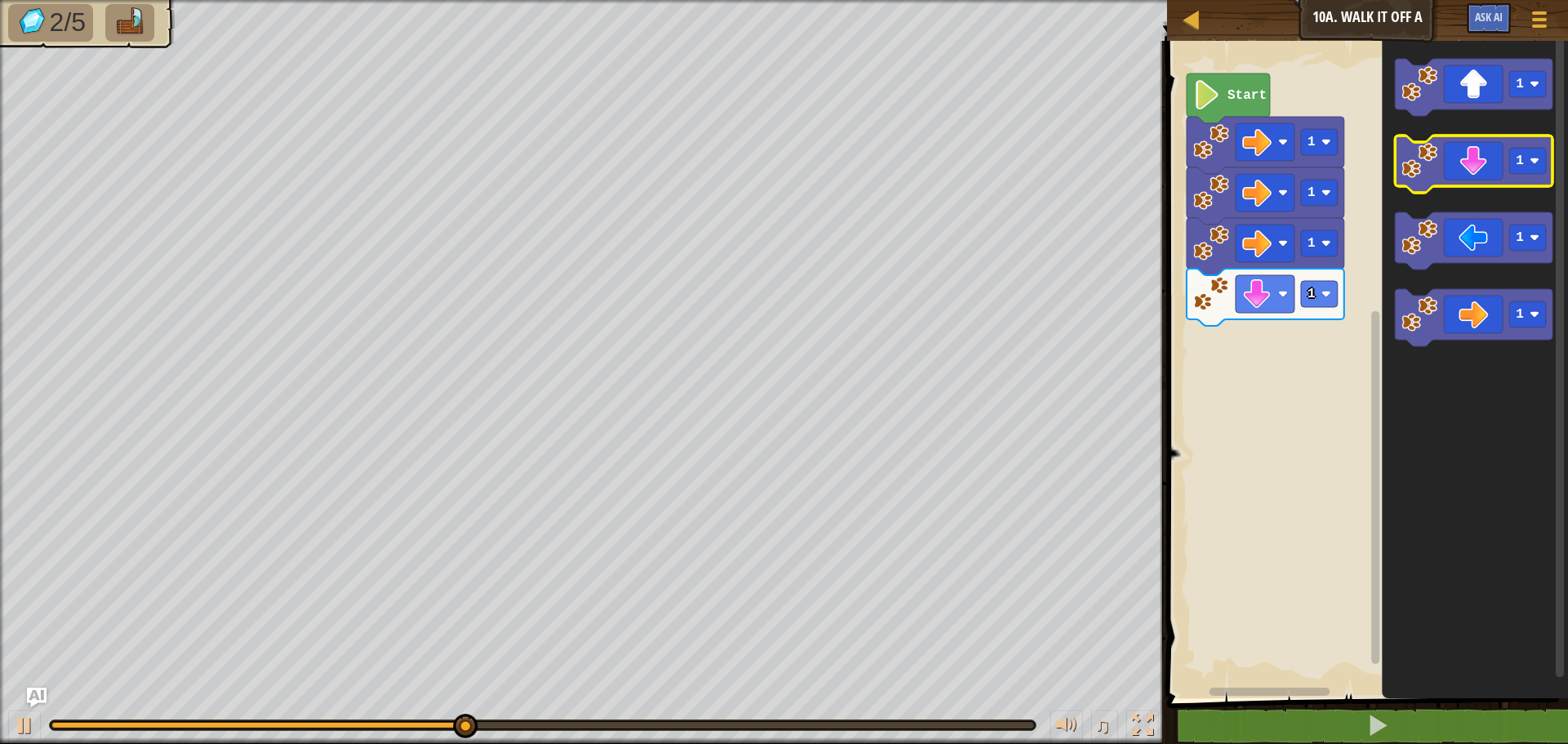
click at [1475, 170] on icon "Blockly Workspace" at bounding box center [1474, 164] width 158 height 58
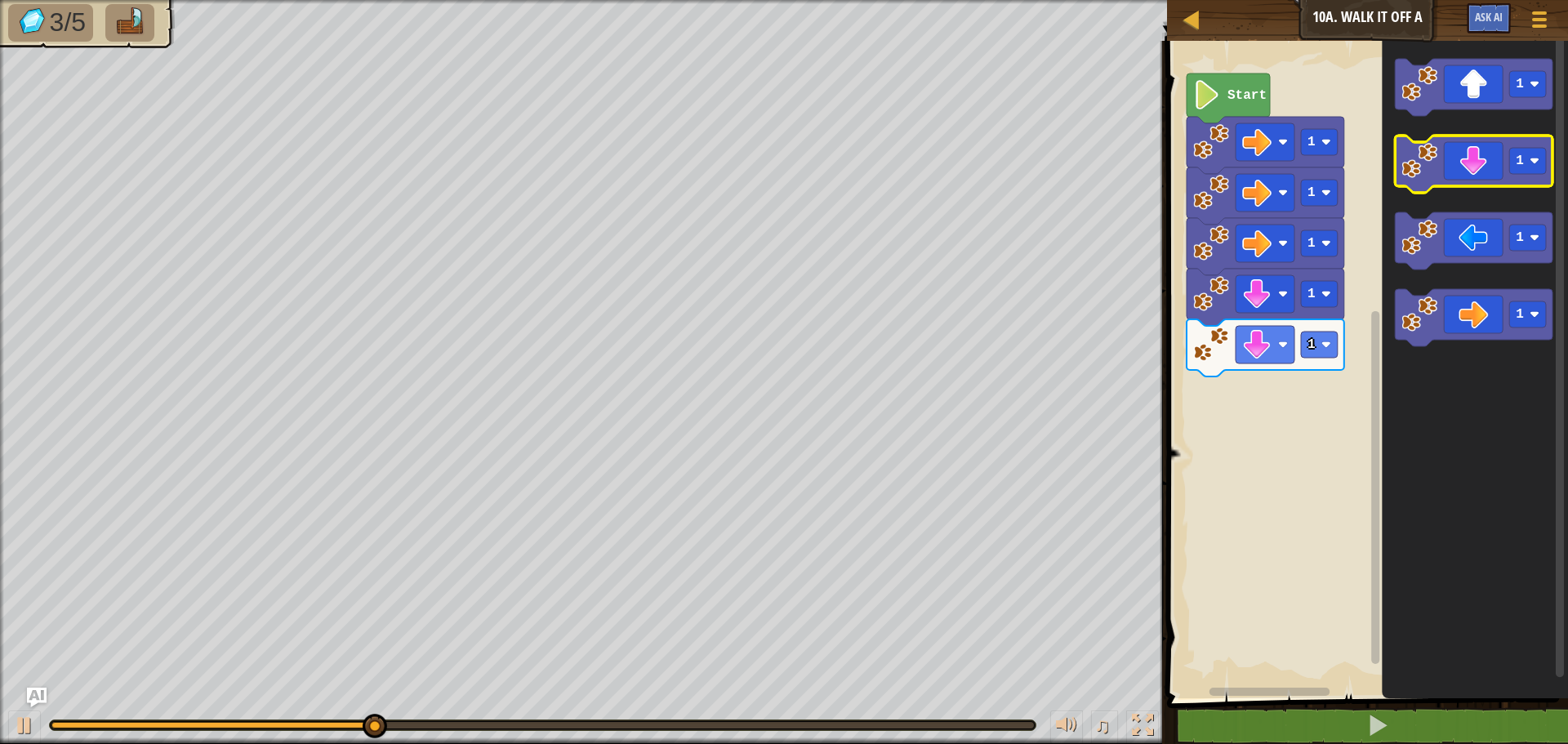
click at [1484, 154] on icon "Blockly Workspace" at bounding box center [1474, 164] width 158 height 58
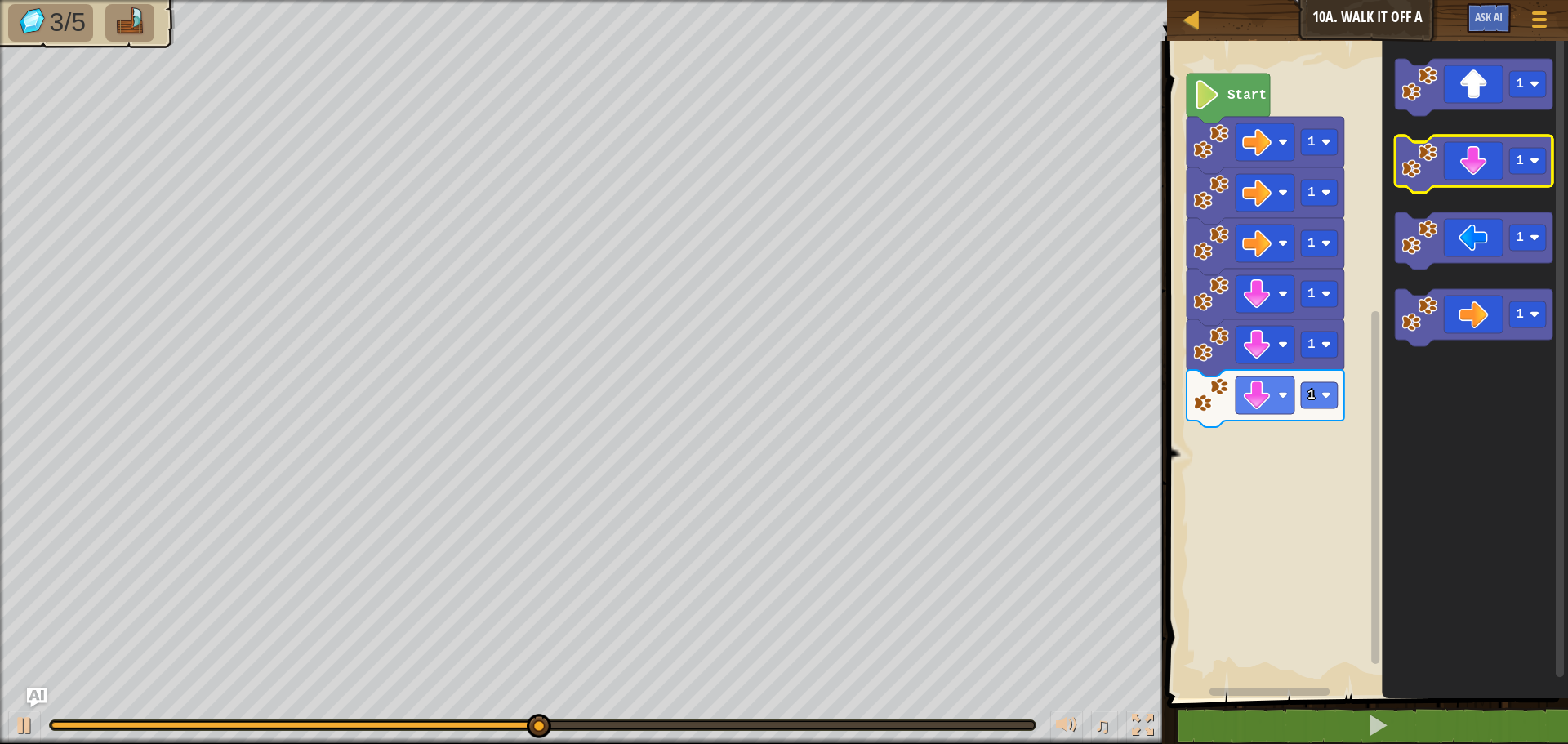
click at [1473, 144] on icon "Blockly Workspace" at bounding box center [1474, 164] width 158 height 58
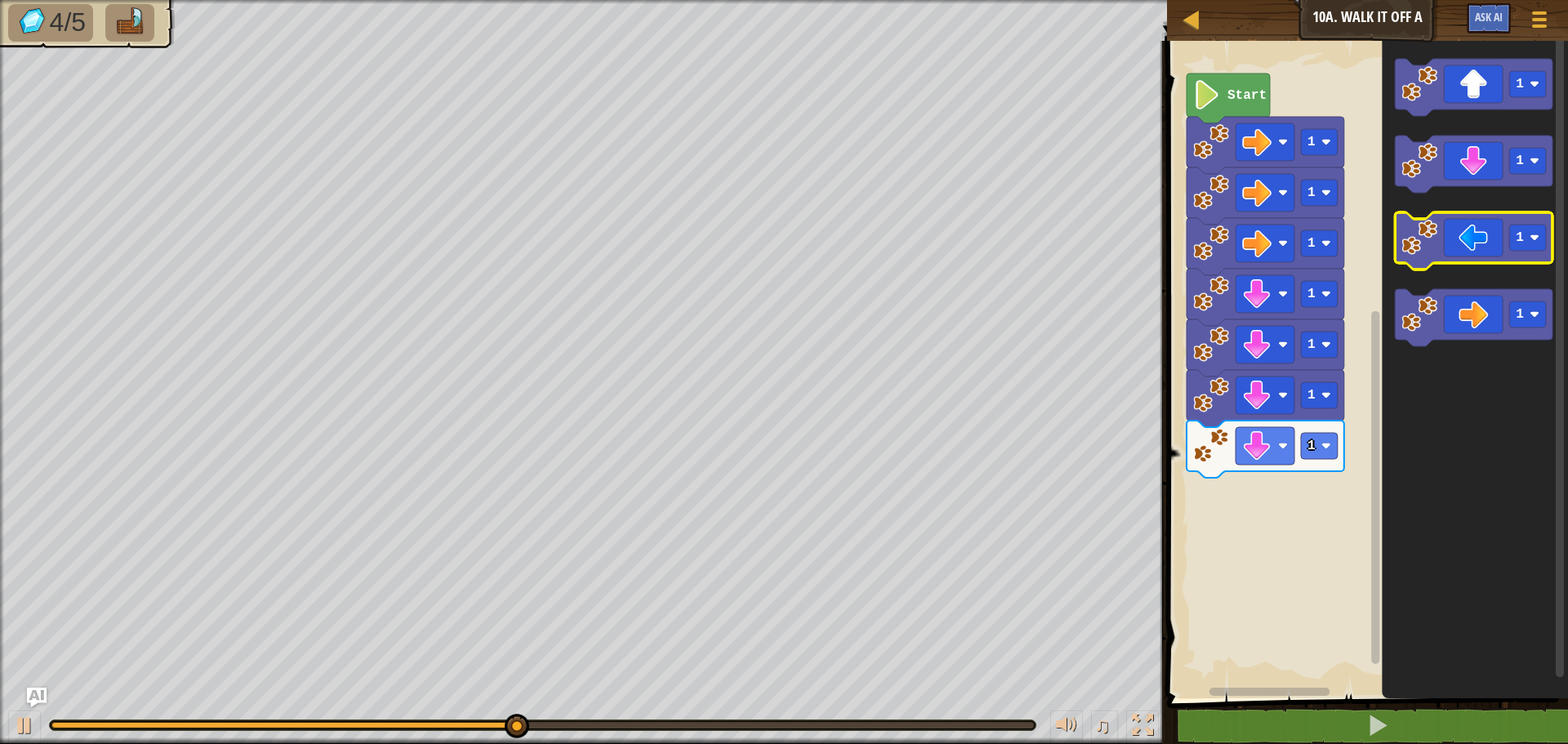
click at [1462, 240] on icon "Blockly Workspace" at bounding box center [1474, 241] width 158 height 58
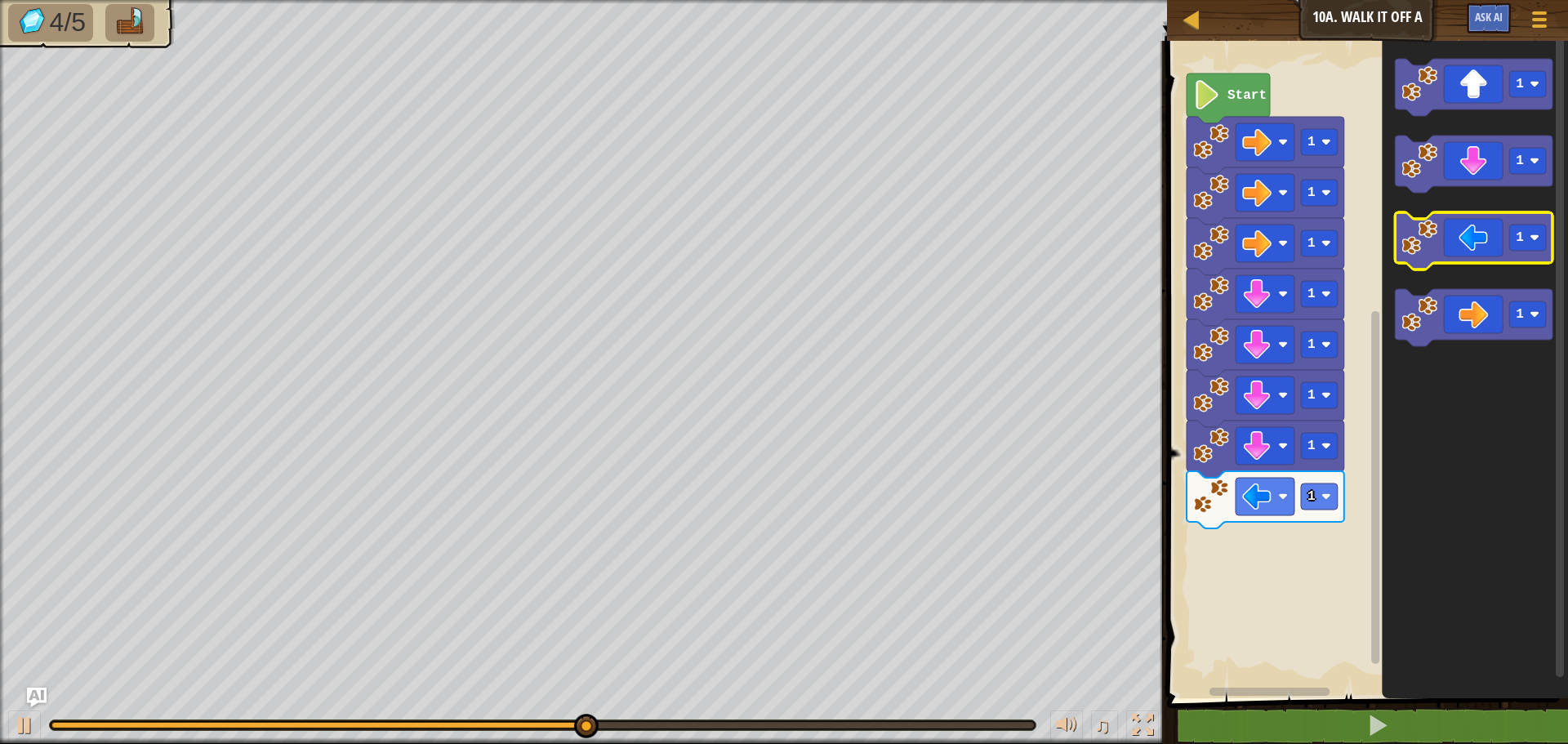
click at [1462, 240] on icon "Blockly Workspace" at bounding box center [1474, 241] width 158 height 58
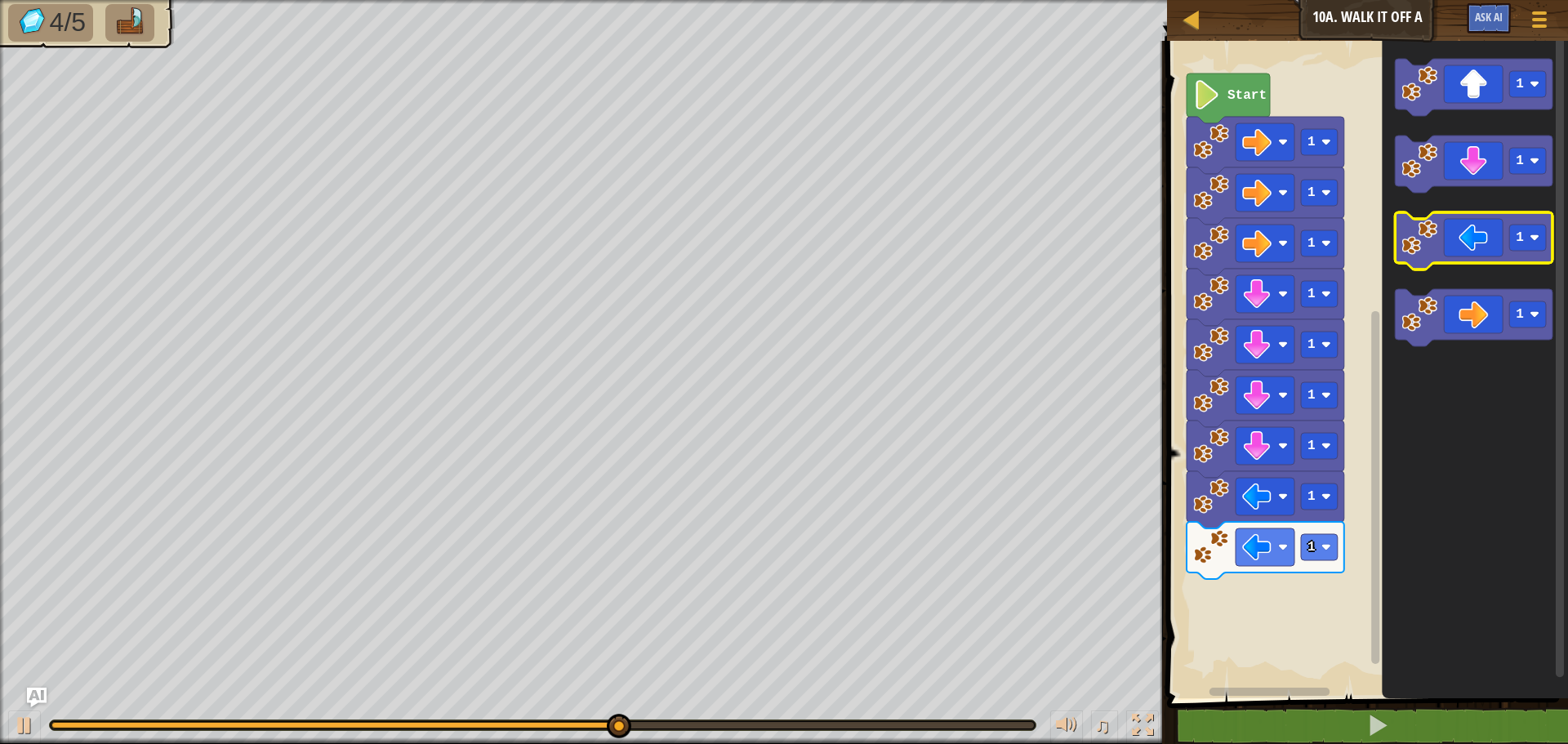
click at [1462, 240] on icon "Blockly Workspace" at bounding box center [1474, 241] width 158 height 58
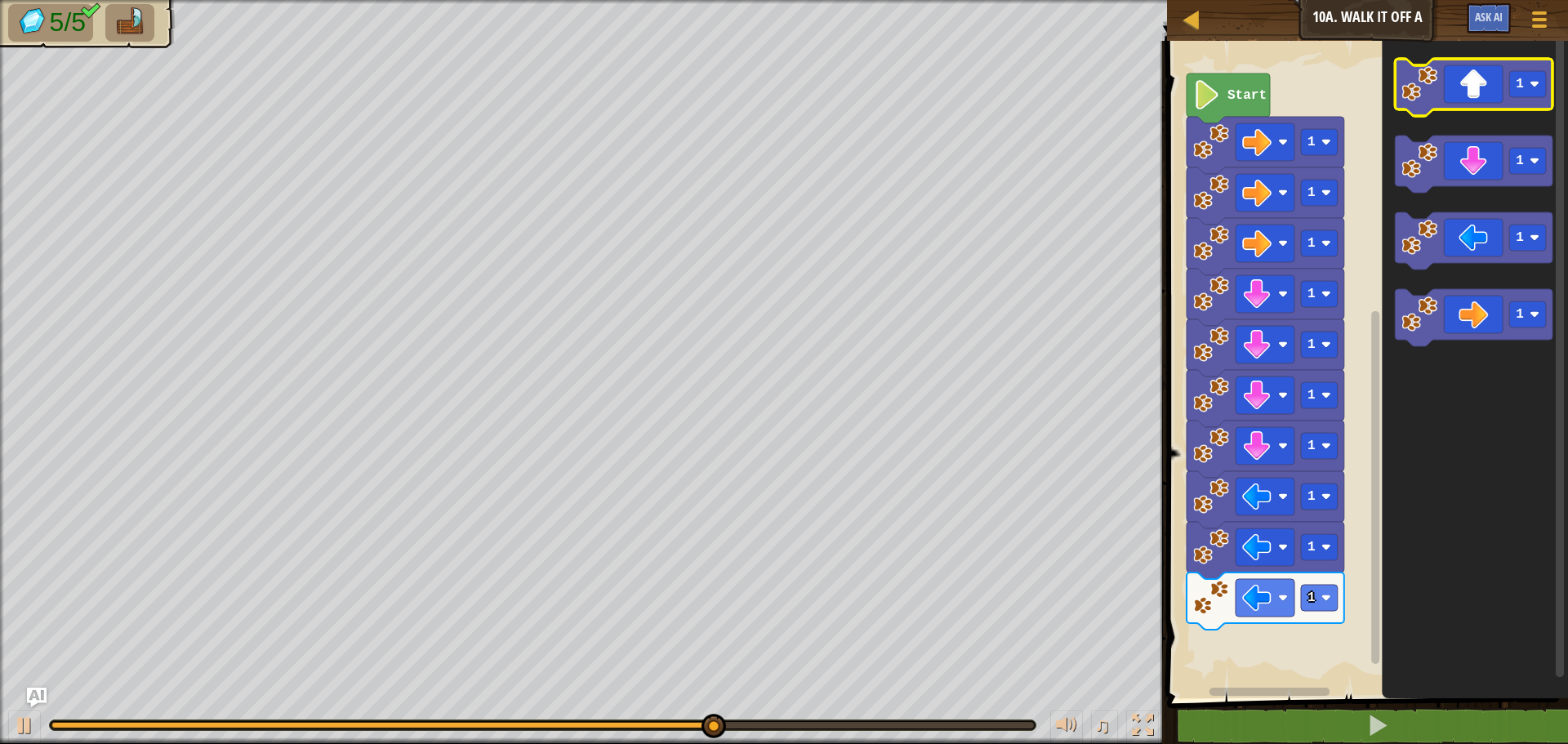
click at [1483, 95] on icon "Blockly Workspace" at bounding box center [1474, 87] width 158 height 58
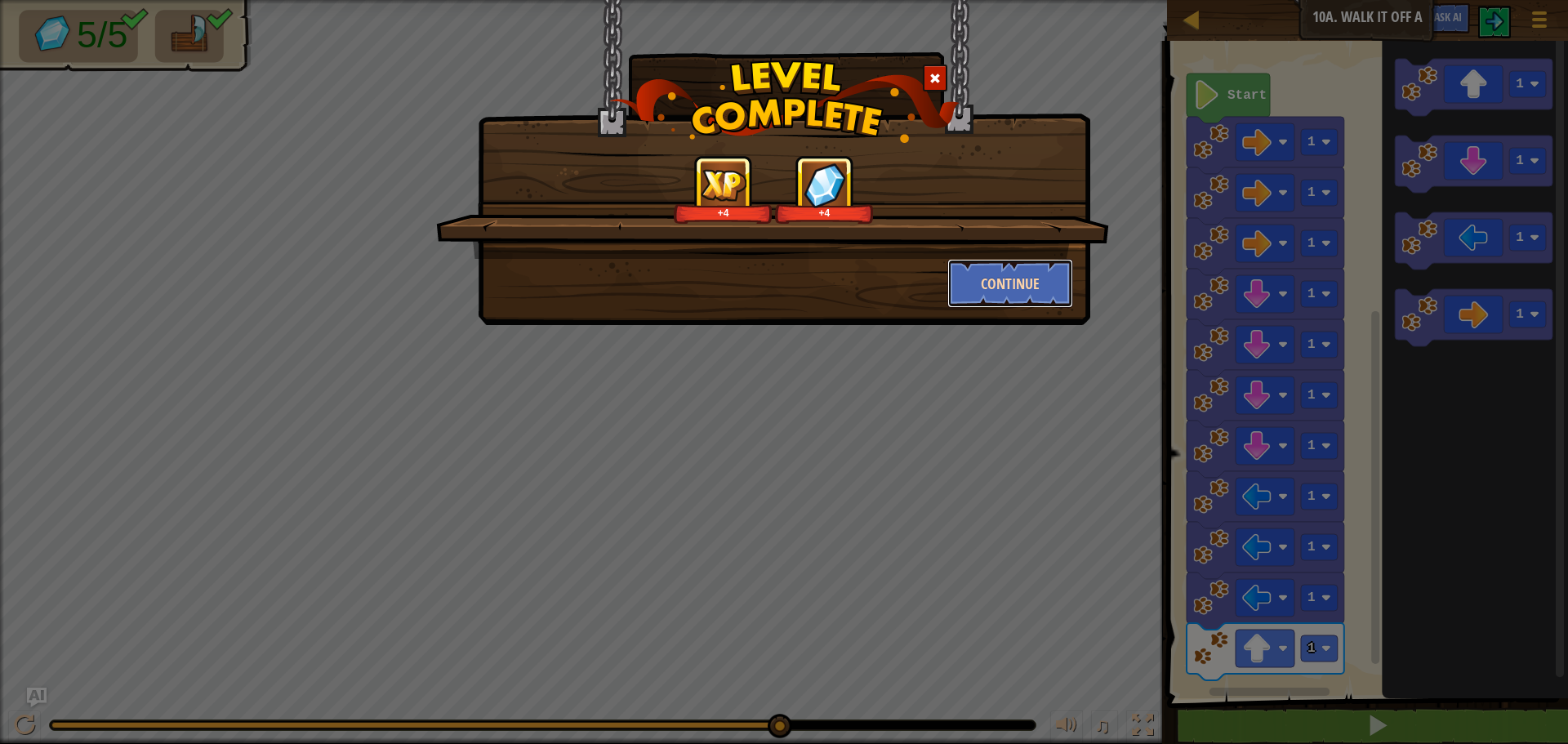
click at [1018, 284] on button "Continue" at bounding box center [1010, 283] width 127 height 49
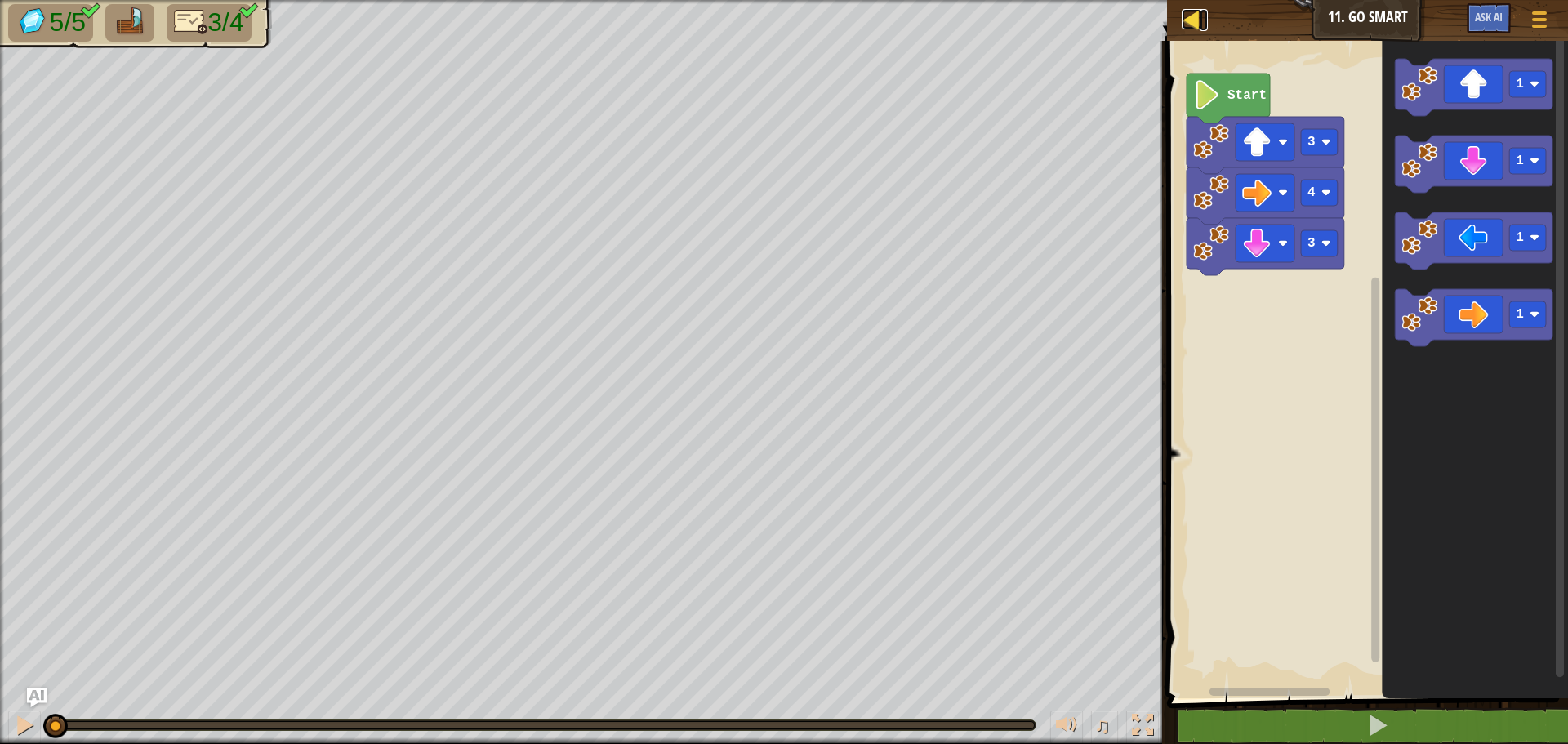
click at [1190, 22] on div at bounding box center [1192, 19] width 20 height 20
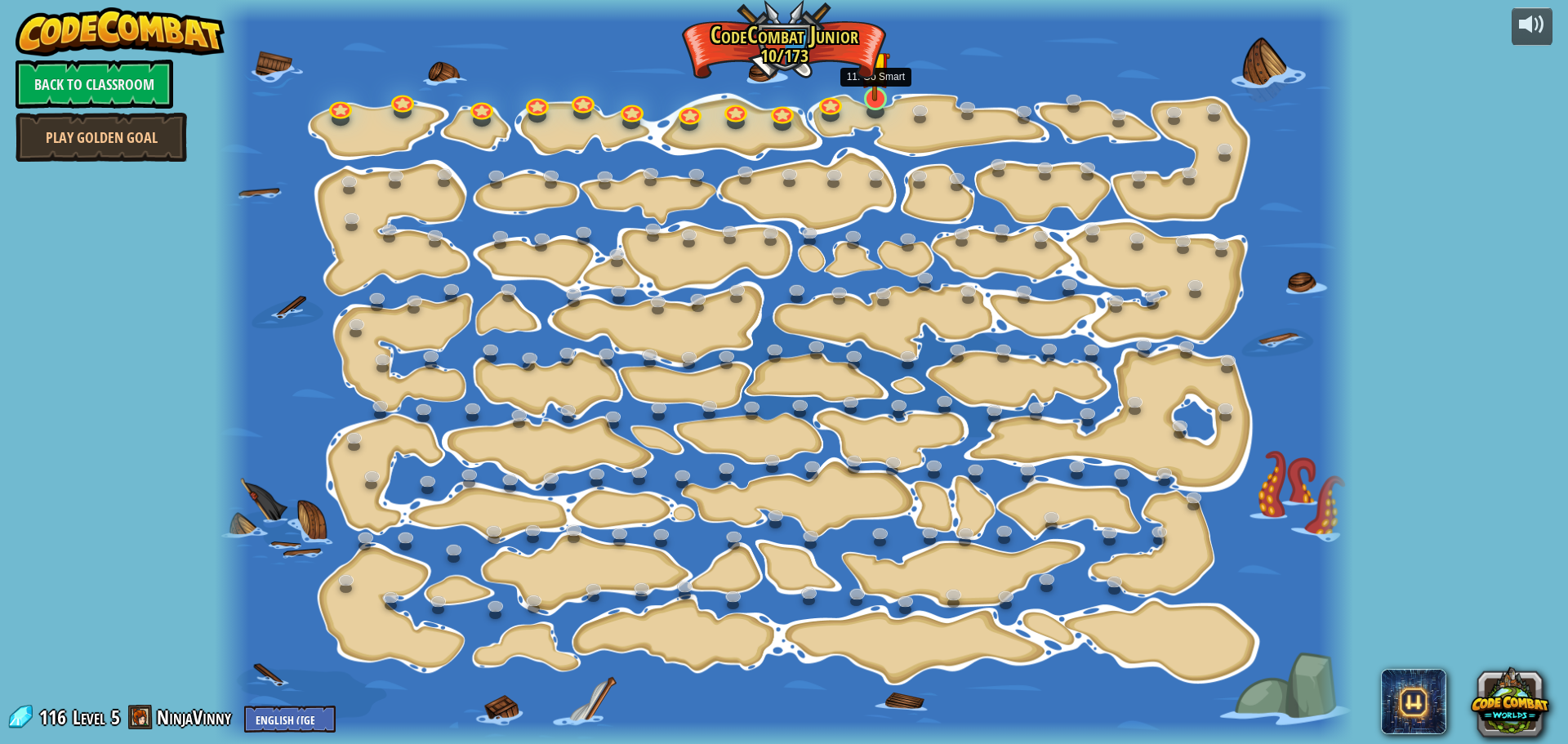
click at [878, 95] on img at bounding box center [875, 66] width 30 height 69
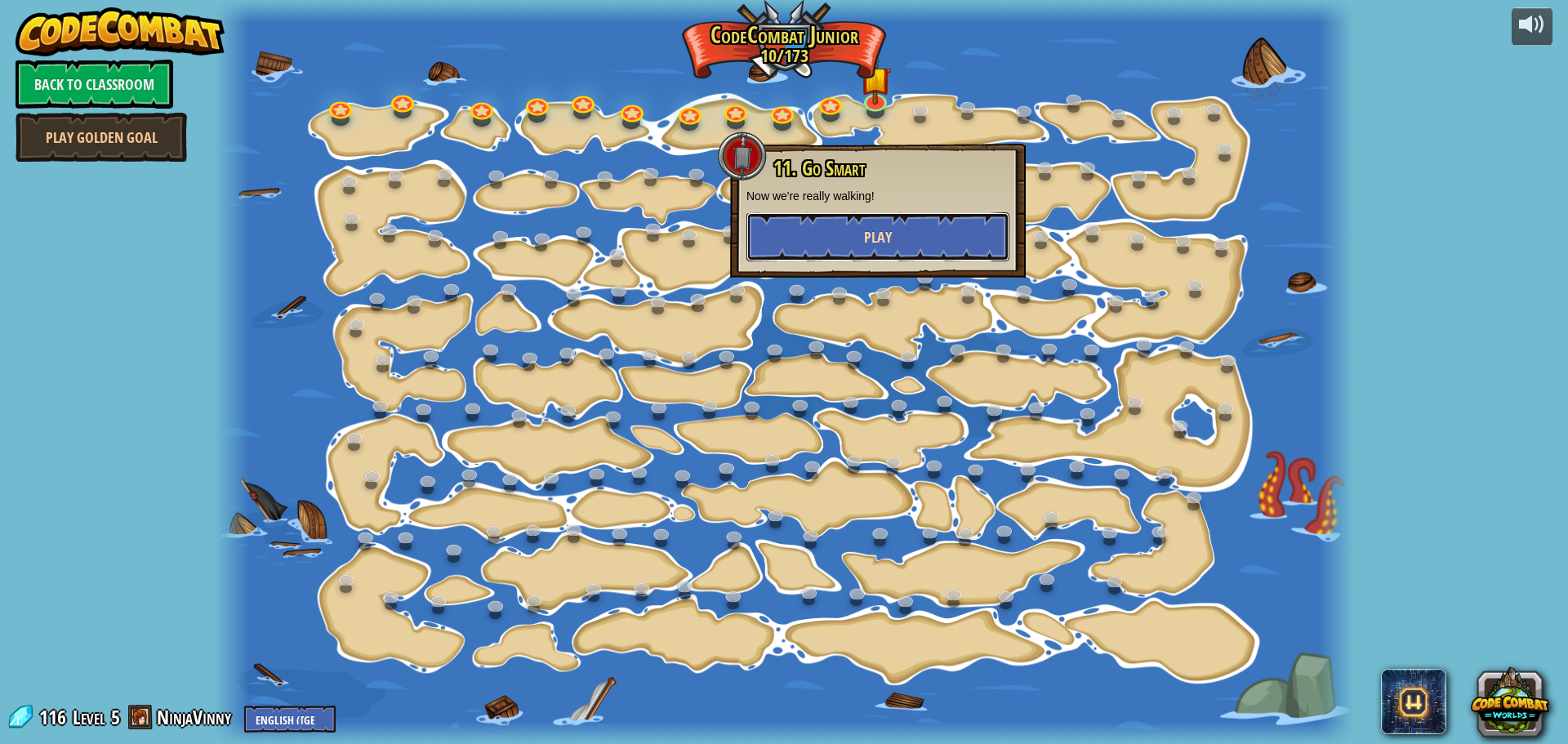
click at [909, 235] on button "Play" at bounding box center [878, 236] width 263 height 49
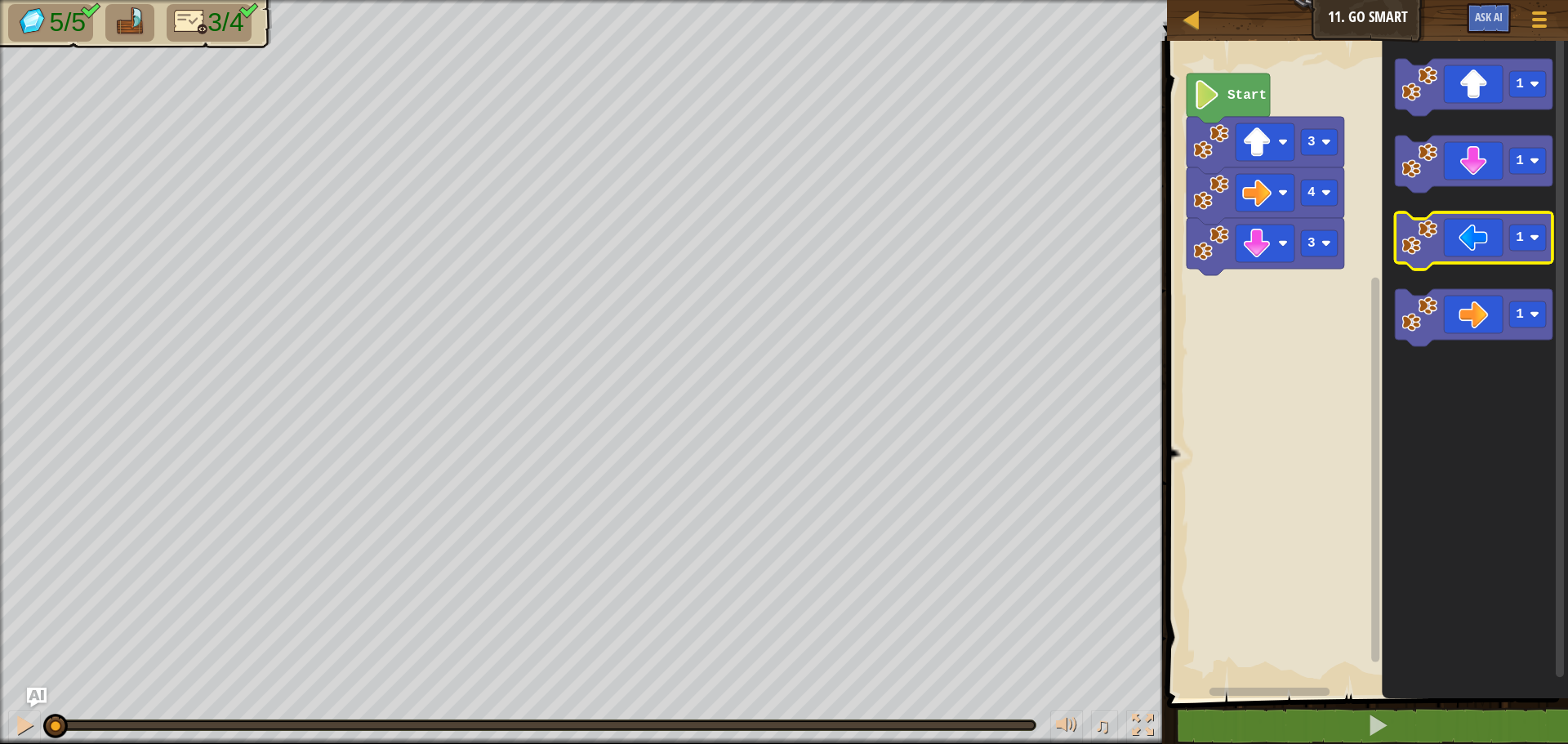
click at [1477, 257] on icon "Blockly Workspace" at bounding box center [1474, 241] width 158 height 58
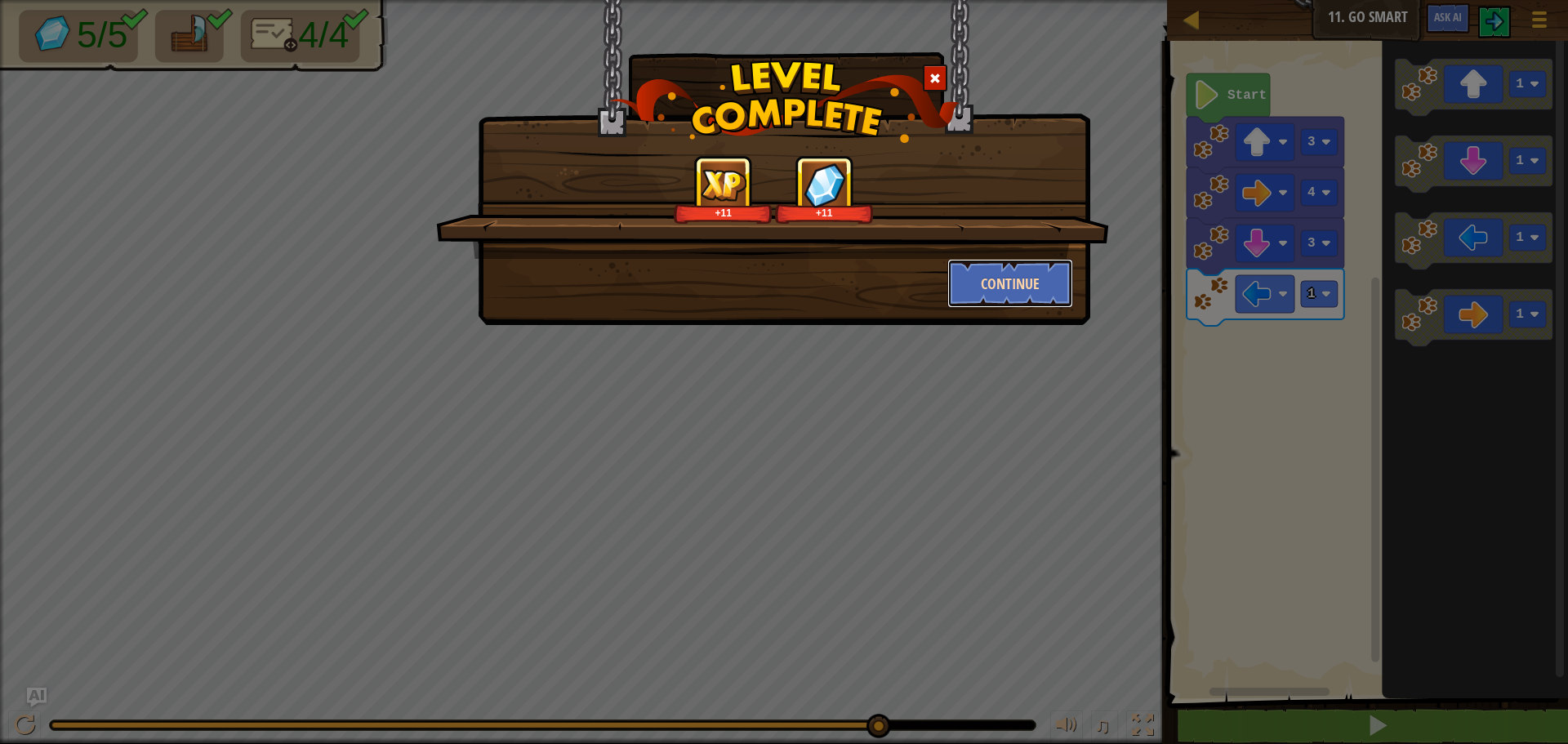
click at [952, 279] on button "Continue" at bounding box center [1010, 283] width 127 height 49
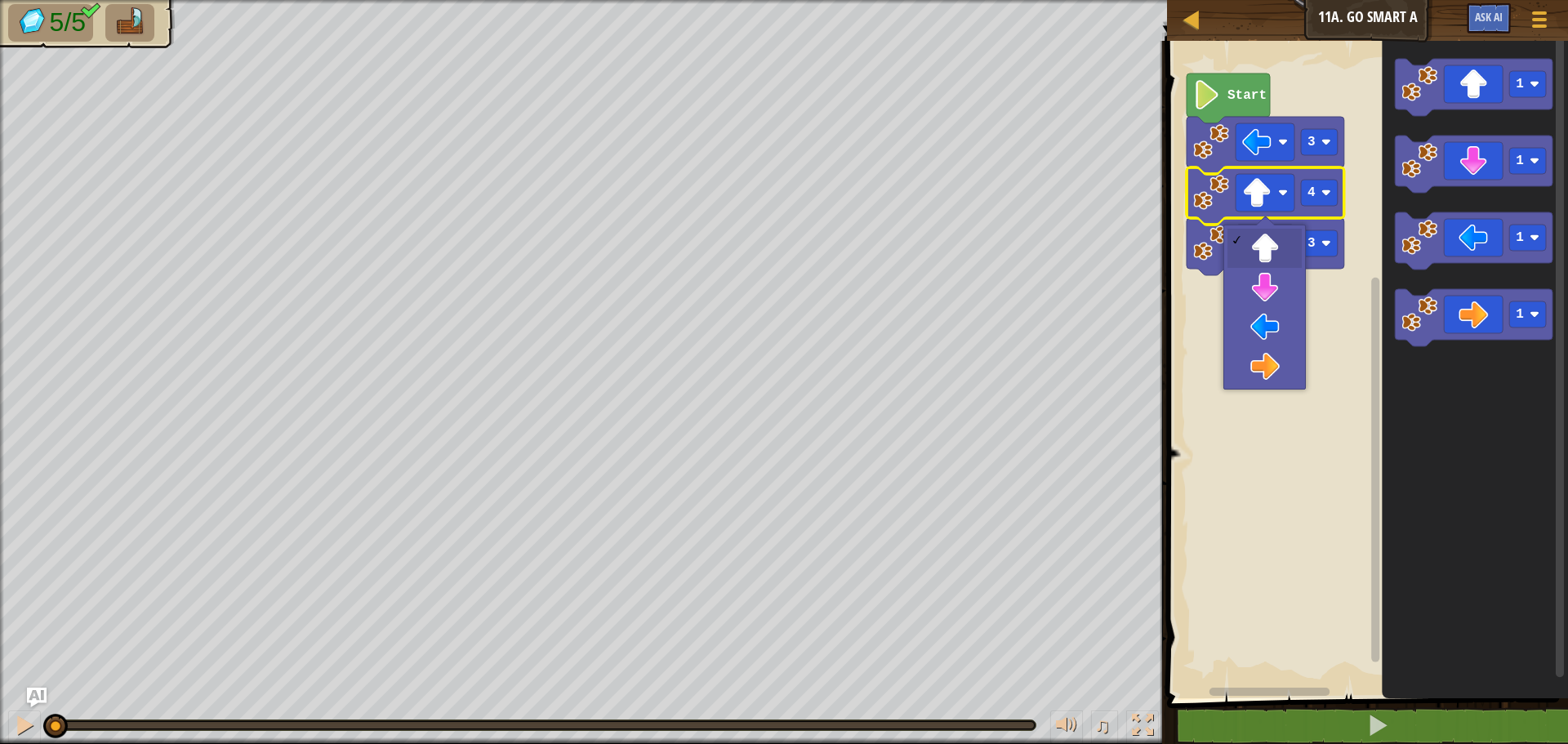
click at [1253, 202] on image "Blockly Workspace" at bounding box center [1256, 192] width 29 height 29
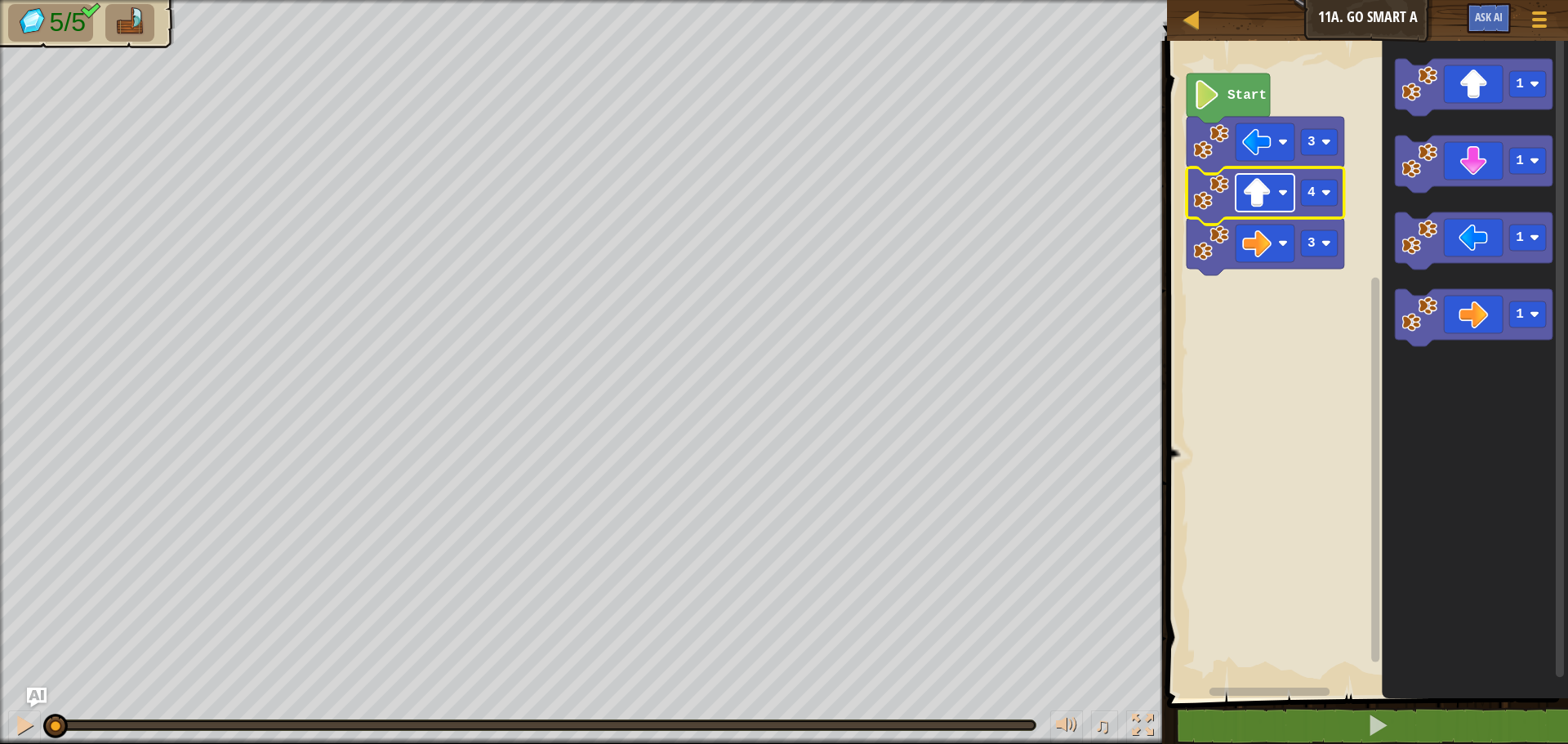
click at [1260, 199] on image "Blockly Workspace" at bounding box center [1256, 192] width 29 height 29
click at [1355, 352] on rect "Blockly Workspace" at bounding box center [1365, 365] width 406 height 665
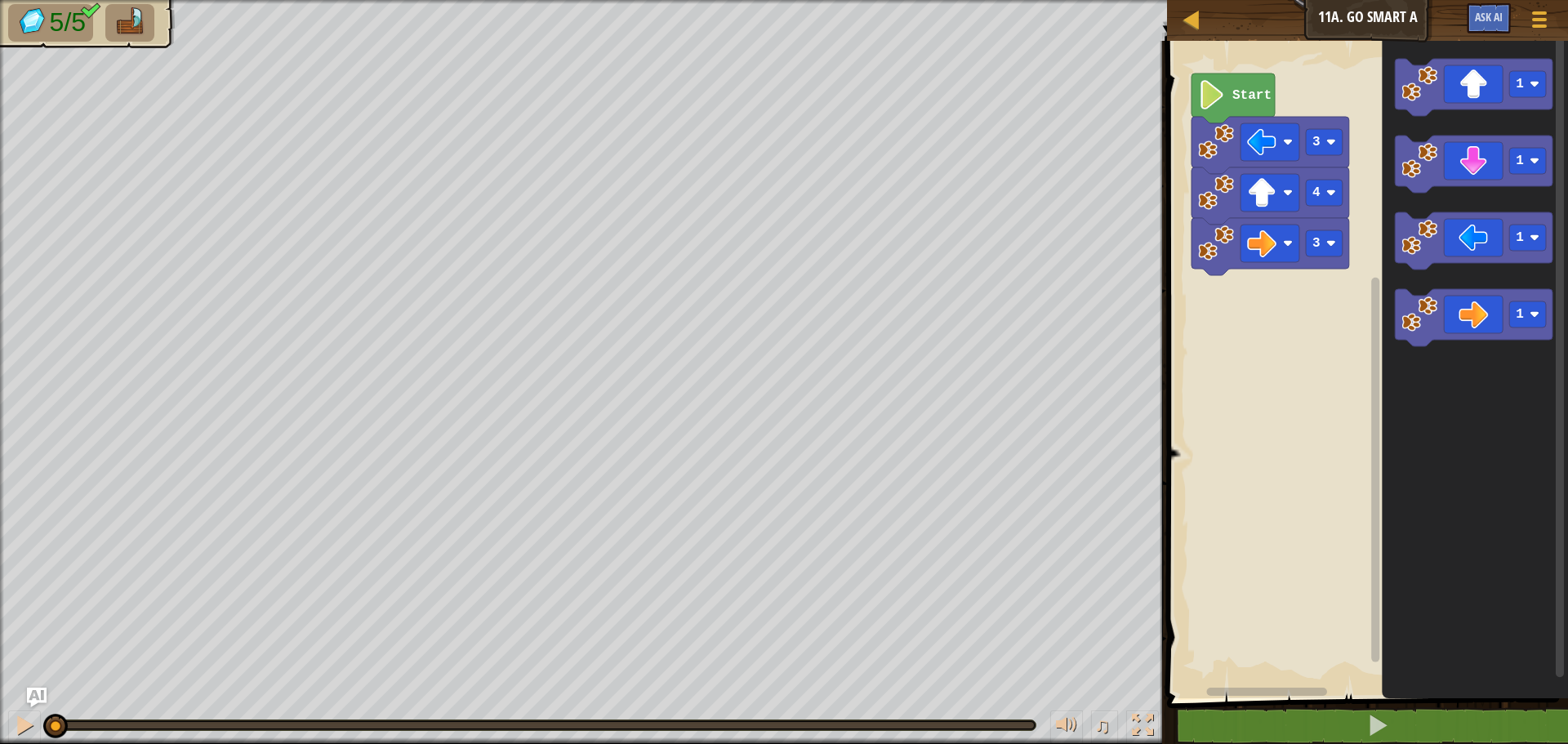
click at [1203, 87] on image "Blockly Workspace" at bounding box center [1211, 94] width 27 height 29
click at [1216, 91] on image "Blockly Workspace" at bounding box center [1211, 94] width 27 height 29
click at [1319, 92] on rect "Blockly Workspace" at bounding box center [1365, 365] width 406 height 665
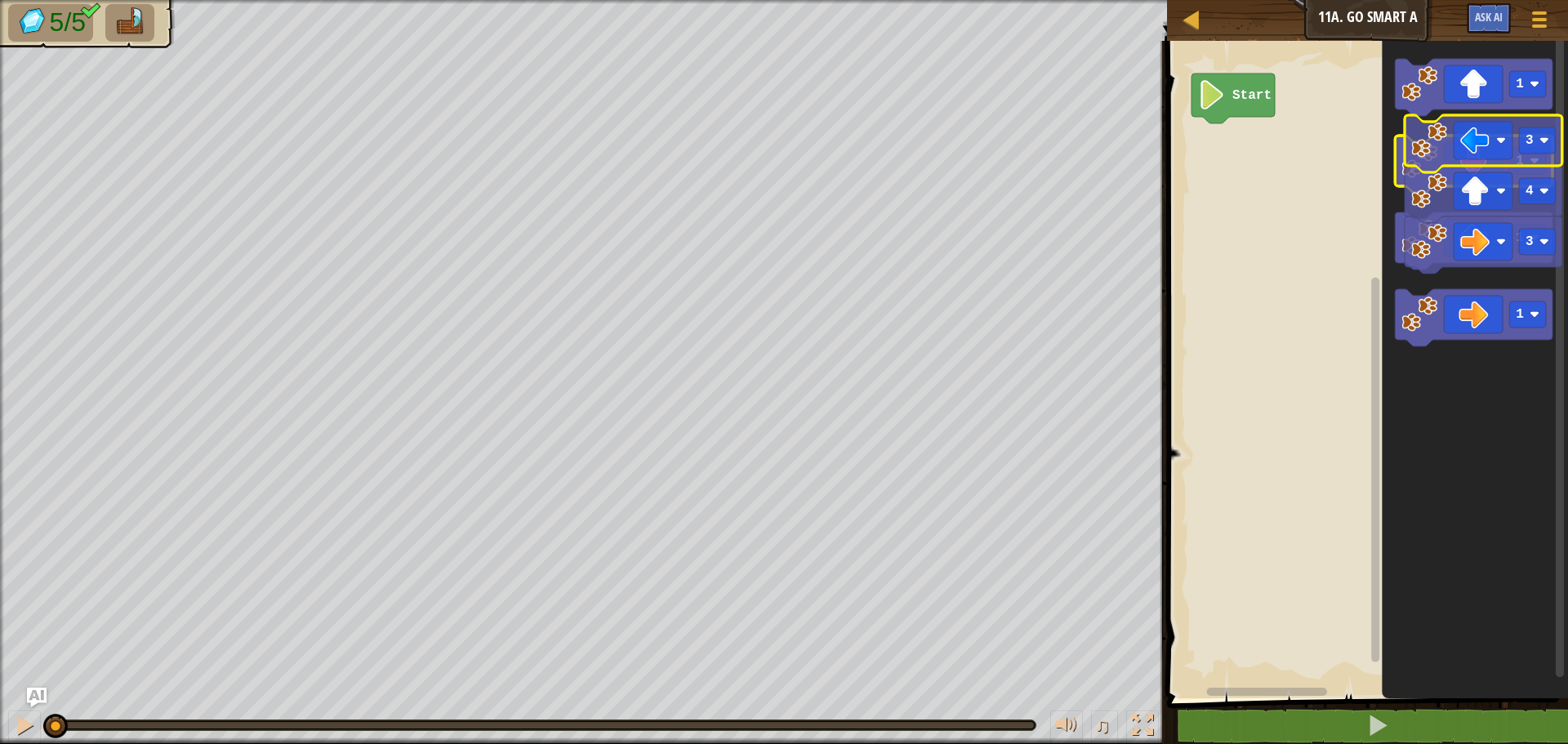
click at [1507, 141] on icon "Blockly Workspace" at bounding box center [1474, 164] width 158 height 58
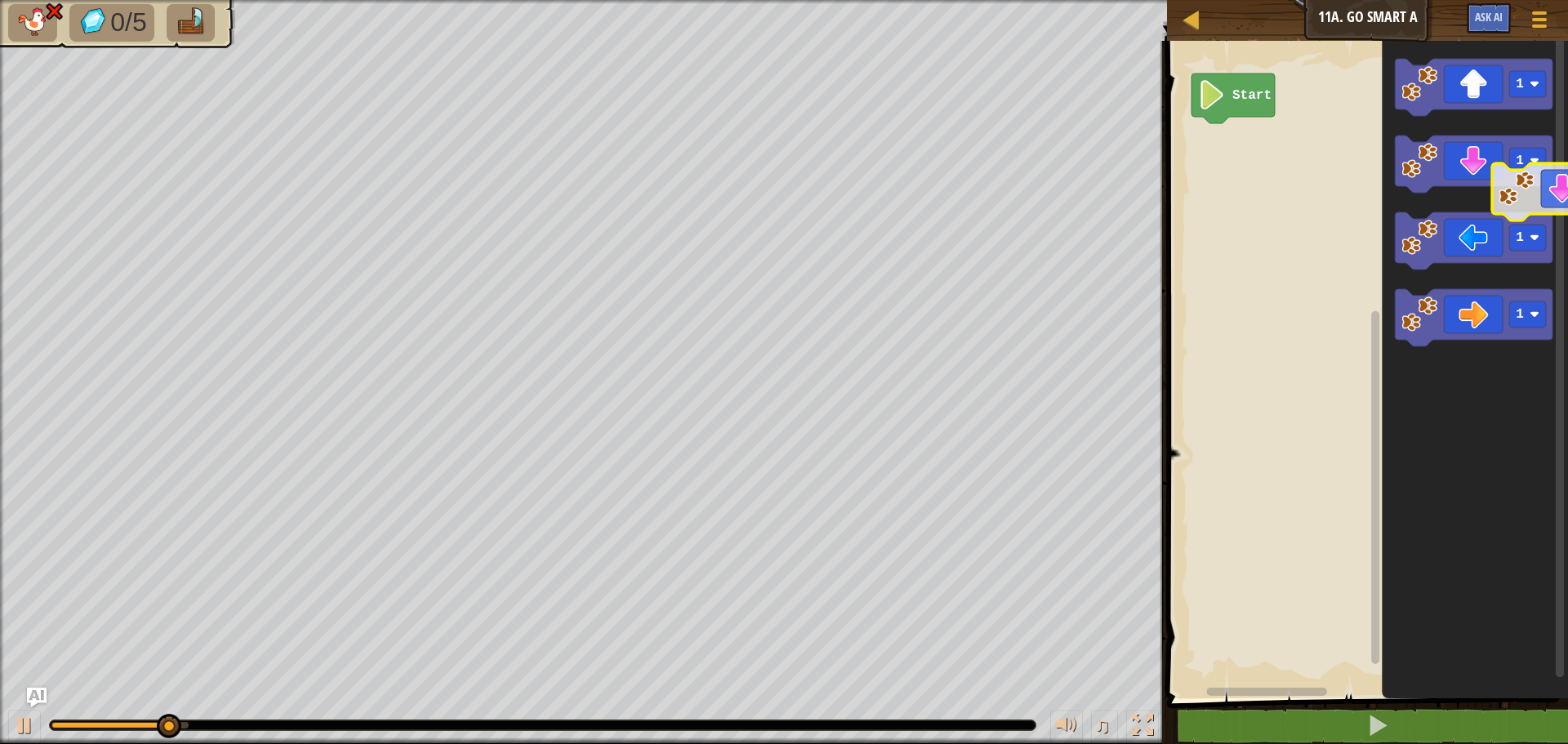
click at [1567, 182] on icon "Blockly Workspace" at bounding box center [1475, 365] width 186 height 665
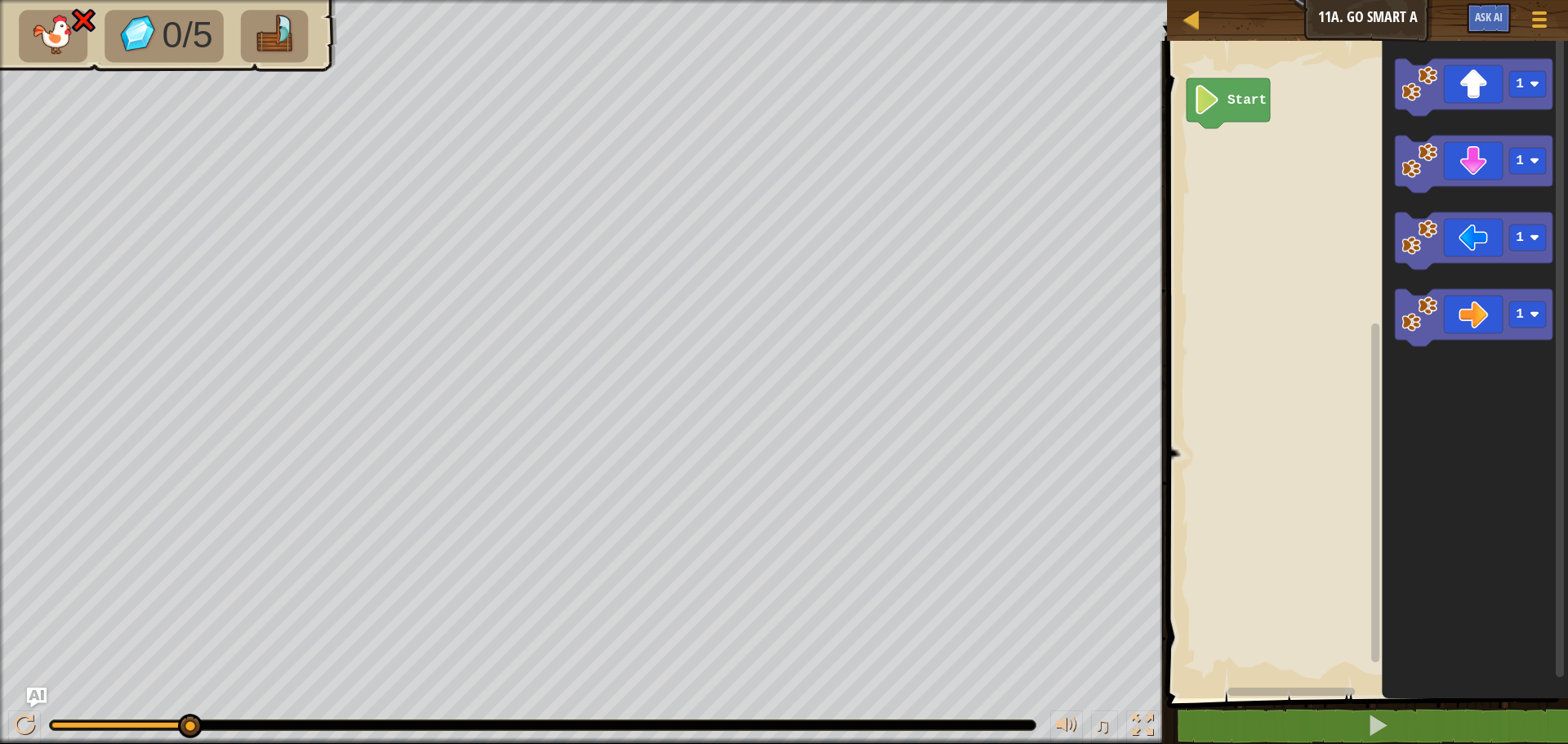
click at [1256, 565] on rect "Blockly Workspace" at bounding box center [1365, 365] width 406 height 665
click at [1049, 698] on div "0/5 ♫ Duck" at bounding box center [784, 372] width 1568 height 744
click at [1055, 697] on div "♫" at bounding box center [583, 720] width 1167 height 49
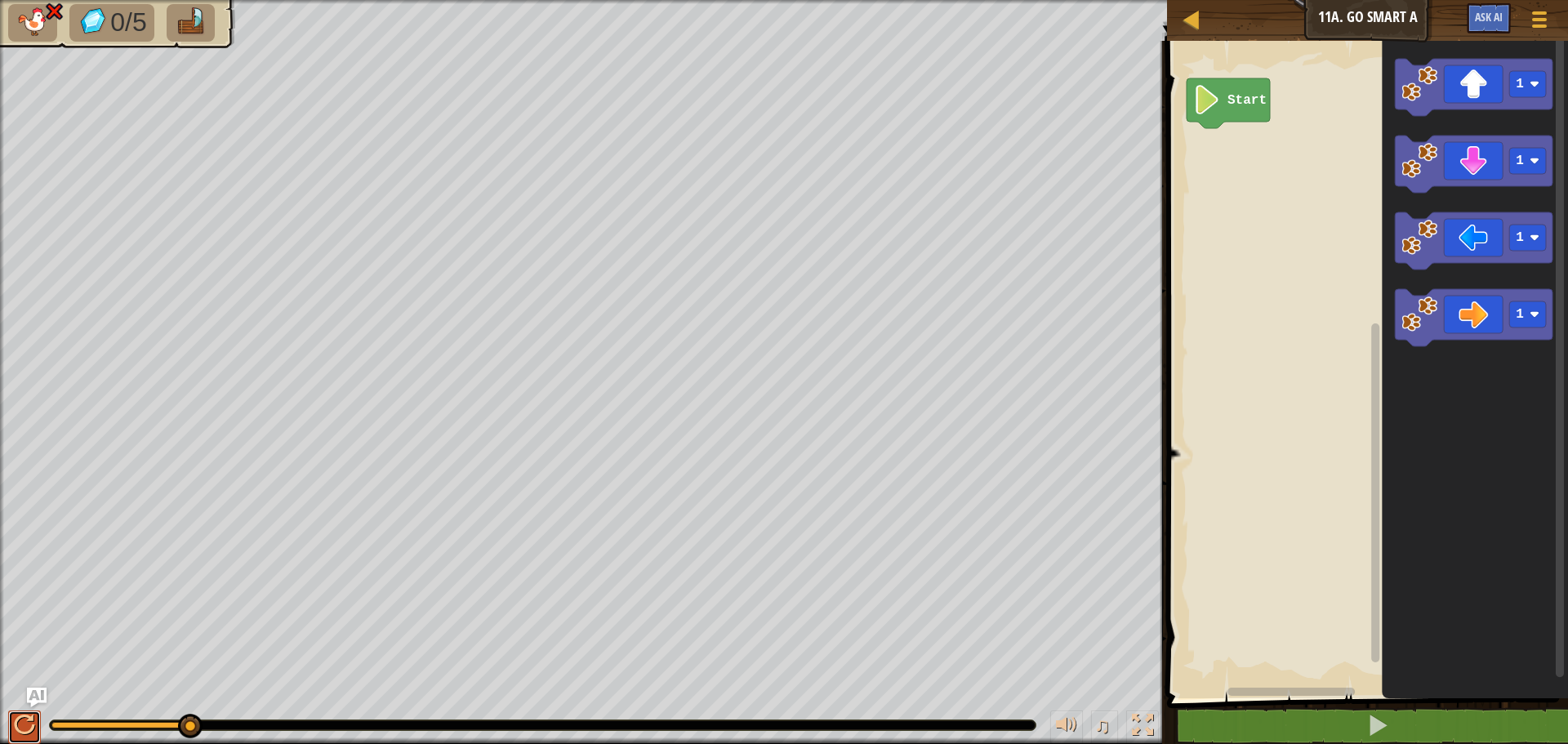
click at [20, 736] on div at bounding box center [25, 725] width 21 height 21
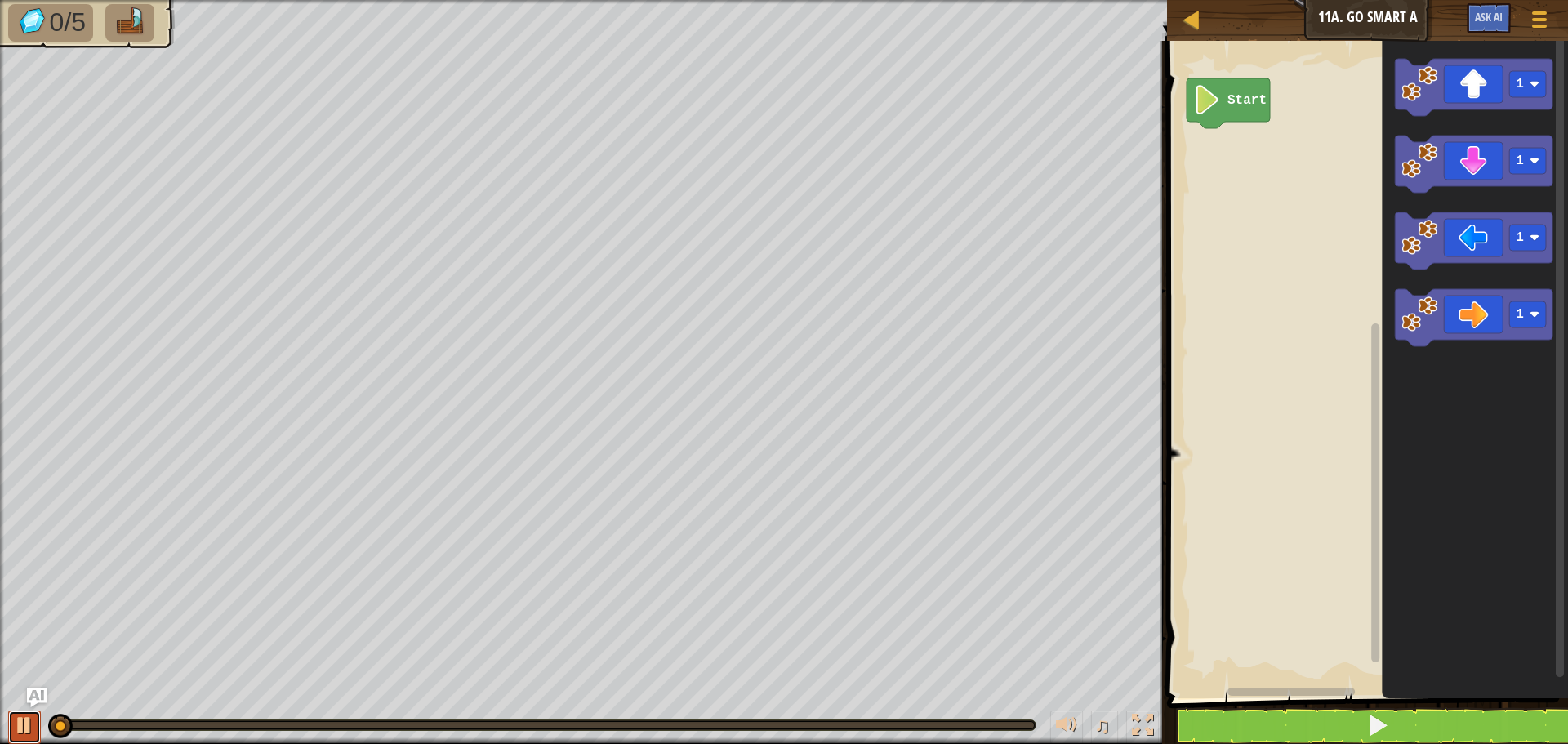
click at [20, 736] on div at bounding box center [25, 725] width 21 height 21
click at [1480, 251] on icon "Blockly Workspace" at bounding box center [1474, 241] width 158 height 58
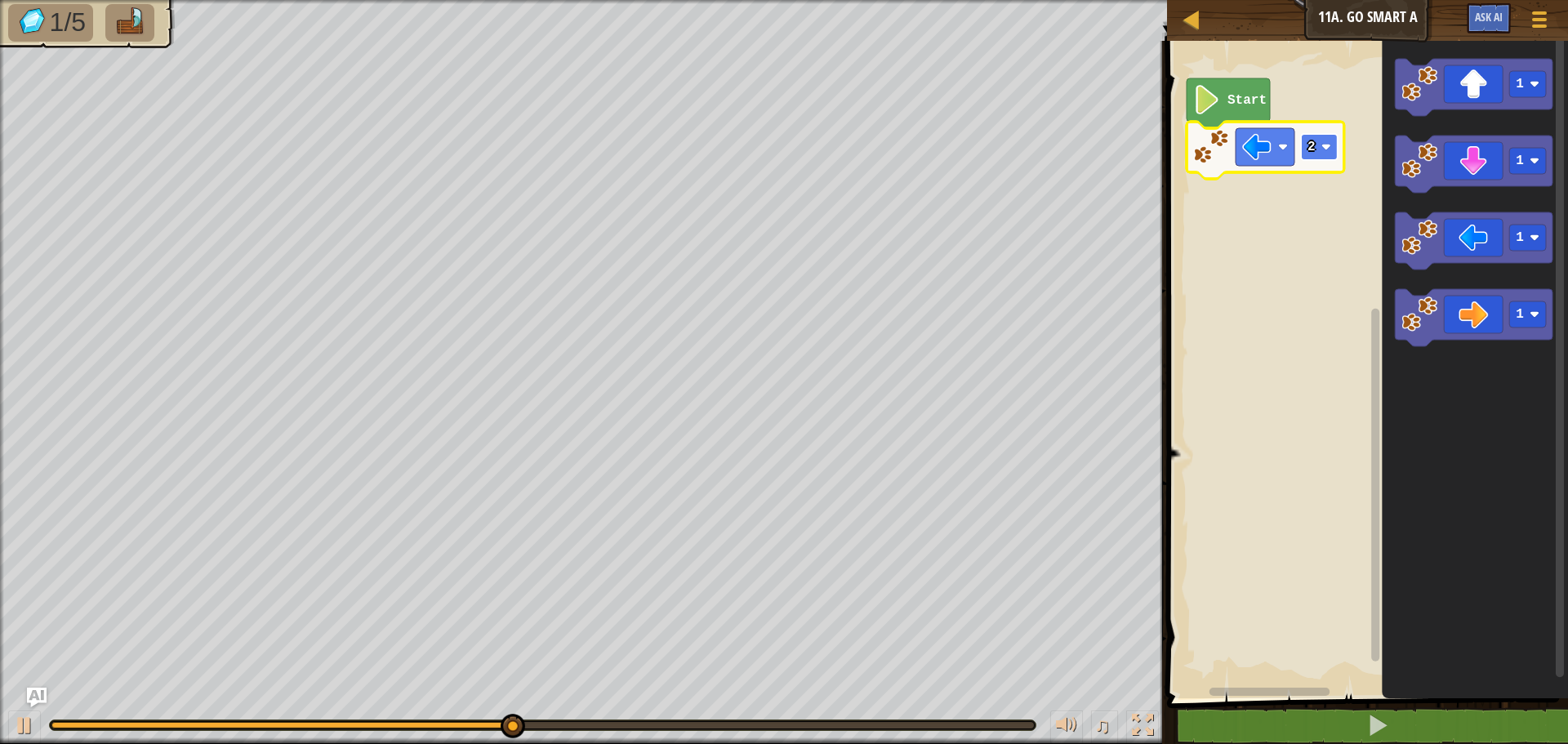
click at [1326, 151] on image "Blockly Workspace" at bounding box center [1326, 146] width 10 height 10
click at [1514, 89] on g "1" at bounding box center [1527, 84] width 36 height 27
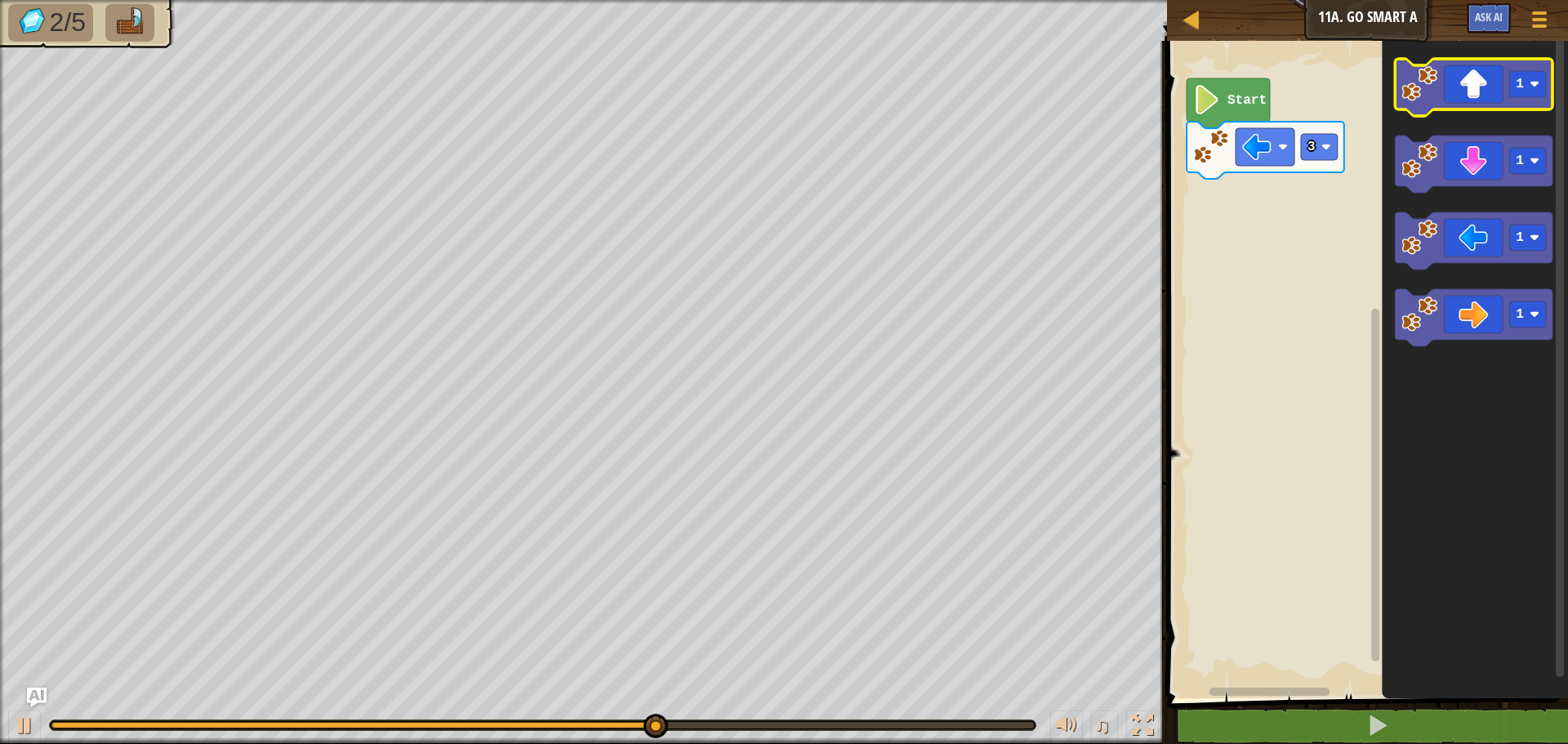
click at [1485, 89] on icon "Blockly Workspace" at bounding box center [1474, 87] width 158 height 58
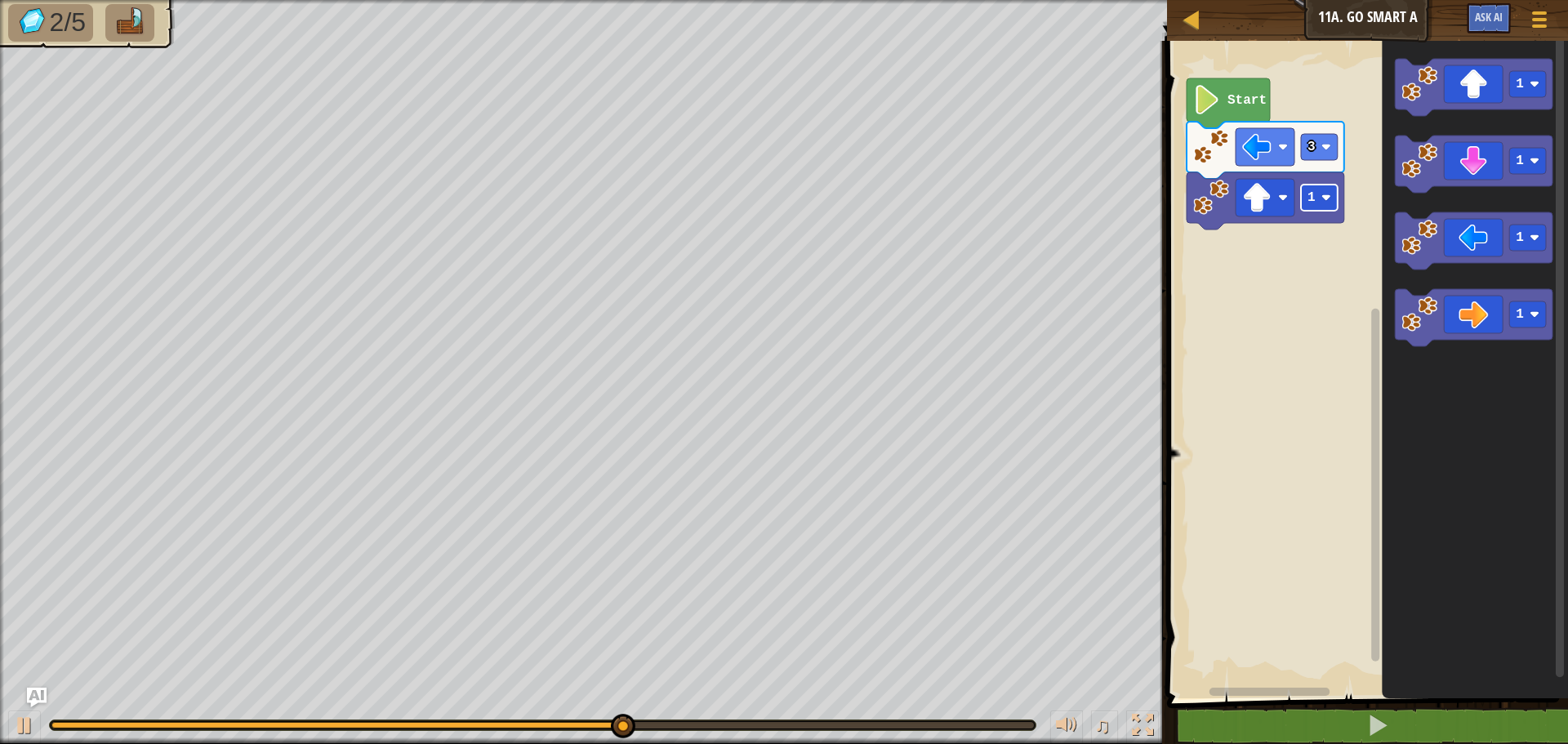
click at [1322, 192] on rect "Blockly Workspace" at bounding box center [1319, 198] width 36 height 27
click at [1323, 204] on rect "Blockly Workspace" at bounding box center [1319, 198] width 36 height 27
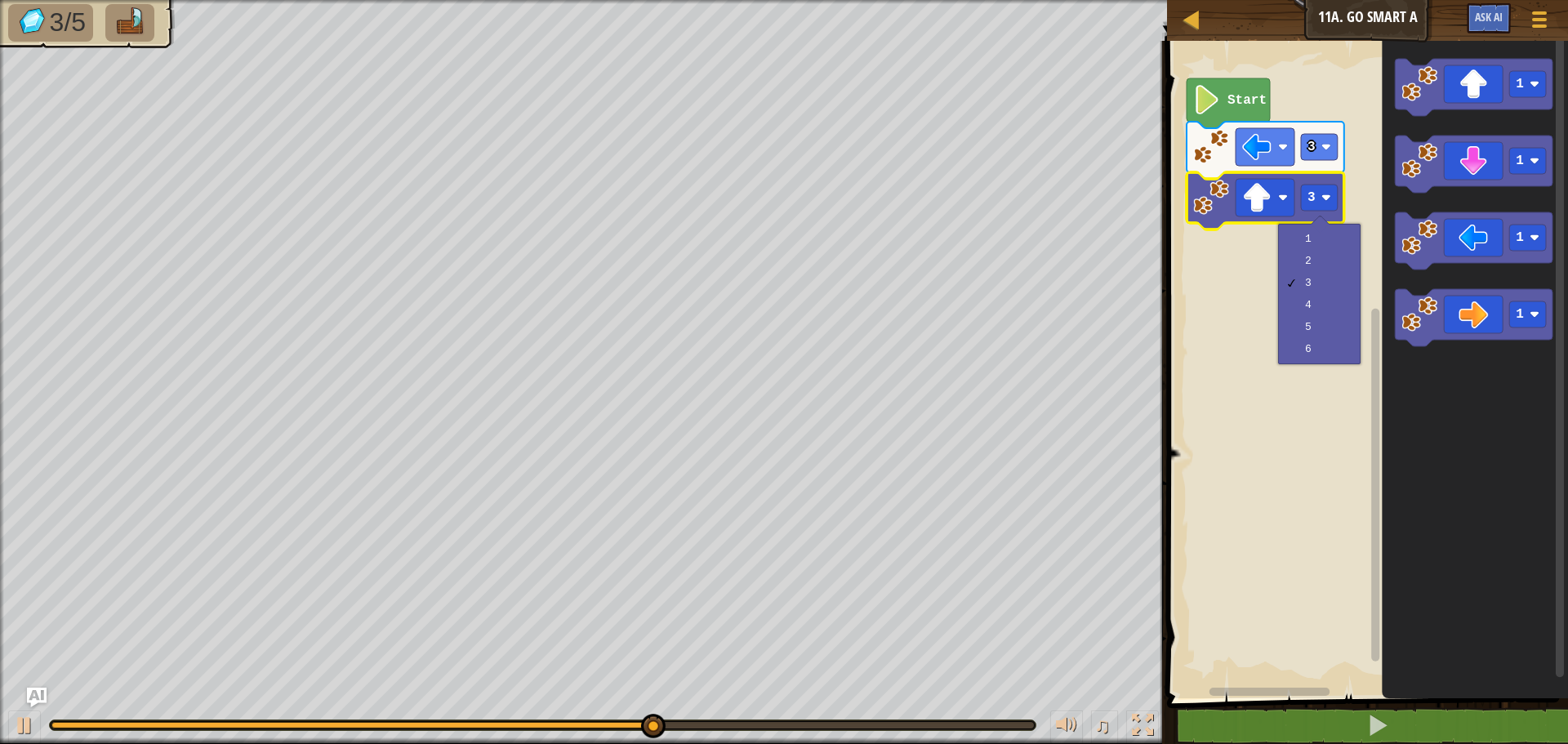
click at [1304, 227] on div "1 2 3 4 5 6" at bounding box center [1319, 294] width 82 height 141
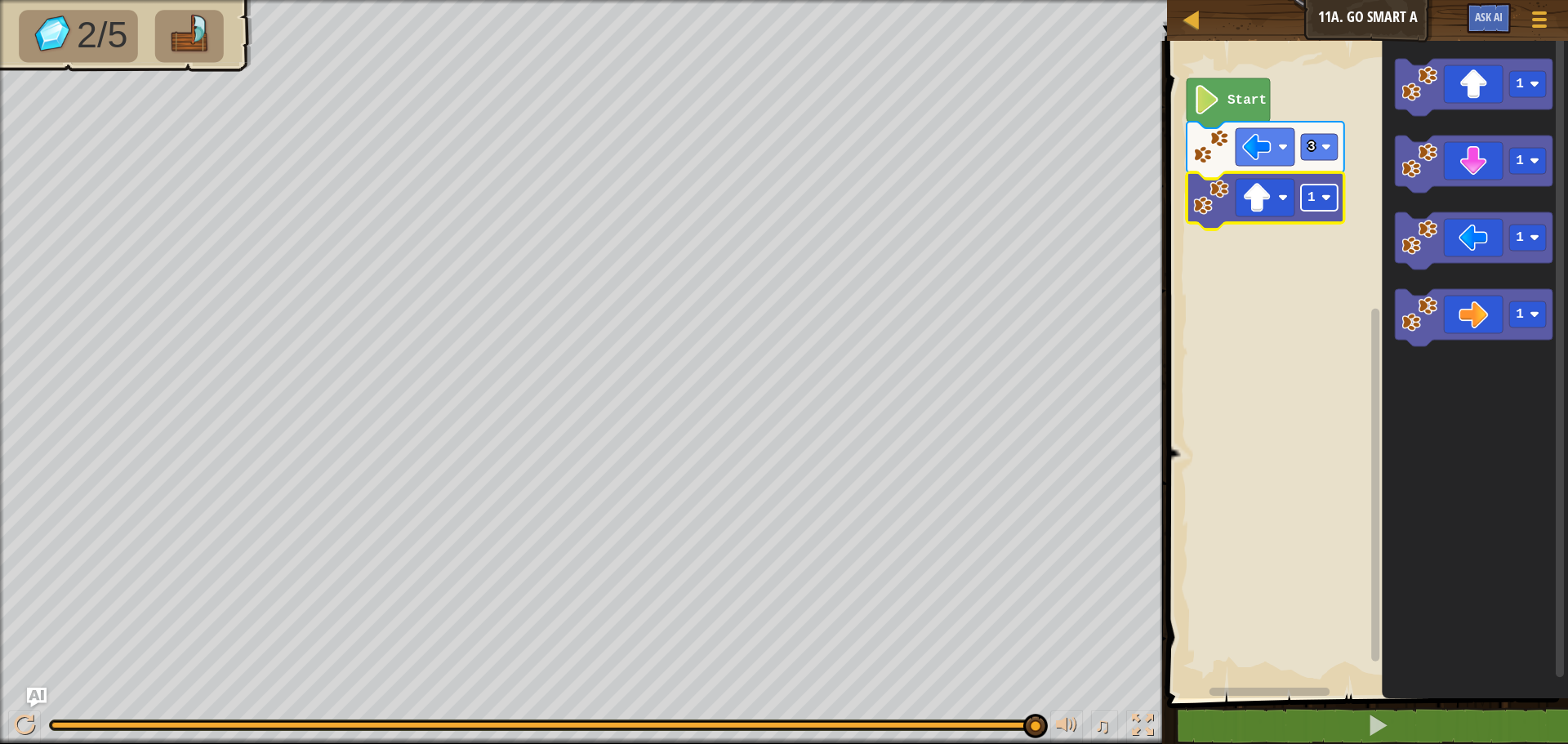
click at [1316, 190] on rect "Blockly Workspace" at bounding box center [1319, 198] width 36 height 27
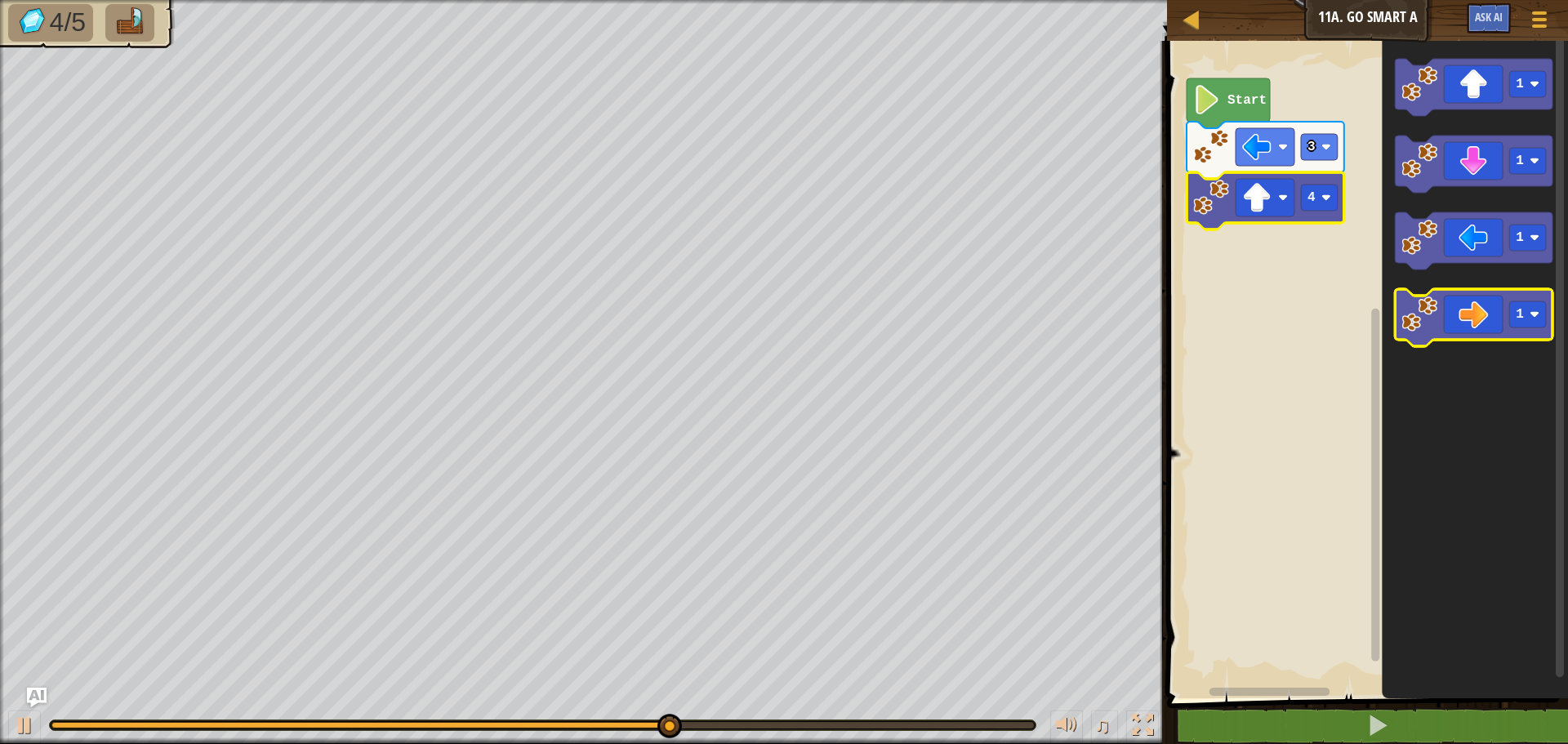
click at [1504, 311] on icon "Blockly Workspace" at bounding box center [1474, 317] width 158 height 58
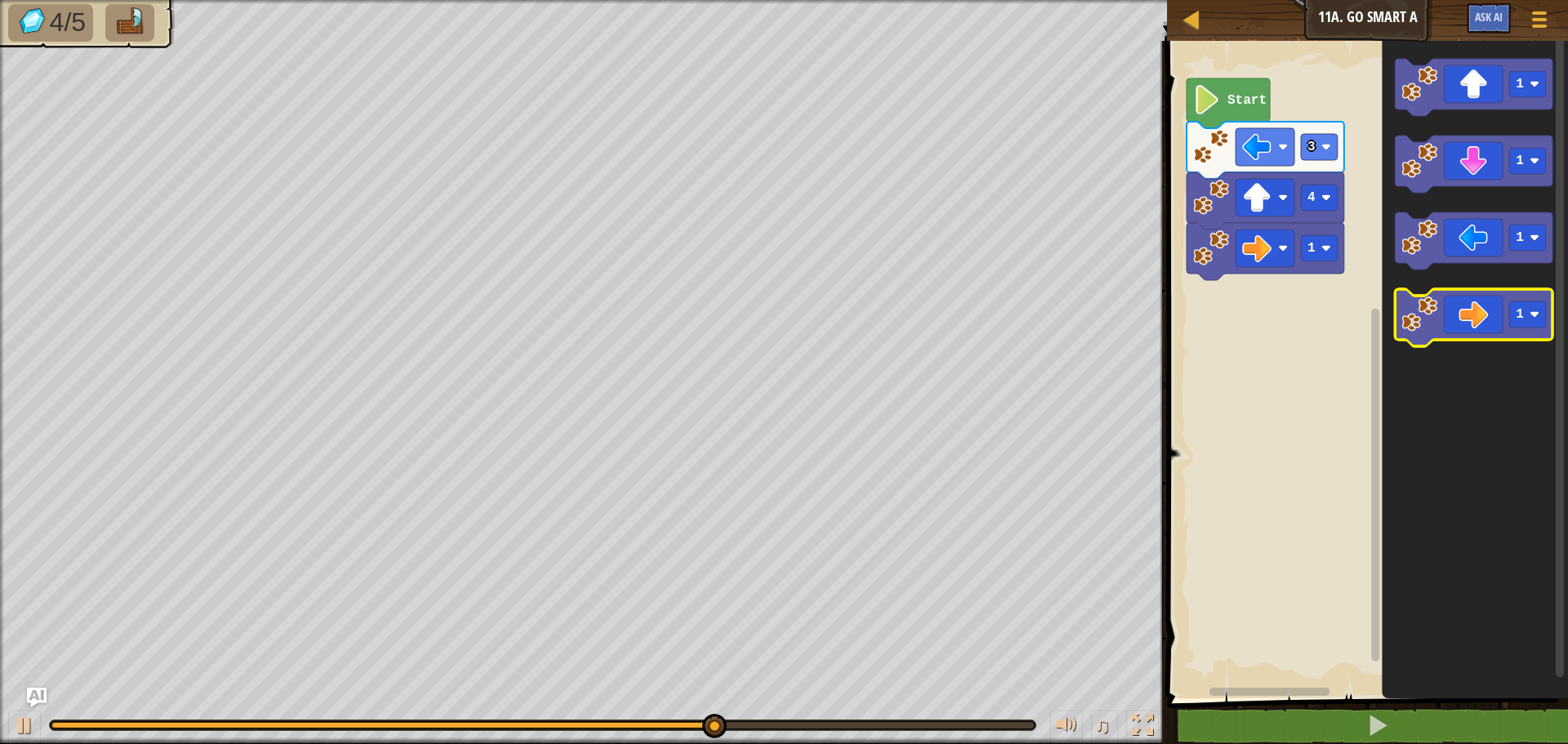
click at [1491, 329] on icon "Blockly Workspace" at bounding box center [1474, 317] width 158 height 58
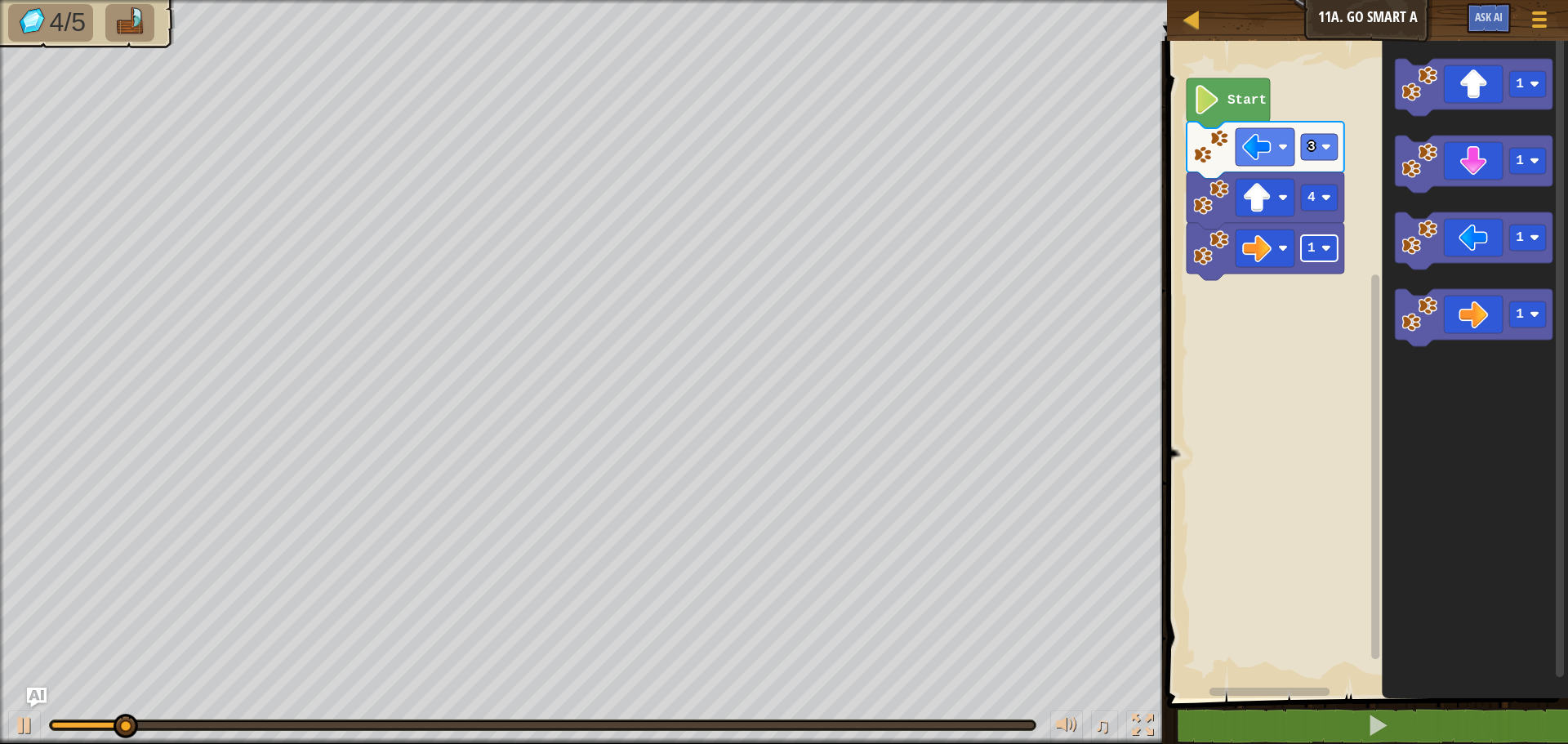
click at [1312, 248] on text "1" at bounding box center [1311, 248] width 8 height 15
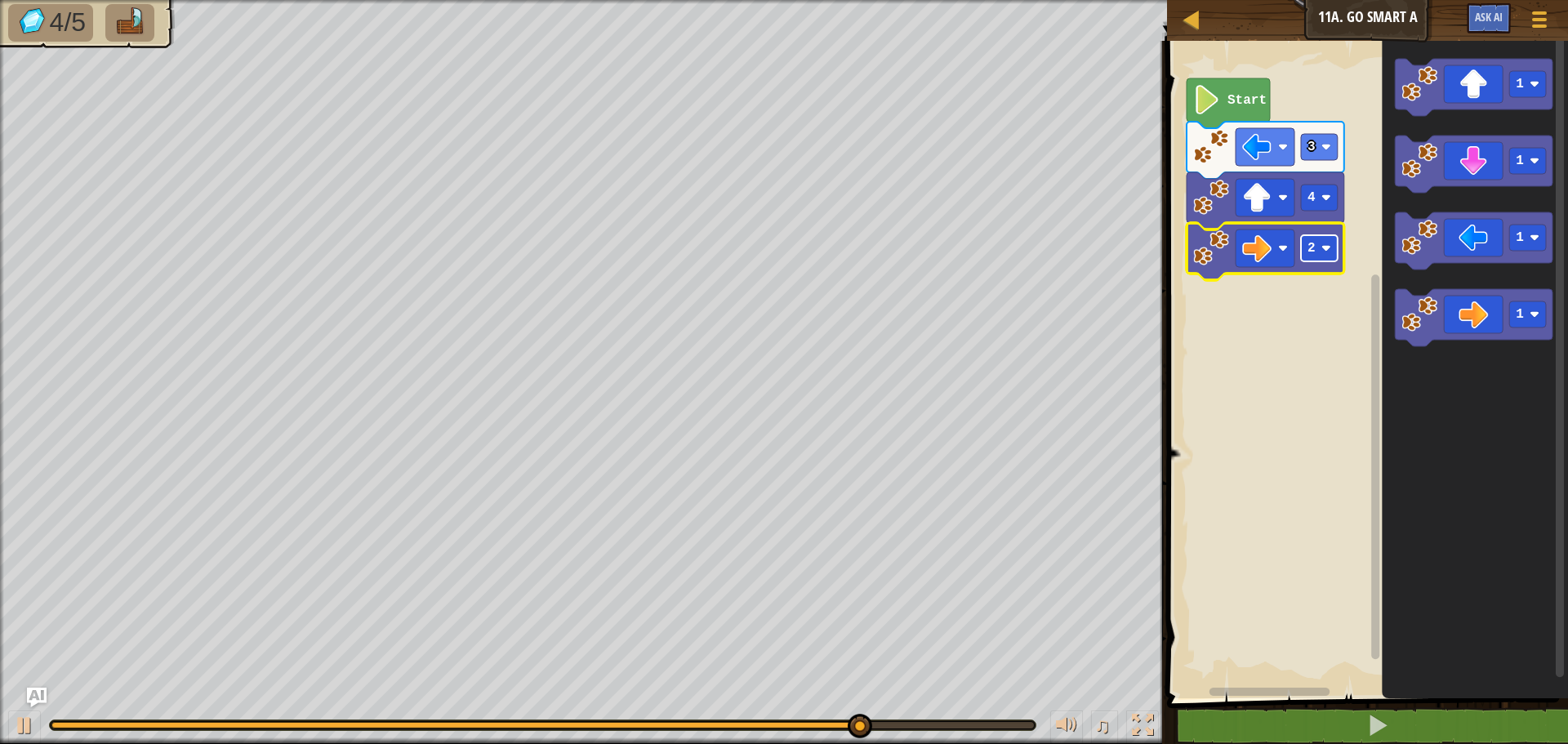
click at [1318, 256] on rect "Blockly Workspace" at bounding box center [1319, 249] width 36 height 27
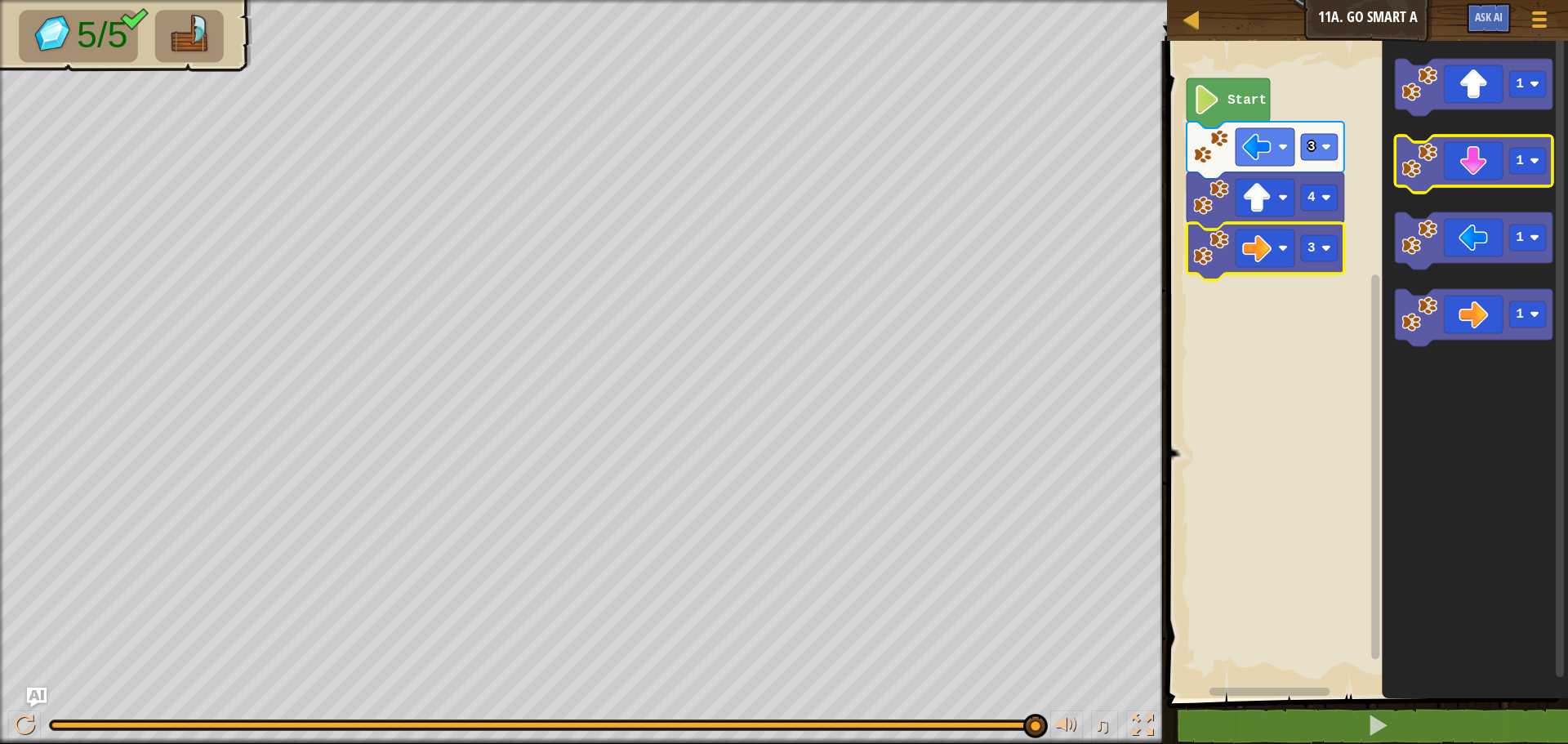
click at [1447, 166] on icon "Blockly Workspace" at bounding box center [1474, 164] width 158 height 58
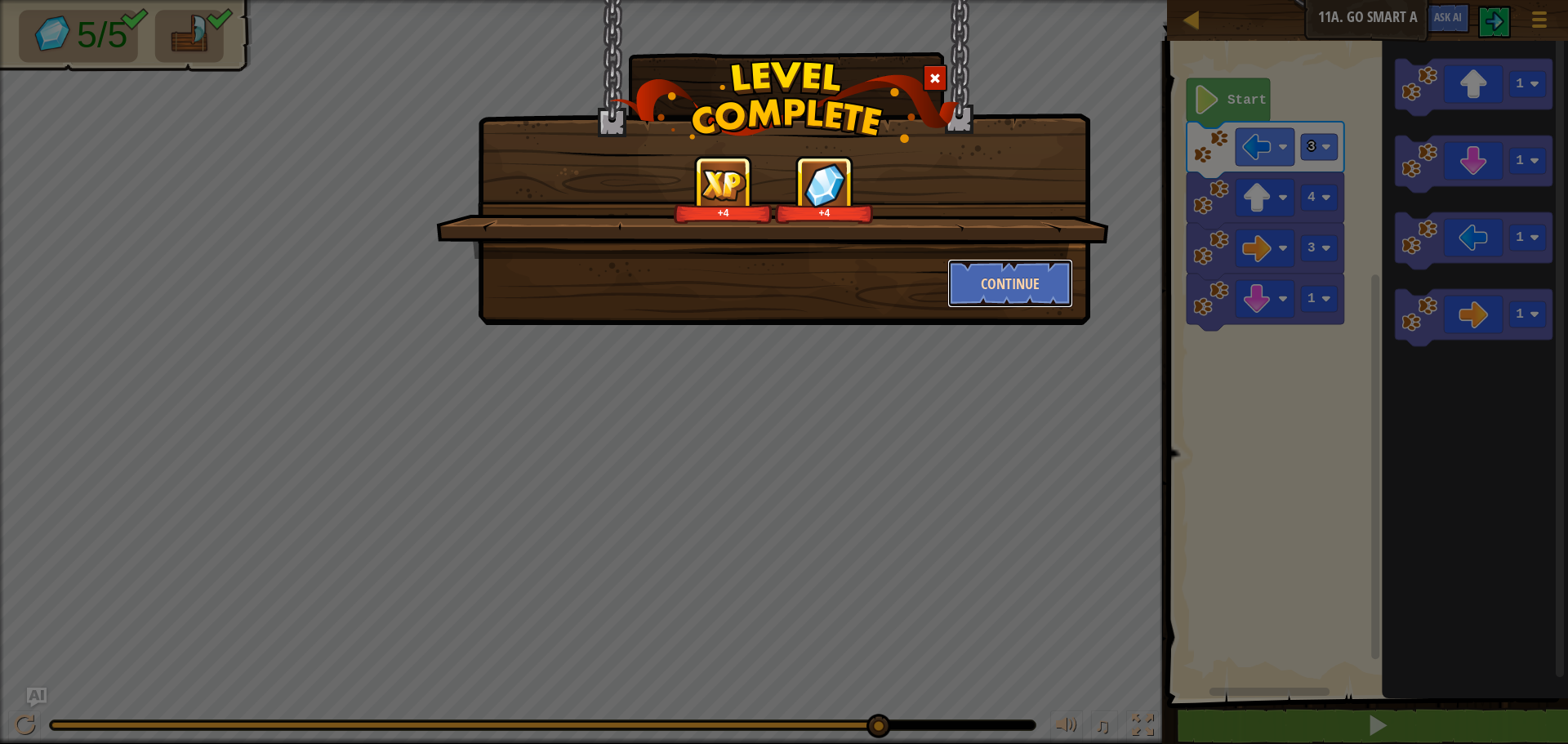
click at [1058, 289] on button "Continue" at bounding box center [1010, 283] width 127 height 49
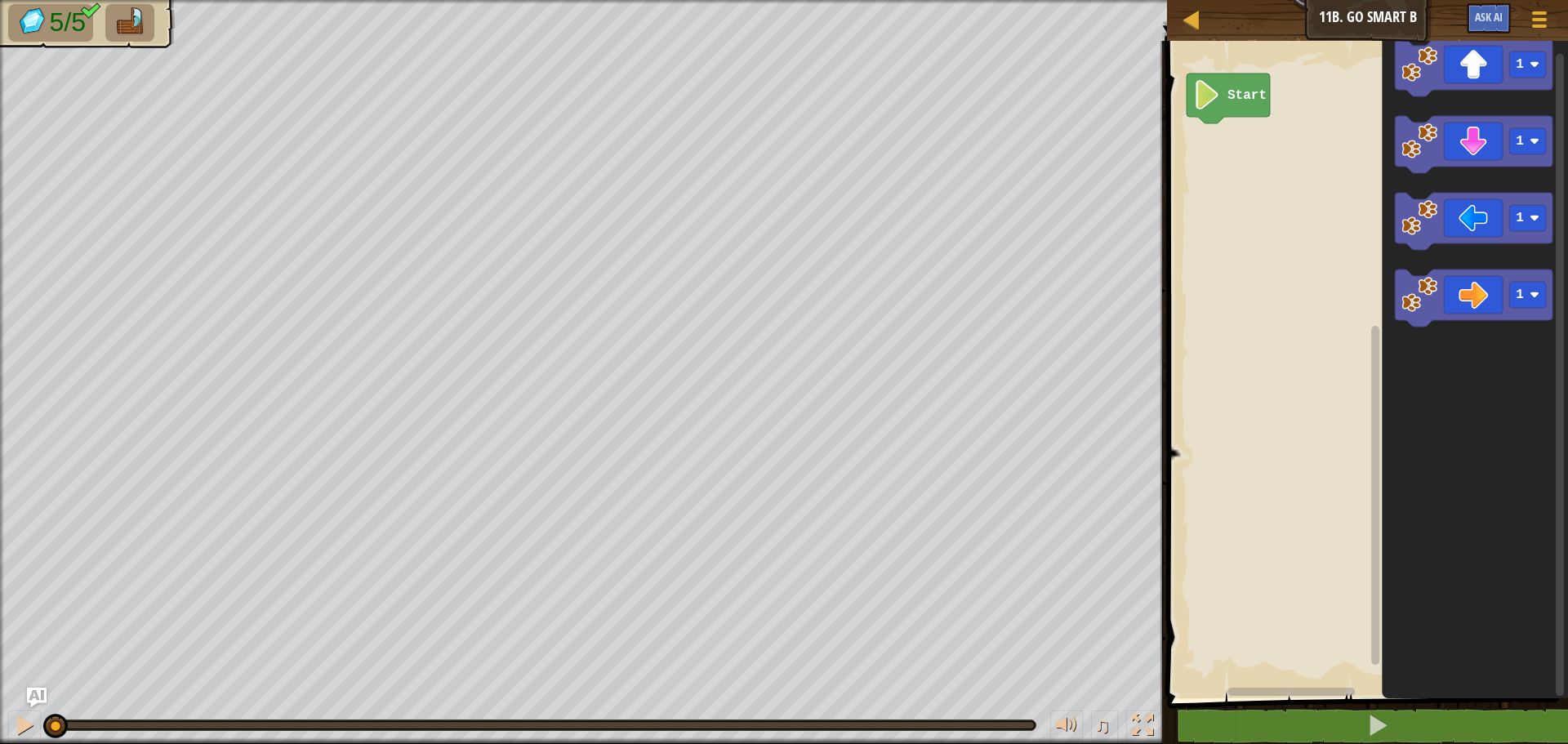
click at [1481, 34] on div "Map Junior 11b. Go Smart B Game Menu Ask AI 1 ההההההההההההההההההההההההההההההההה…" at bounding box center [784, 372] width 1568 height 744
click at [1478, 230] on icon "Blockly Workspace" at bounding box center [1474, 221] width 158 height 58
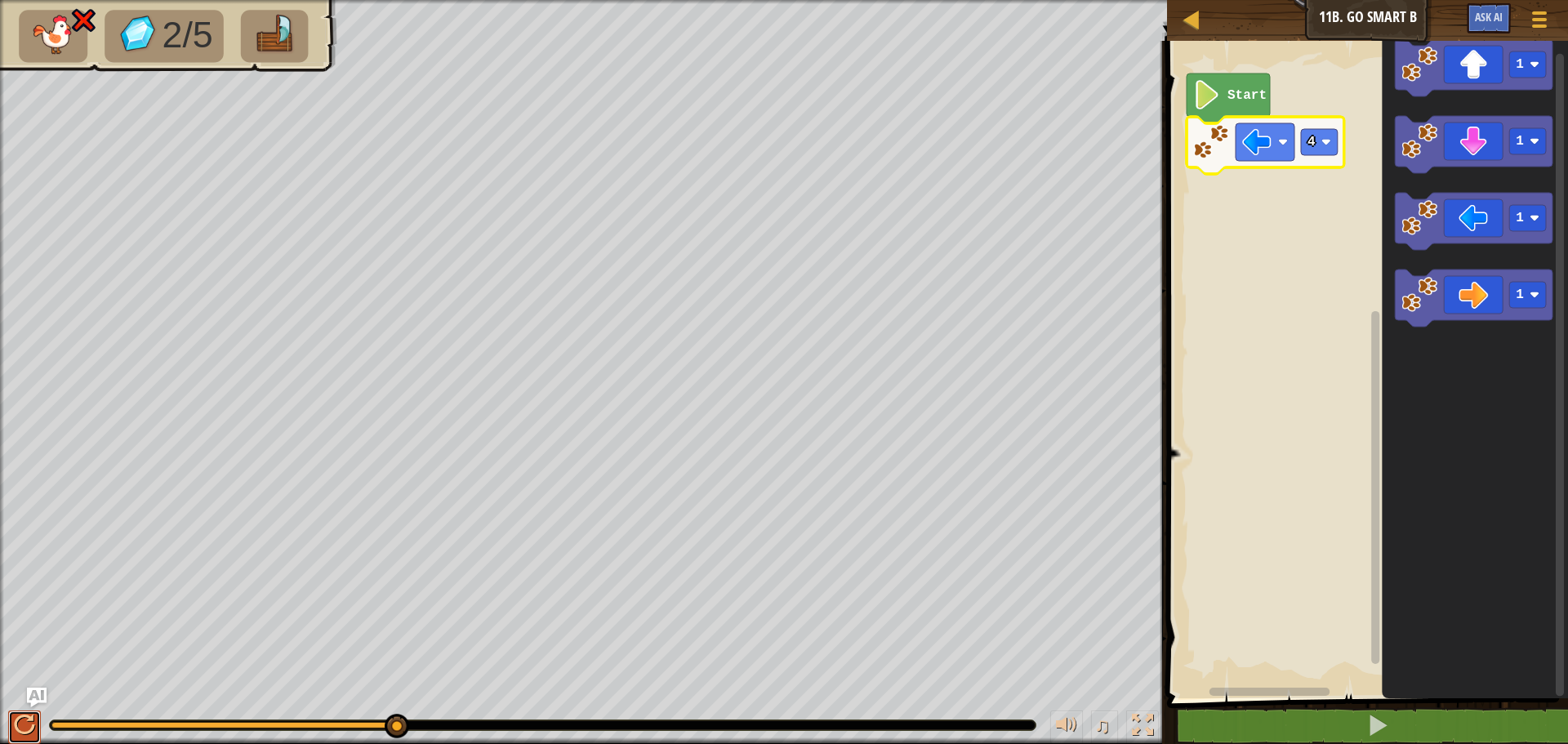
click at [22, 727] on div at bounding box center [25, 725] width 21 height 21
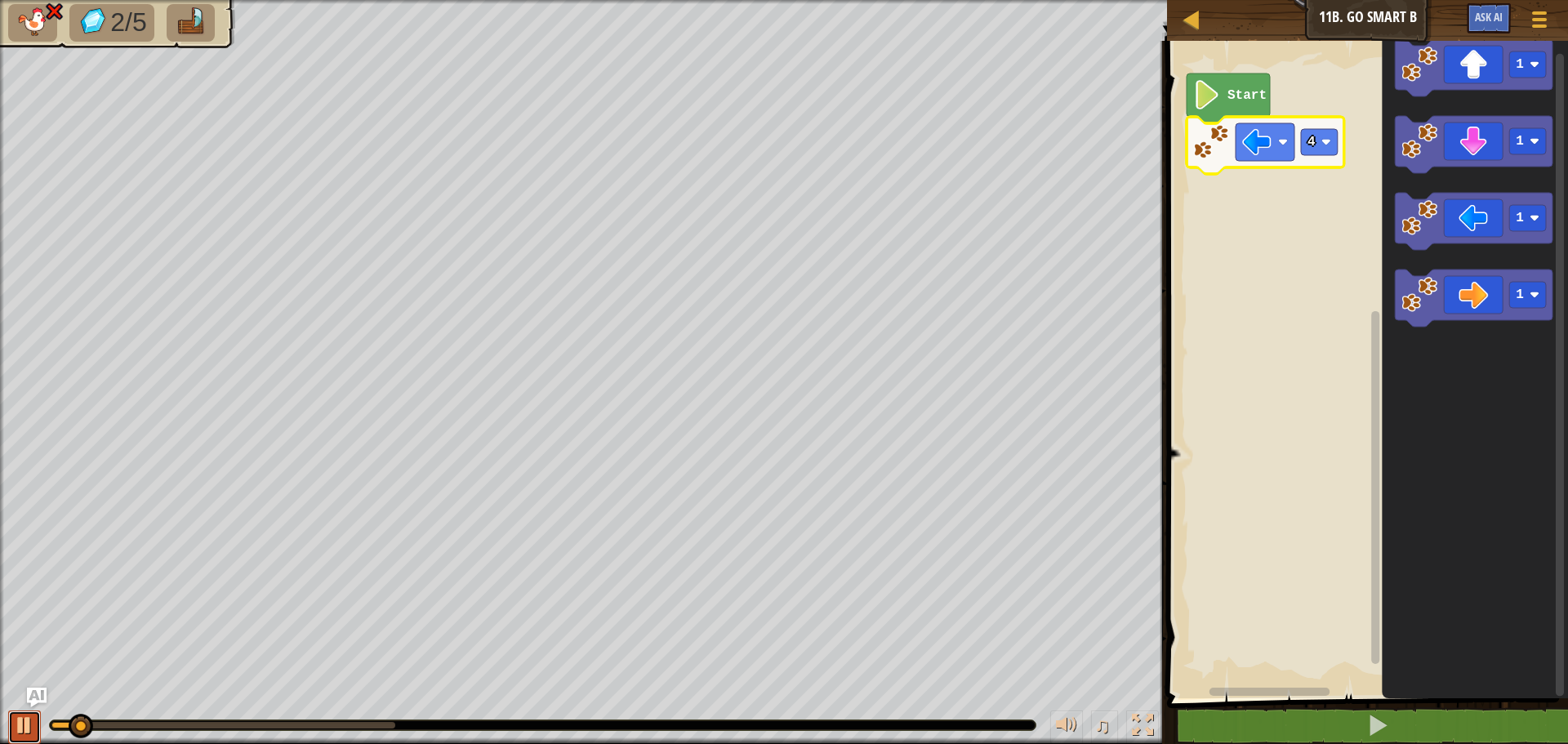
click at [22, 727] on div at bounding box center [25, 725] width 21 height 21
click at [19, 716] on div at bounding box center [25, 725] width 21 height 21
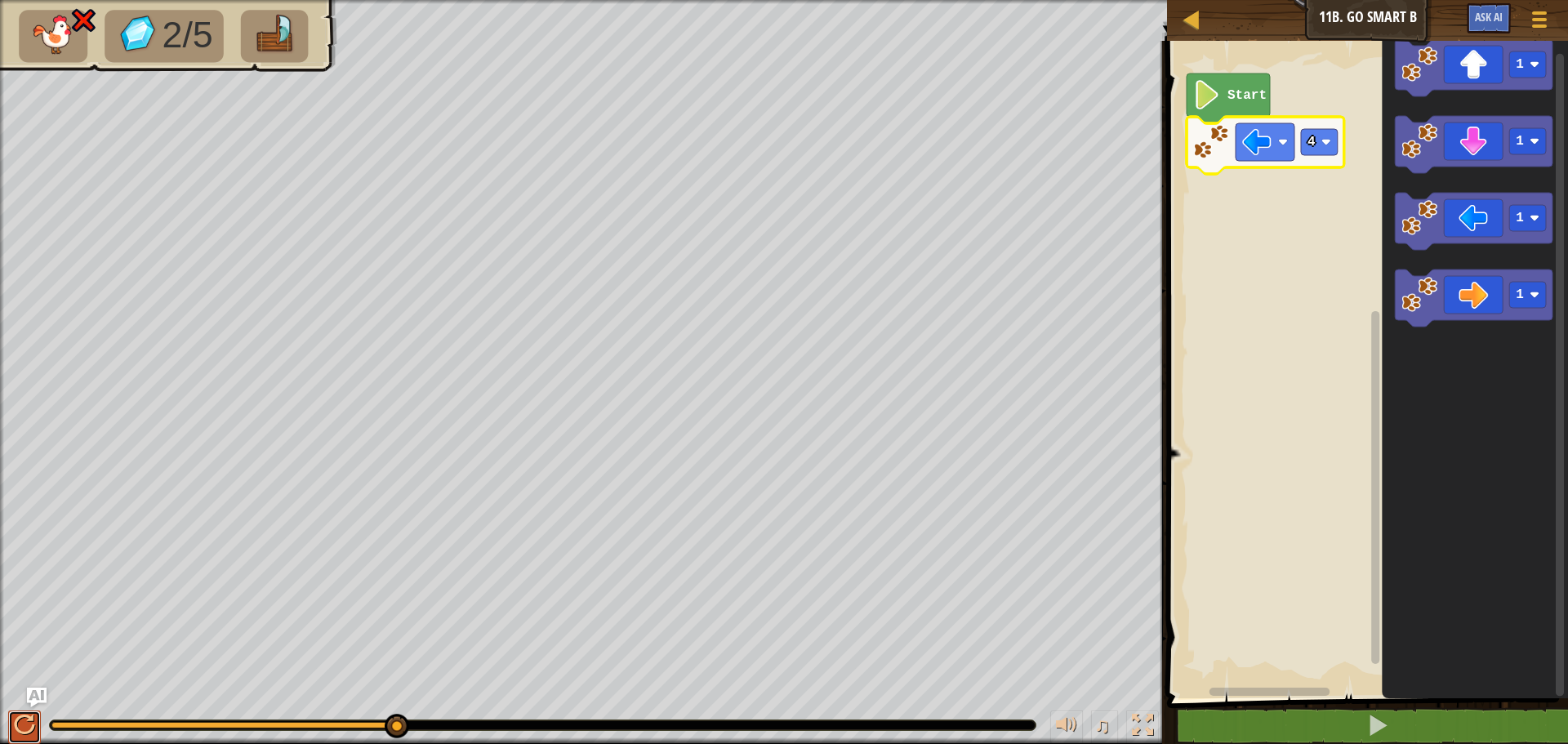
click at [19, 716] on div at bounding box center [25, 725] width 21 height 21
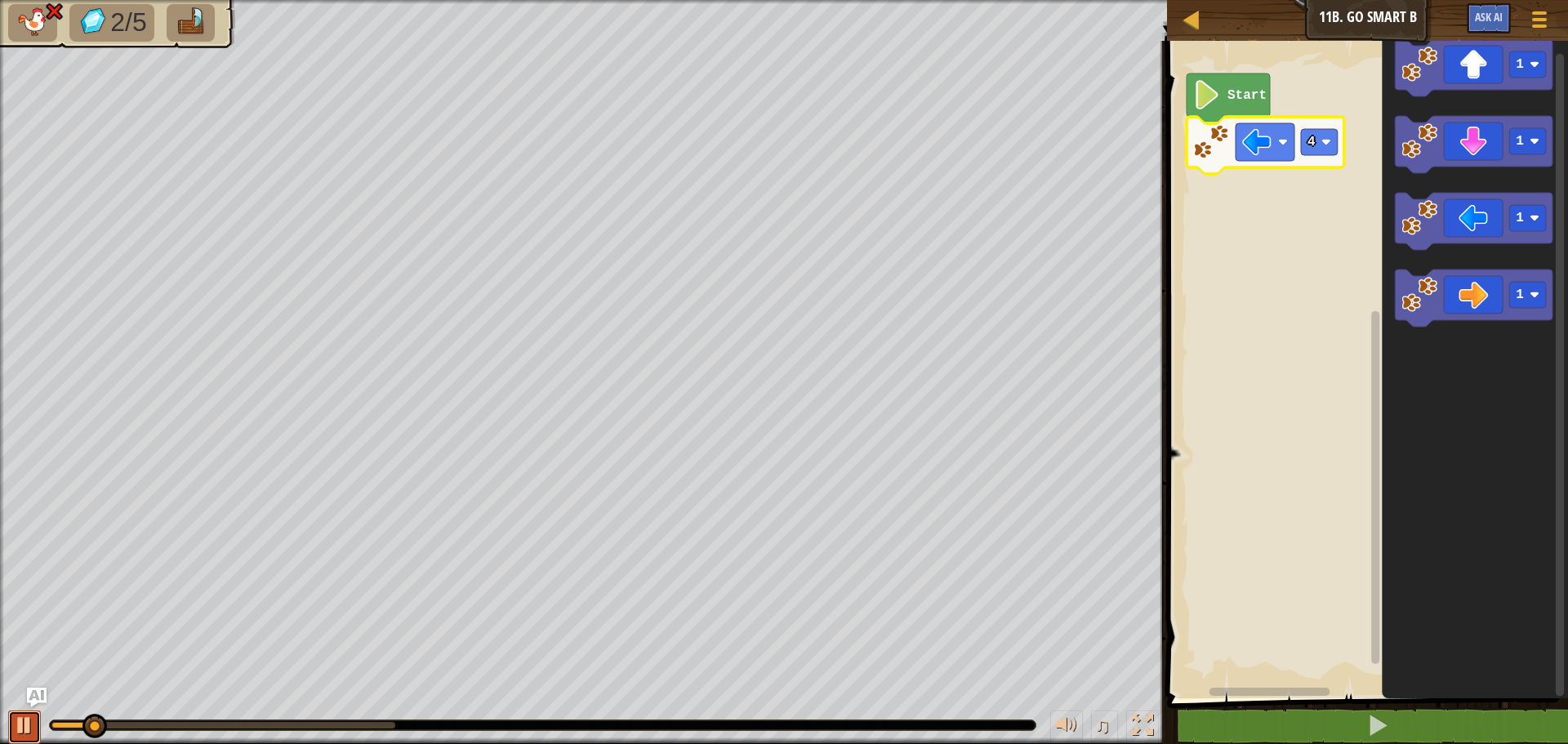
click at [19, 716] on div at bounding box center [25, 725] width 21 height 21
click at [1503, 157] on icon "Blockly Workspace" at bounding box center [1474, 144] width 158 height 58
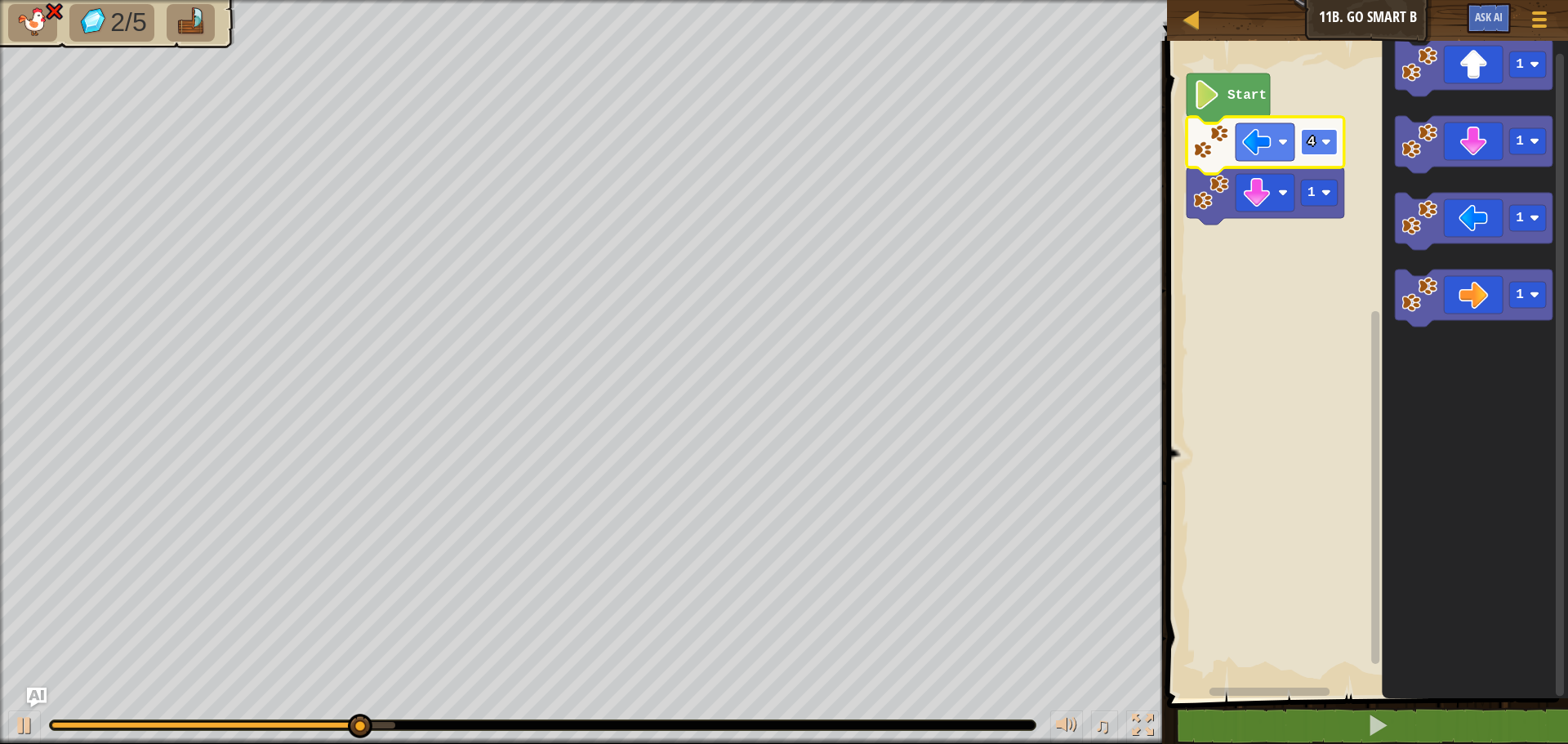
click at [1333, 144] on rect "Blockly Workspace" at bounding box center [1319, 143] width 36 height 27
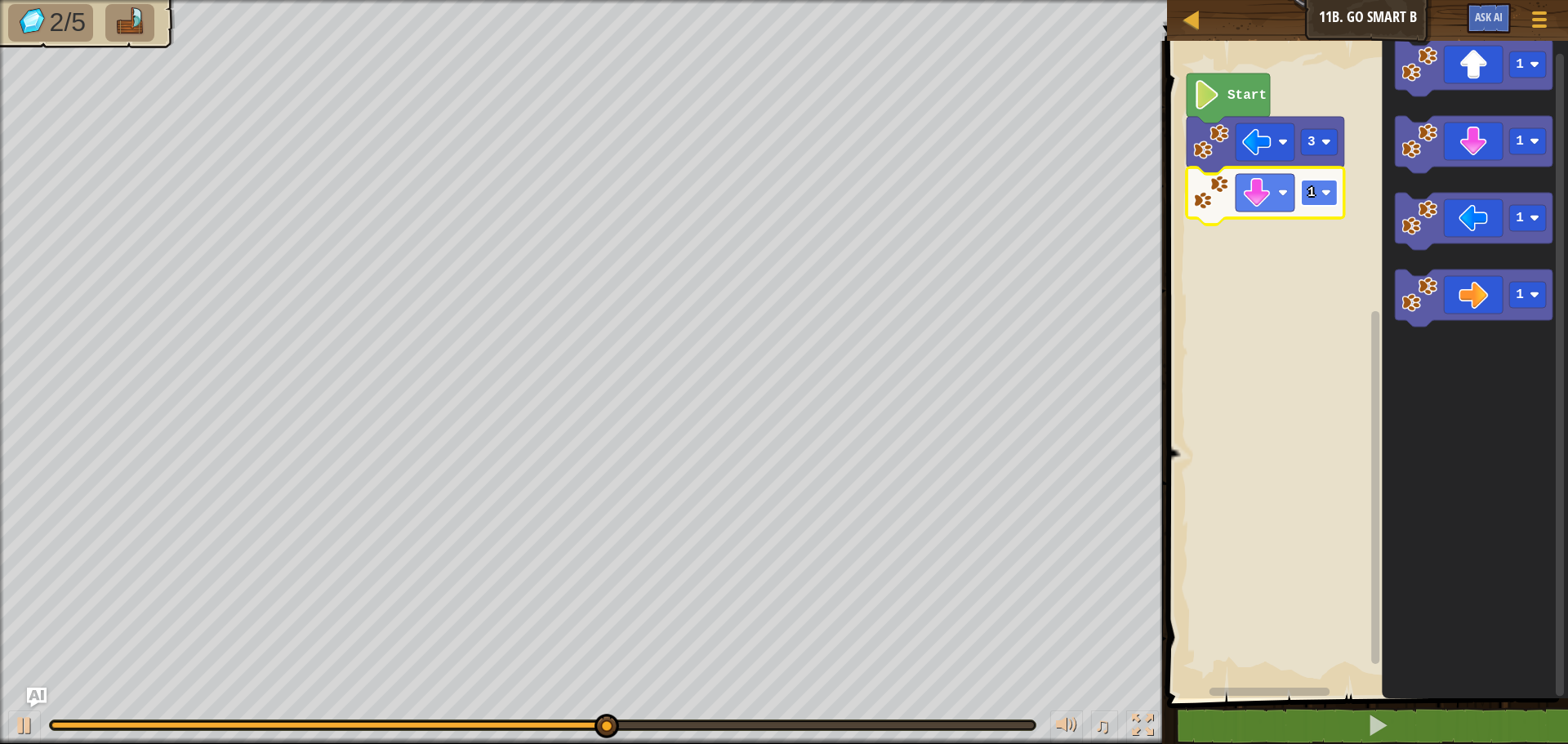
click at [1323, 186] on rect "Blockly Workspace" at bounding box center [1319, 193] width 36 height 27
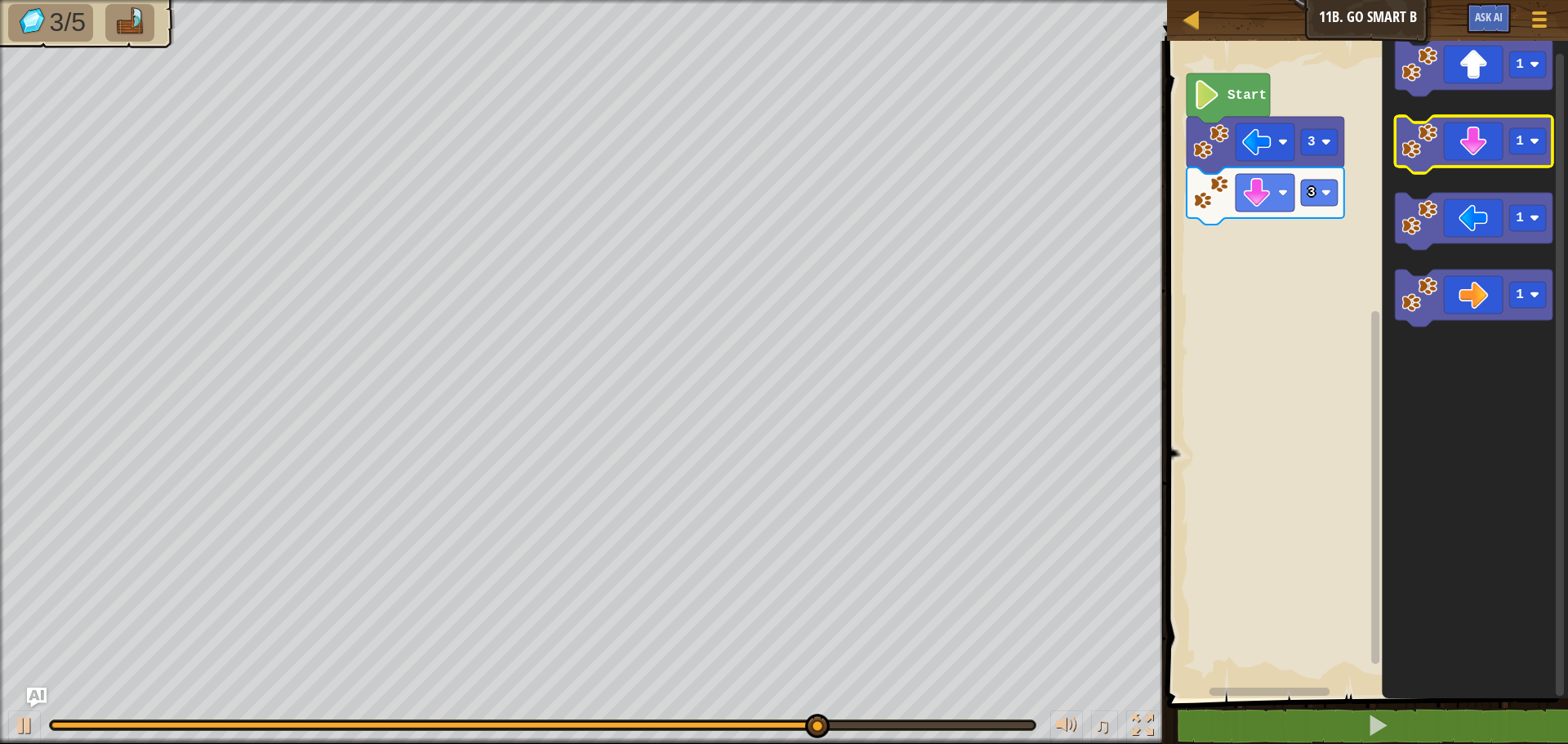
click at [1474, 144] on icon "Blockly Workspace" at bounding box center [1474, 144] width 158 height 58
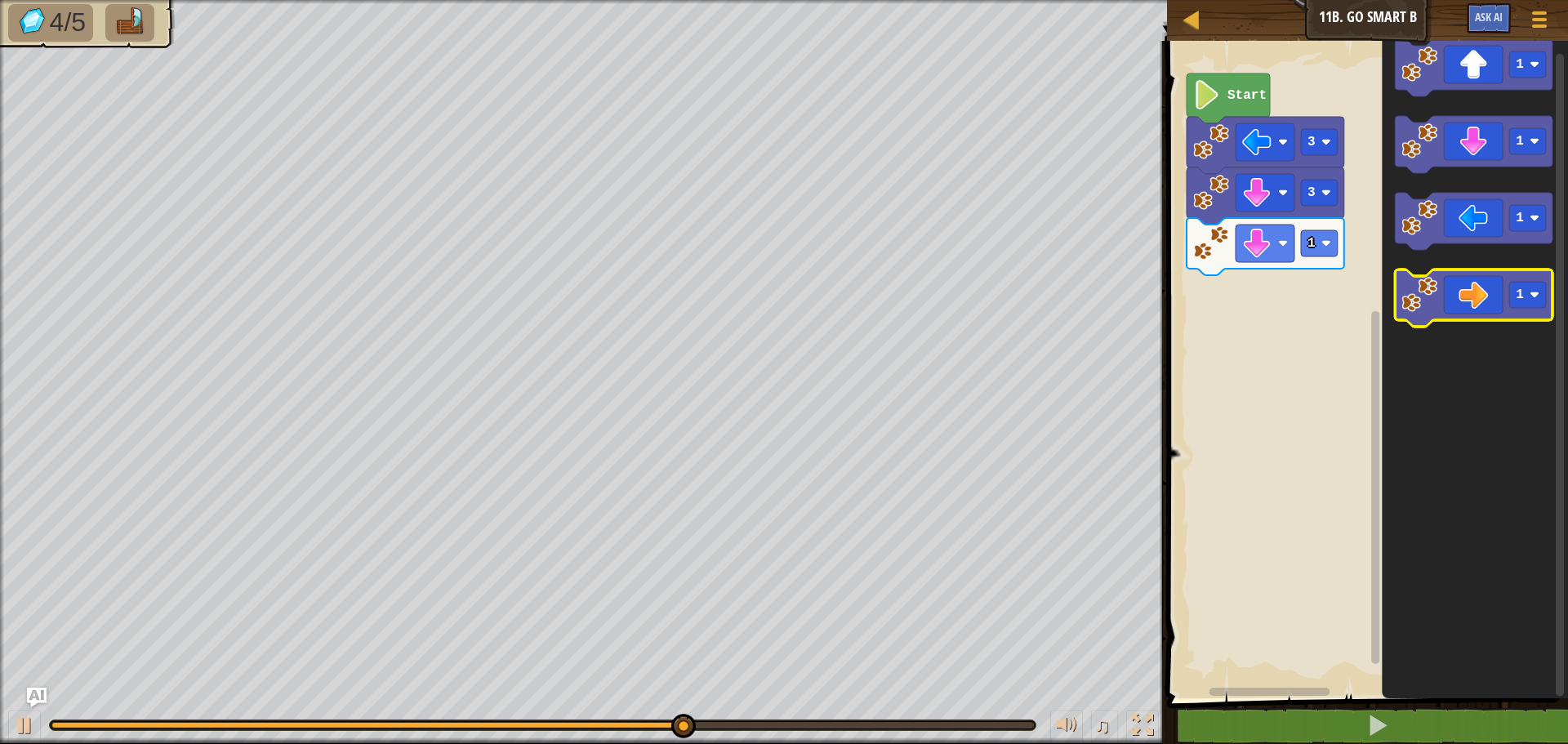
click at [1457, 301] on icon "Blockly Workspace" at bounding box center [1474, 298] width 158 height 58
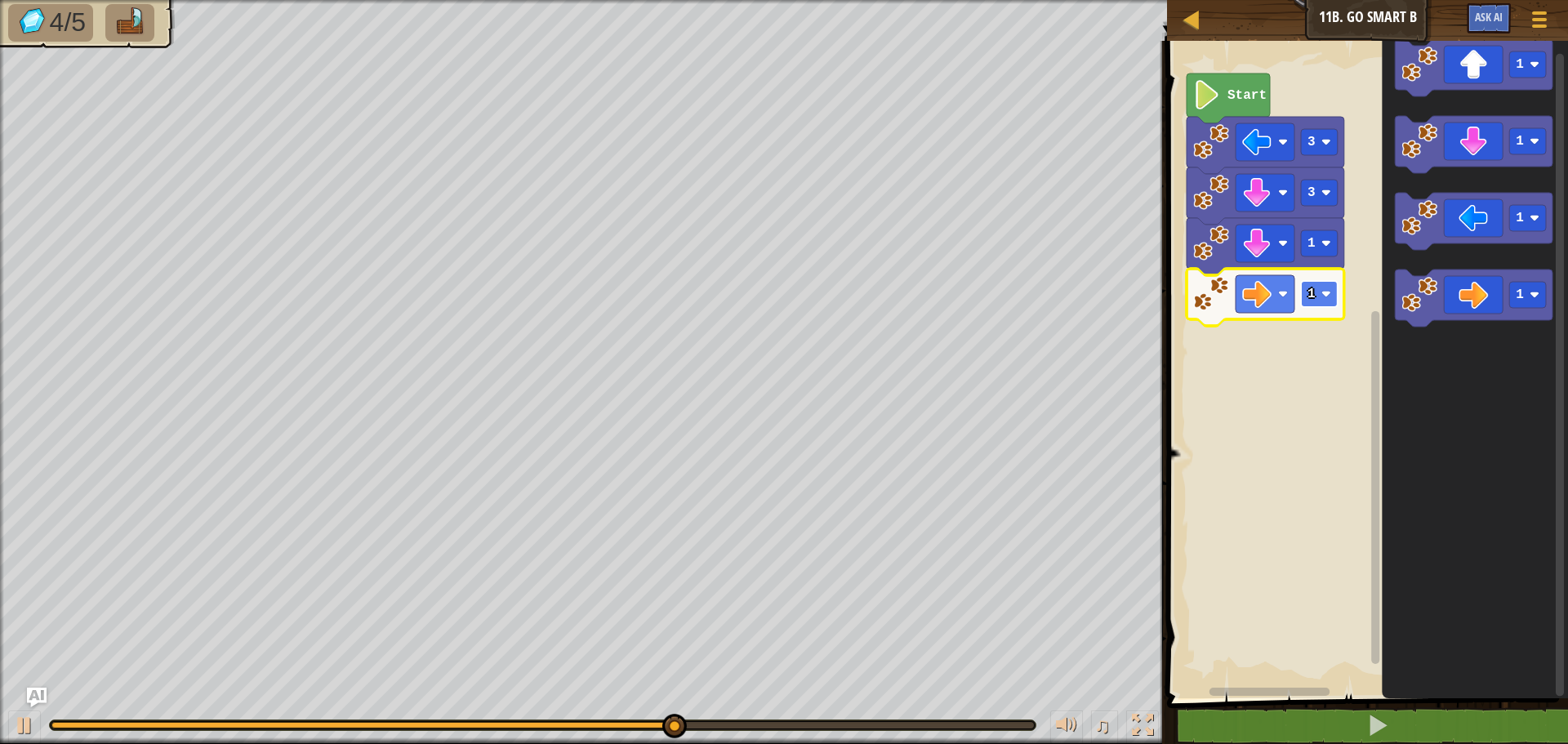
click at [1331, 298] on image "Blockly Workspace" at bounding box center [1326, 293] width 10 height 10
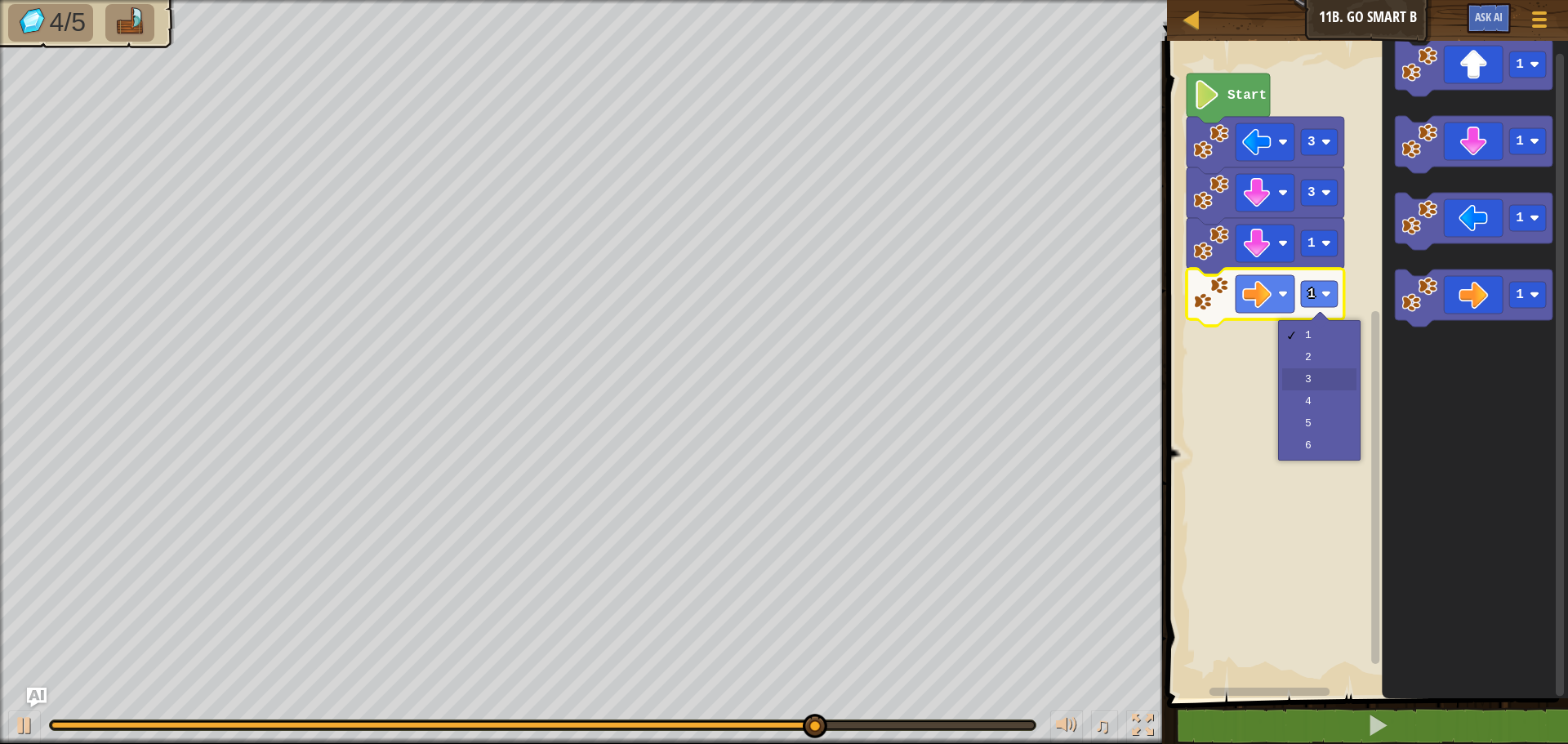
drag, startPoint x: 1302, startPoint y: 377, endPoint x: 1299, endPoint y: 368, distance: 9.5
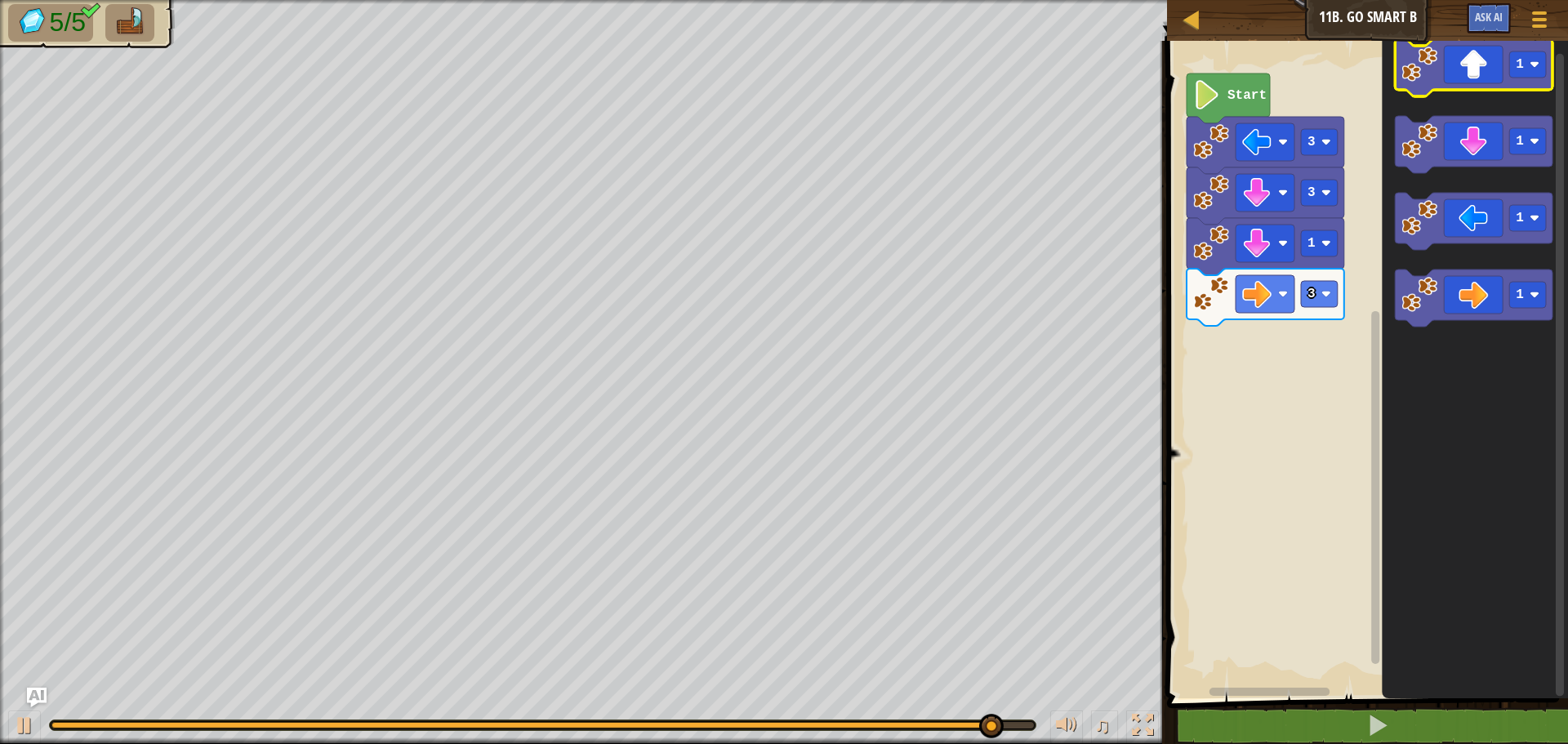
click at [1503, 72] on icon "Blockly Workspace" at bounding box center [1474, 67] width 158 height 58
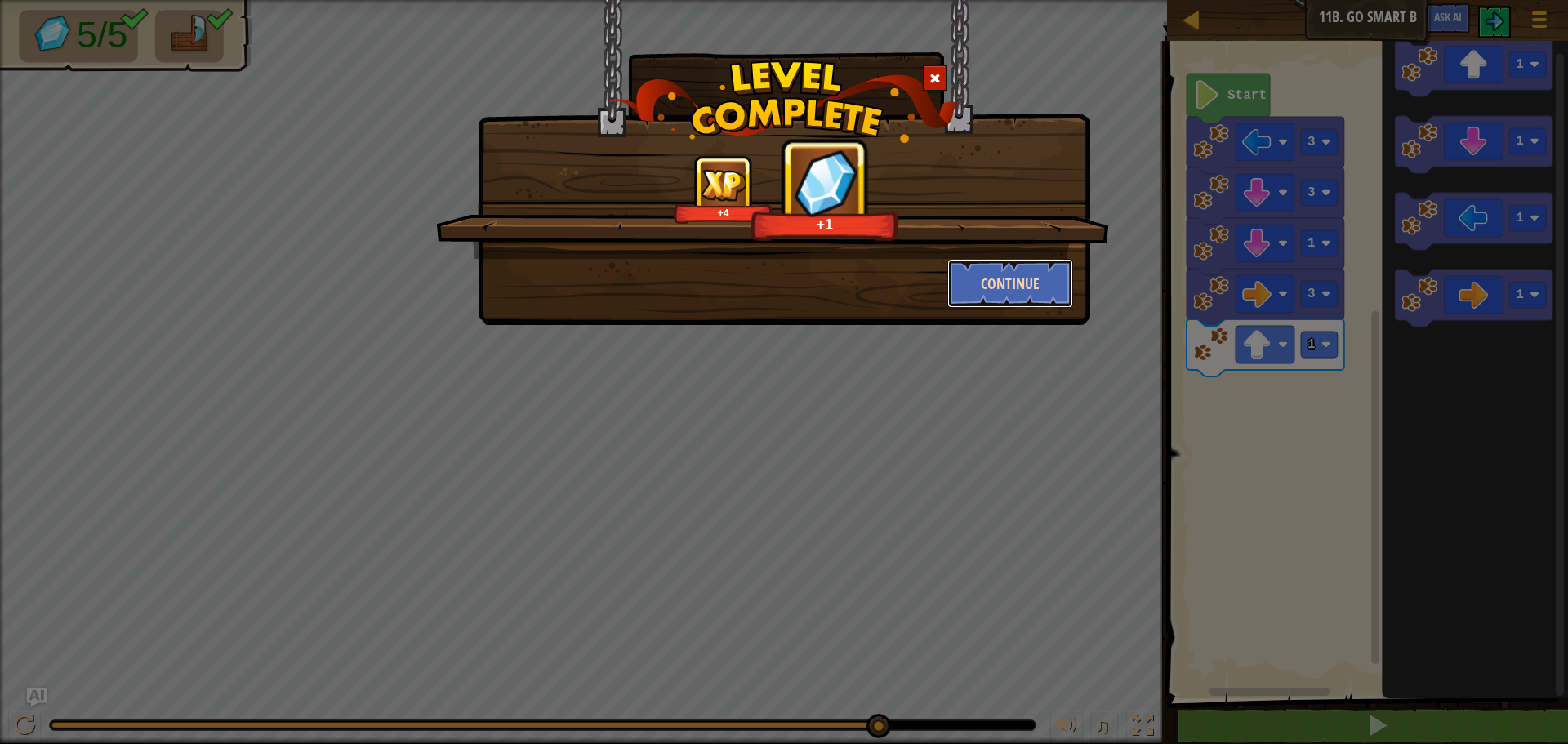
click at [992, 275] on button "Continue" at bounding box center [1010, 283] width 127 height 49
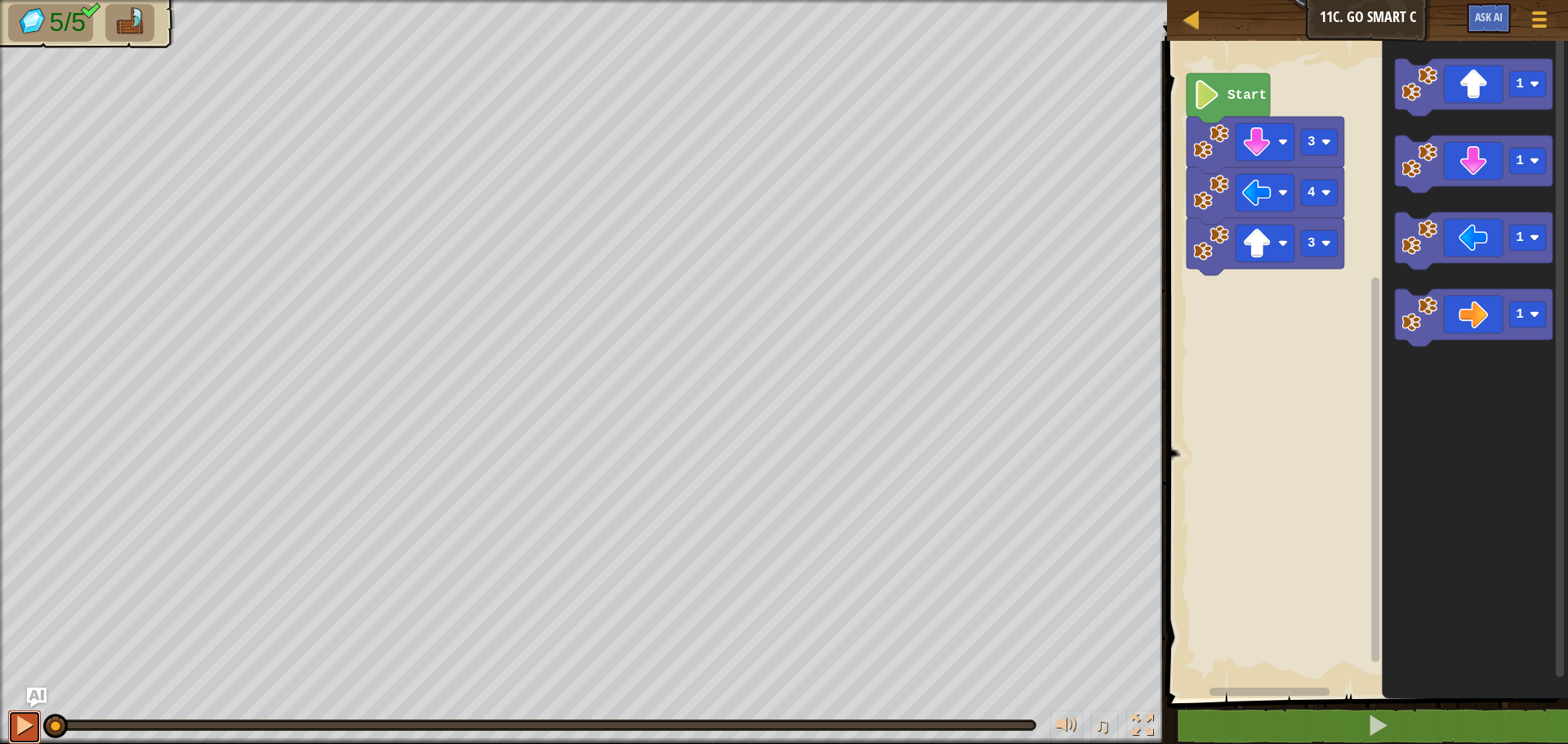
click at [22, 711] on button at bounding box center [24, 727] width 33 height 34
click at [16, 727] on div at bounding box center [25, 725] width 21 height 21
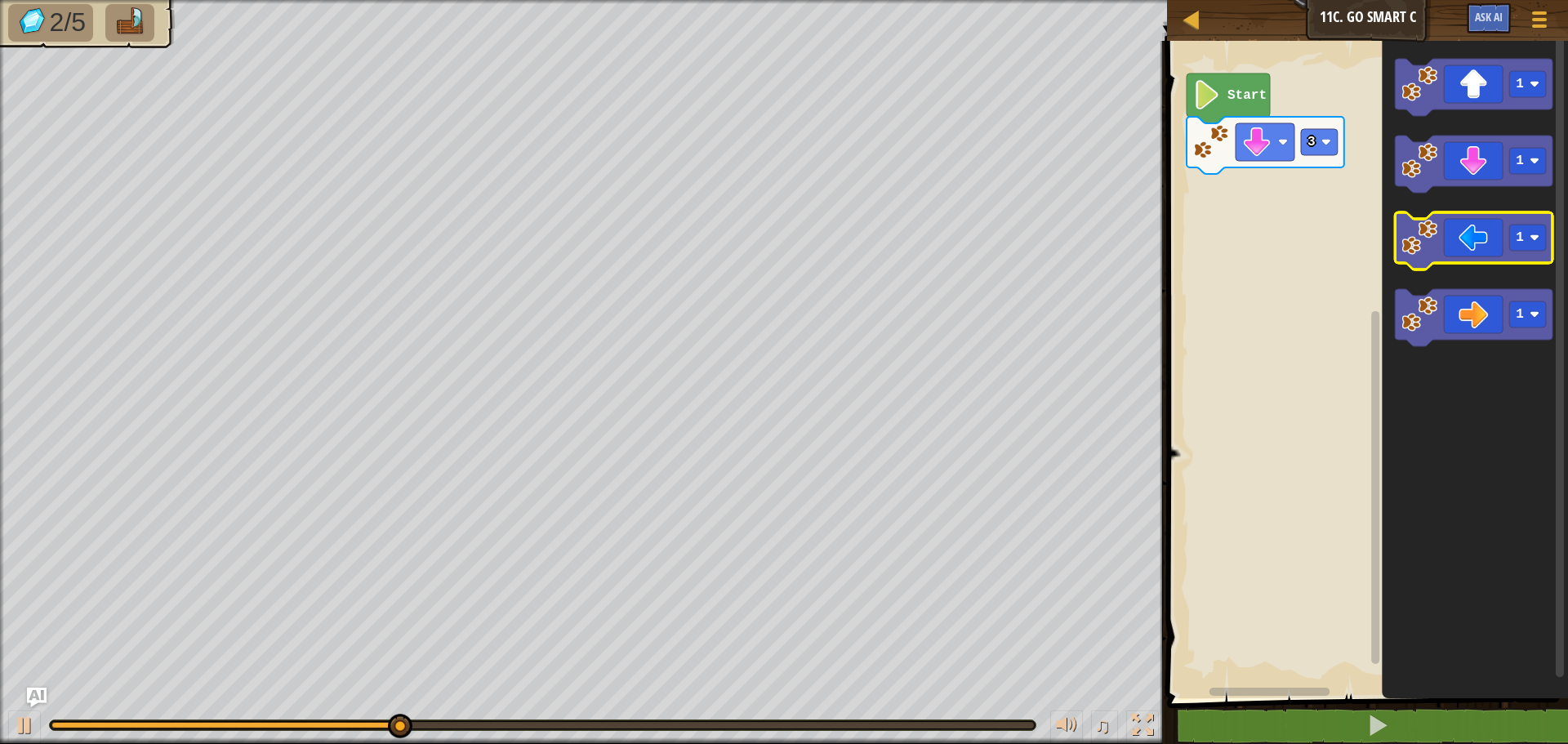
click at [1503, 238] on icon "Blockly Workspace" at bounding box center [1474, 241] width 158 height 58
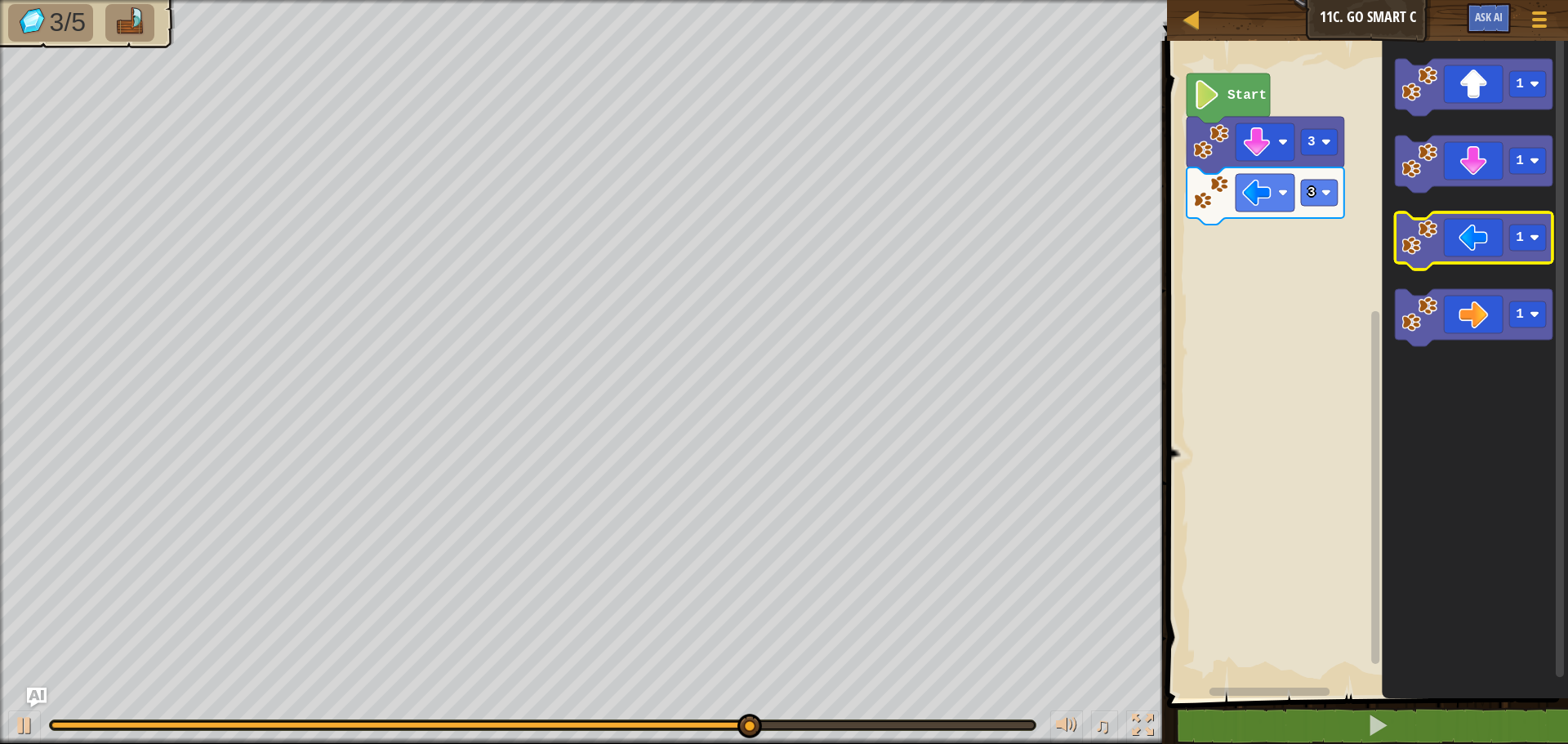
click at [1480, 225] on icon "Blockly Workspace" at bounding box center [1474, 241] width 158 height 58
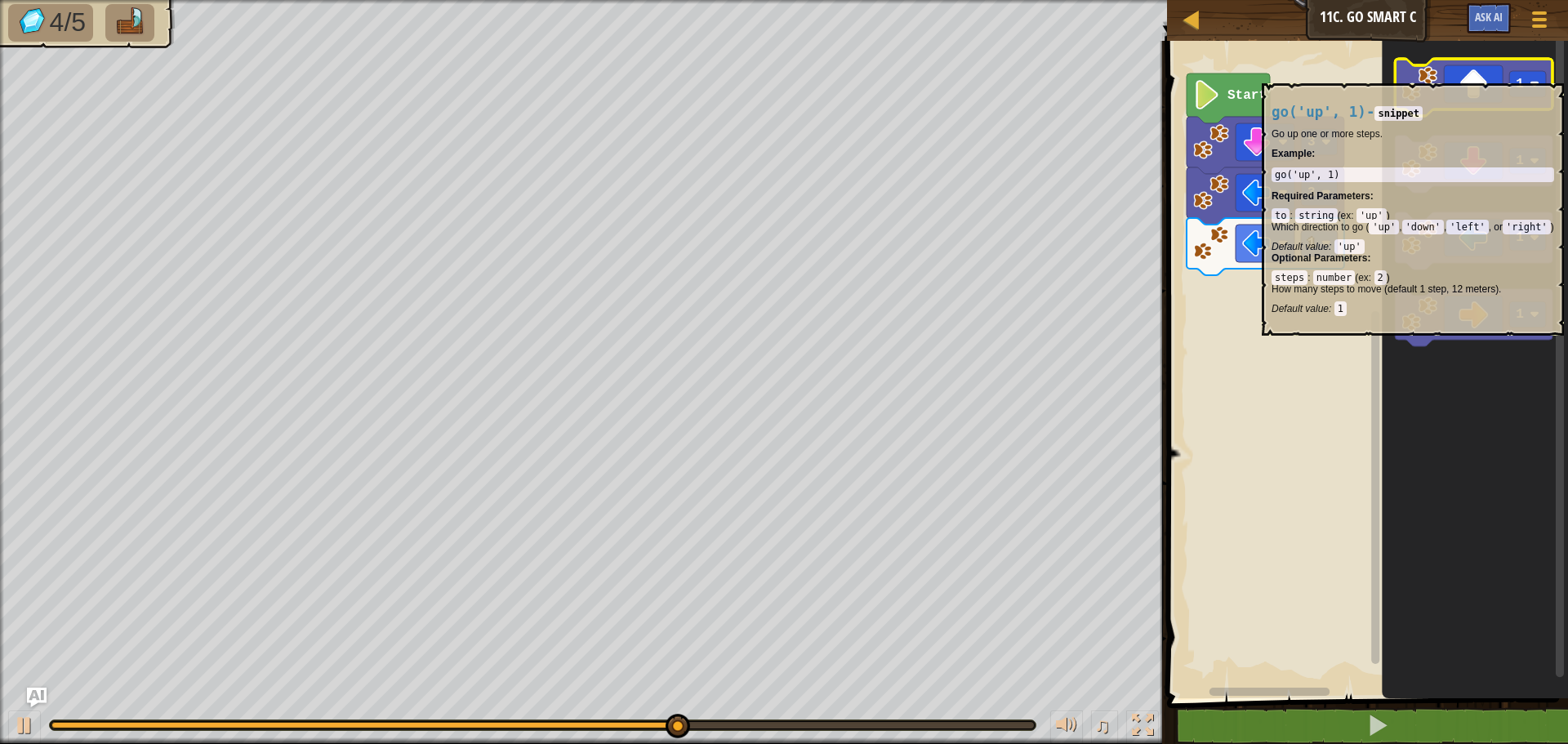
click at [1477, 75] on icon "Blockly Workspace" at bounding box center [1474, 87] width 158 height 58
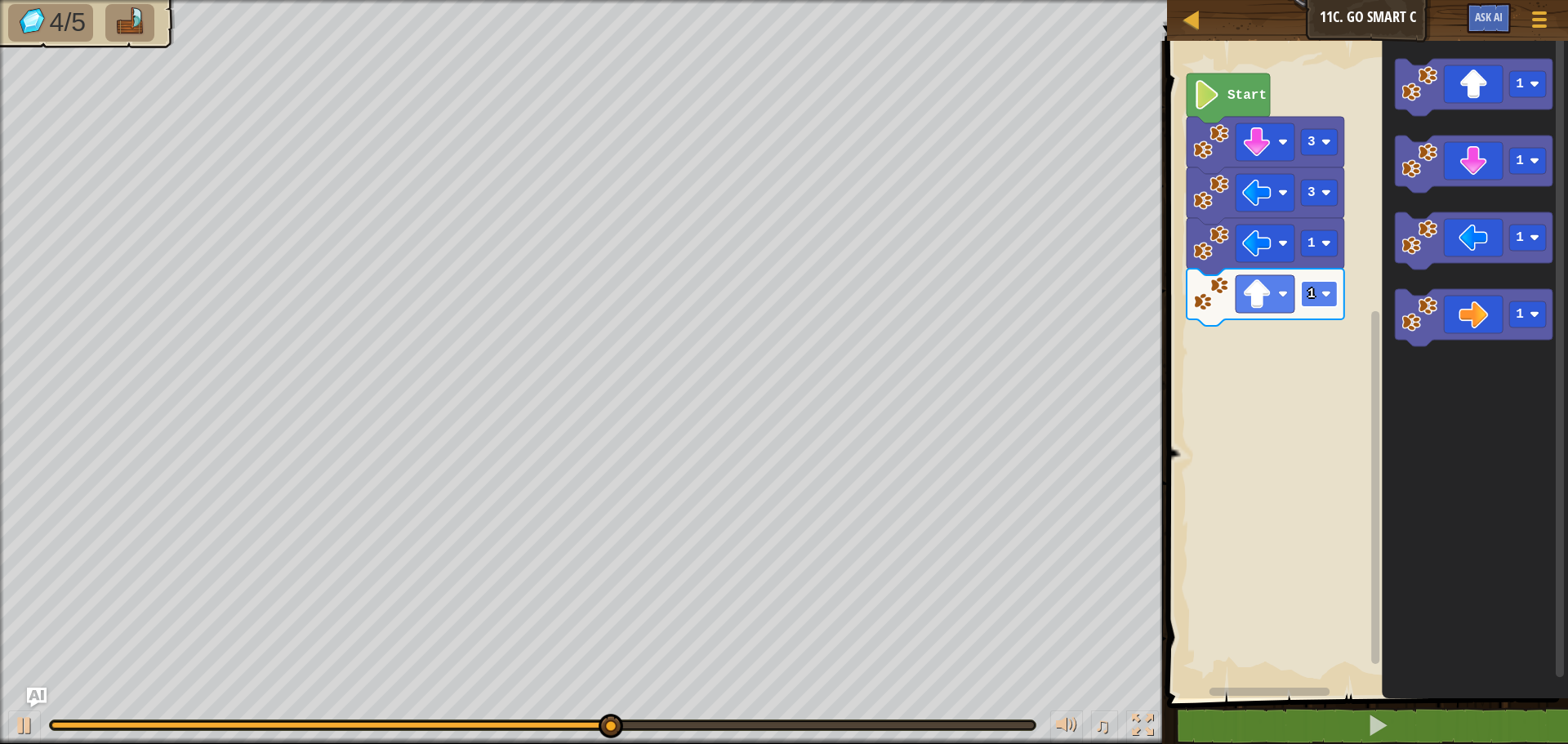
click at [1318, 290] on rect "Blockly Workspace" at bounding box center [1319, 294] width 36 height 27
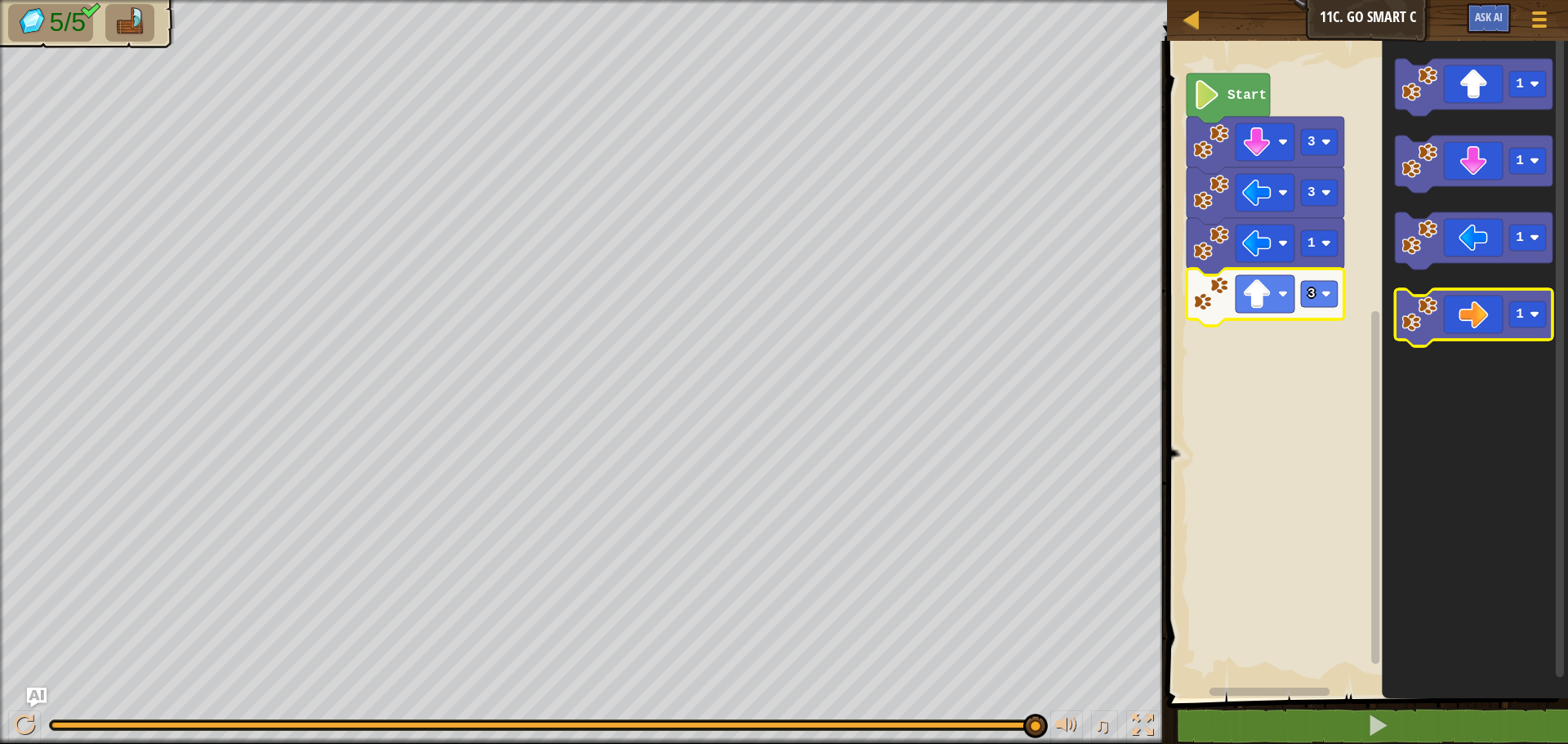
click at [1502, 329] on icon "Blockly Workspace" at bounding box center [1474, 317] width 158 height 58
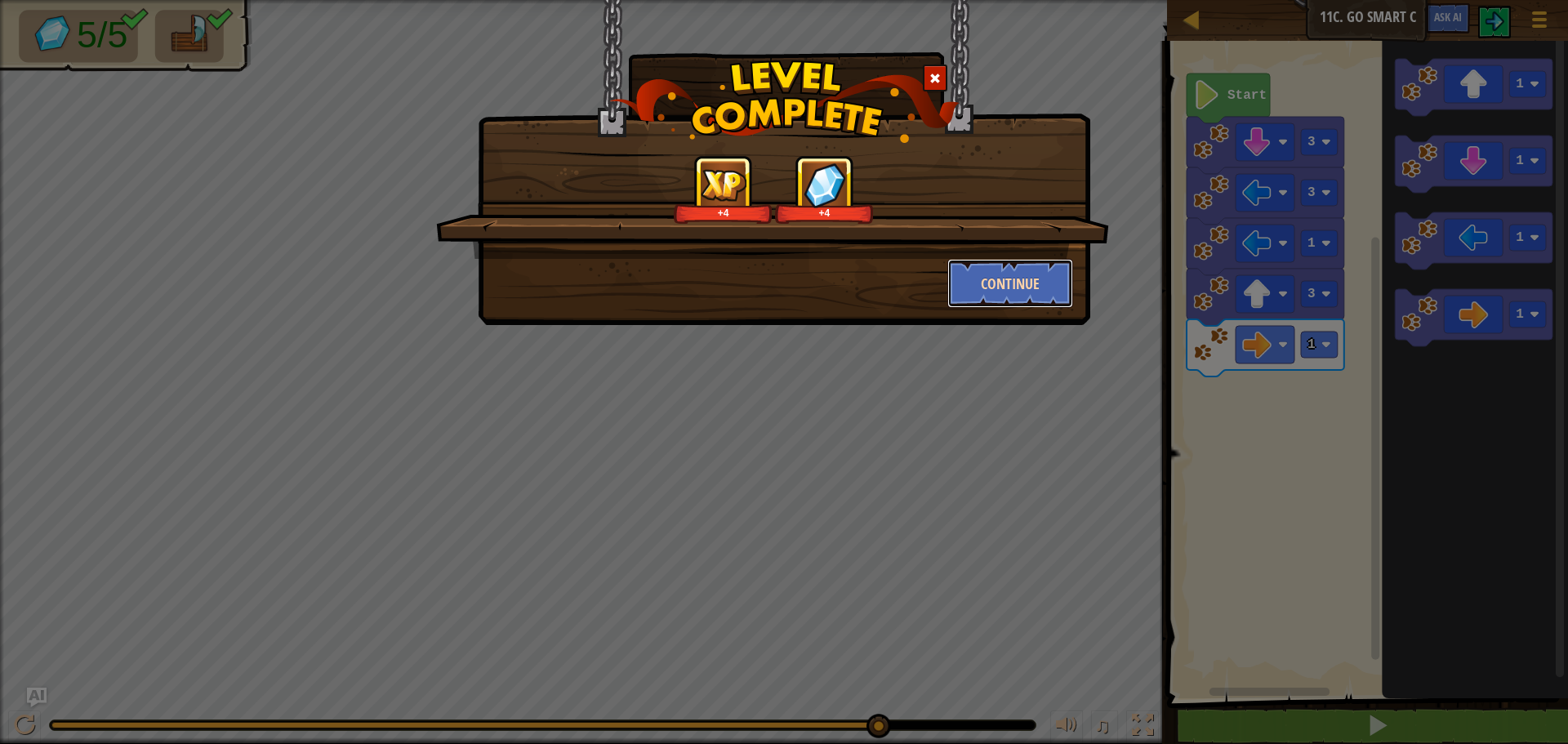
click at [992, 284] on button "Continue" at bounding box center [1010, 283] width 127 height 49
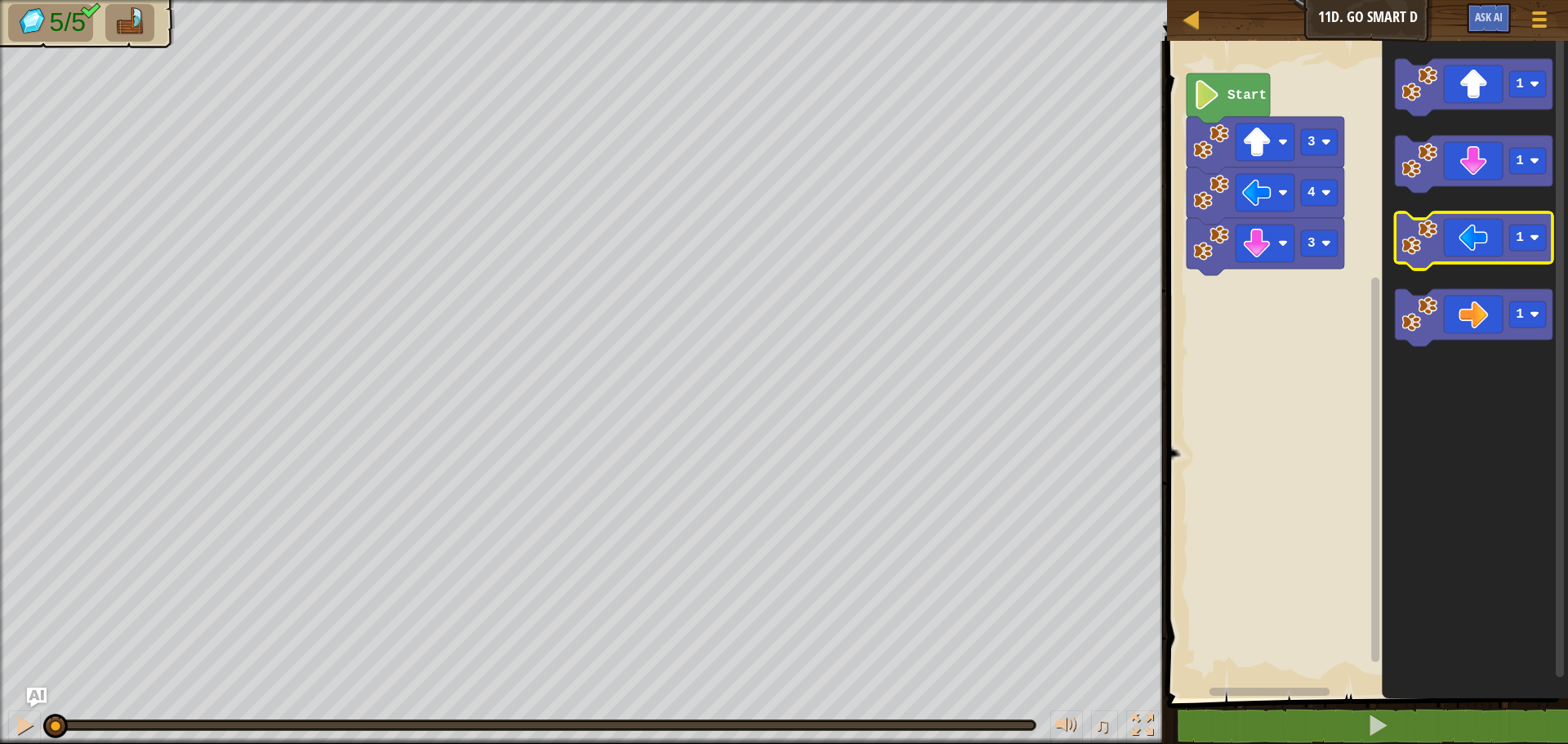
click at [1440, 245] on g "1 1 1 1" at bounding box center [1474, 202] width 158 height 288
click at [1444, 244] on icon "Blockly Workspace" at bounding box center [1474, 241] width 158 height 58
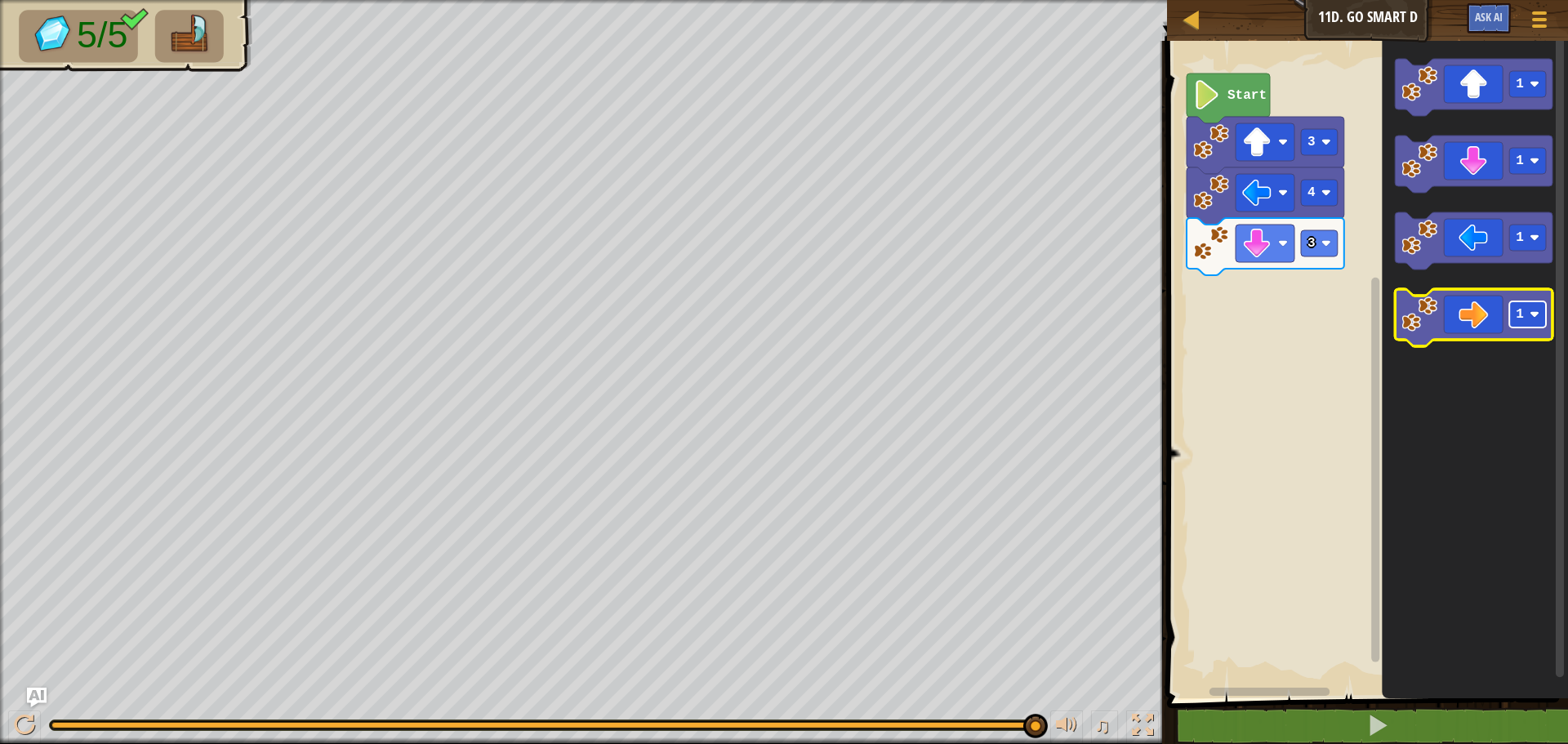
click at [1528, 319] on rect "Blockly Workspace" at bounding box center [1527, 314] width 36 height 27
click at [1456, 304] on icon "Blockly Workspace" at bounding box center [1474, 317] width 158 height 58
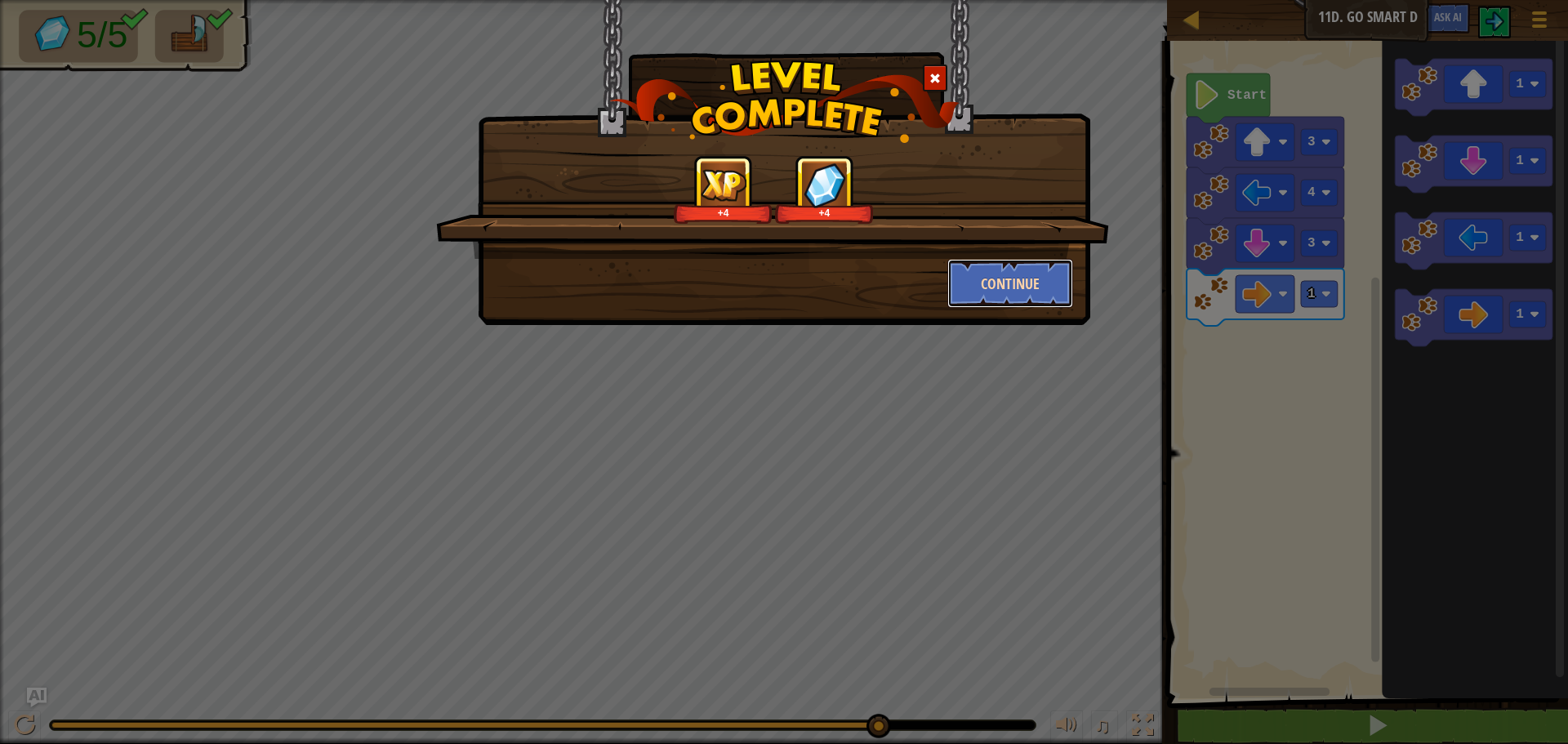
click at [1041, 277] on button "Continue" at bounding box center [1010, 283] width 127 height 49
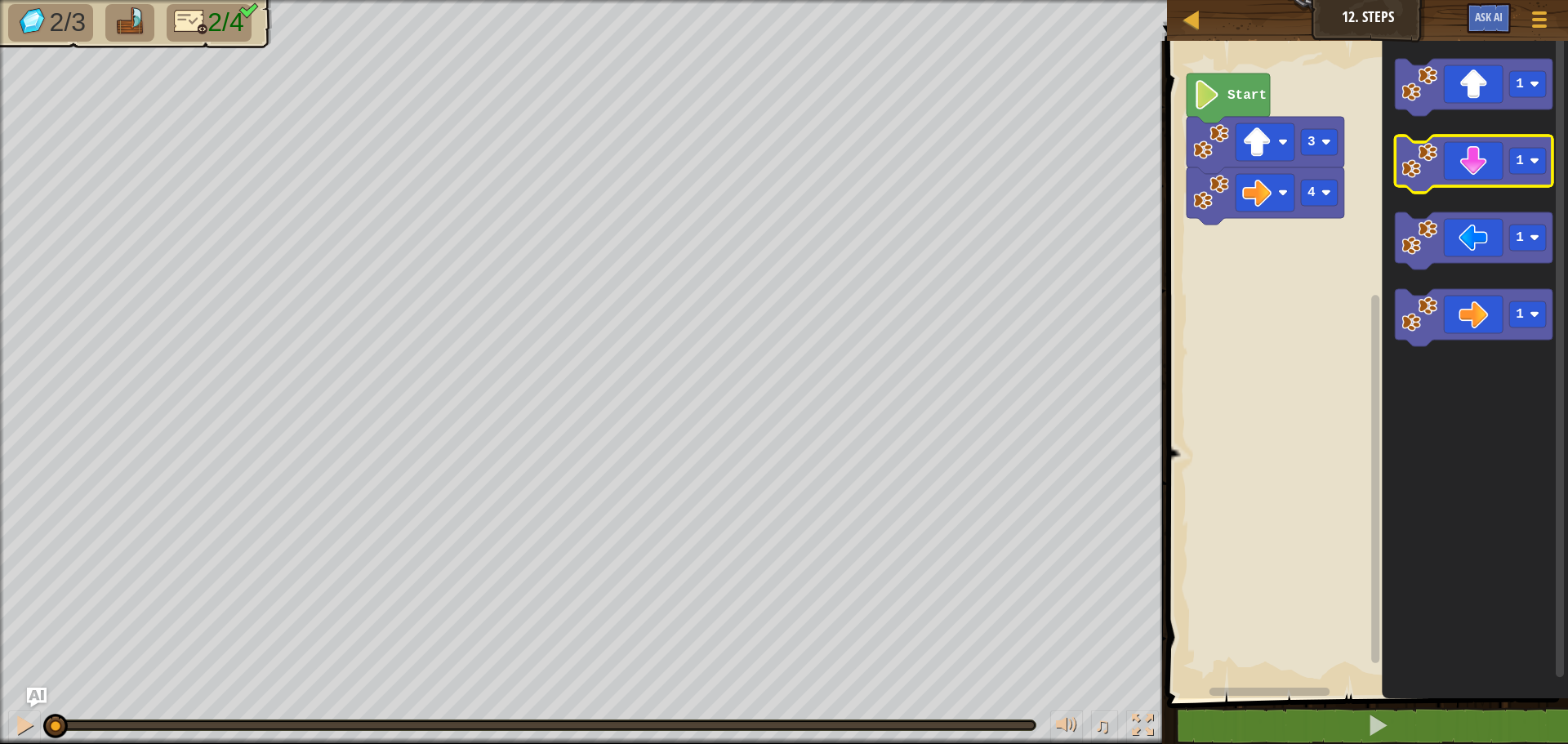
click at [1505, 173] on icon "Blockly Workspace" at bounding box center [1474, 164] width 158 height 58
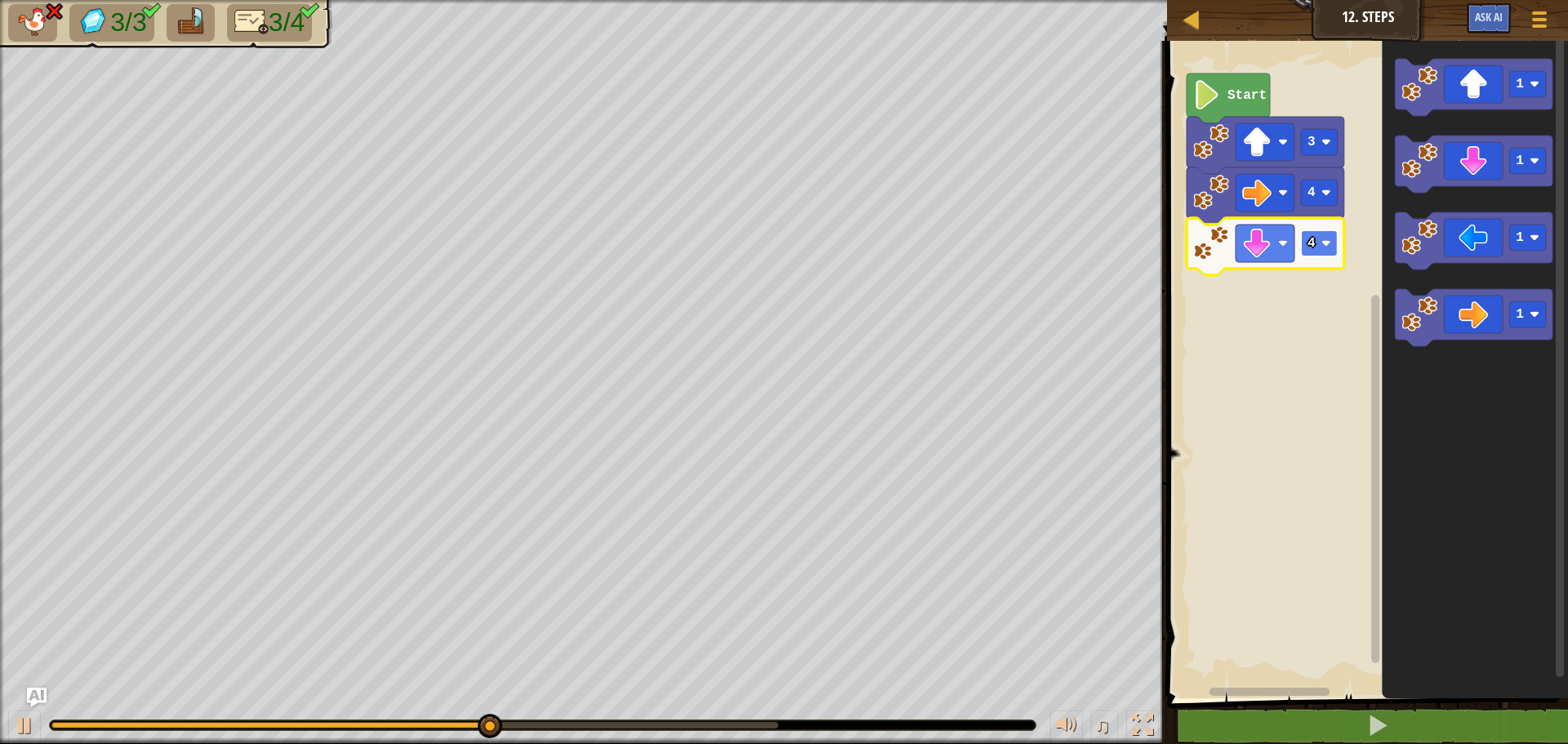
click at [1309, 246] on text "4" at bounding box center [1311, 243] width 8 height 15
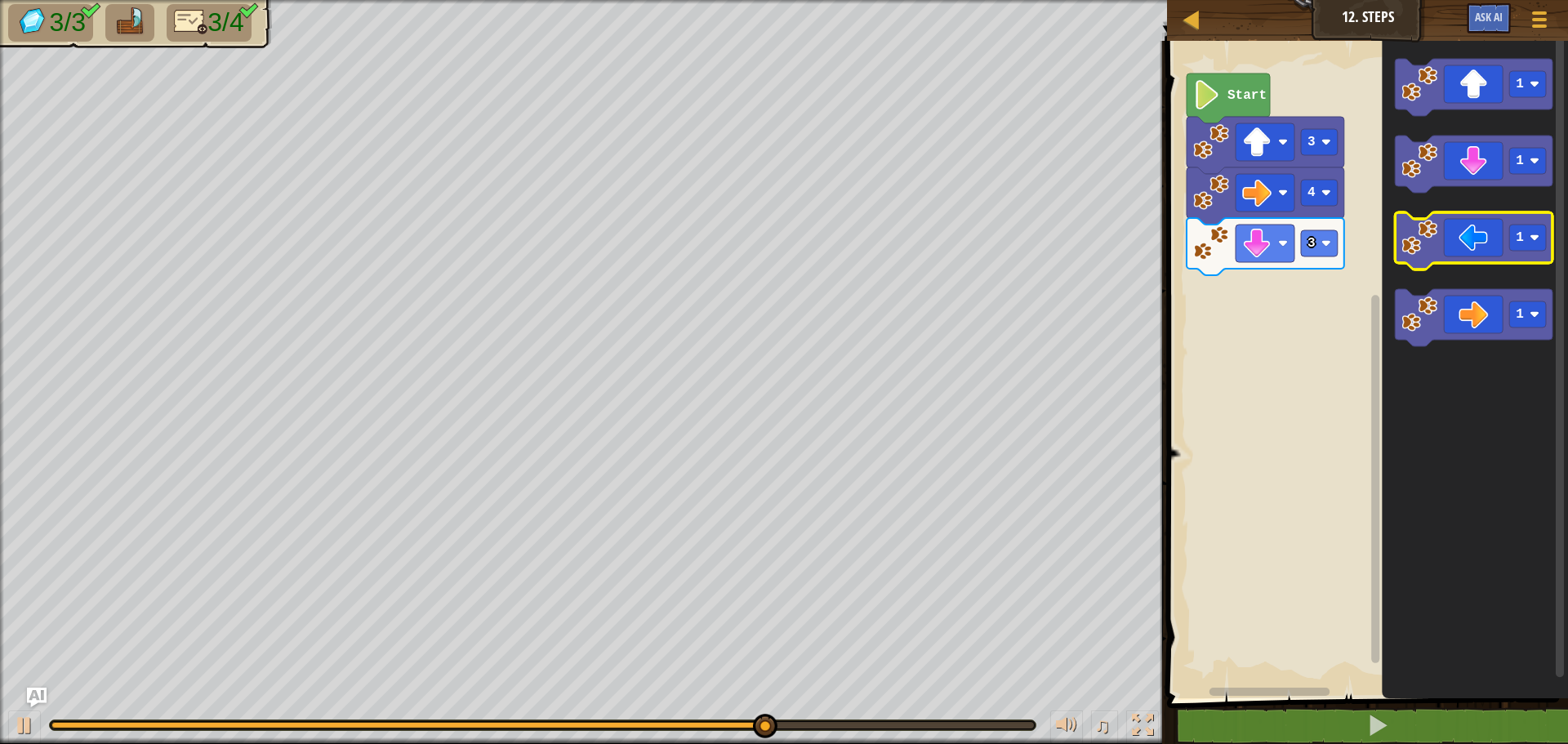
click at [1501, 249] on icon "Blockly Workspace" at bounding box center [1474, 241] width 158 height 58
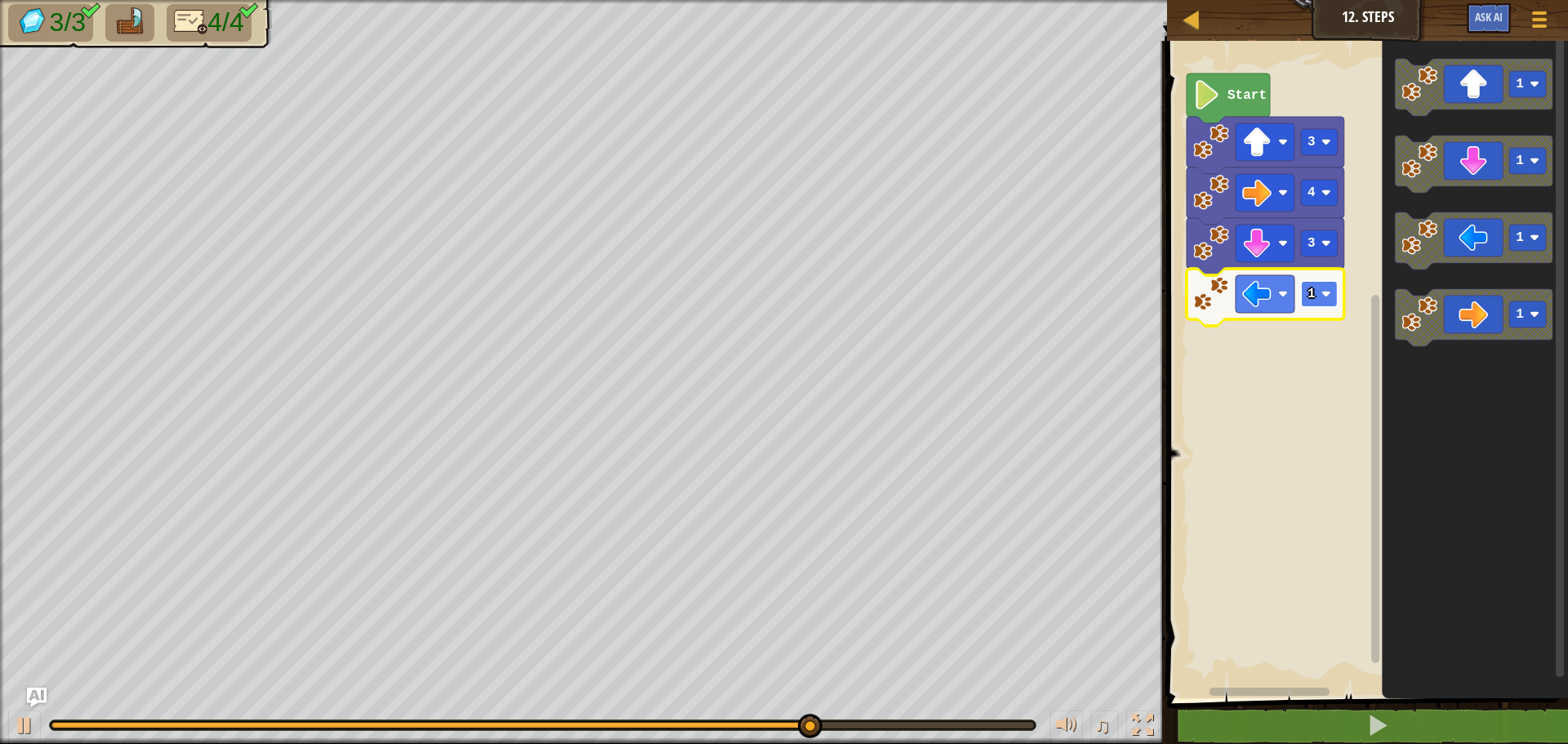
click at [1332, 289] on rect "Blockly Workspace" at bounding box center [1319, 294] width 36 height 27
click at [1317, 302] on rect "Blockly Workspace" at bounding box center [1319, 294] width 36 height 27
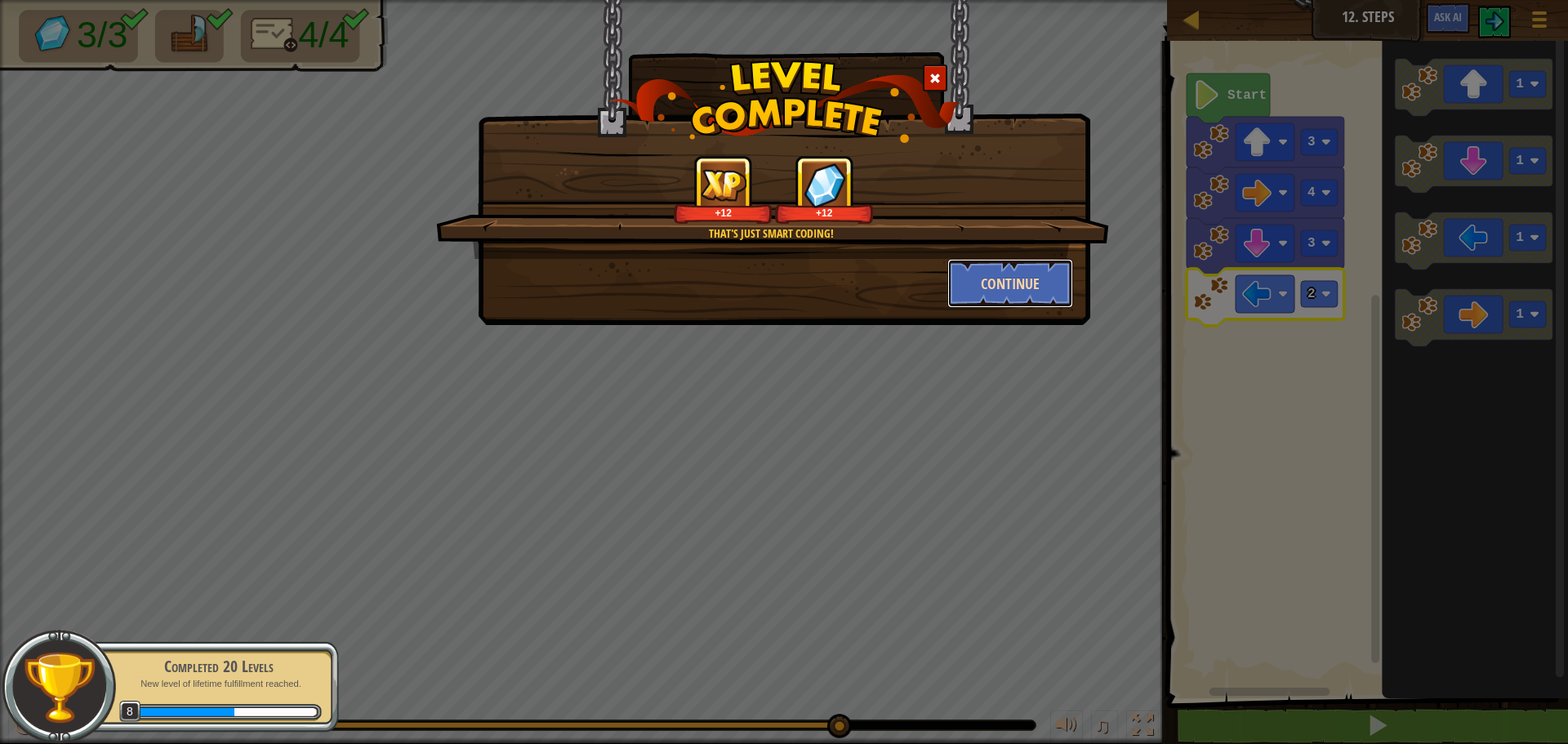
click at [1025, 271] on button "Continue" at bounding box center [1010, 283] width 127 height 49
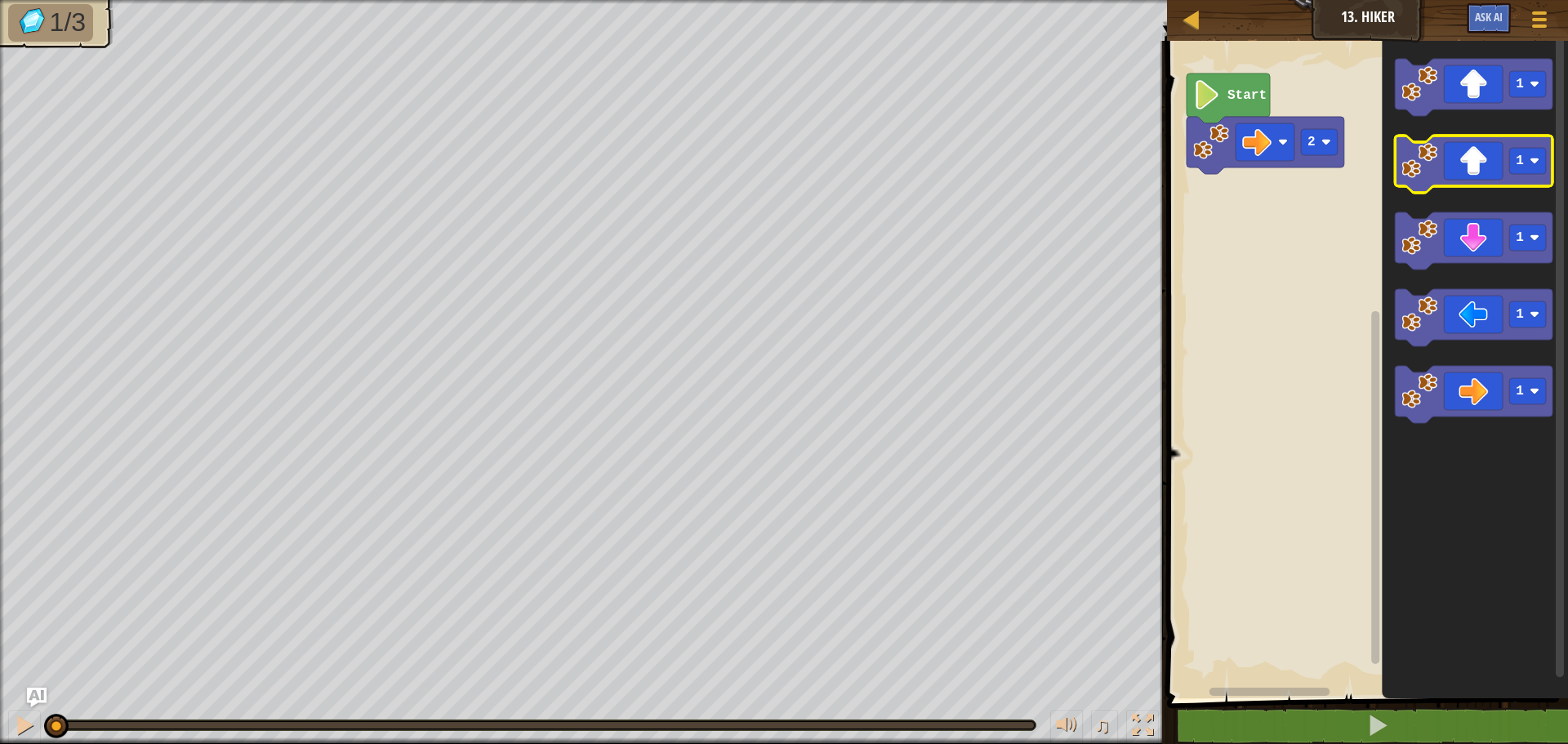
click at [1486, 162] on icon "Blockly Workspace" at bounding box center [1474, 164] width 158 height 58
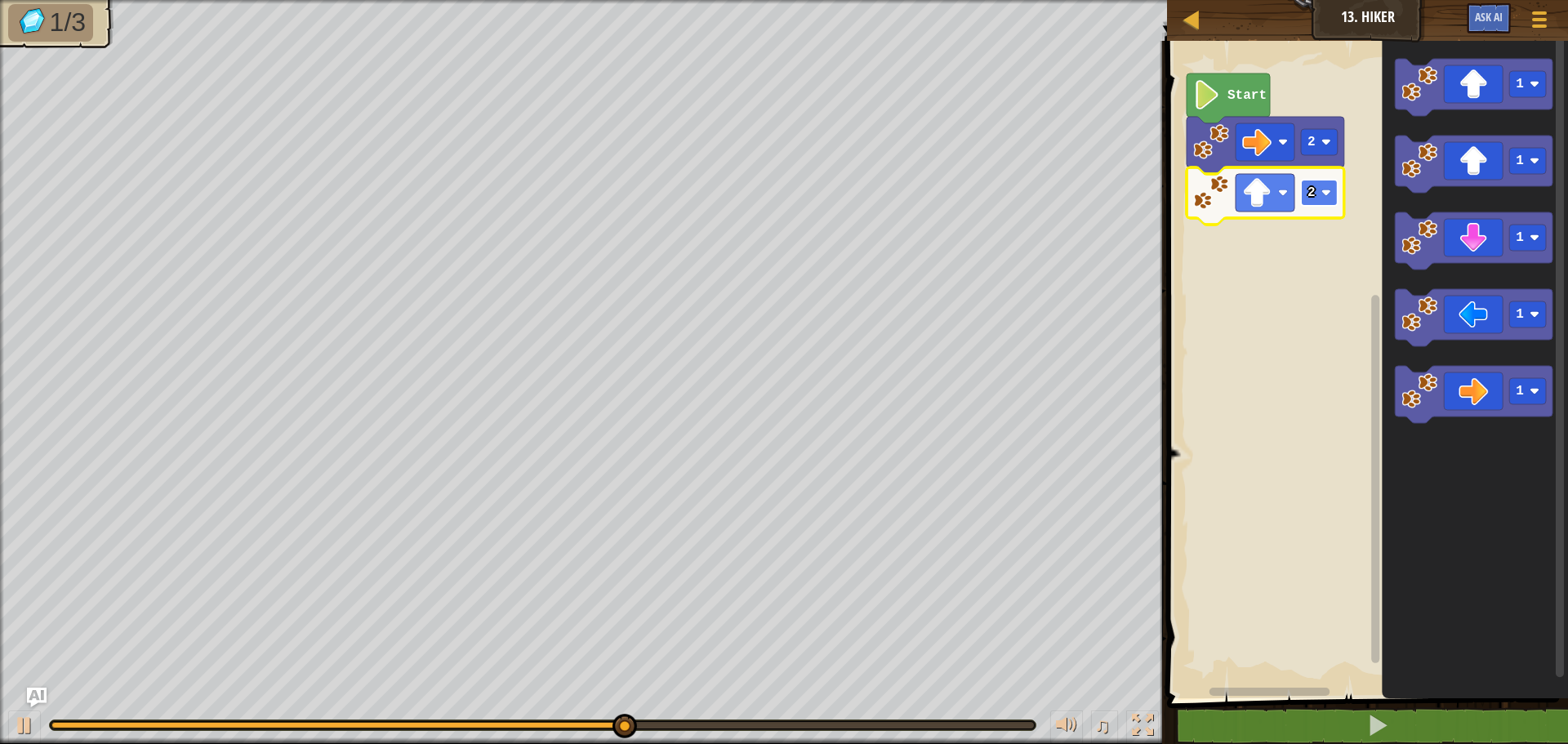
click at [1323, 197] on image "Blockly Workspace" at bounding box center [1326, 192] width 10 height 10
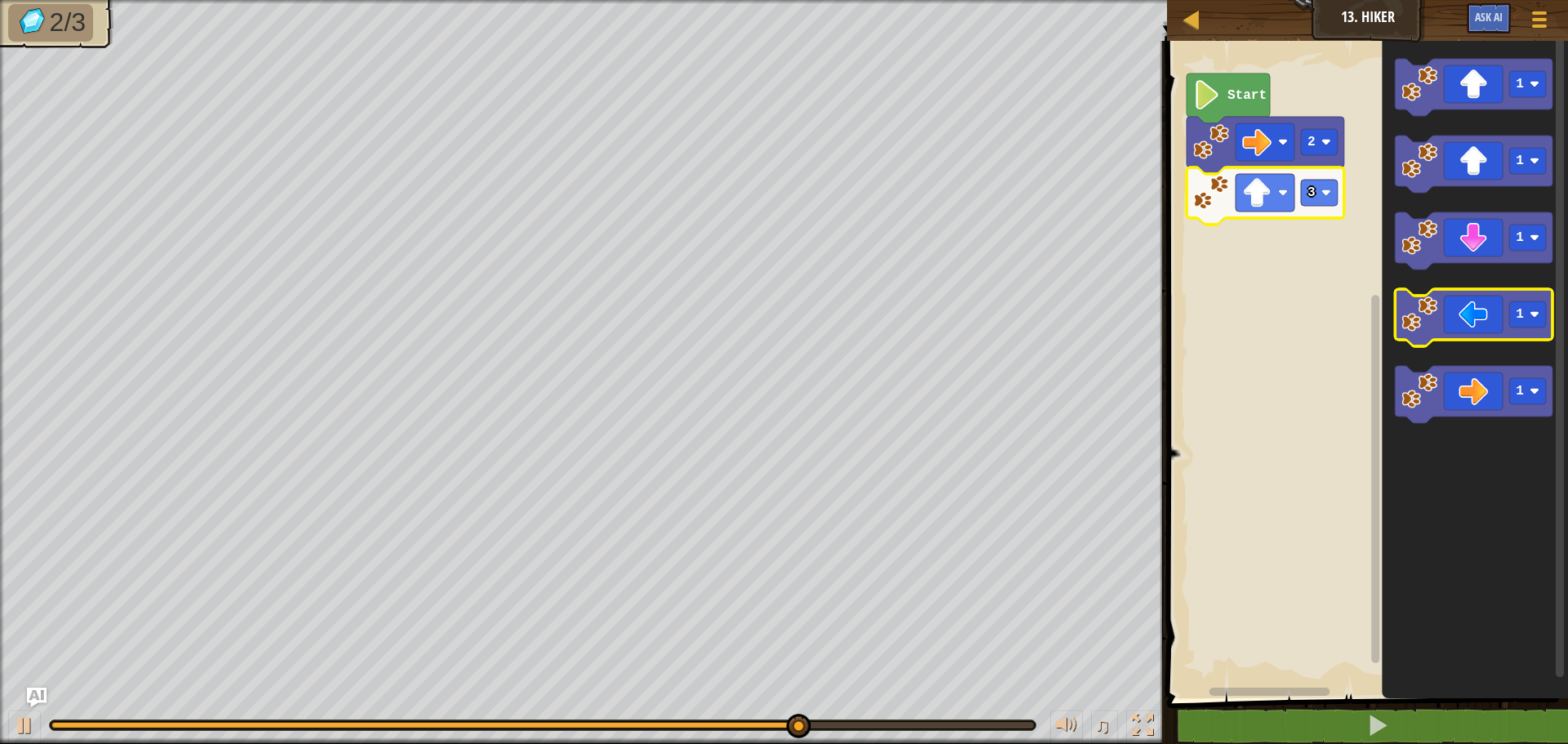
click at [1475, 319] on icon "Blockly Workspace" at bounding box center [1474, 317] width 158 height 58
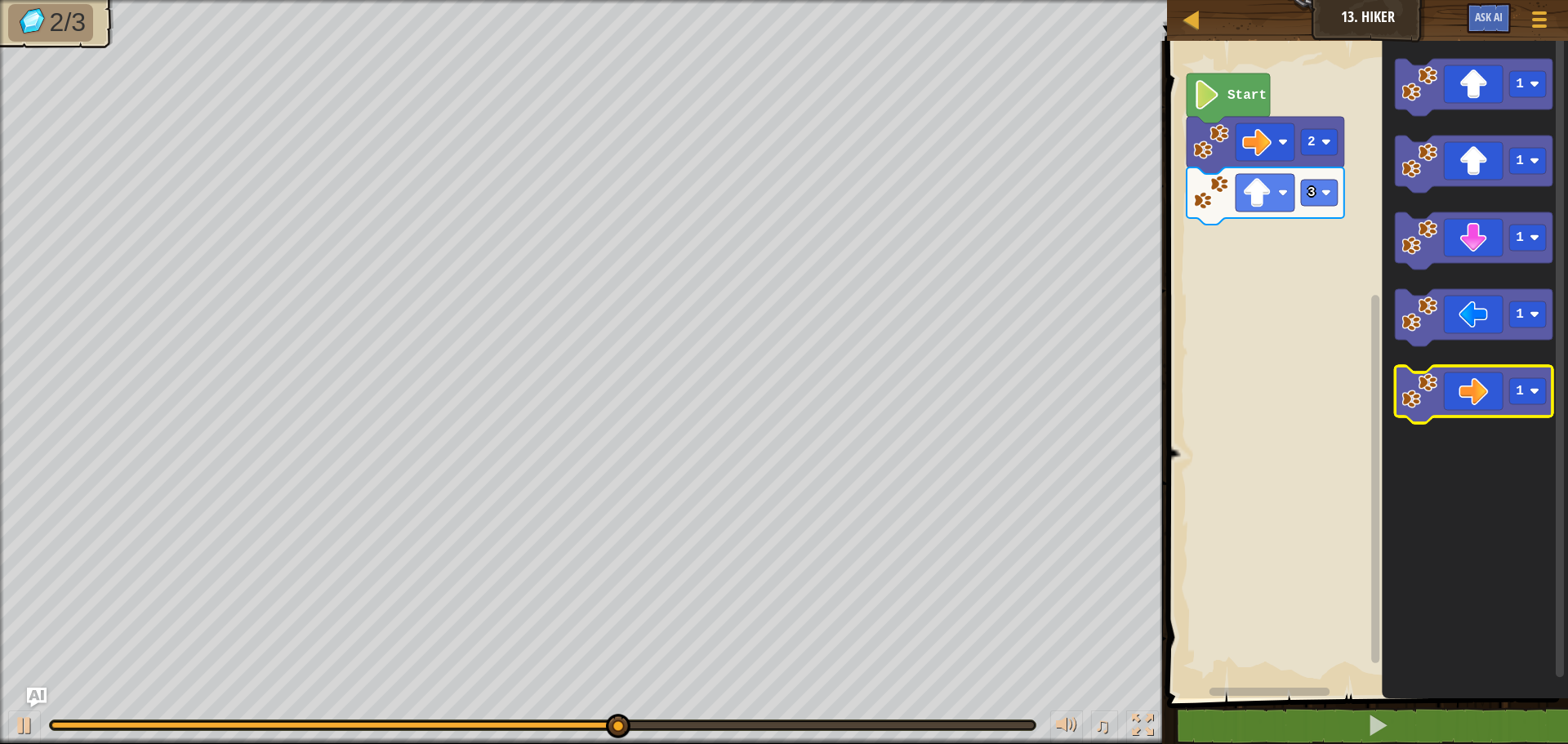
click at [1463, 384] on icon "Blockly Workspace" at bounding box center [1474, 394] width 158 height 58
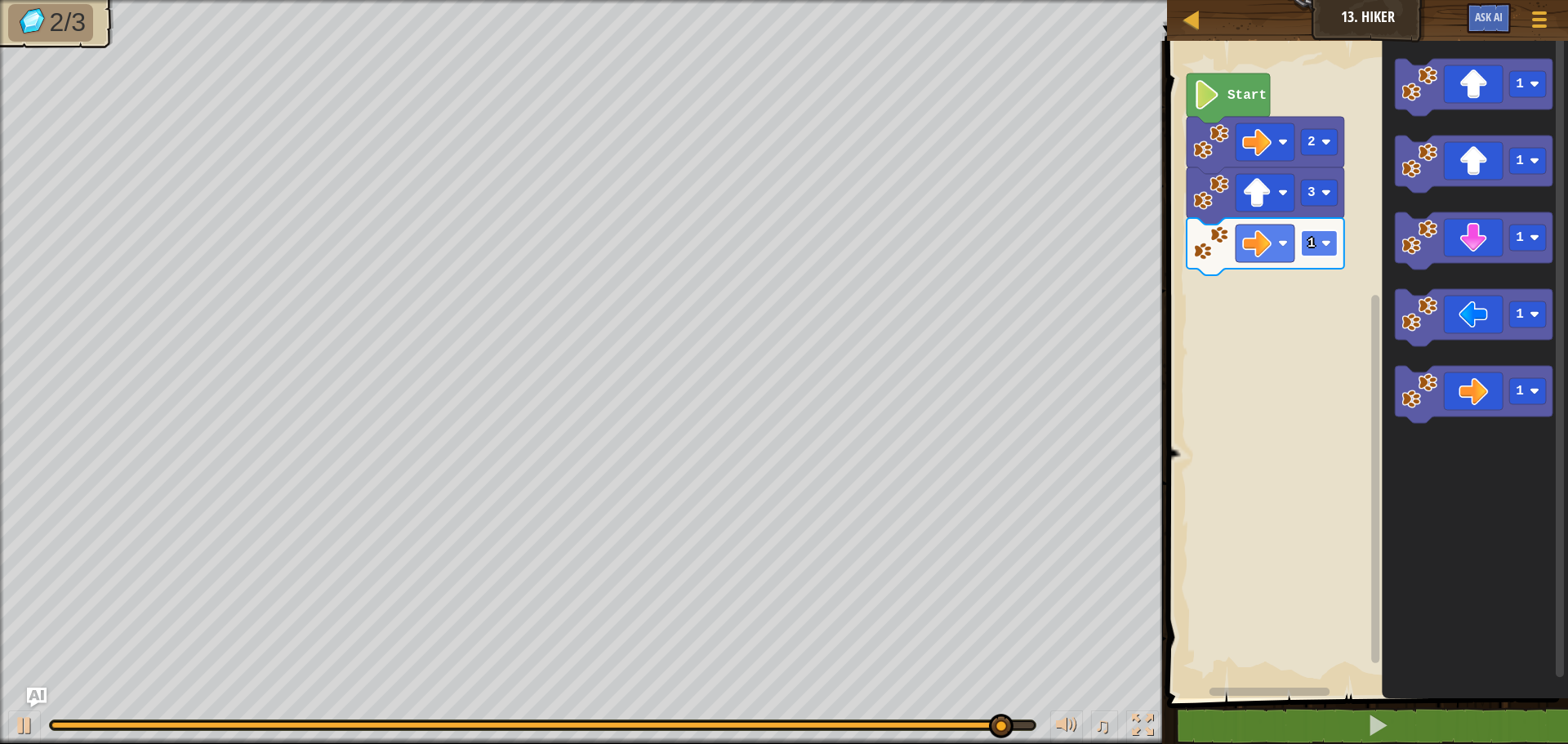
click at [1316, 240] on rect "Blockly Workspace" at bounding box center [1319, 244] width 36 height 27
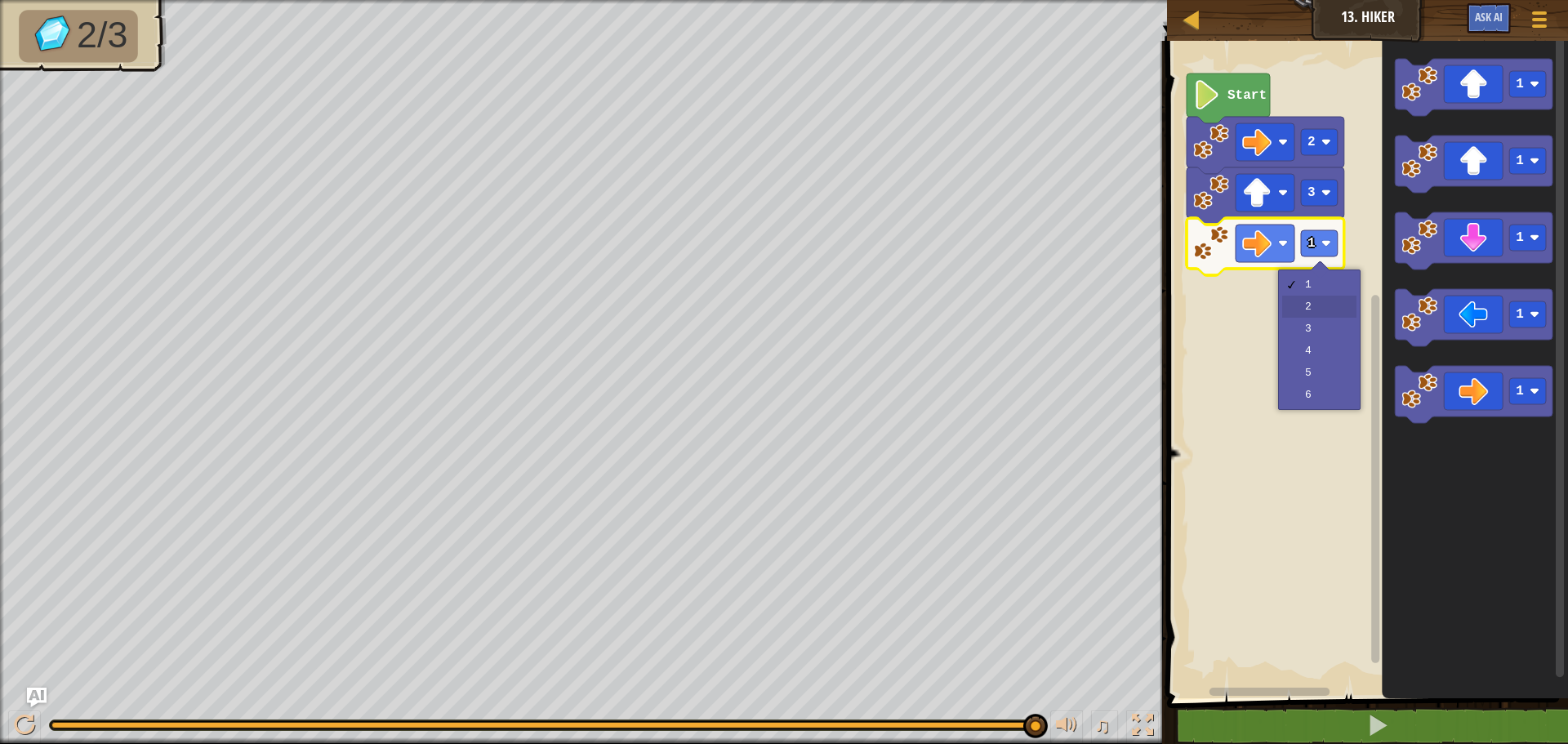
click at [1294, 306] on rect "Blockly Workspace" at bounding box center [1365, 365] width 406 height 665
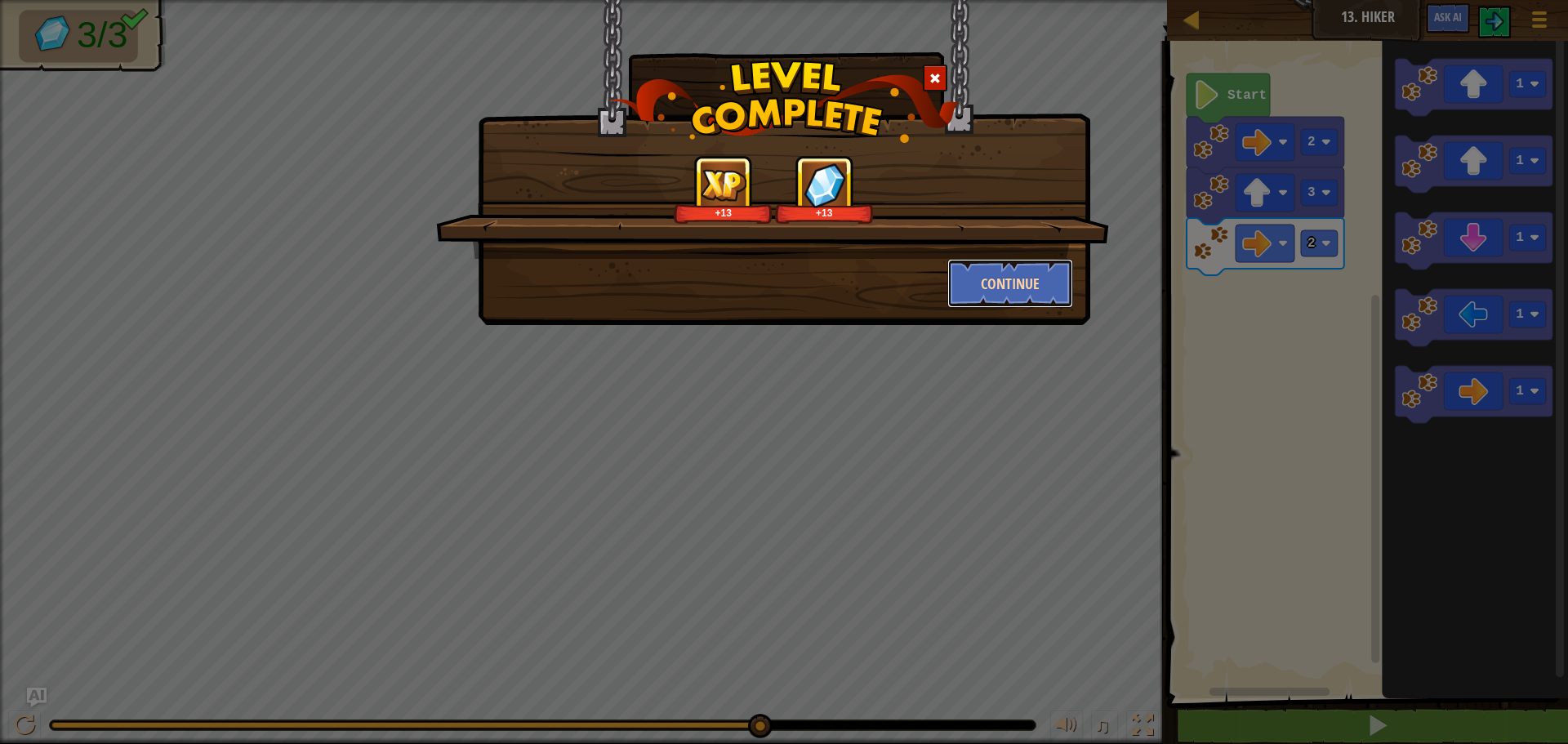
click at [1002, 269] on button "Continue" at bounding box center [1010, 283] width 127 height 49
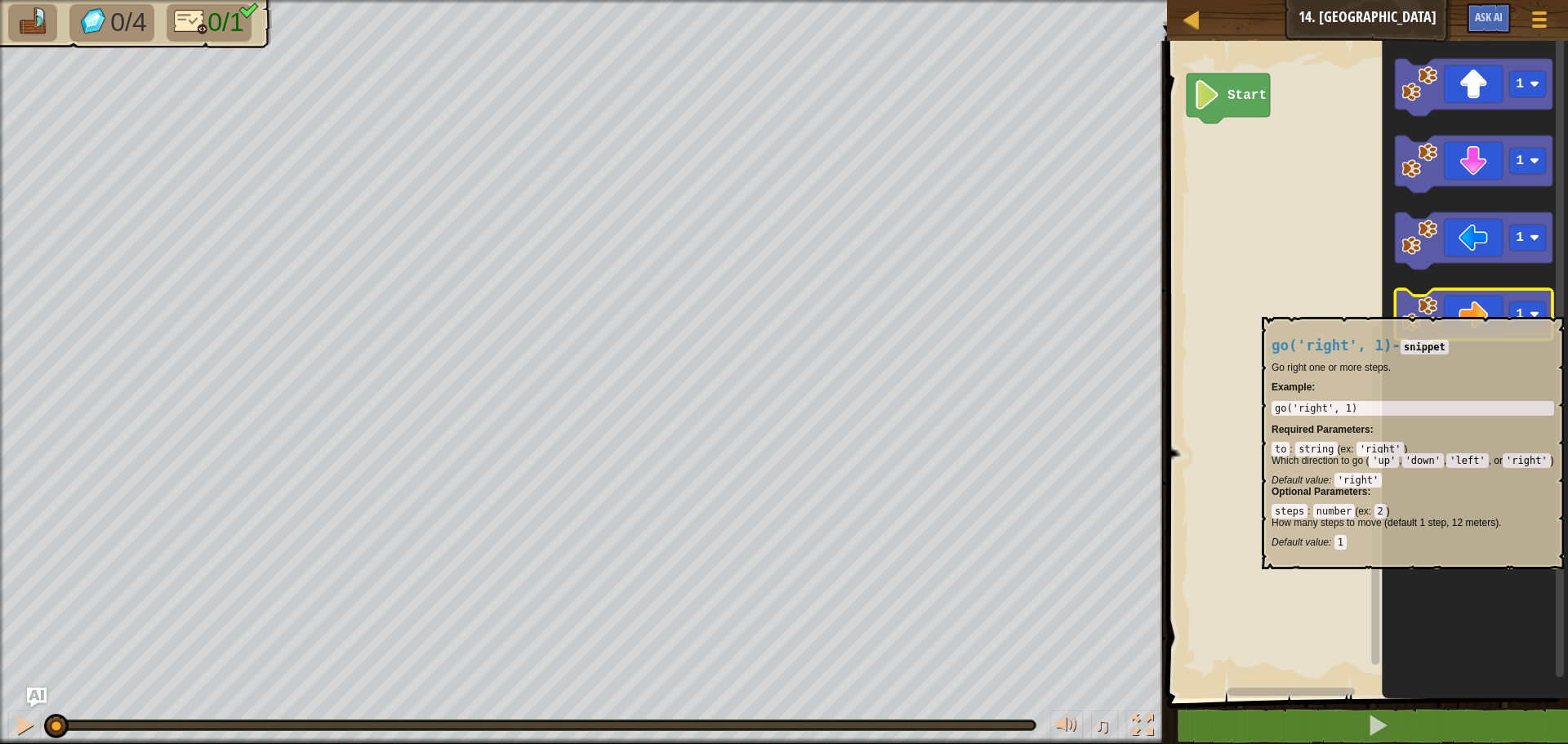
click at [1500, 308] on icon "Blockly Workspace" at bounding box center [1474, 317] width 158 height 58
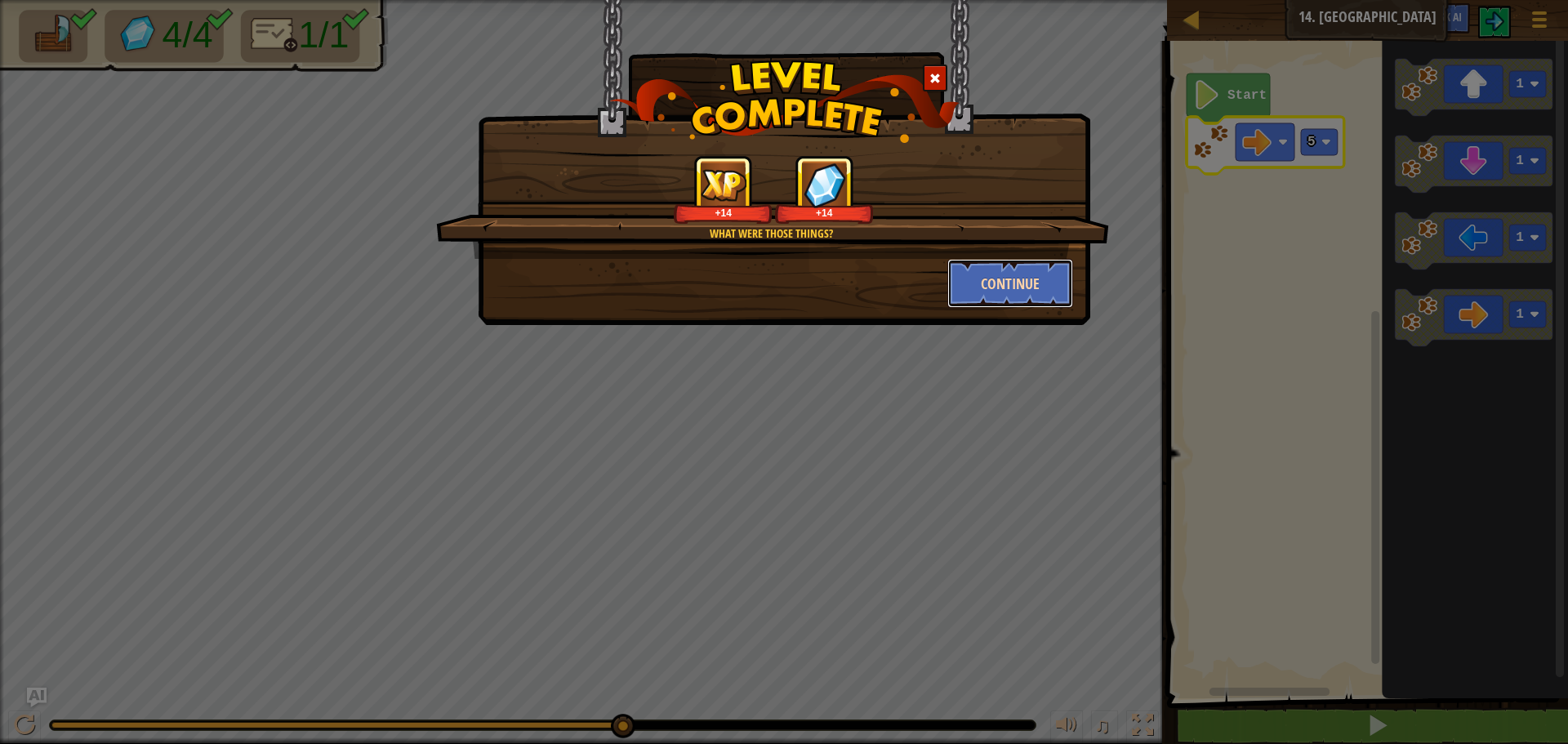
click at [1002, 297] on button "Continue" at bounding box center [1010, 283] width 127 height 49
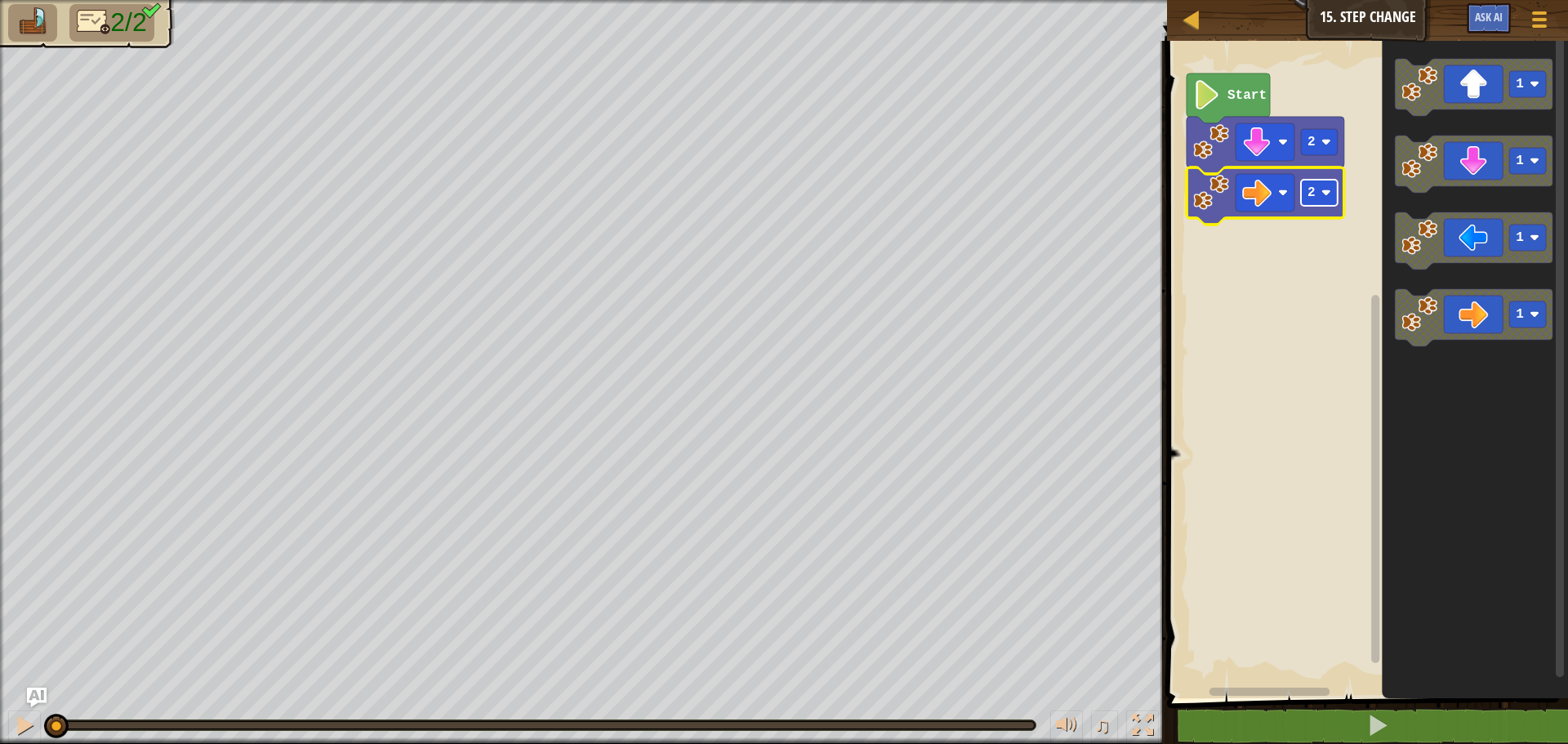
click at [1309, 190] on text "2" at bounding box center [1311, 192] width 8 height 15
click at [1314, 195] on text "2" at bounding box center [1311, 192] width 8 height 15
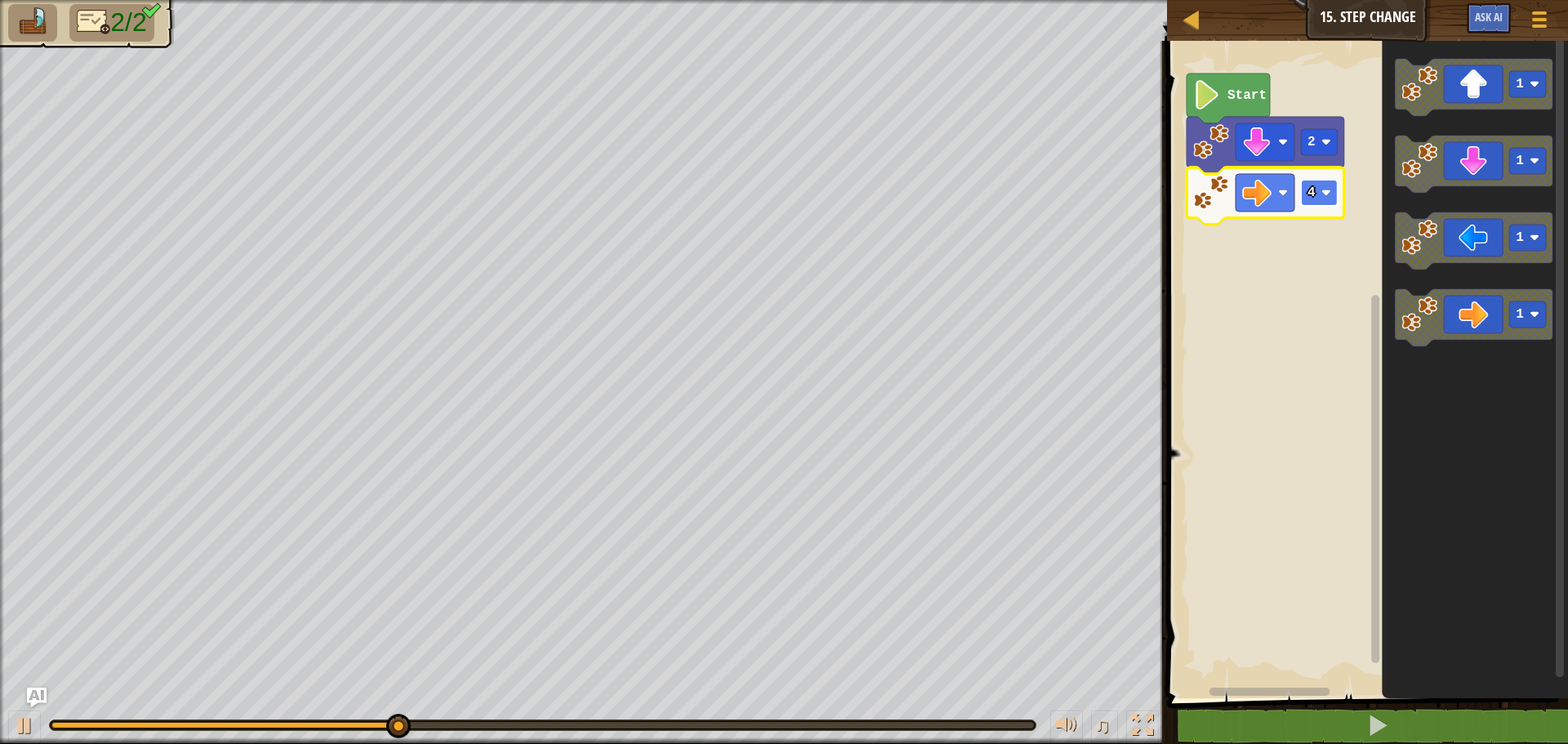
click at [1309, 180] on rect "Blockly Workspace" at bounding box center [1319, 193] width 36 height 27
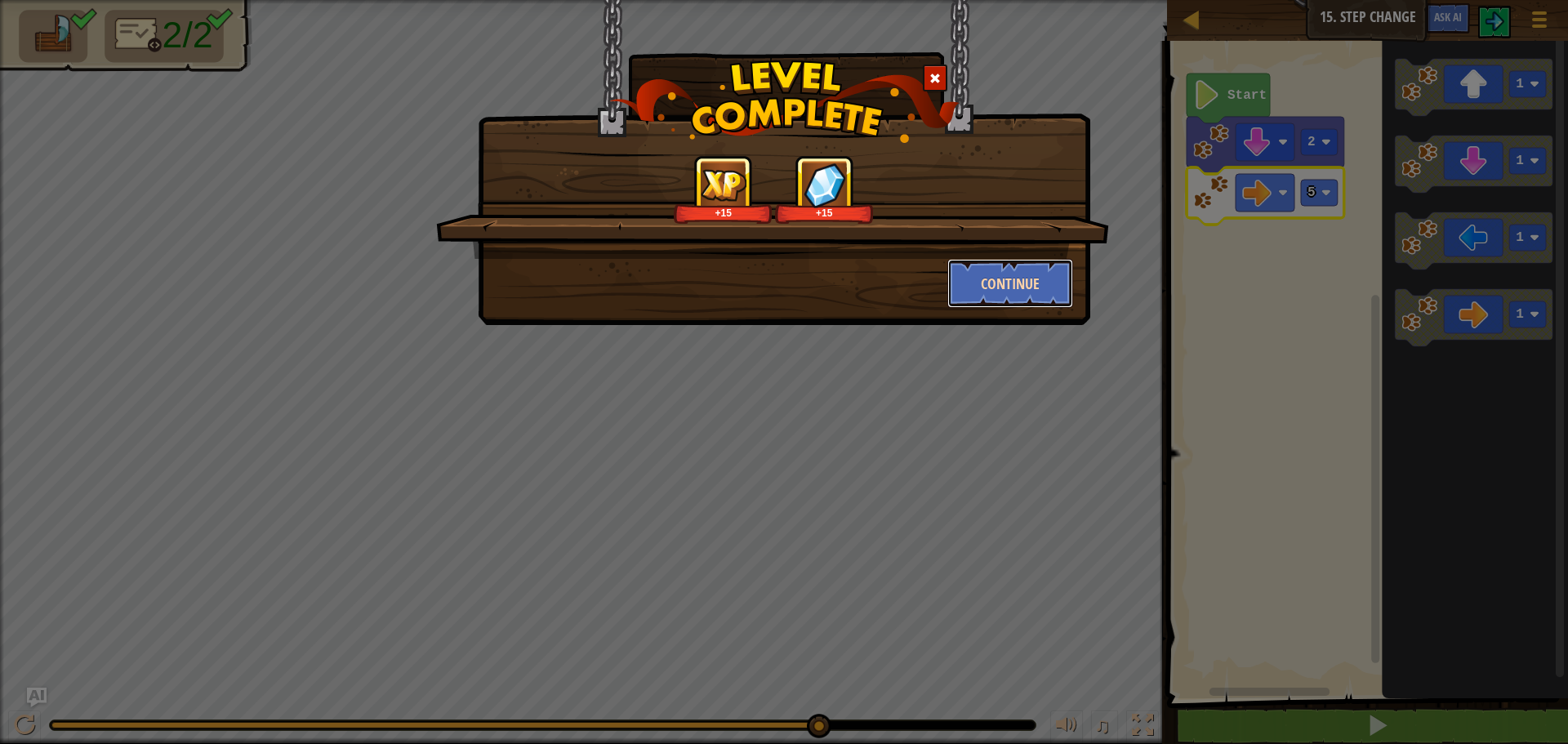
click at [1004, 277] on button "Continue" at bounding box center [1010, 283] width 127 height 49
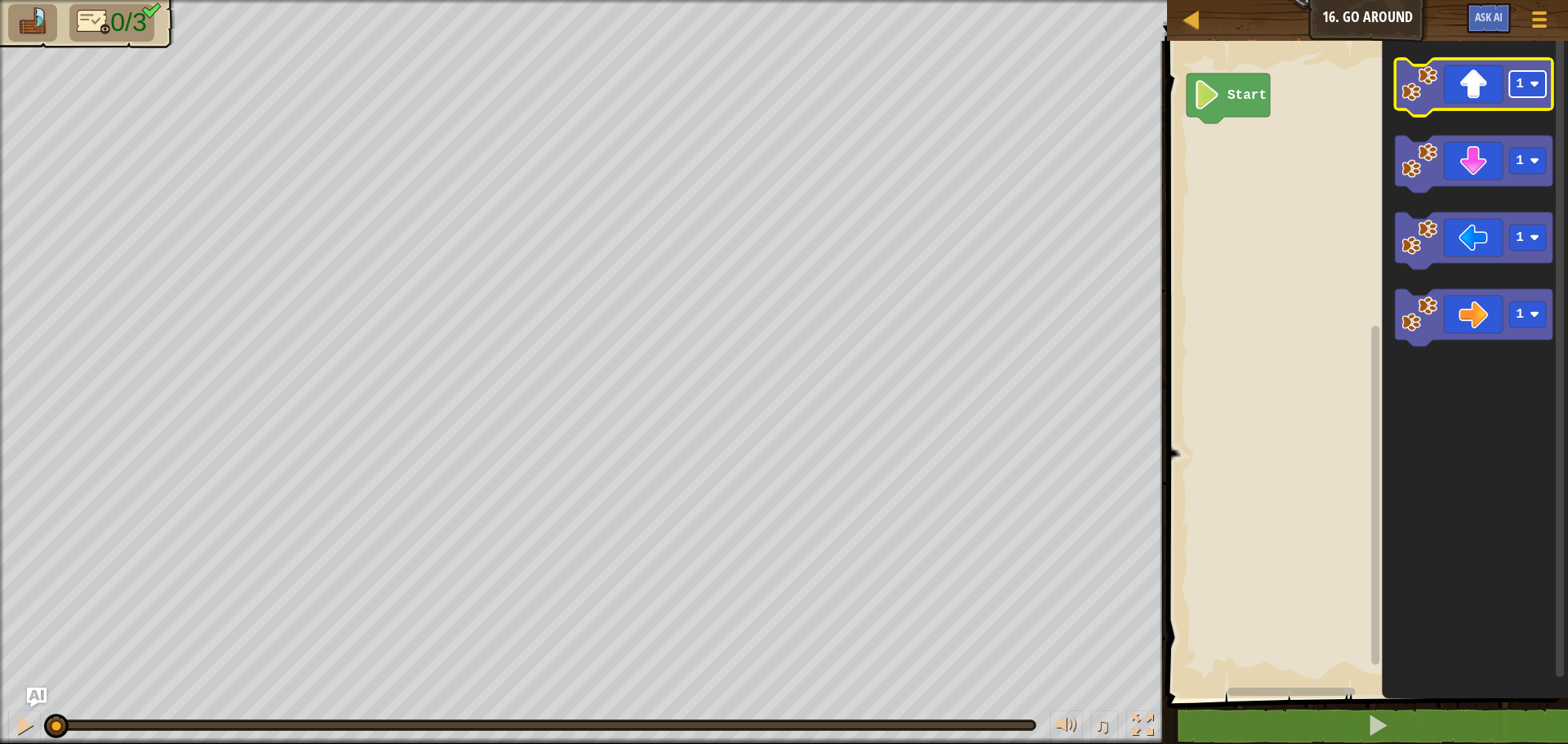
click at [1516, 80] on text "1" at bounding box center [1519, 84] width 8 height 15
click at [1493, 95] on icon "Blockly Workspace" at bounding box center [1474, 87] width 158 height 58
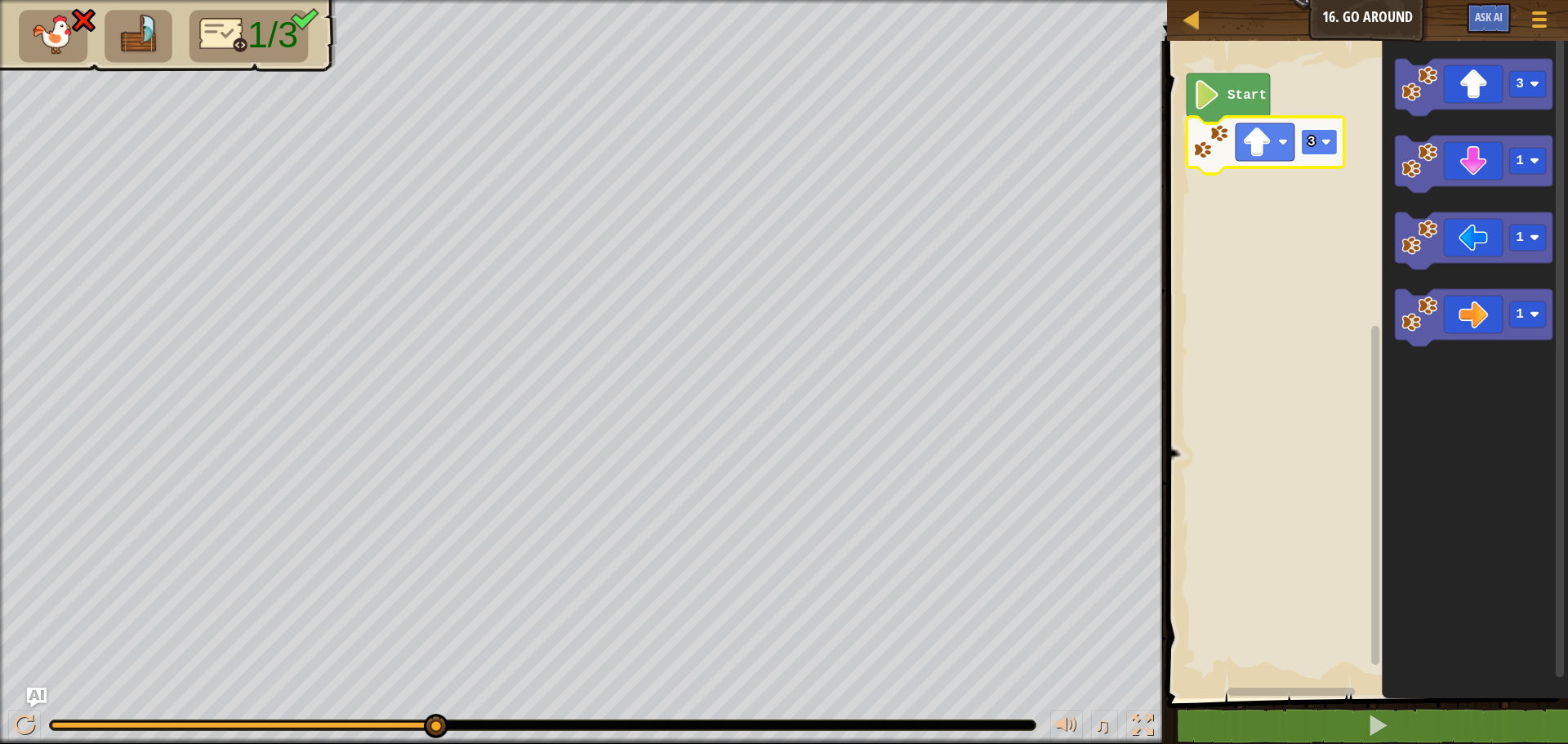
click at [1303, 137] on rect "Blockly Workspace" at bounding box center [1319, 143] width 36 height 27
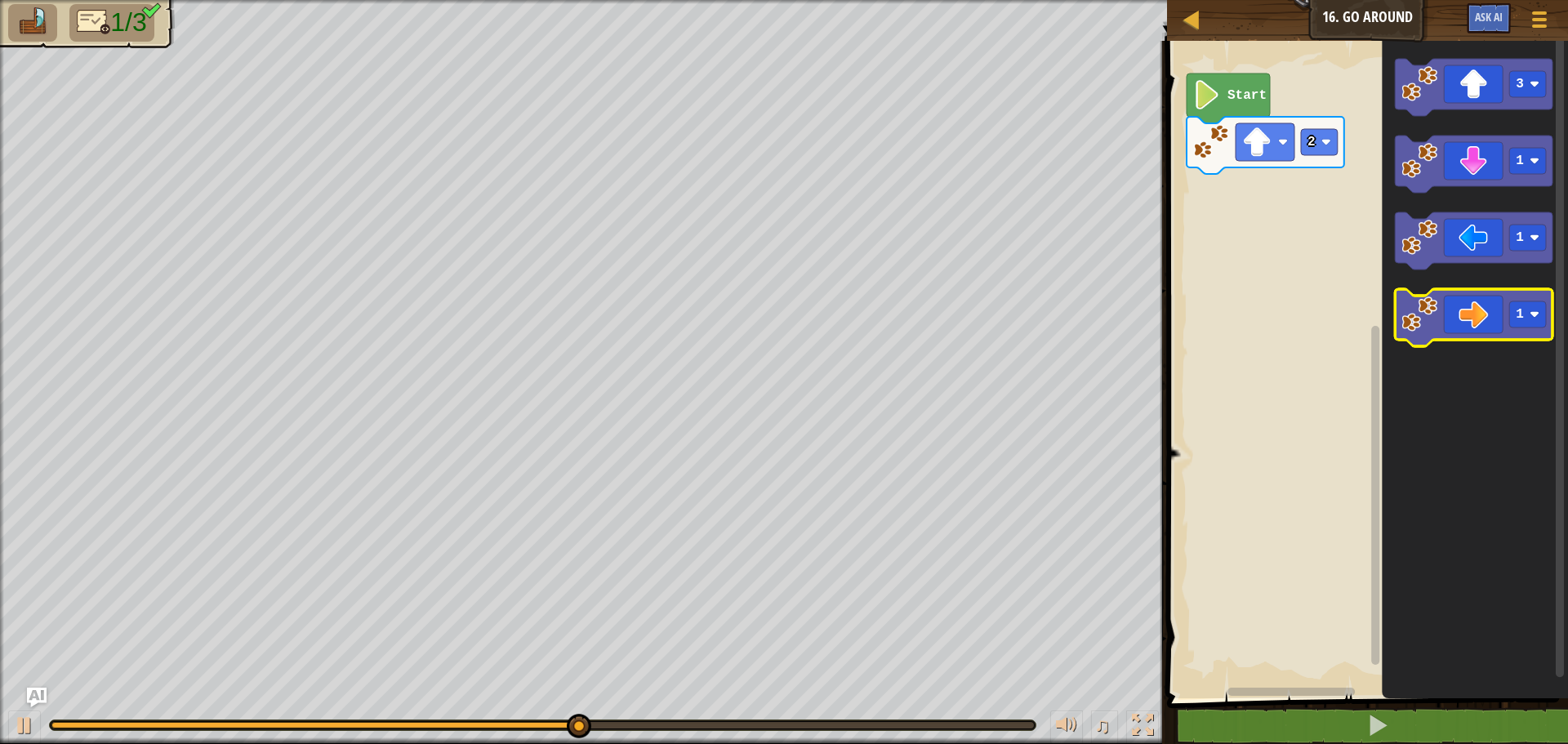
click at [1491, 319] on icon "Blockly Workspace" at bounding box center [1474, 317] width 158 height 58
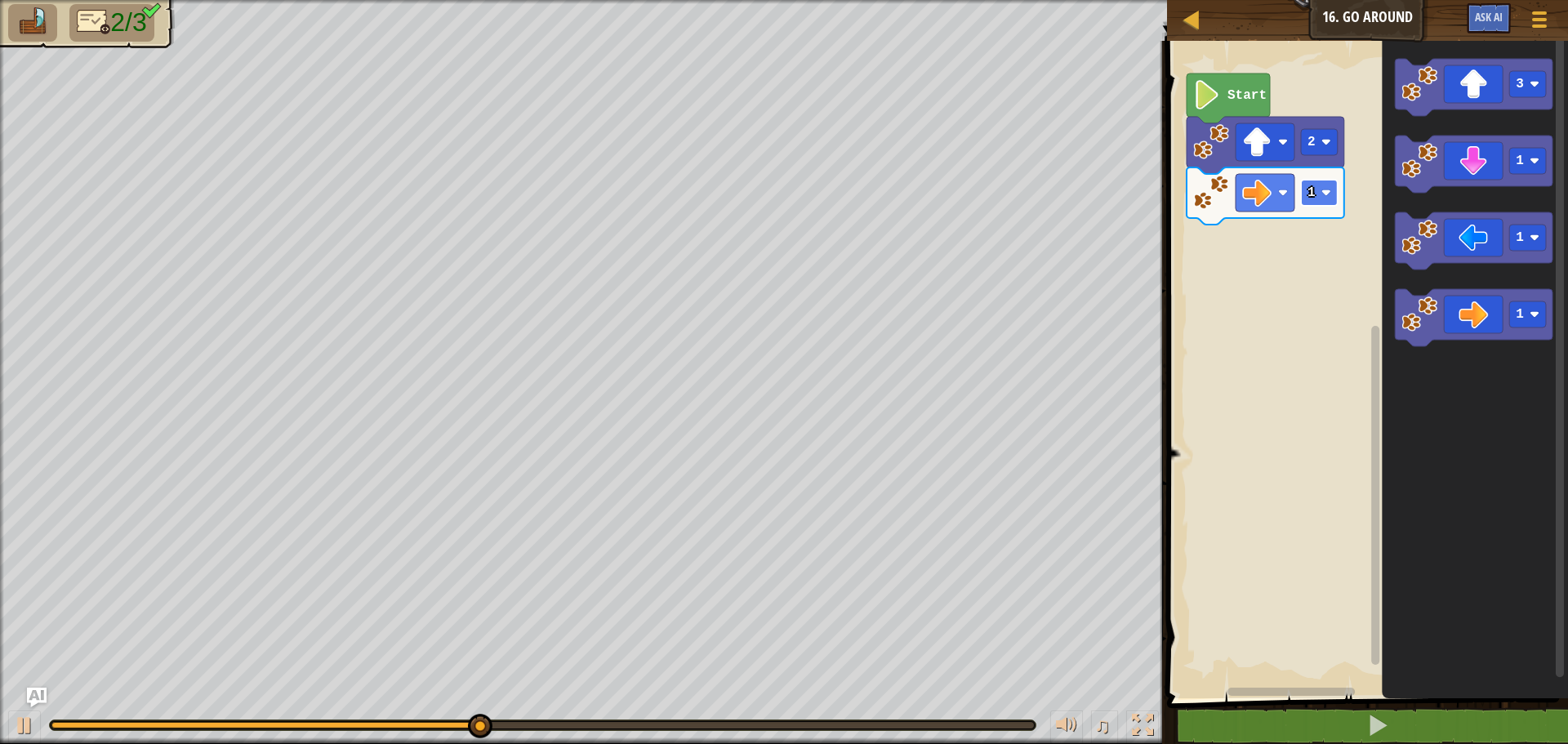
click at [1326, 193] on image "Blockly Workspace" at bounding box center [1326, 192] width 10 height 10
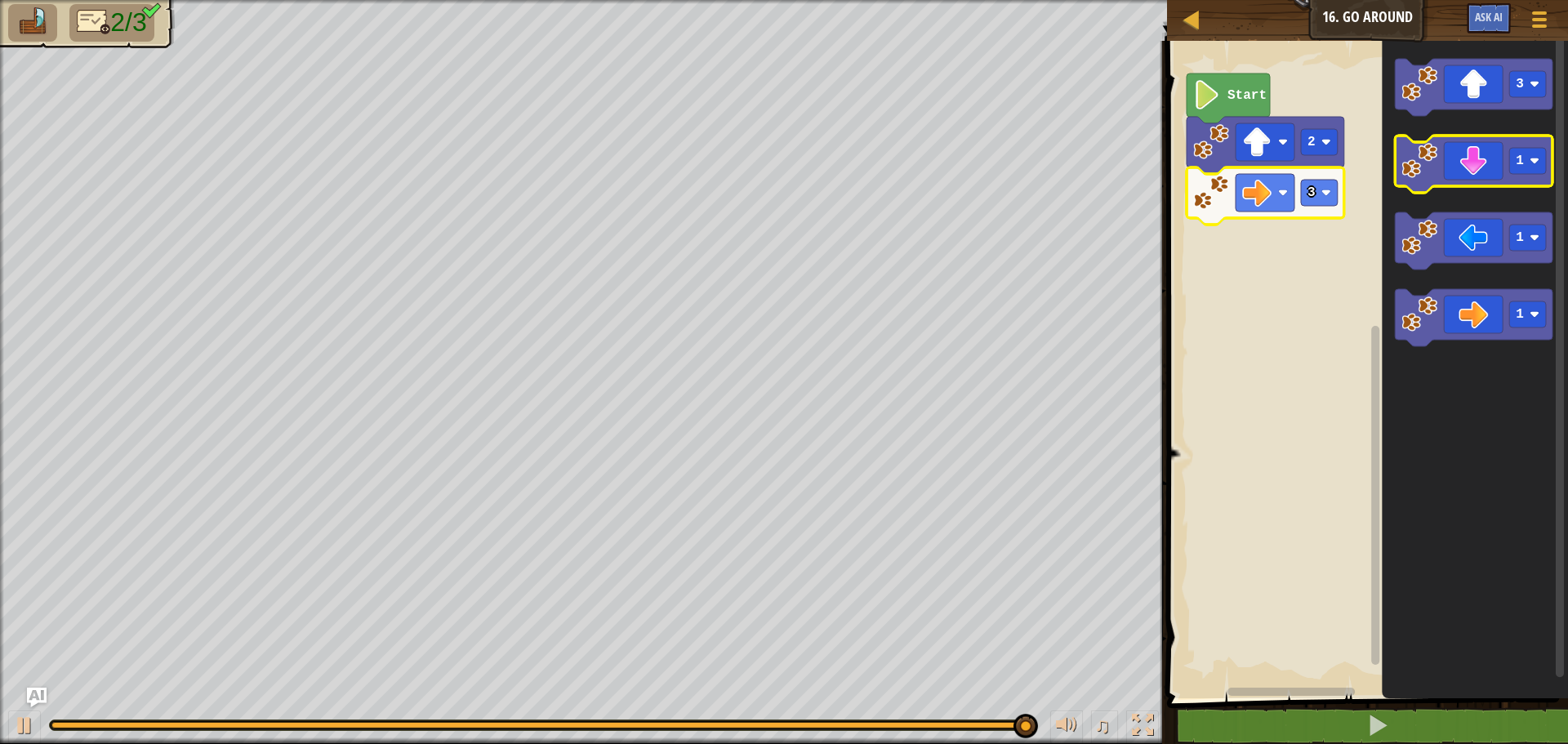
click at [1483, 150] on icon "Blockly Workspace" at bounding box center [1474, 164] width 158 height 58
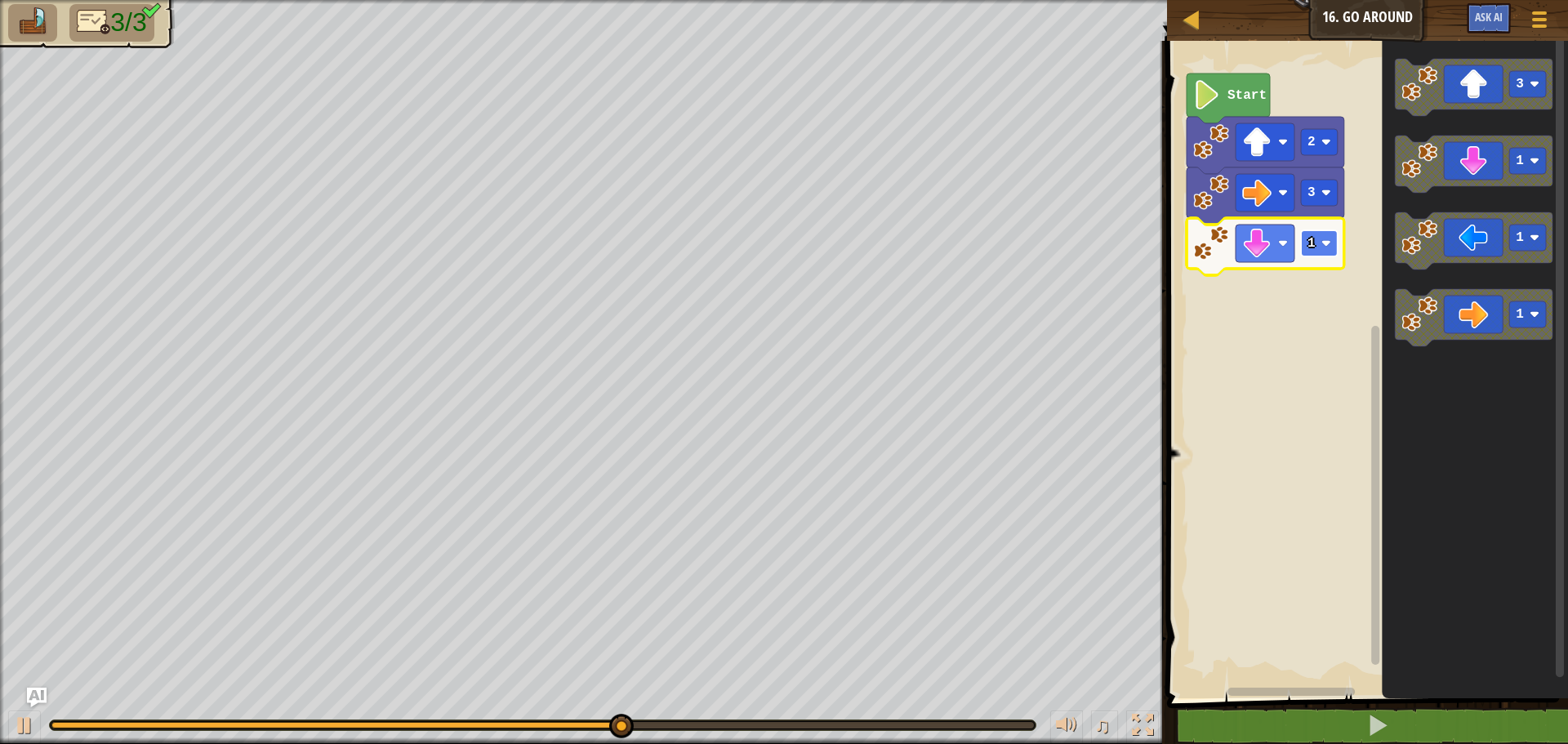
click at [1321, 238] on rect "Blockly Workspace" at bounding box center [1319, 244] width 36 height 27
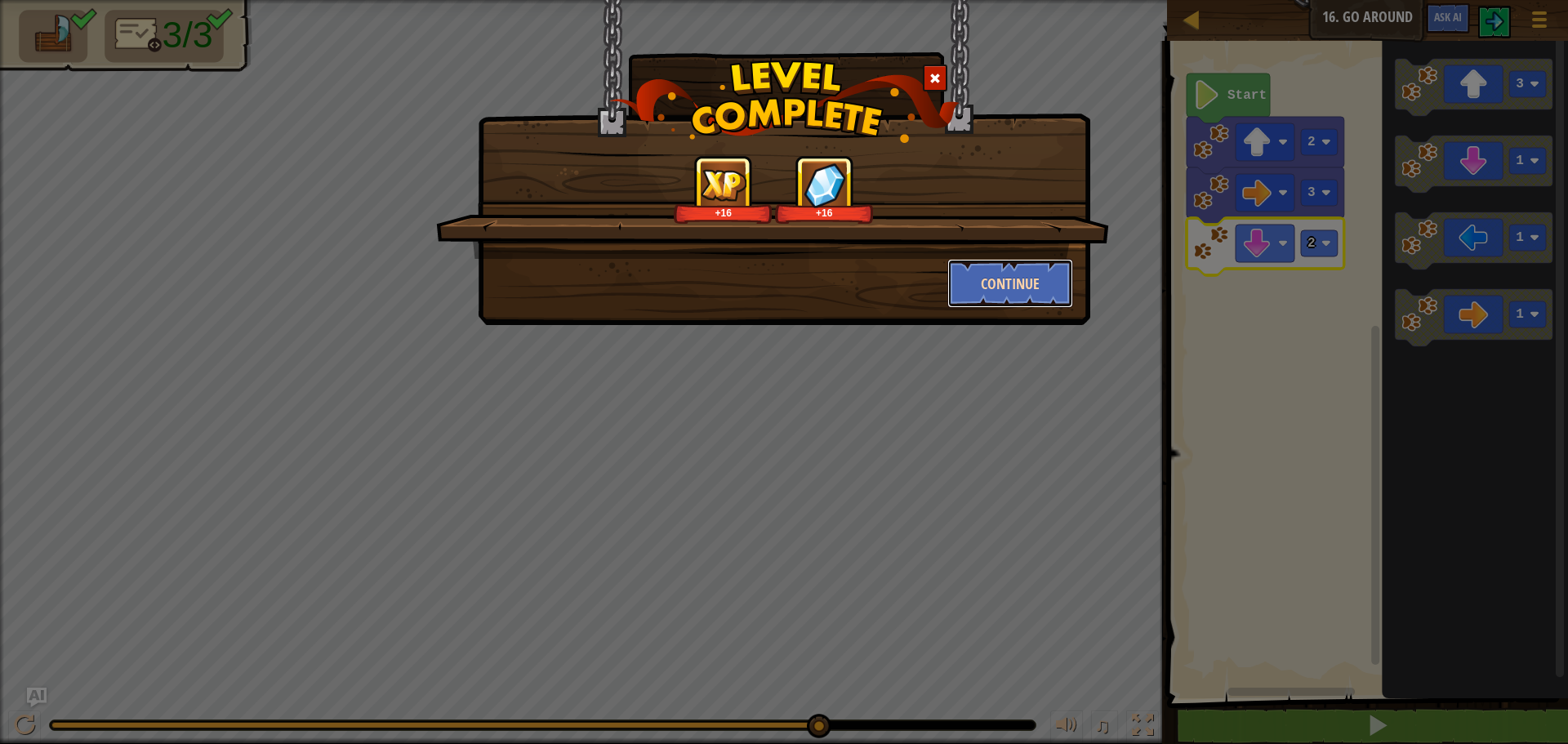
click at [997, 288] on button "Continue" at bounding box center [1010, 283] width 127 height 49
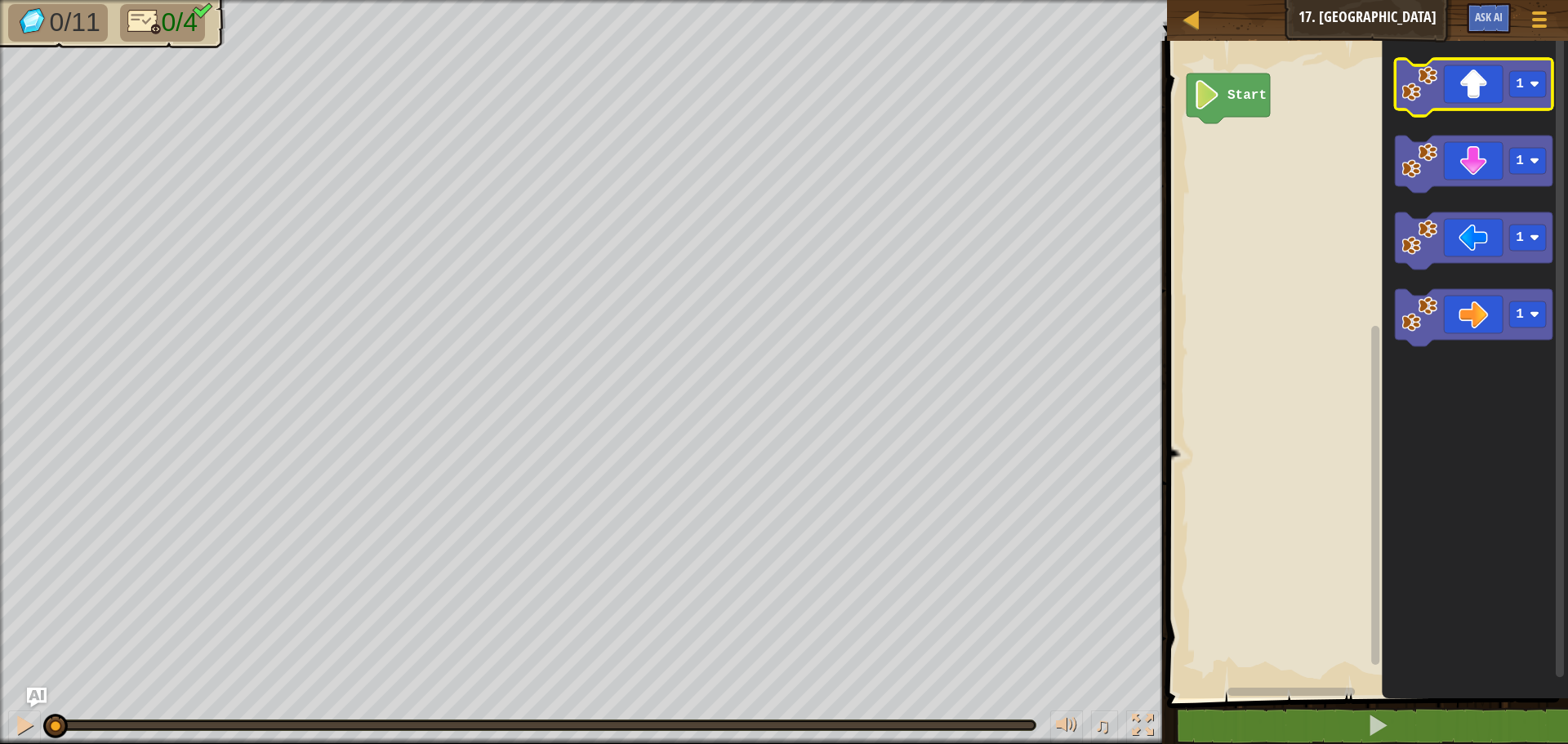
click at [1480, 92] on icon "Blockly Workspace" at bounding box center [1474, 87] width 158 height 58
click at [1514, 87] on rect "Blockly Workspace" at bounding box center [1527, 84] width 36 height 27
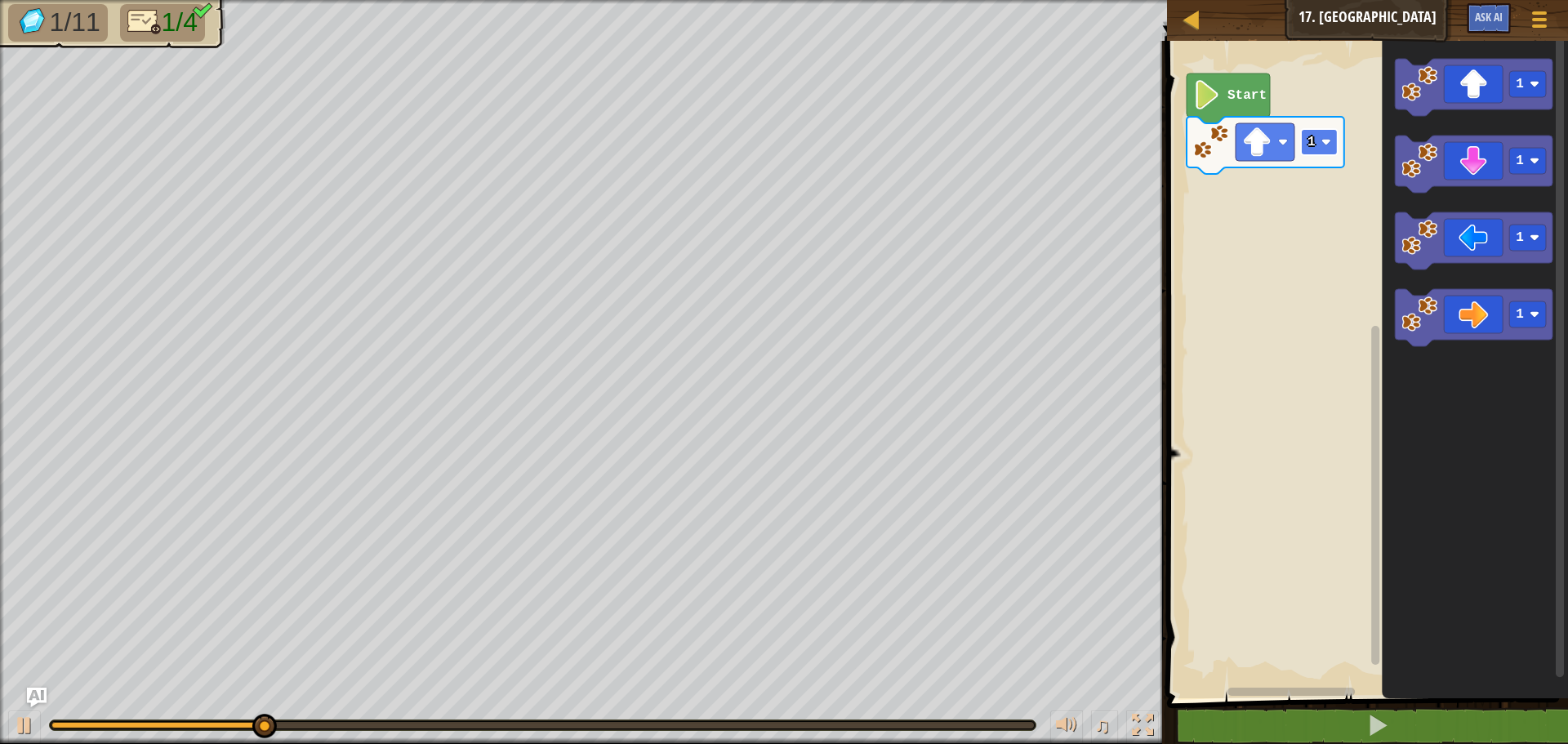
click at [1324, 143] on image "Blockly Workspace" at bounding box center [1326, 142] width 10 height 10
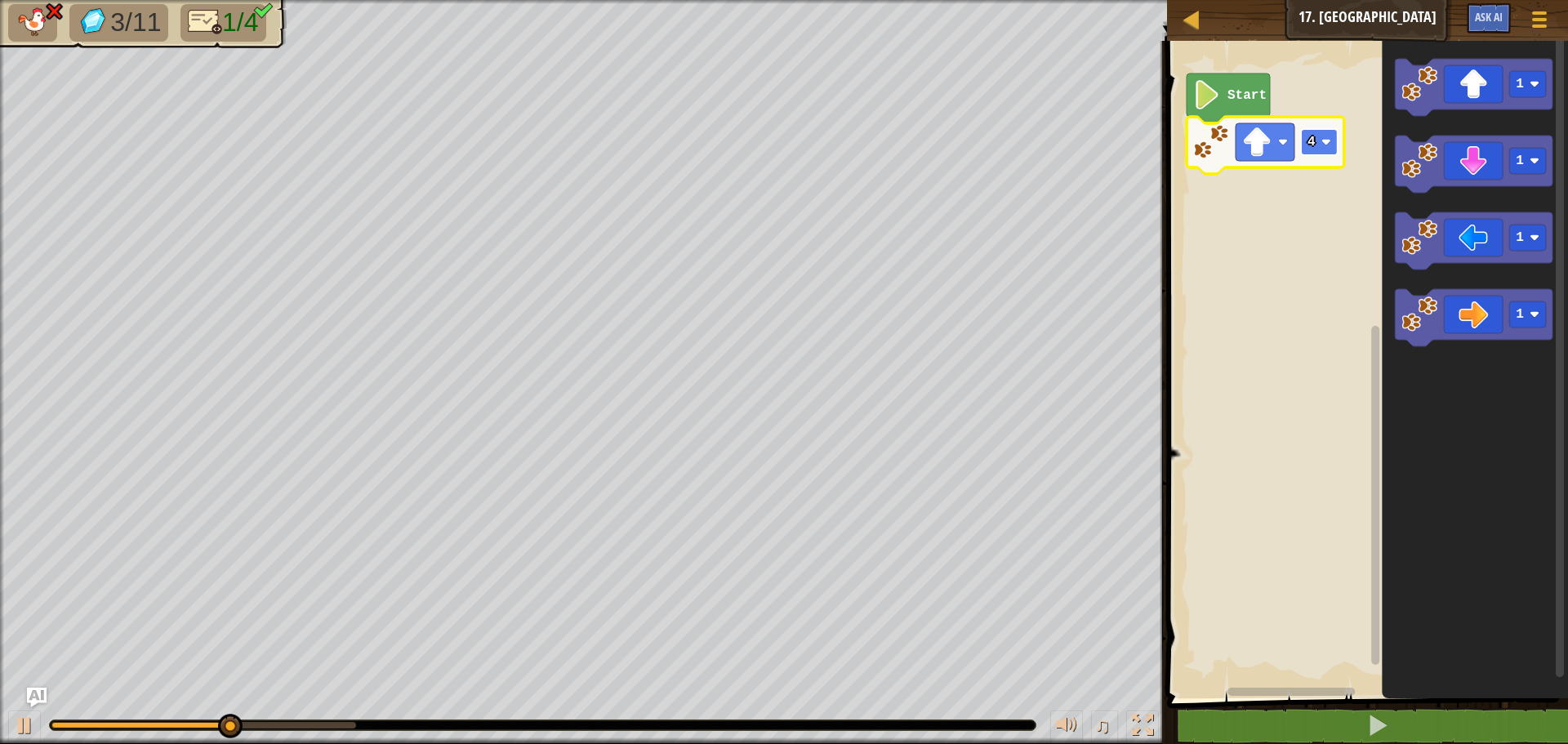
click at [1323, 150] on rect "Blockly Workspace" at bounding box center [1319, 143] width 36 height 27
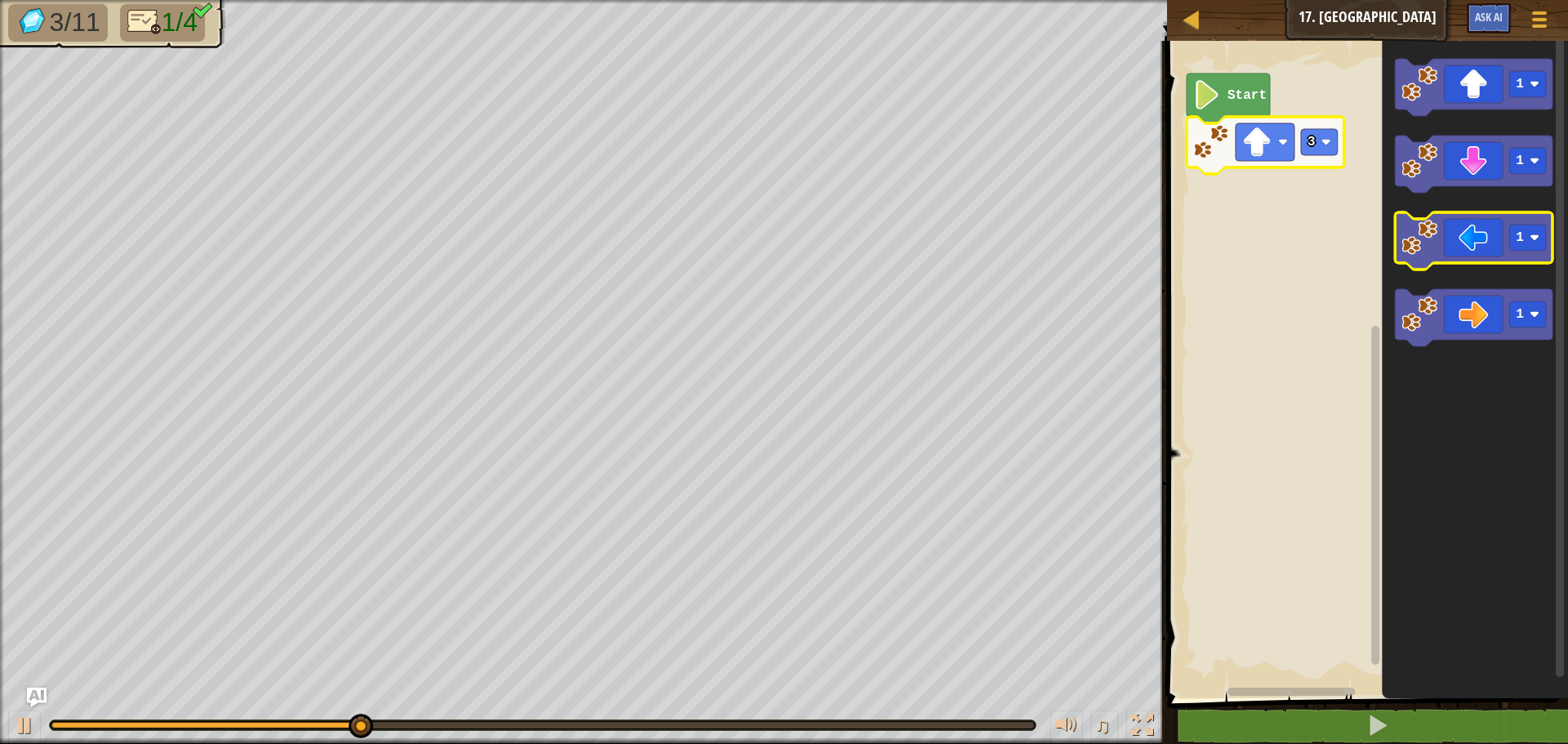
click at [1512, 256] on icon "Blockly Workspace" at bounding box center [1474, 241] width 158 height 58
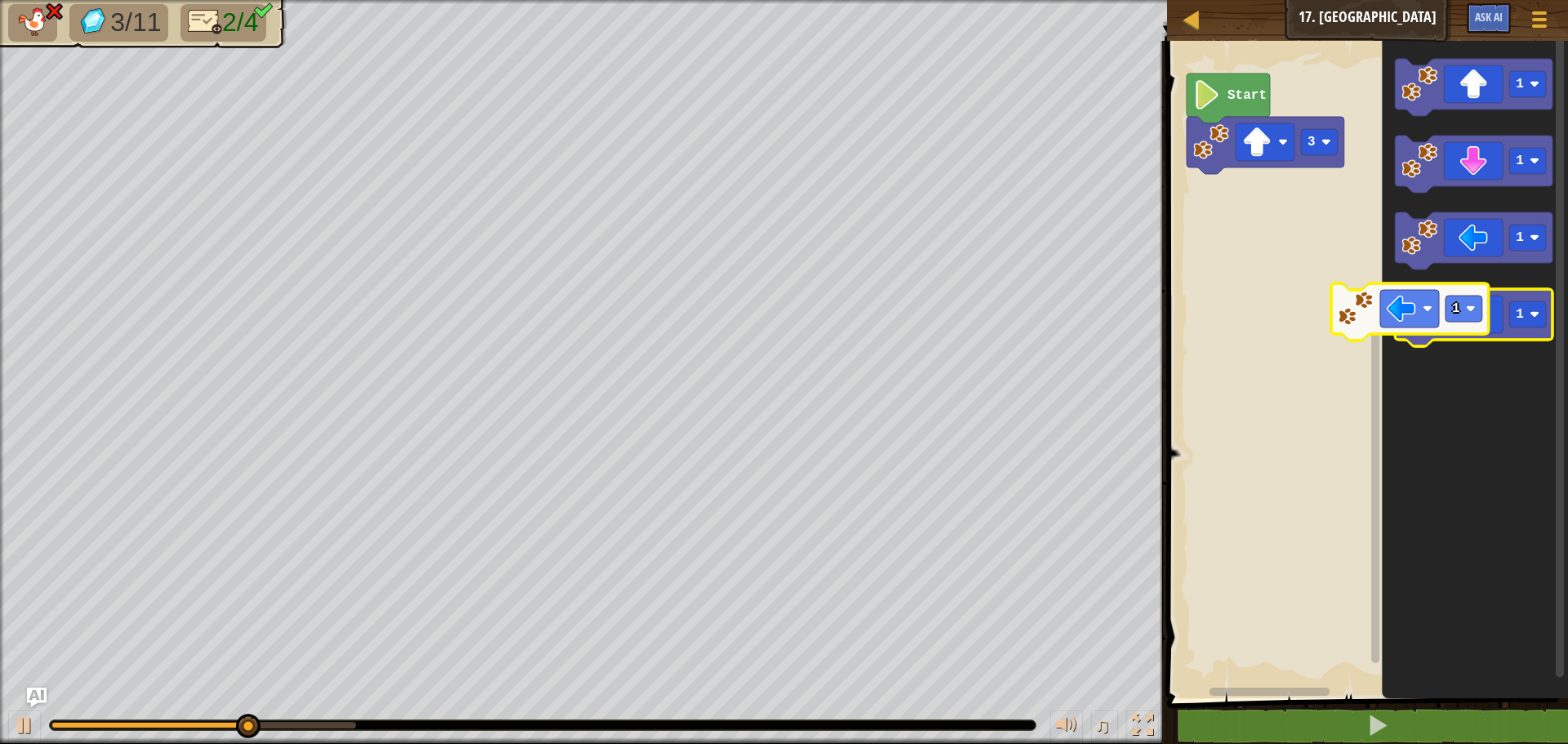
click at [1567, 292] on div "3 Start 1 1 1 1 1" at bounding box center [1365, 365] width 406 height 665
click at [1567, 267] on icon "Blockly Workspace" at bounding box center [1475, 365] width 186 height 665
click at [1565, 241] on div "3 Start 1 1 1 1 1" at bounding box center [1365, 365] width 406 height 665
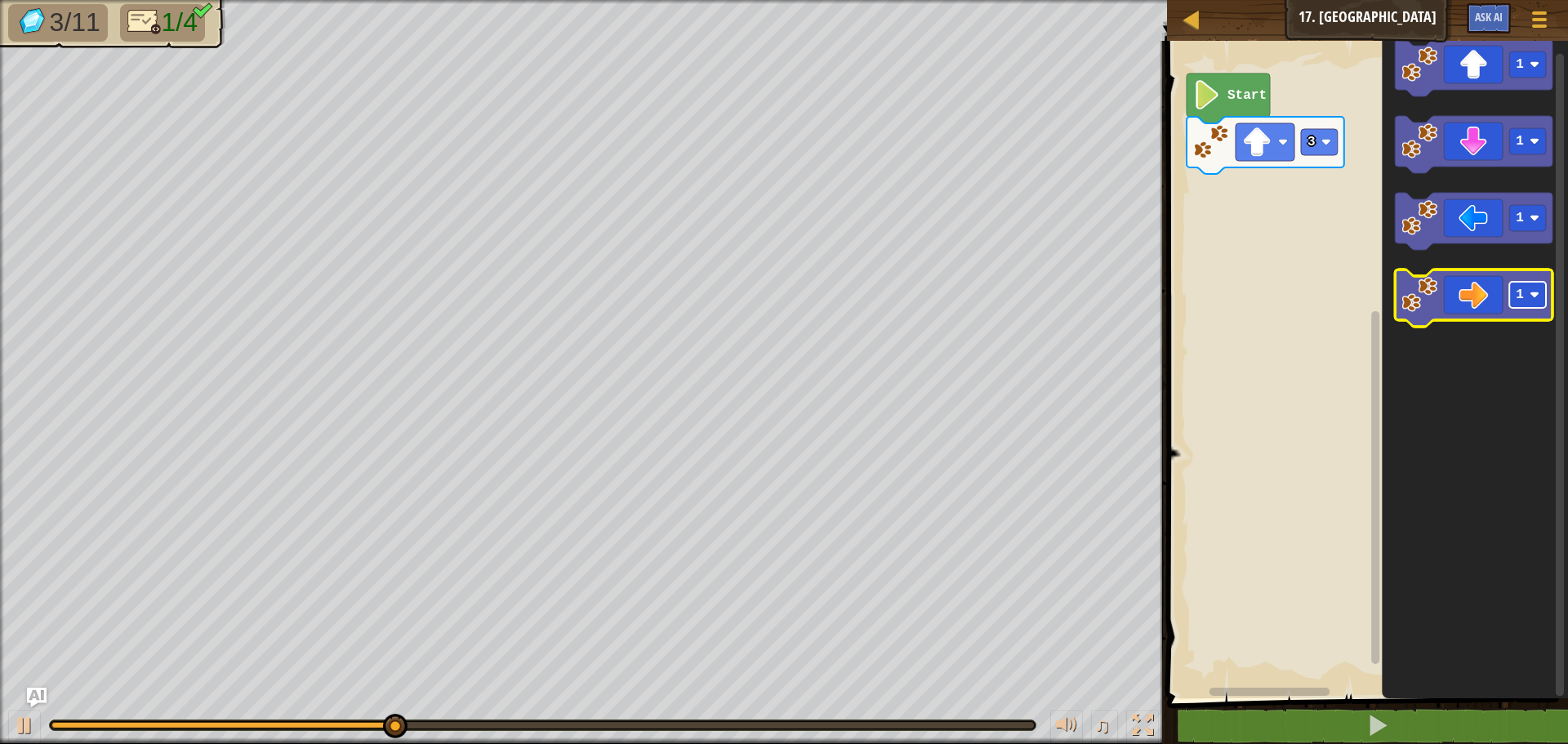
click at [1538, 291] on image "Blockly Workspace" at bounding box center [1534, 294] width 10 height 10
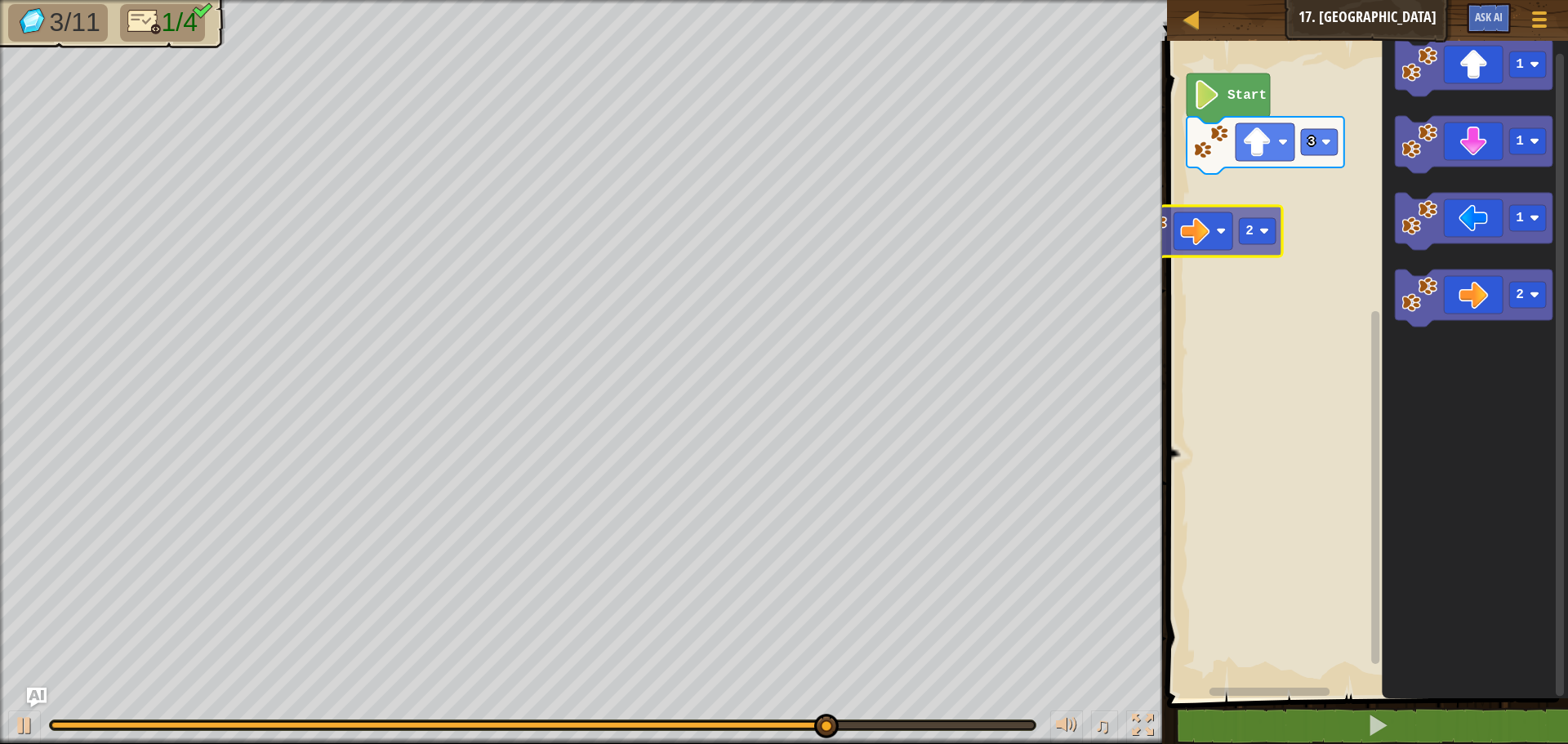
click at [1219, 247] on div "3 Start 1 1 1 2 2" at bounding box center [1365, 365] width 406 height 665
click at [1219, 247] on rect "Blockly Workspace" at bounding box center [1203, 231] width 58 height 37
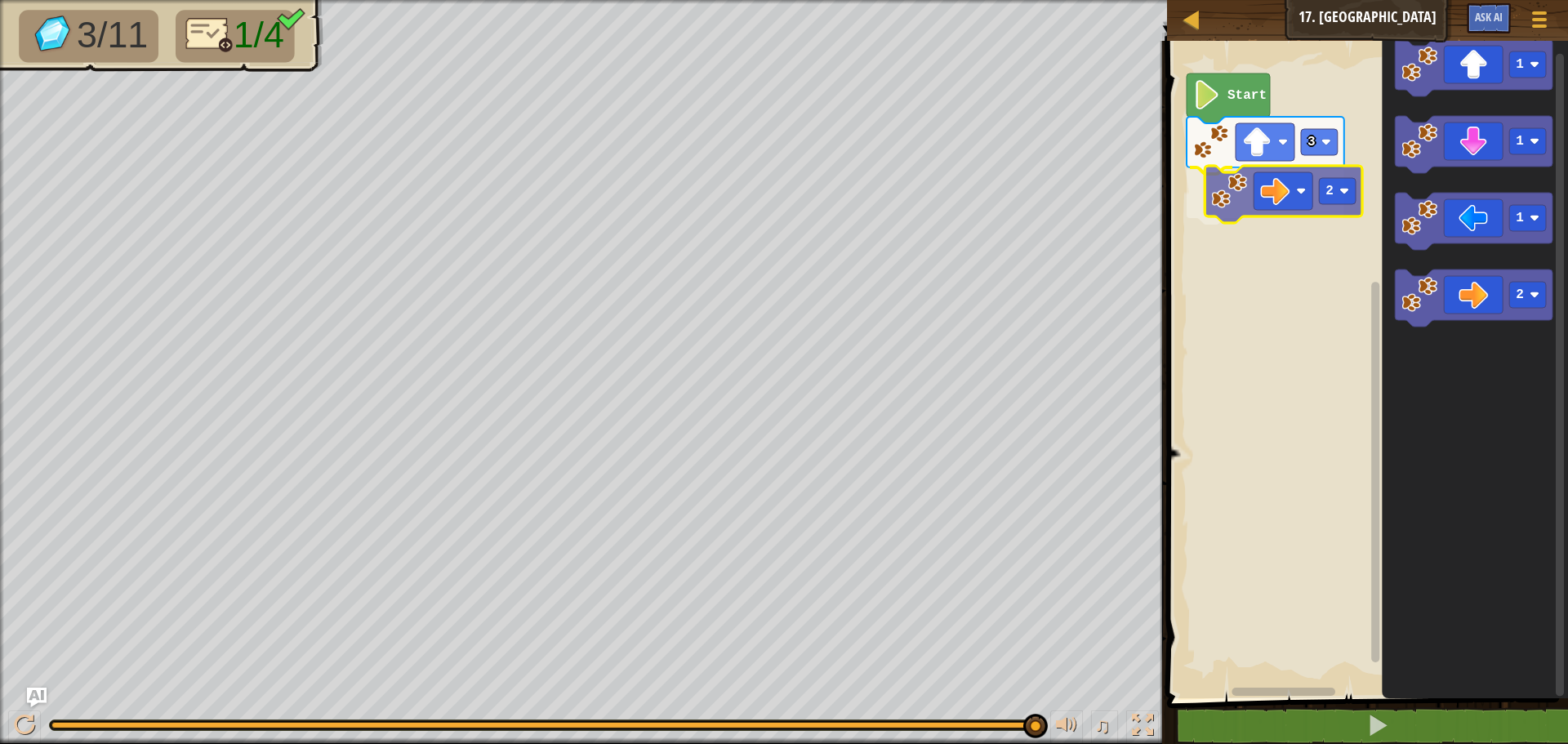
click at [1271, 209] on div "Start 3 2 1 1 1 2 2" at bounding box center [1365, 365] width 406 height 665
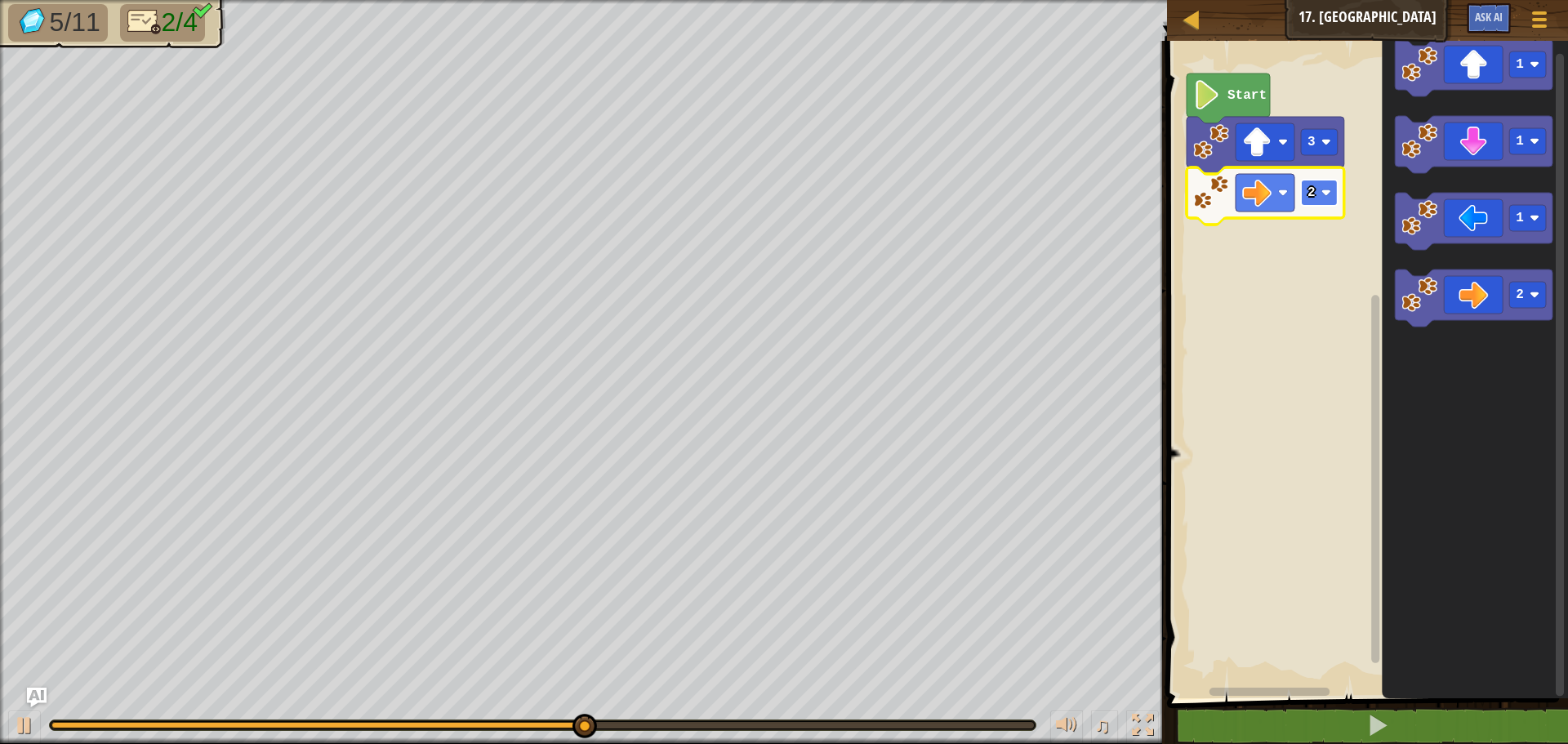
click at [1328, 204] on rect "Blockly Workspace" at bounding box center [1319, 193] width 36 height 27
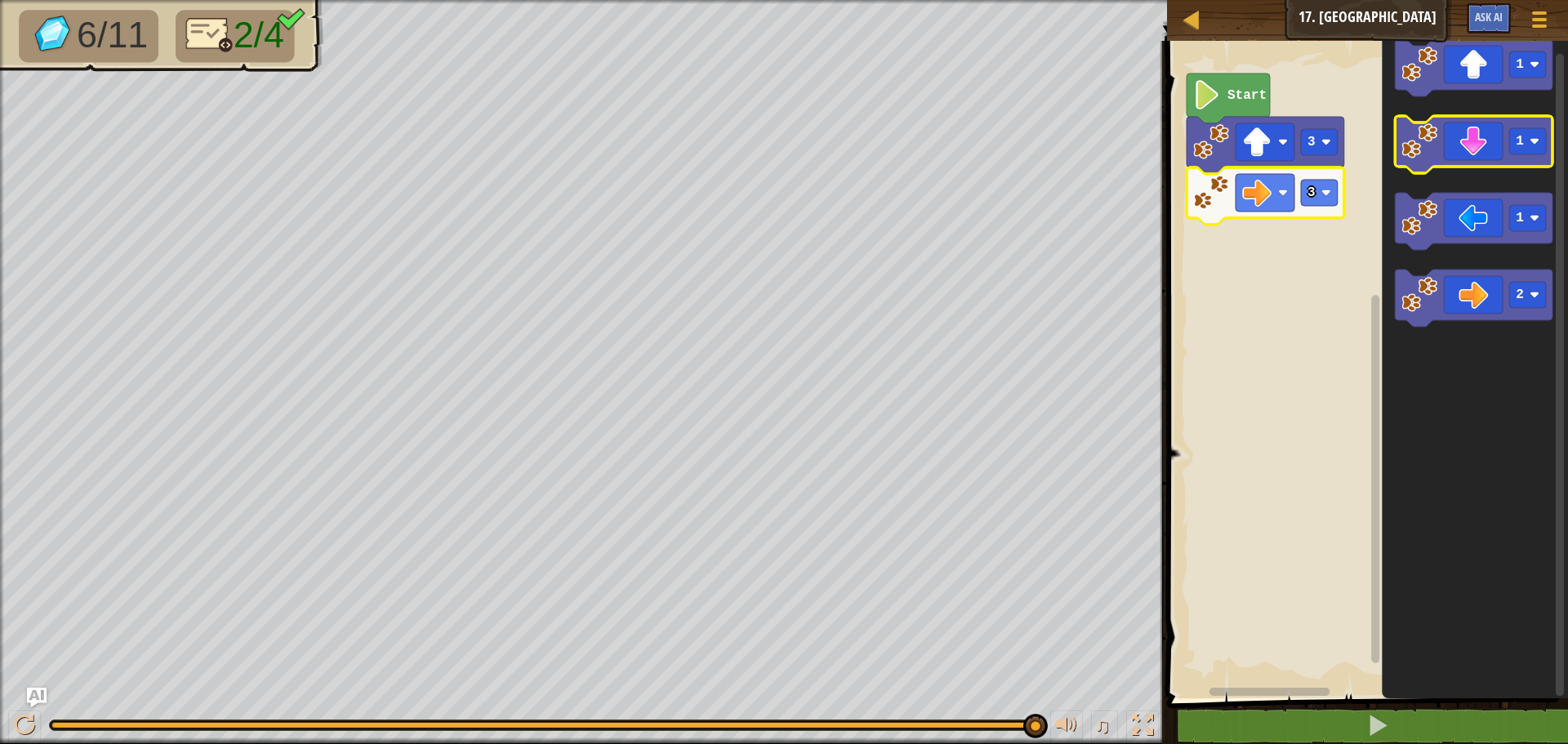
click at [1476, 148] on icon "Blockly Workspace" at bounding box center [1474, 144] width 158 height 58
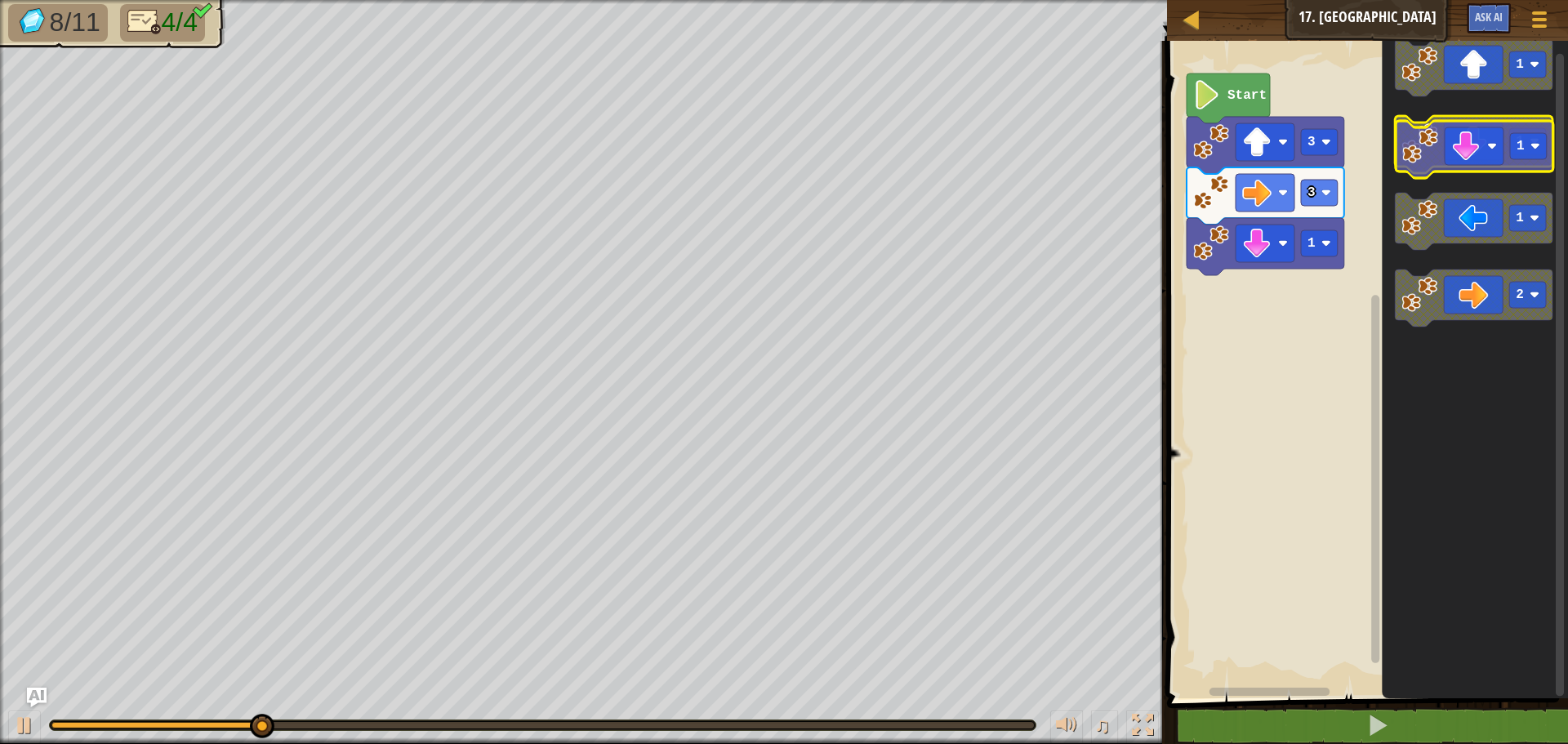
click at [1485, 150] on icon "Blockly Workspace" at bounding box center [1474, 144] width 158 height 58
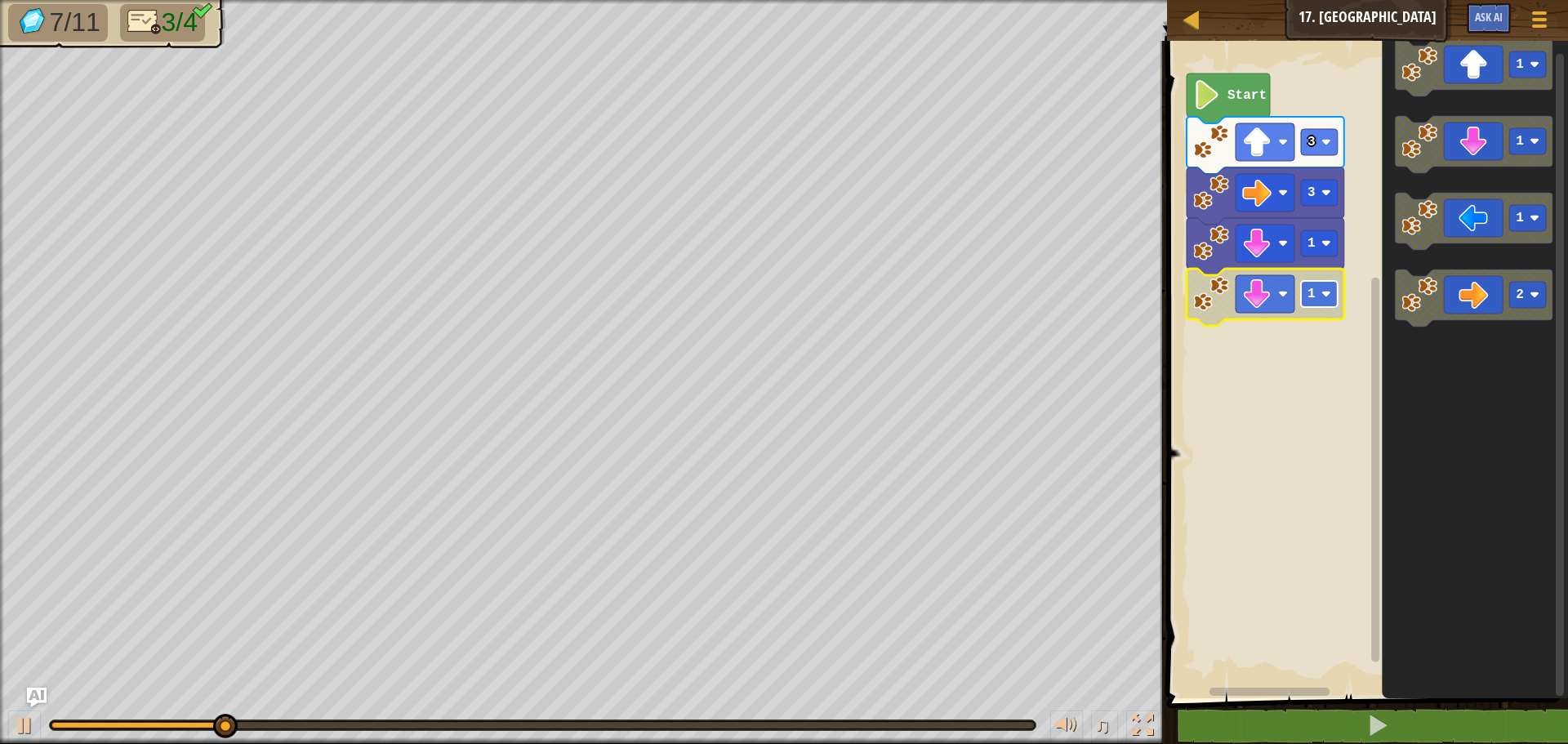
click at [1323, 298] on image "Blockly Workspace" at bounding box center [1326, 293] width 10 height 10
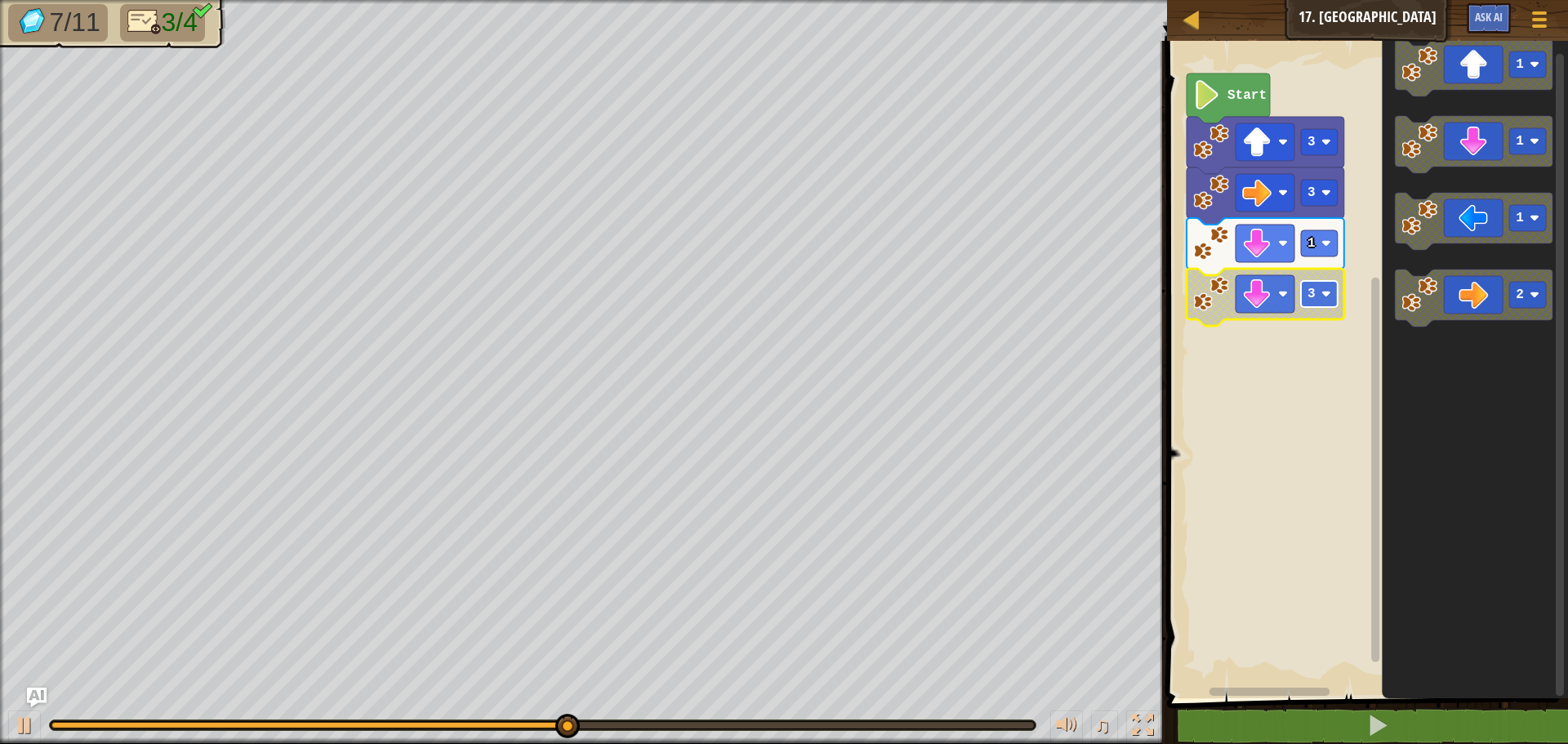
click at [1322, 301] on rect "Blockly Workspace" at bounding box center [1319, 294] width 36 height 27
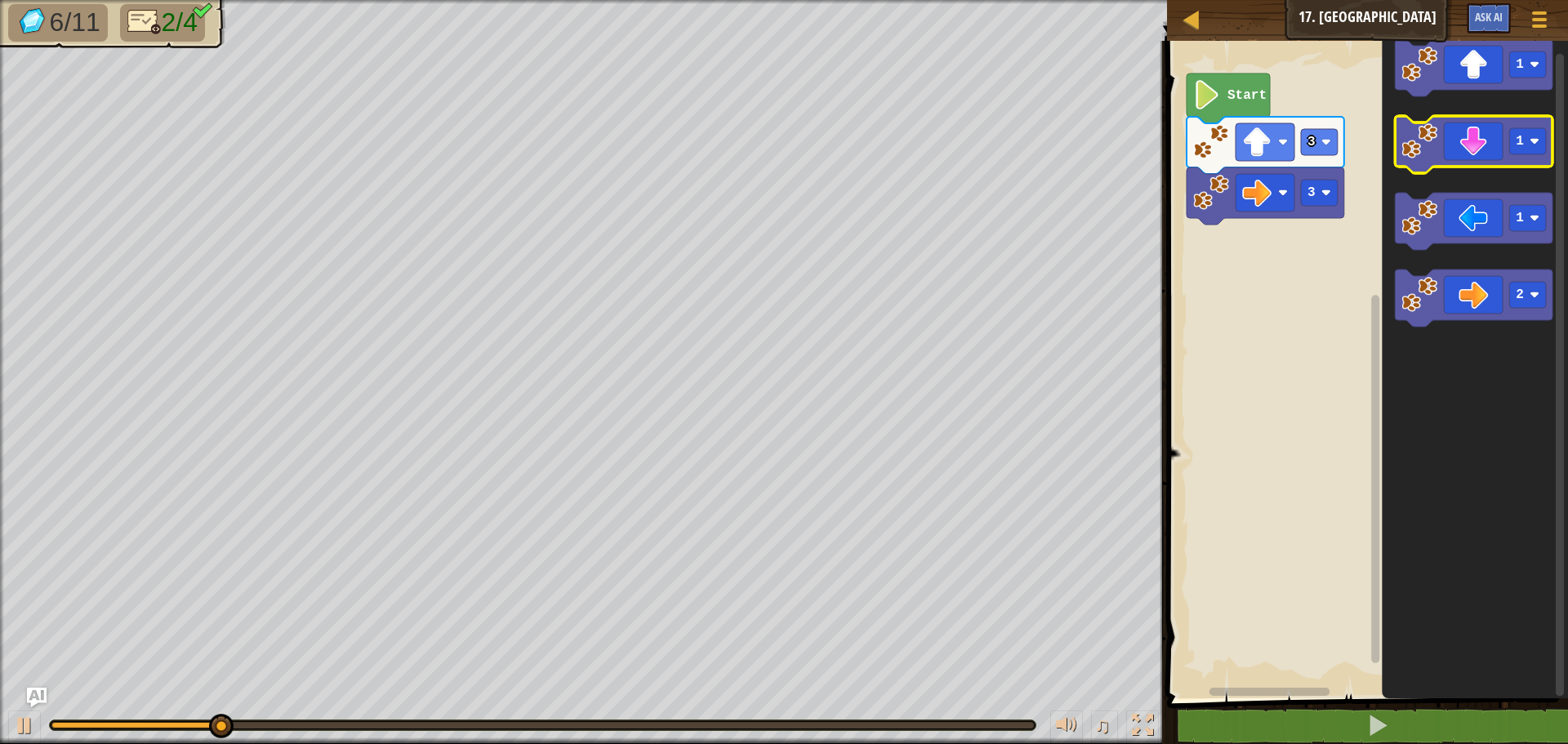
click at [1505, 158] on icon "Blockly Workspace" at bounding box center [1474, 144] width 158 height 58
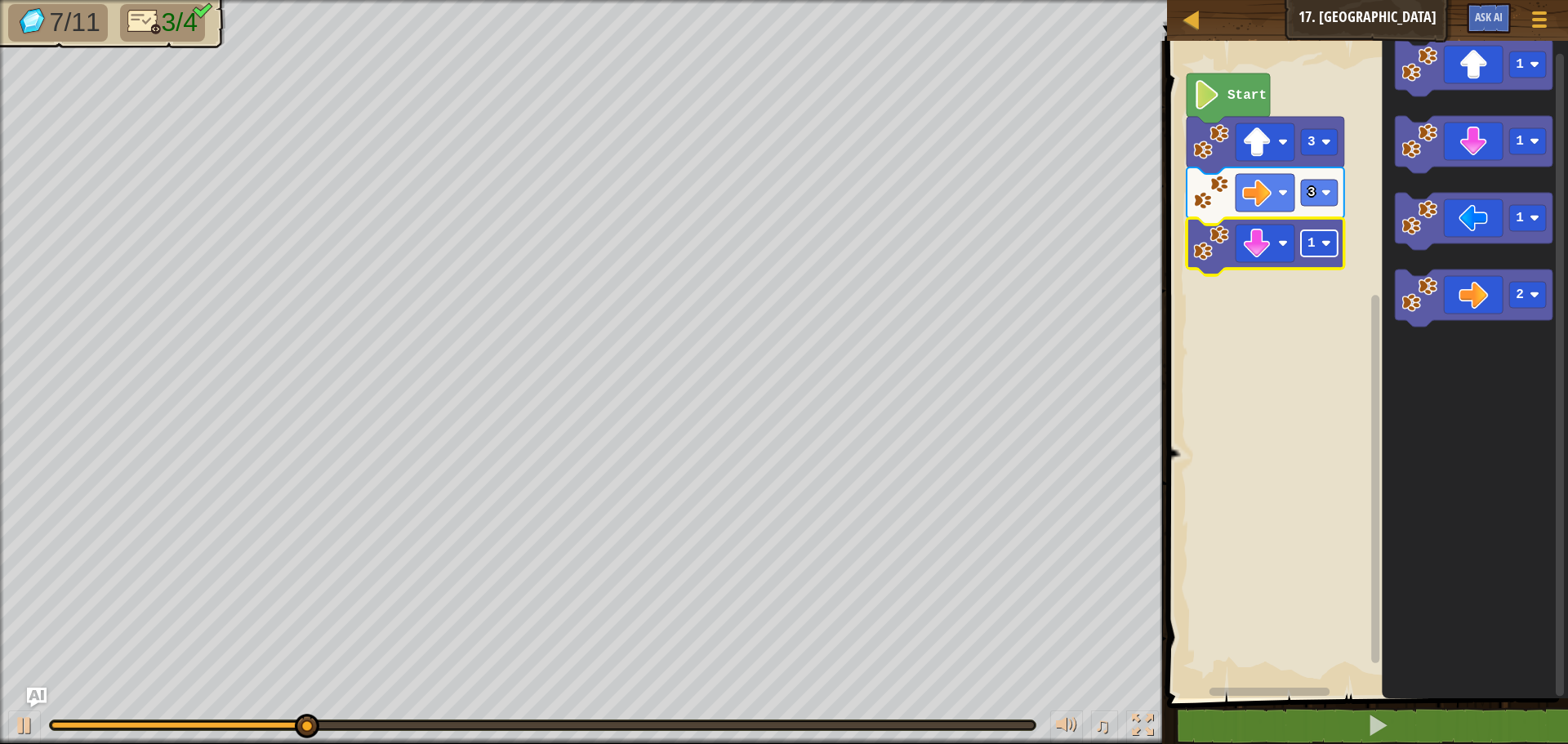
click at [1318, 239] on rect "Blockly Workspace" at bounding box center [1319, 244] width 36 height 27
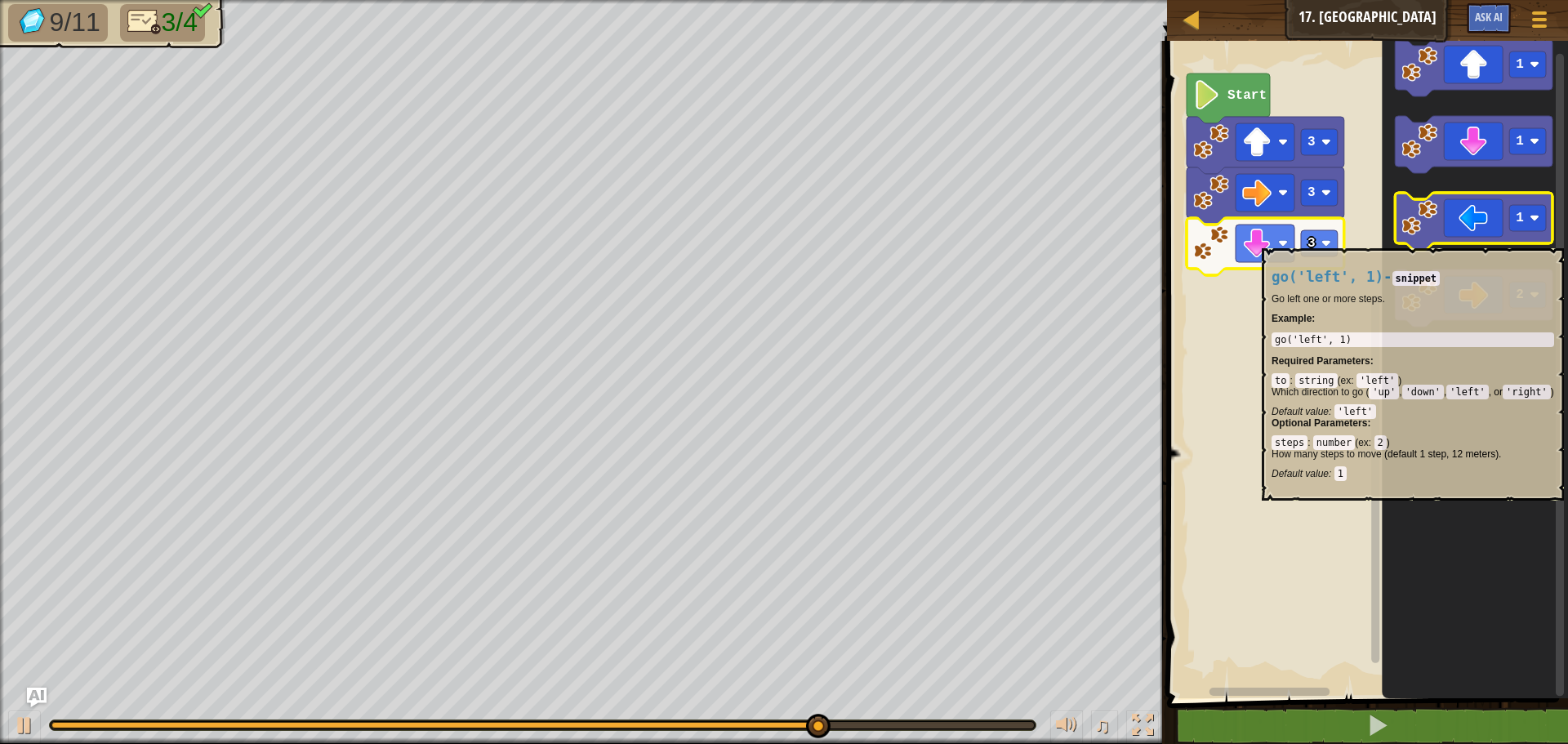
click at [1495, 240] on icon "Blockly Workspace" at bounding box center [1474, 221] width 158 height 58
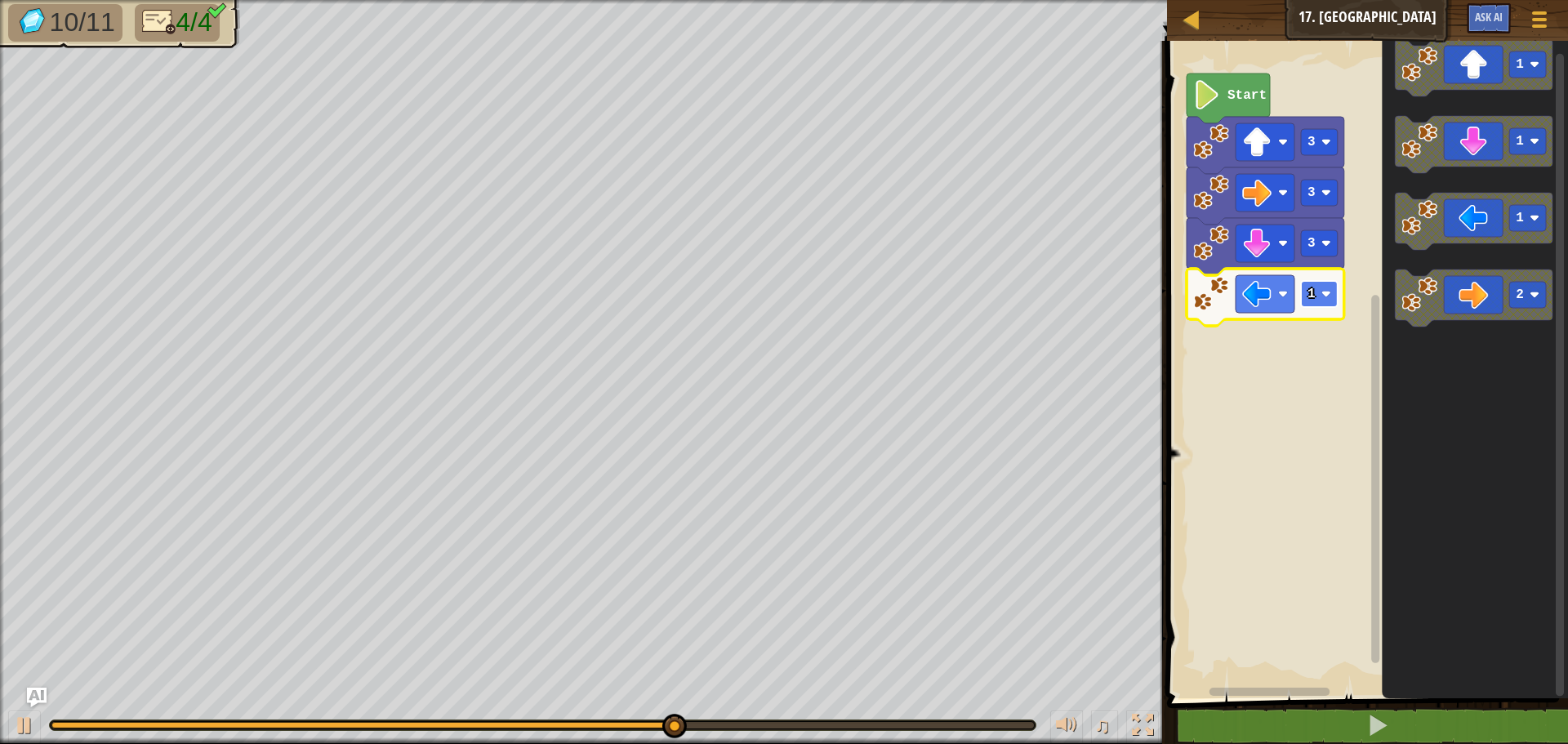
click at [1324, 286] on rect "Blockly Workspace" at bounding box center [1319, 294] width 36 height 27
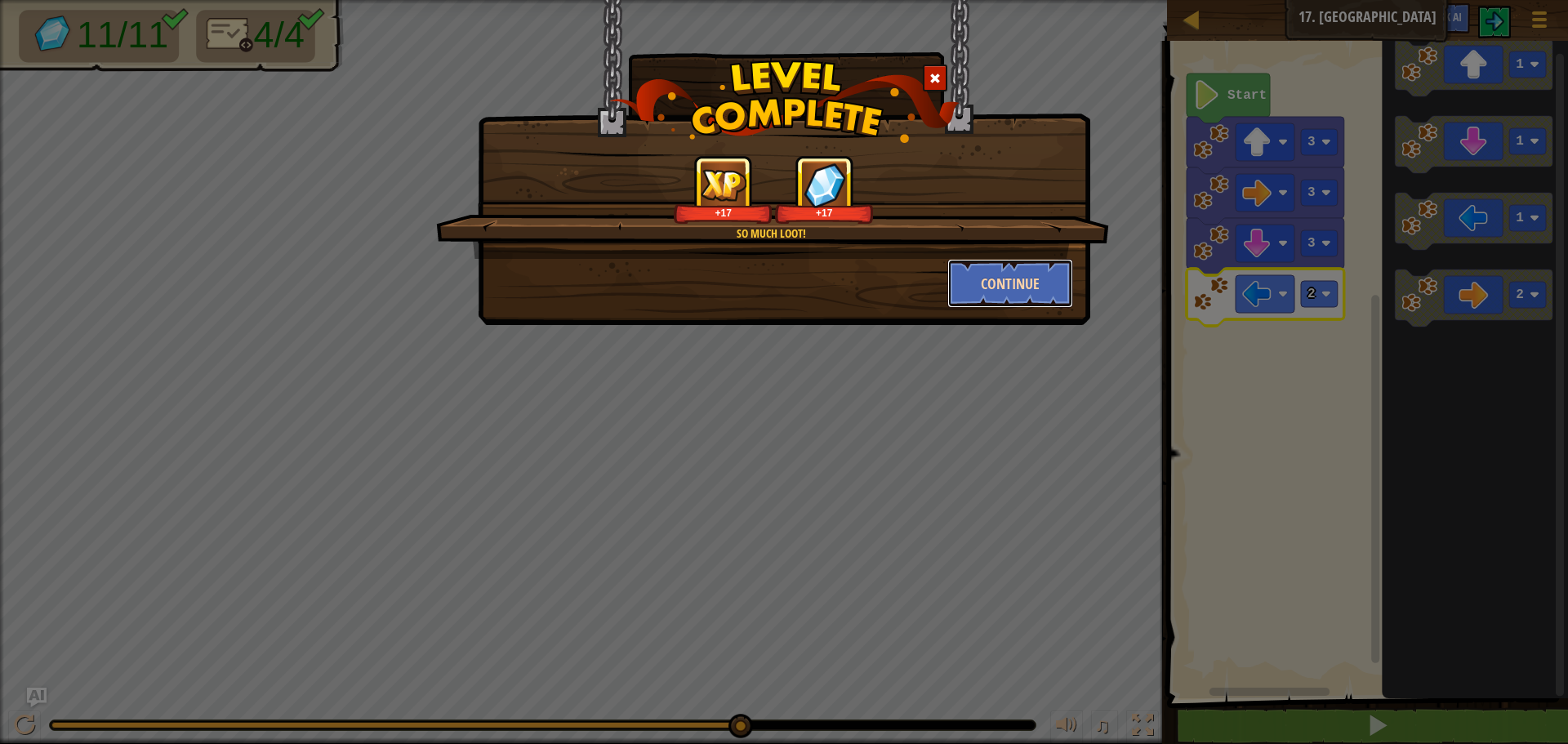
click at [1008, 298] on button "Continue" at bounding box center [1010, 283] width 127 height 49
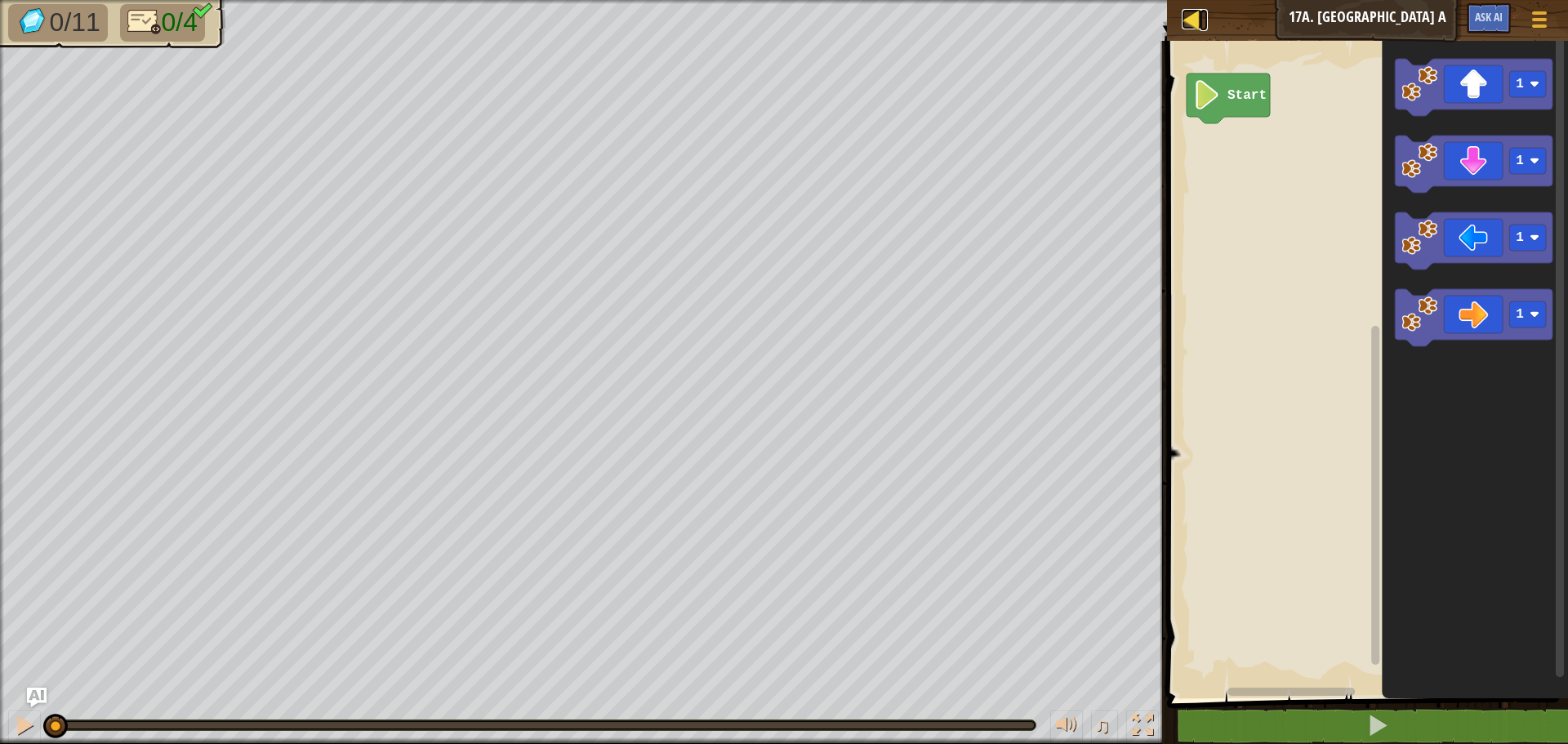
click at [1192, 20] on div at bounding box center [1192, 19] width 20 height 20
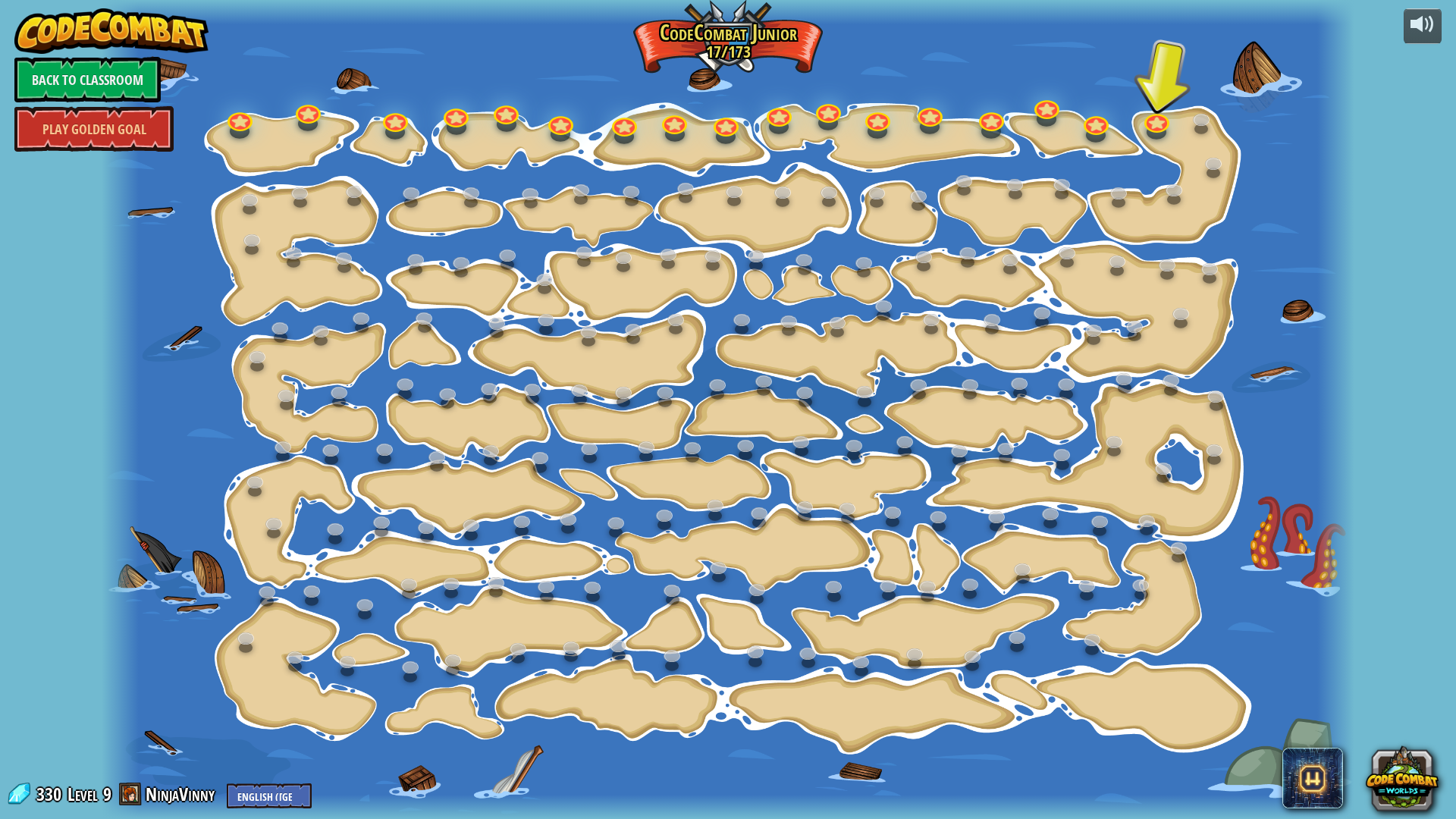
click at [115, 28] on img at bounding box center [112, 30] width 194 height 45
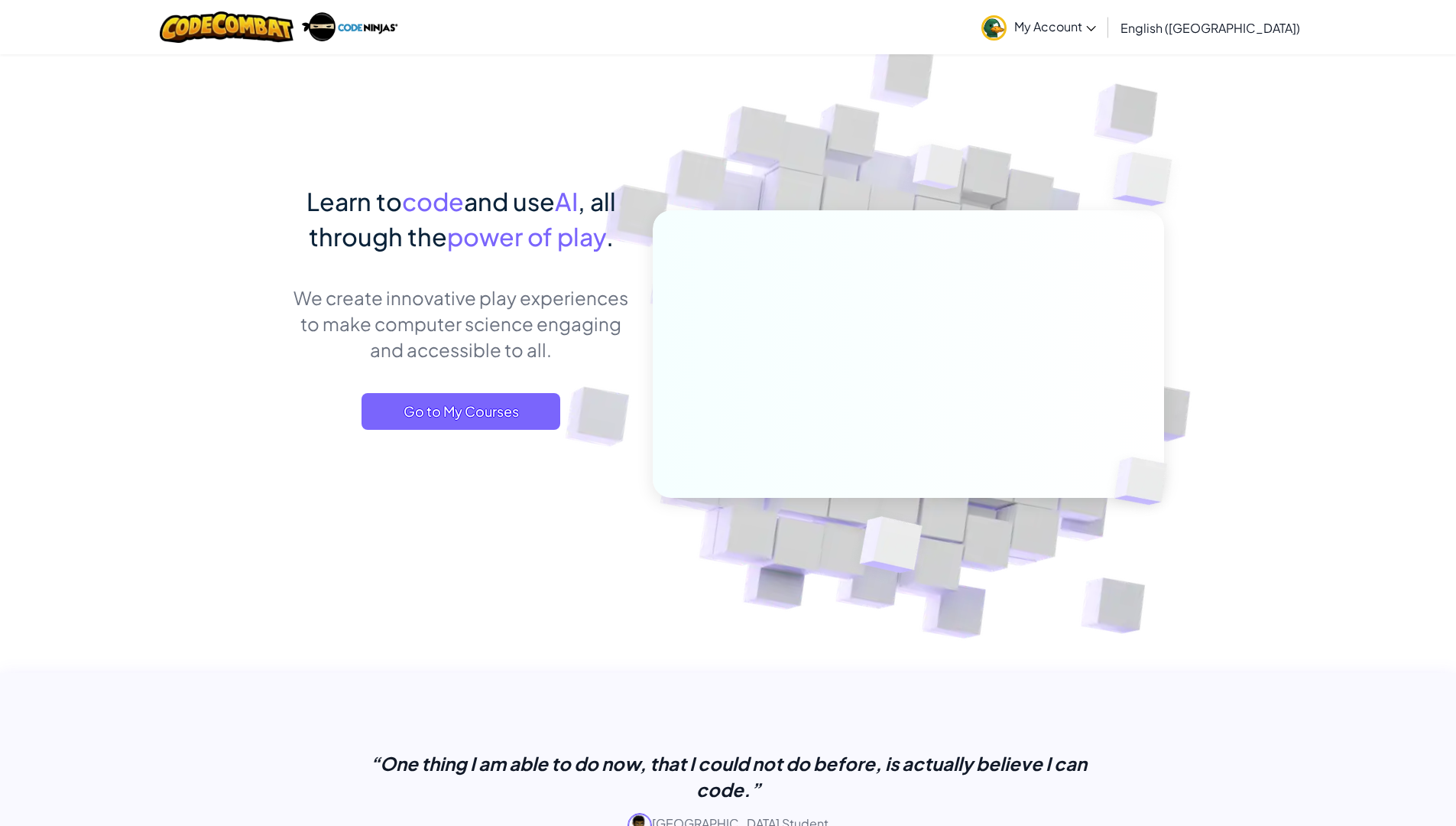
click at [1096, 30] on span "My Account" at bounding box center [1055, 26] width 82 height 16
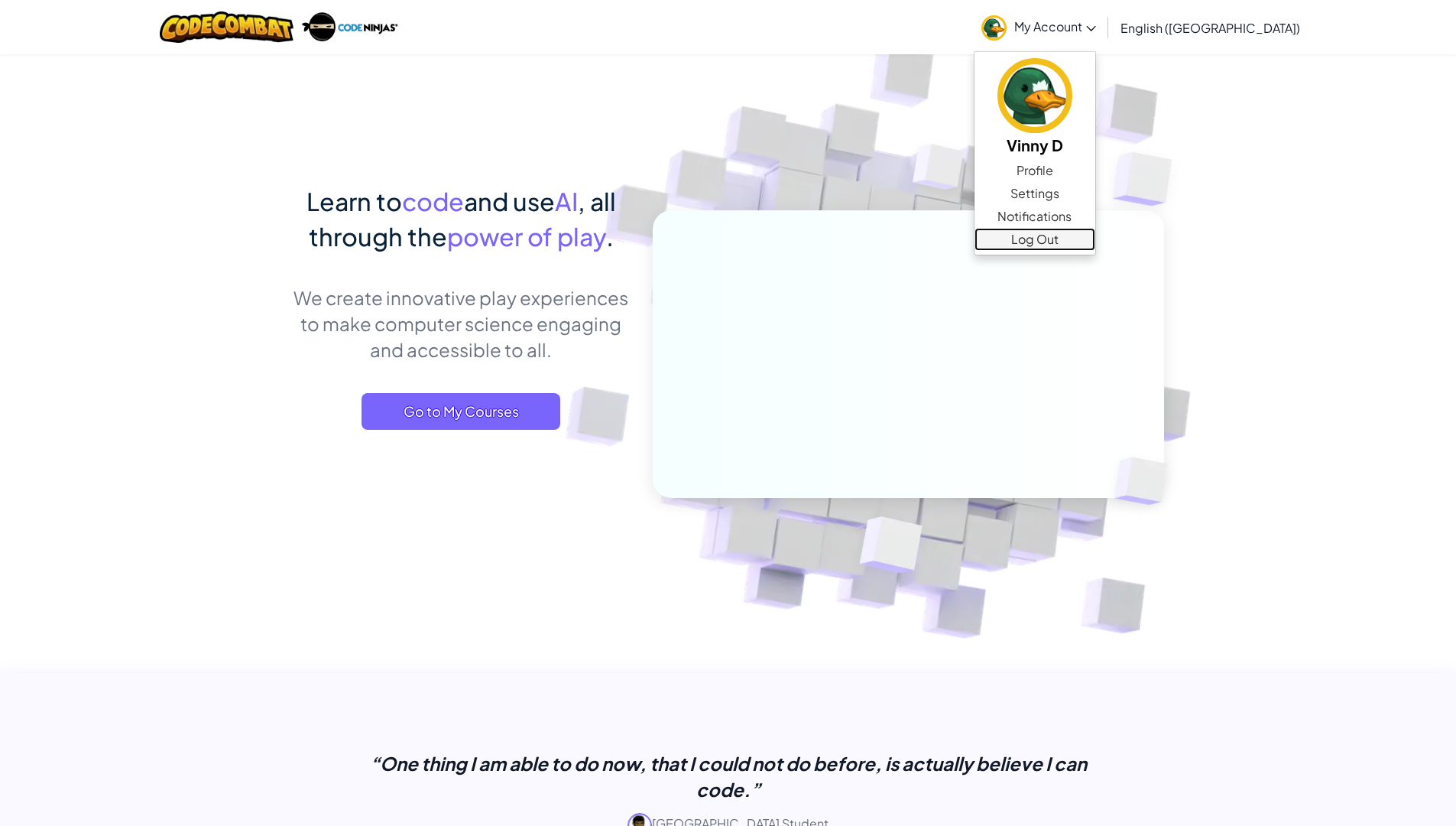
click at [1095, 234] on link "Log Out" at bounding box center [1035, 240] width 121 height 23
click at [1153, 234] on img at bounding box center [1148, 179] width 132 height 129
